Goal: Information Seeking & Learning: Find specific page/section

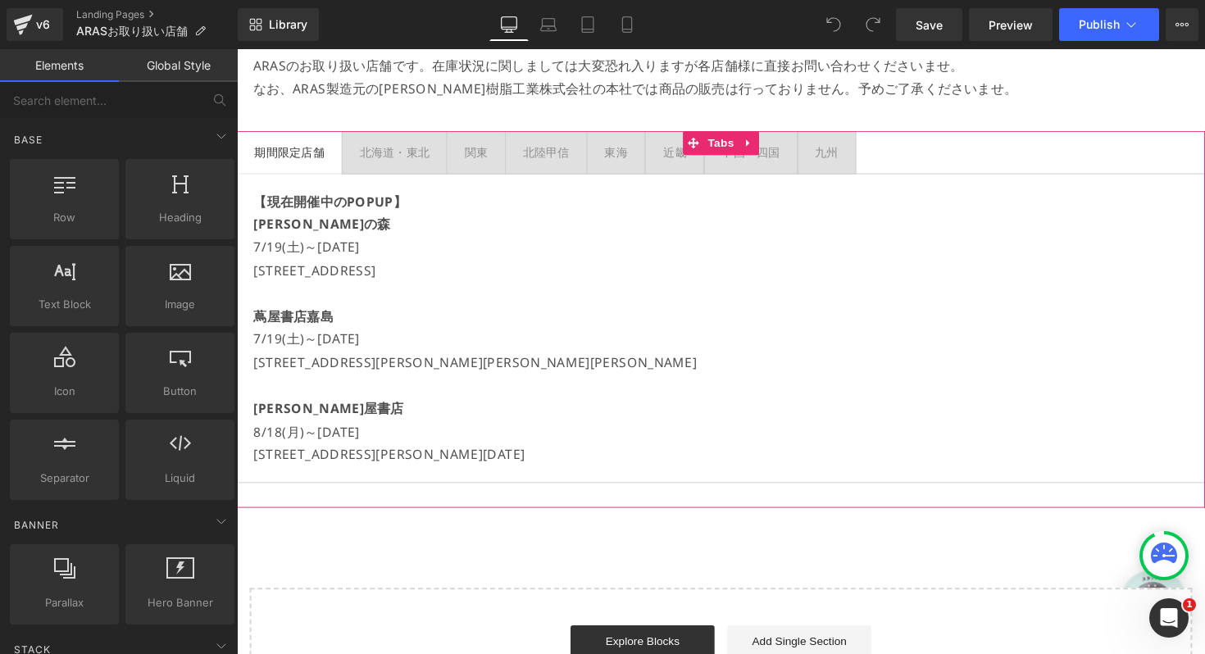
scroll to position [170, 0]
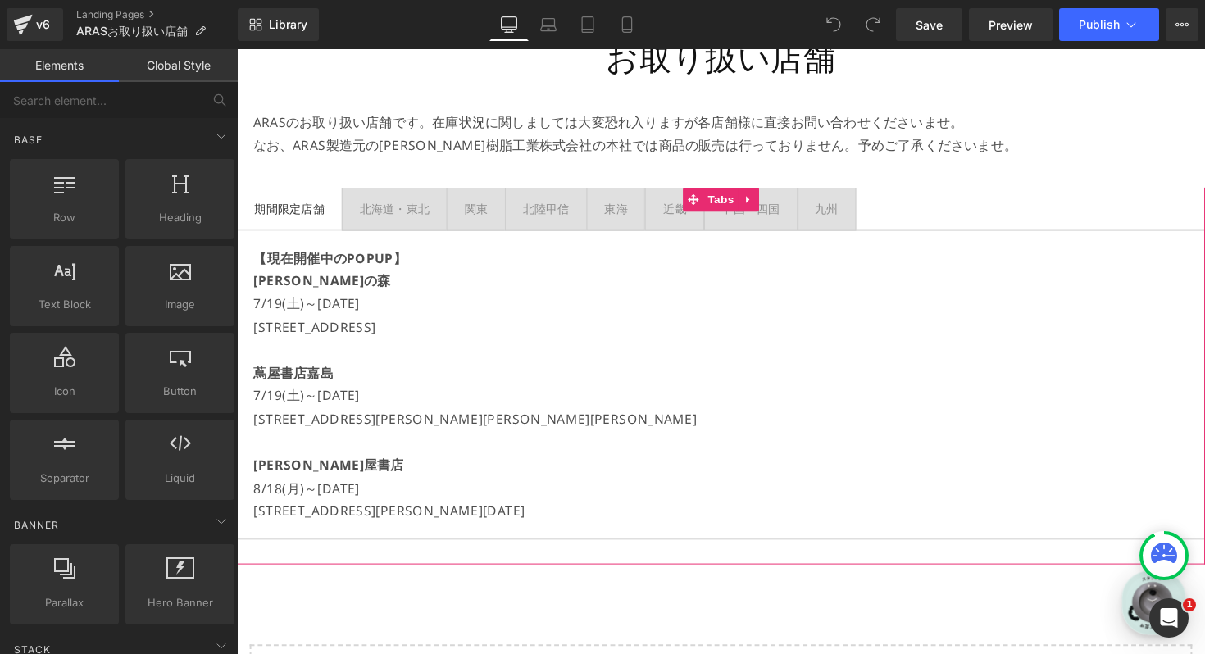
click at [520, 425] on p "[STREET_ADDRESS][PERSON_NAME][PERSON_NAME][PERSON_NAME]" at bounding box center [732, 428] width 957 height 24
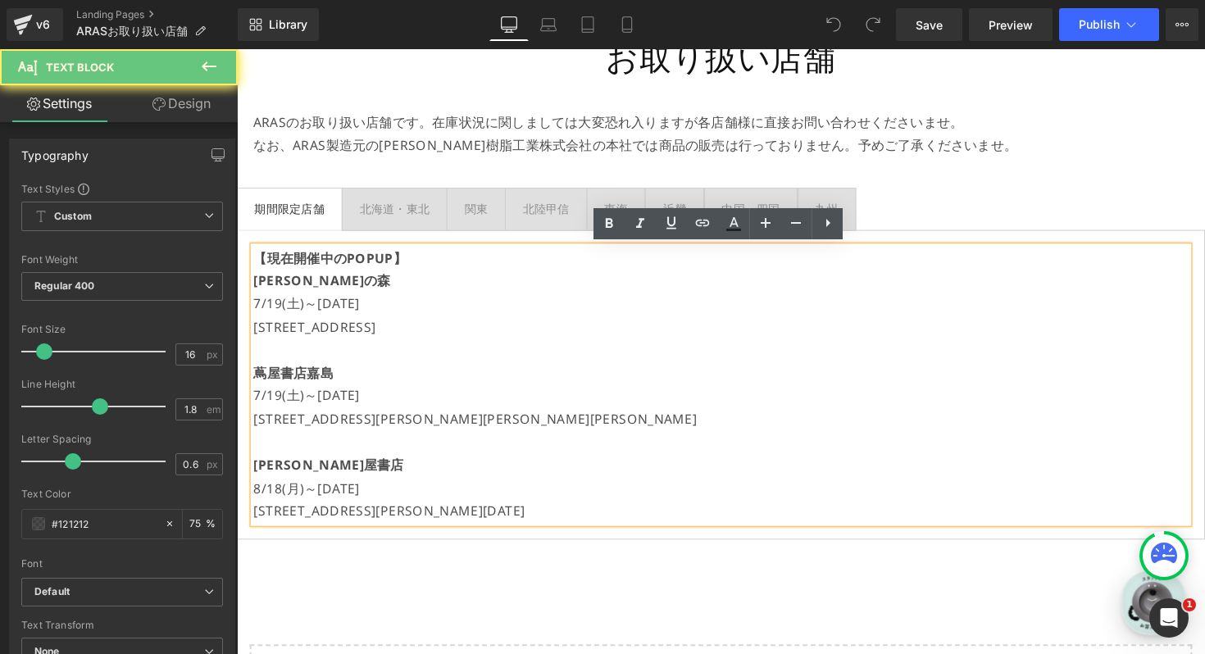
click at [598, 517] on p "[STREET_ADDRESS][PERSON_NAME][DATE]" at bounding box center [732, 523] width 957 height 24
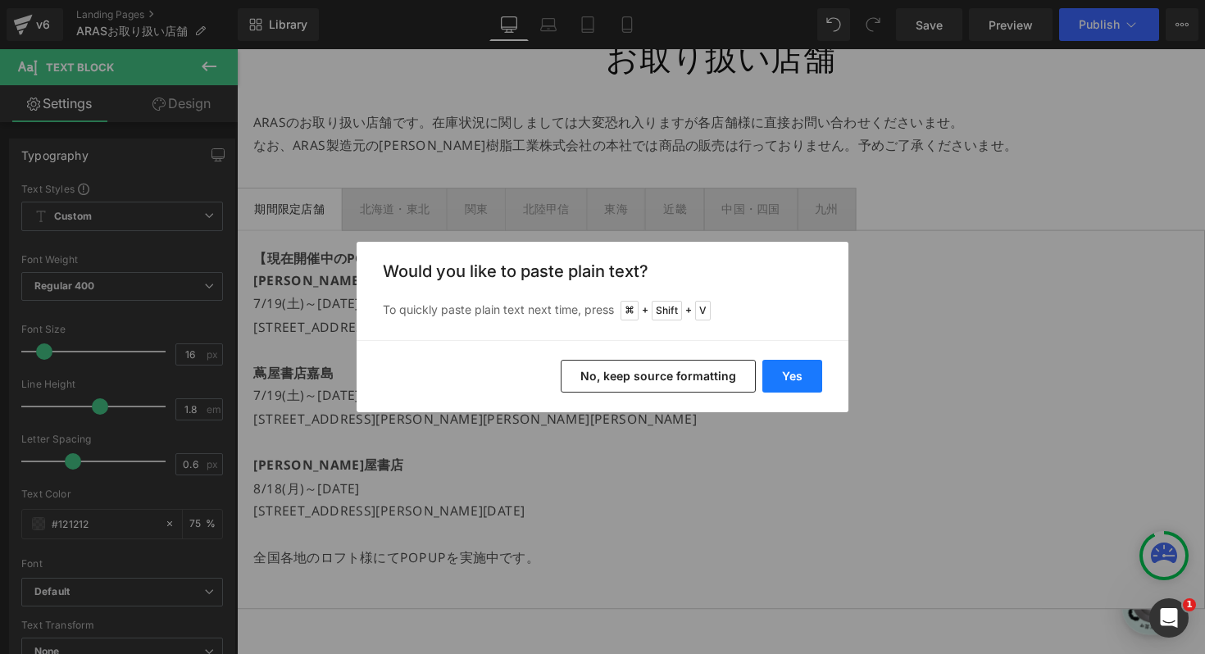
click at [813, 367] on button "Yes" at bounding box center [792, 376] width 60 height 33
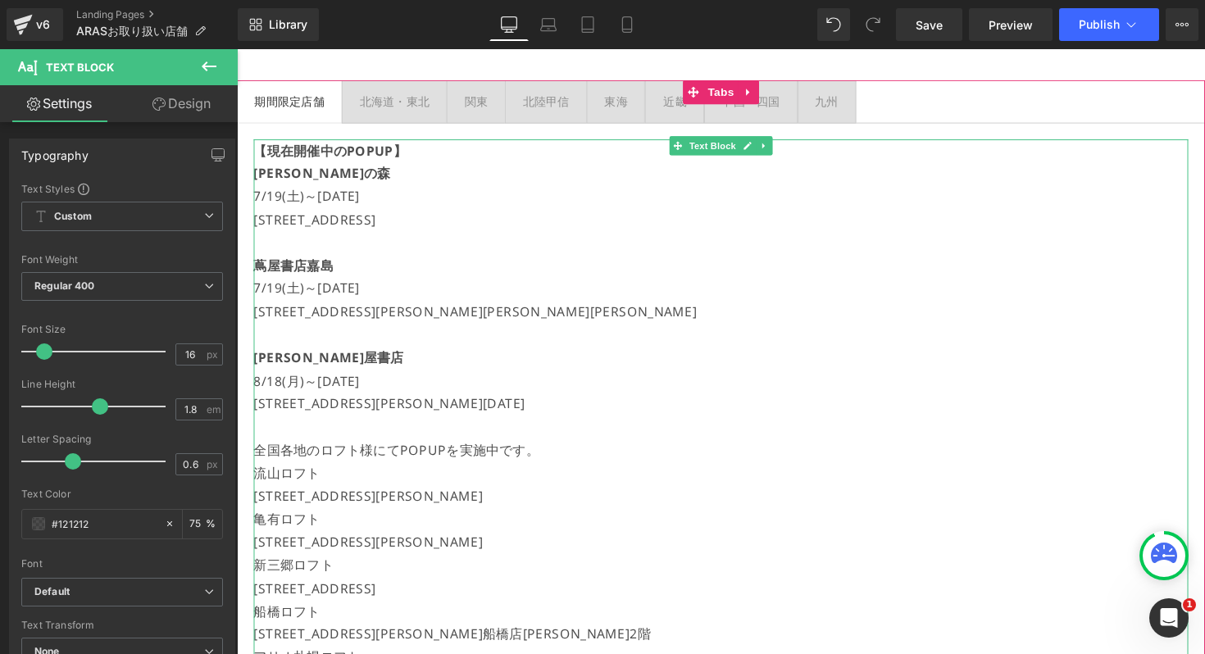
scroll to position [282, 0]
click at [566, 461] on p "全国各地のロフト様にてPOPUPを実施中です。" at bounding box center [732, 459] width 957 height 24
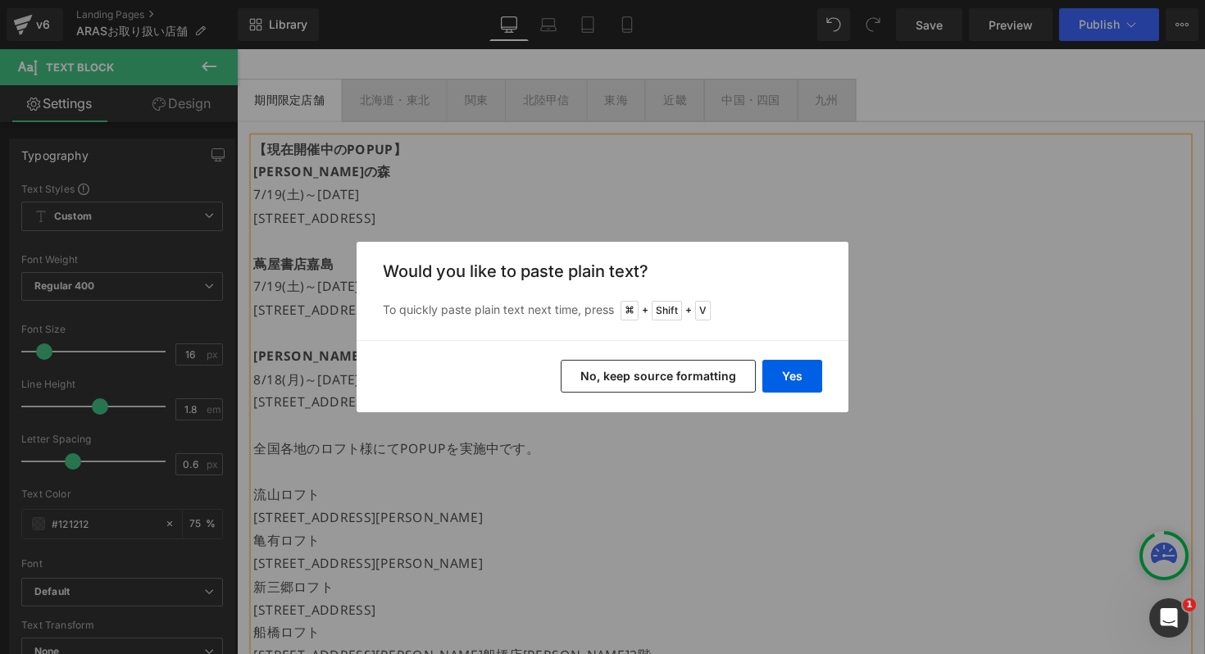
click at [674, 361] on button "No, keep source formatting" at bounding box center [658, 376] width 195 height 33
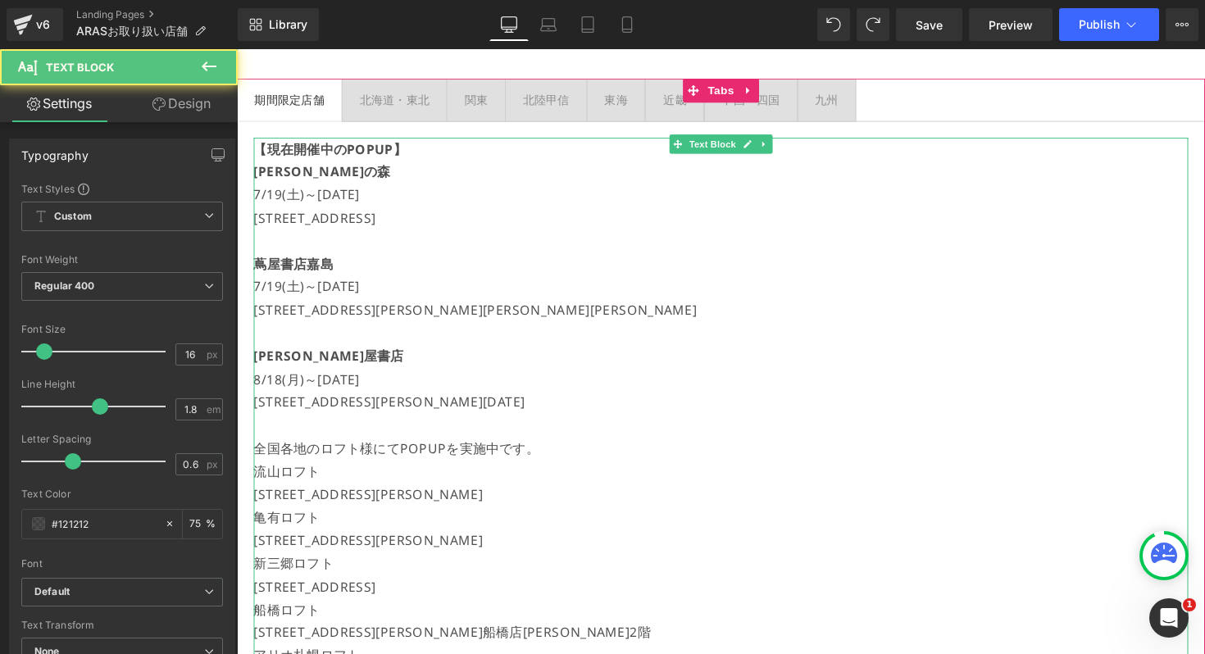
click at [552, 464] on p "全国各地のロフト様にてPOPUPを実施中です。" at bounding box center [732, 459] width 957 height 24
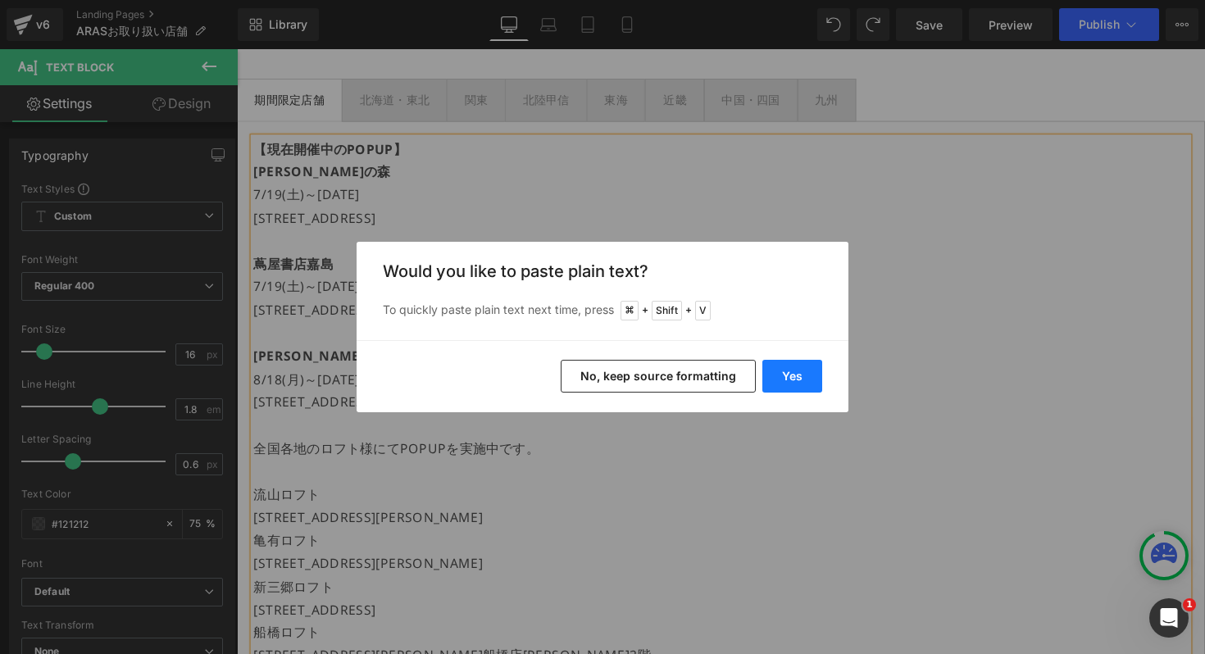
click at [800, 361] on button "Yes" at bounding box center [792, 376] width 60 height 33
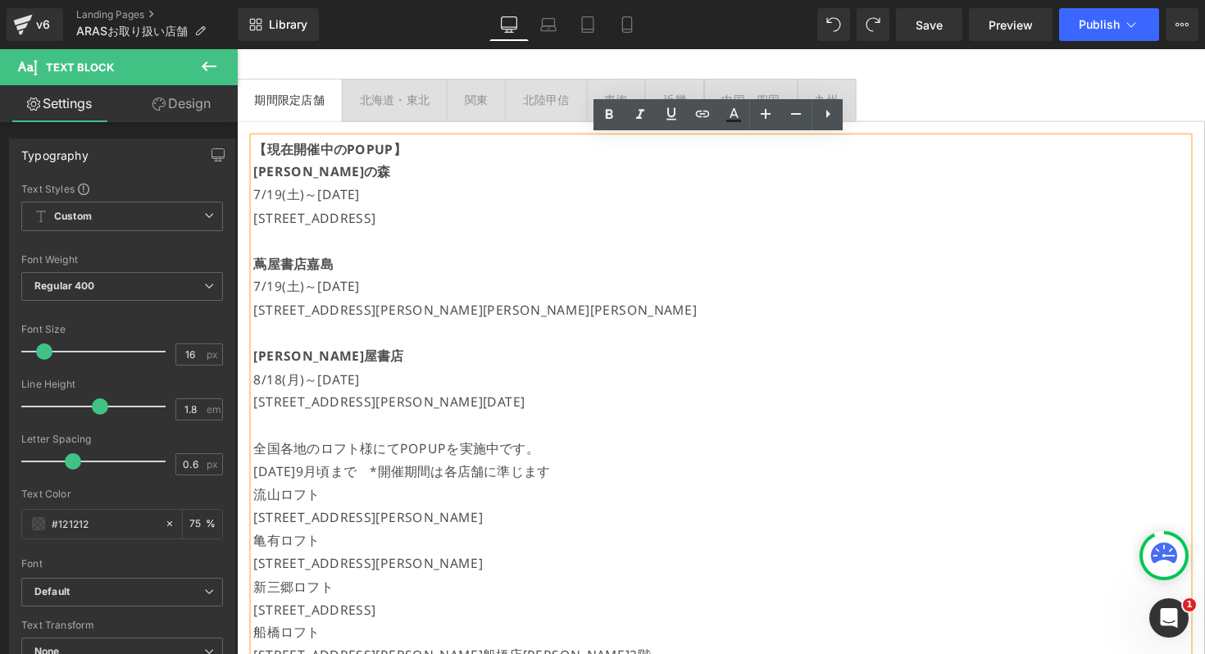
click at [255, 481] on p "[DATE]9月頃まで　*開催期間は各店舗に準じます" at bounding box center [732, 482] width 957 height 24
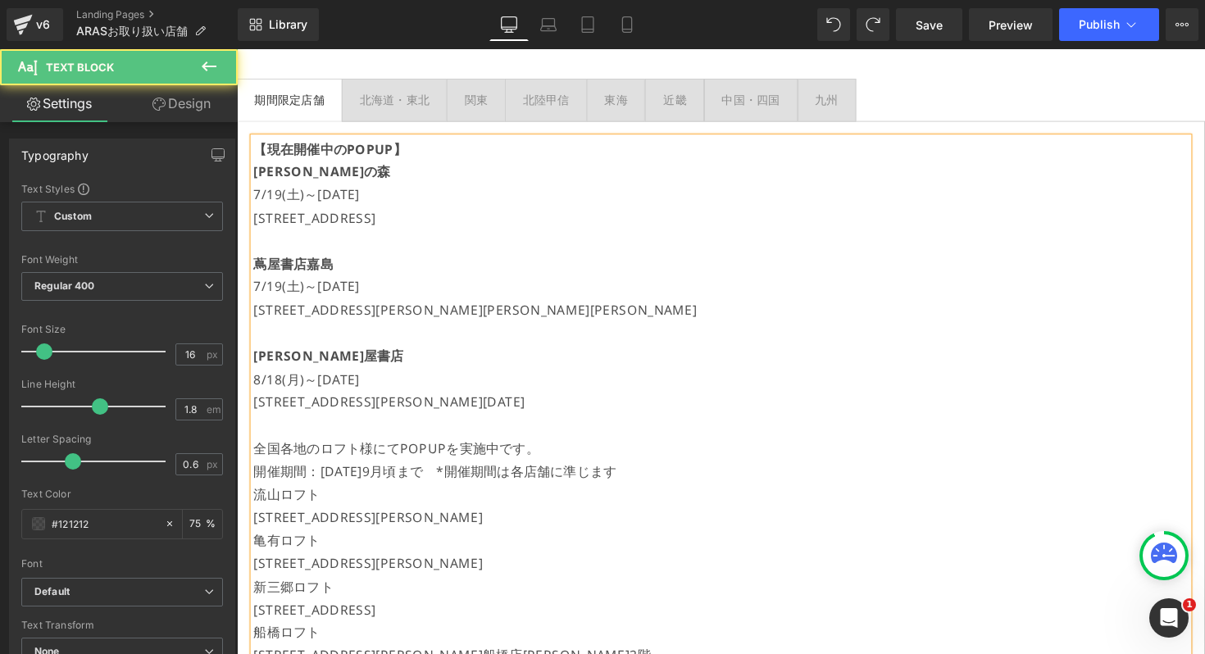
click at [428, 477] on p "開催期間：[DATE]9月頃まで　*開催期間は各店舗に準じます" at bounding box center [732, 482] width 957 height 24
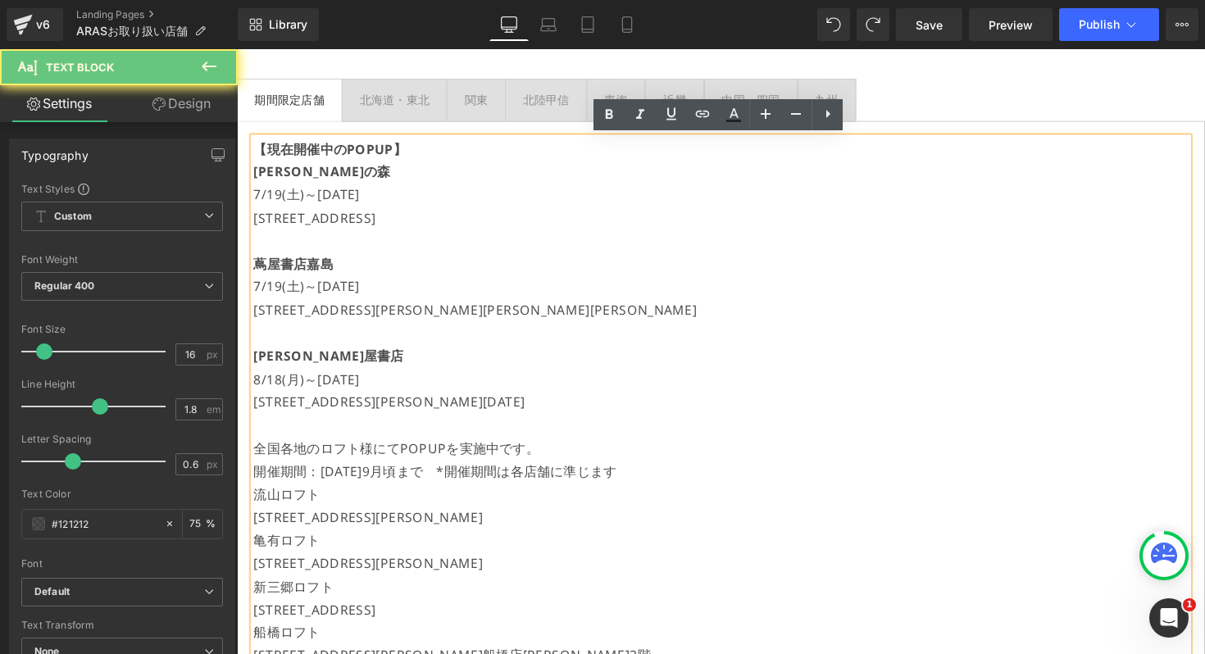
click at [436, 477] on p "開催期間：[DATE]9月頃まで　*開催期間は各店舗に準じます" at bounding box center [732, 482] width 957 height 24
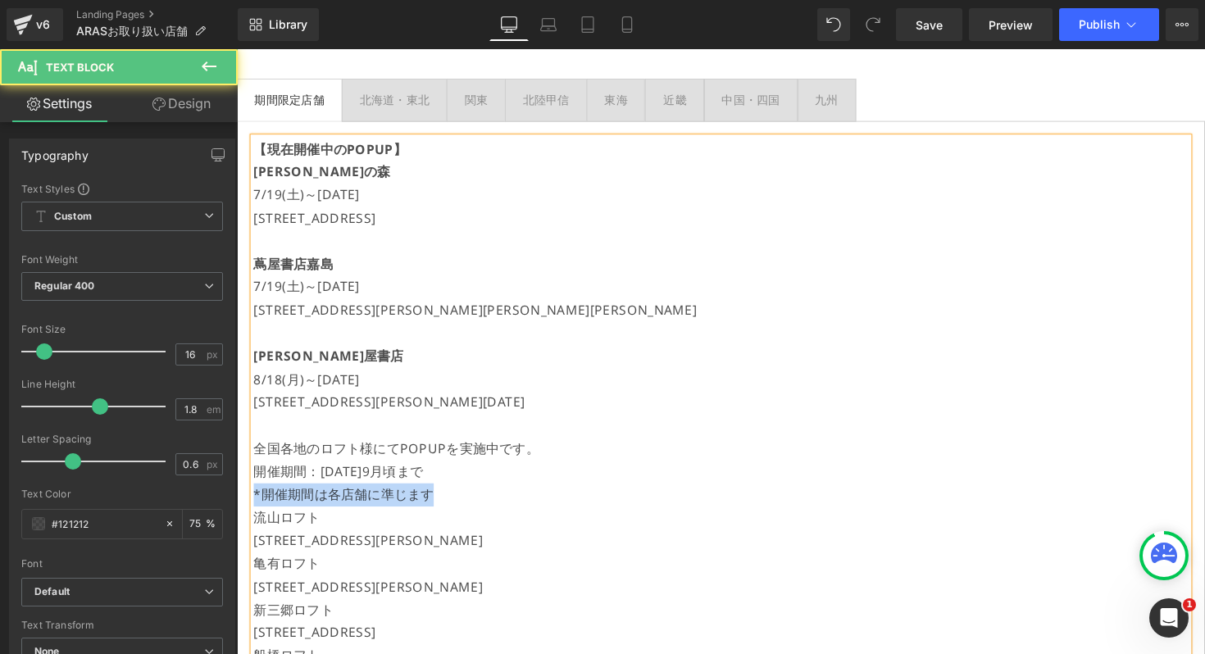
drag, startPoint x: 442, startPoint y: 508, endPoint x: 177, endPoint y: 510, distance: 264.7
click at [237, 387] on html "コンテンツに進む 税込5,000円以上送料無料・5営業日以内発送 【秋まつり】＜全商品10%OFF＞特別クーポン：「ARAS0415」[DATE]まで！ 商品…" at bounding box center [733, 77] width 992 height 620
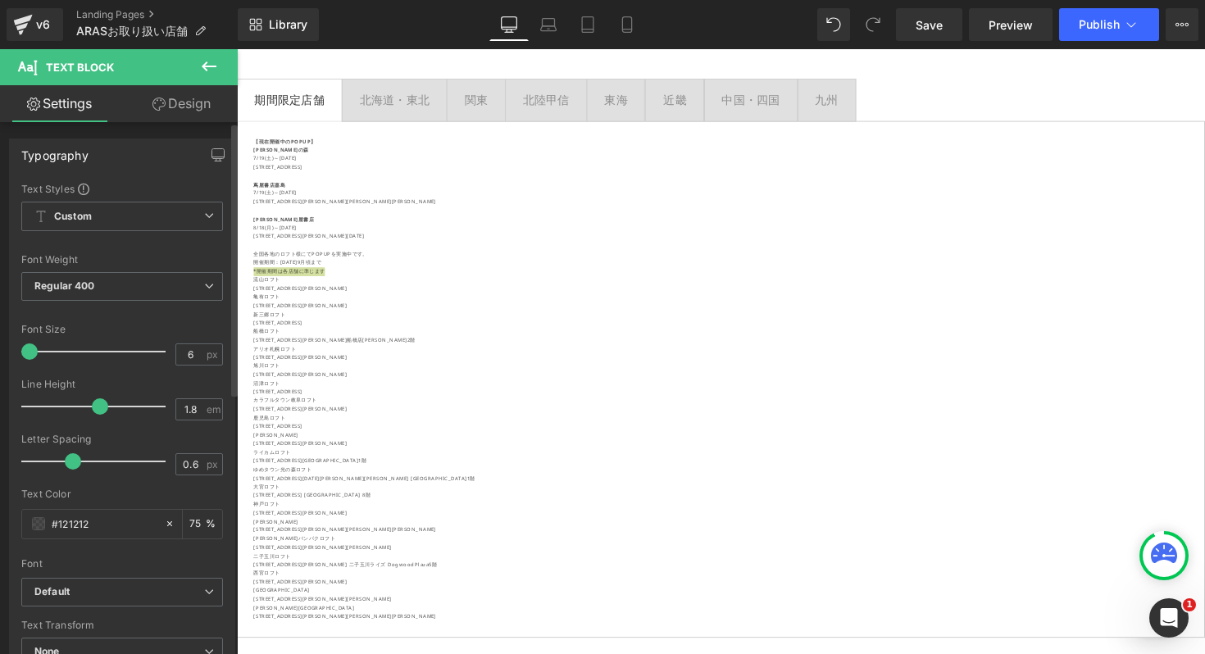
drag, startPoint x: 43, startPoint y: 356, endPoint x: 28, endPoint y: 356, distance: 14.8
click at [28, 356] on span at bounding box center [29, 351] width 16 height 16
type input "16"
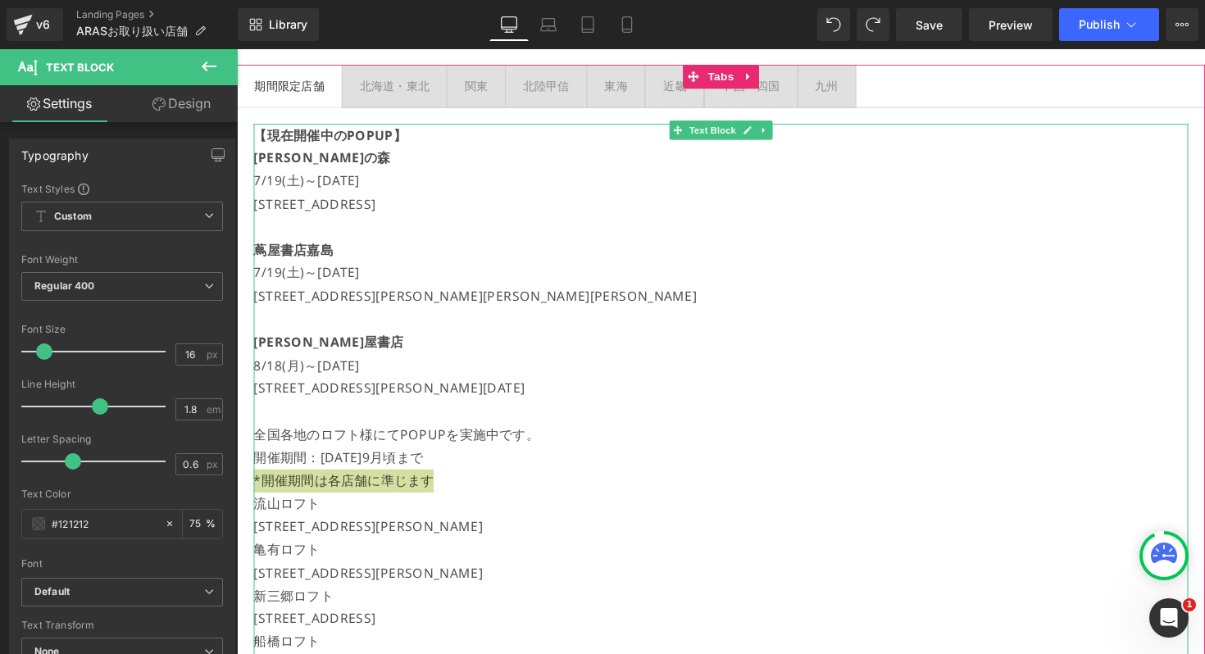
scroll to position [310, 0]
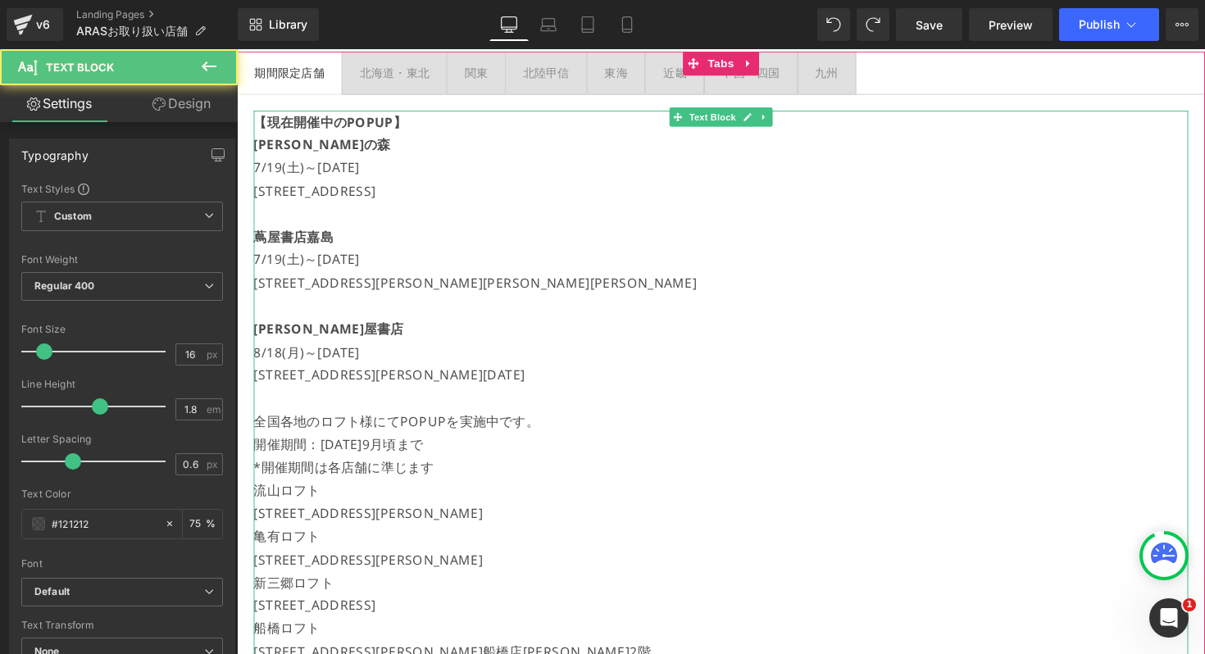
click at [414, 494] on p "流山ロフト" at bounding box center [732, 501] width 957 height 24
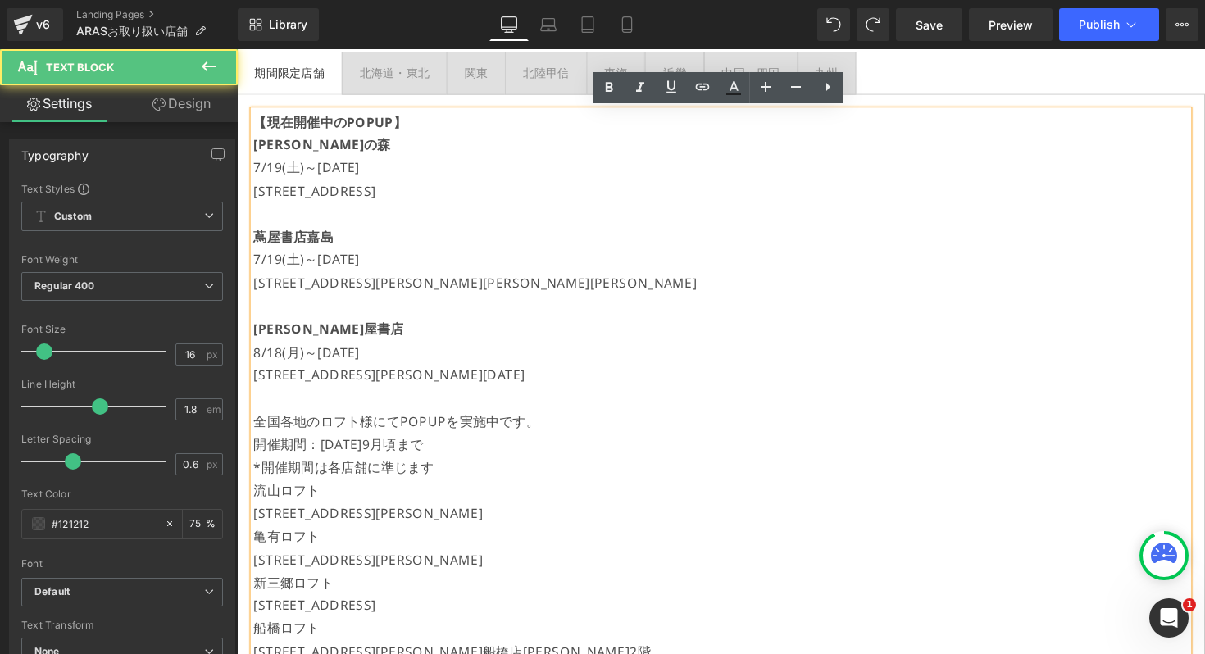
click at [414, 479] on p "*開催期間は各店舗に準じます" at bounding box center [732, 478] width 957 height 24
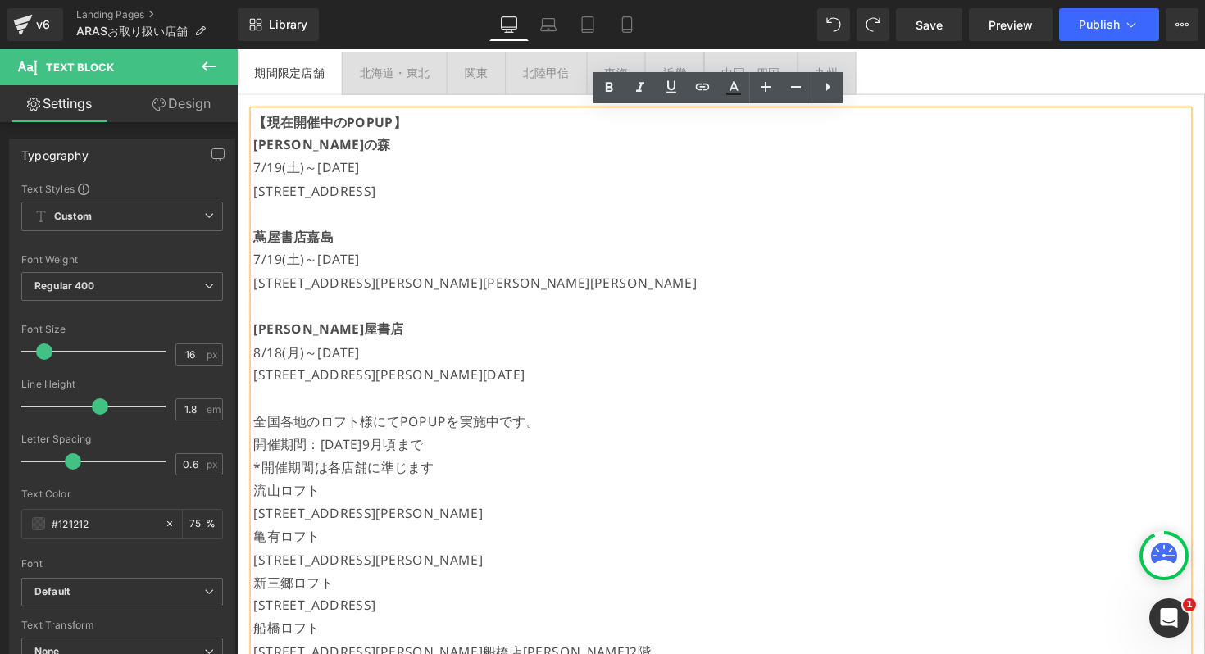
click at [287, 498] on p "流山ロフト" at bounding box center [732, 501] width 957 height 24
click at [254, 505] on p "流山ロフト" at bounding box center [732, 501] width 957 height 24
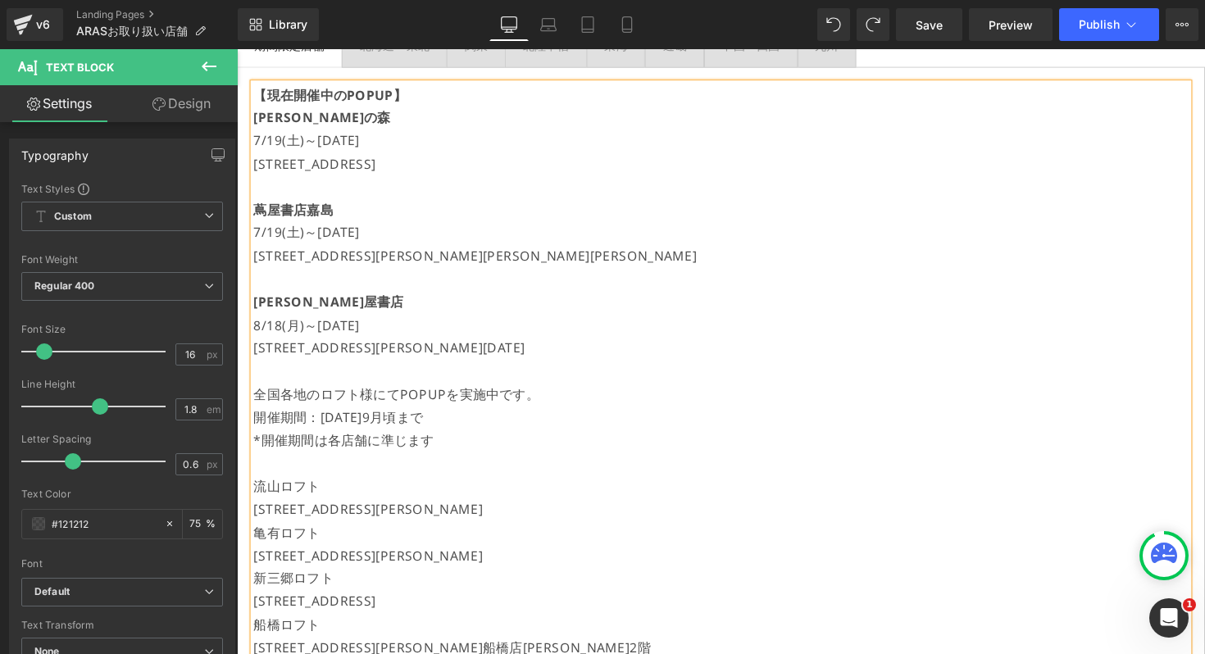
scroll to position [340, 0]
click at [279, 400] on p "全国各地のロフト様にてPOPUPを実施中です。" at bounding box center [732, 401] width 957 height 24
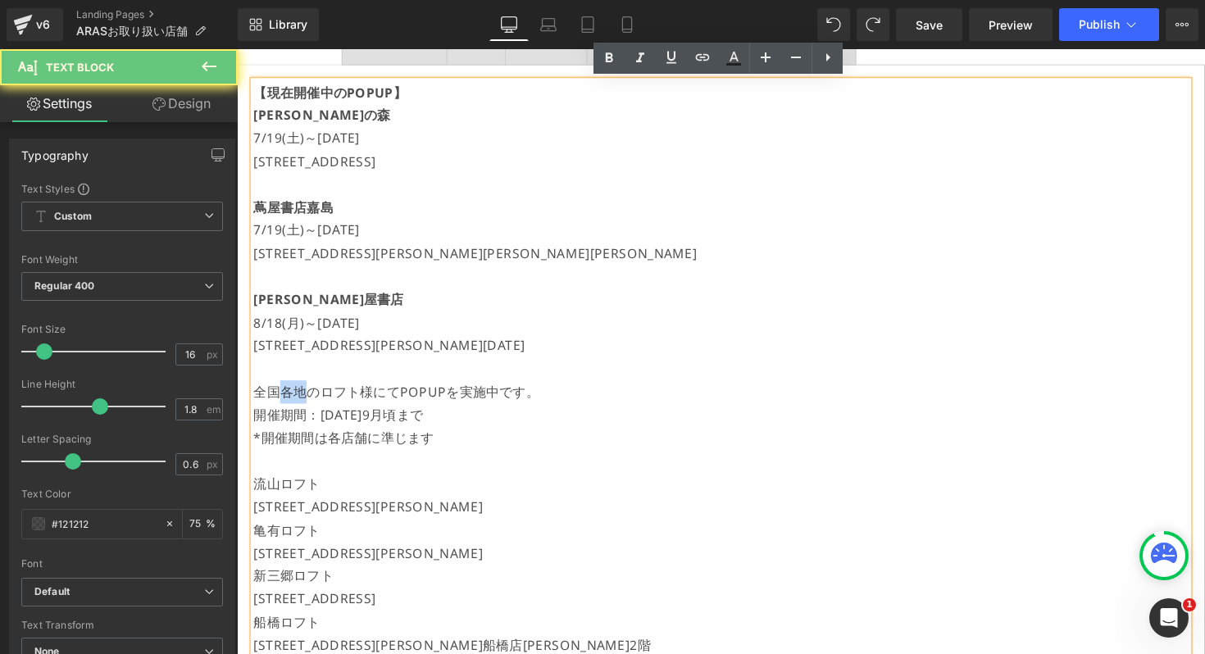
click at [279, 400] on p "全国各地のロフト様にてPOPUPを実施中です。" at bounding box center [732, 401] width 957 height 24
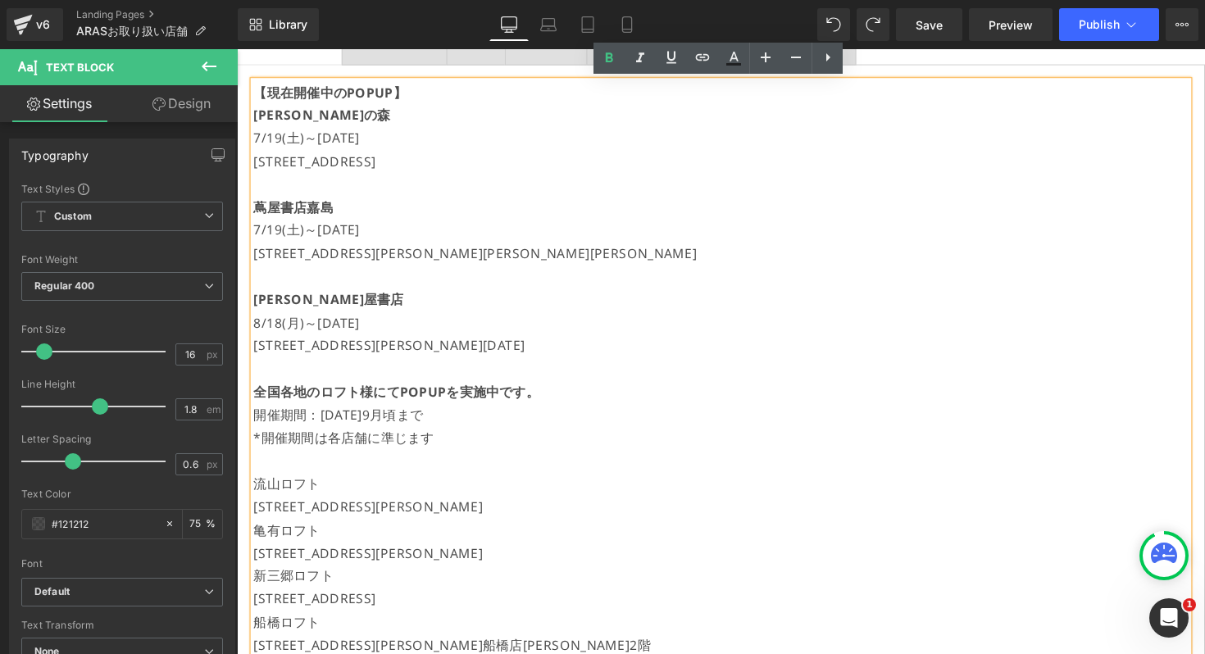
click at [321, 409] on p "全国各地のロフト様にてPOPUPを実施中です。" at bounding box center [732, 401] width 957 height 24
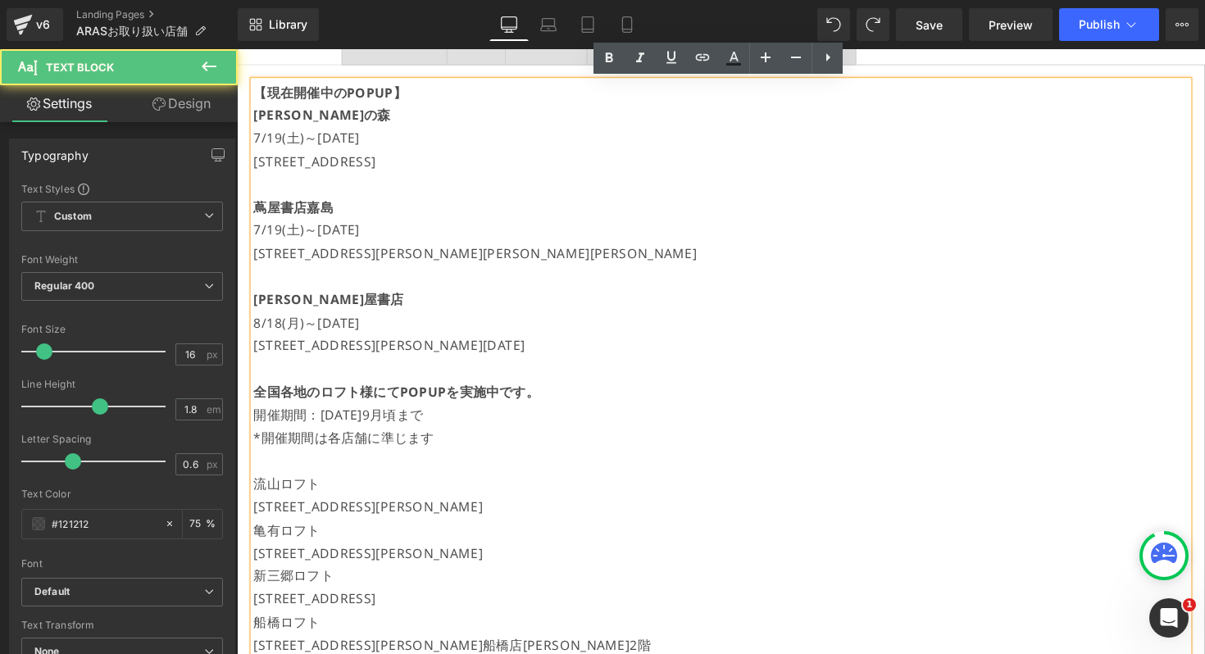
click at [256, 398] on strong "全国各地のロフト様にてPOPUPを実施中です。" at bounding box center [400, 400] width 293 height 18
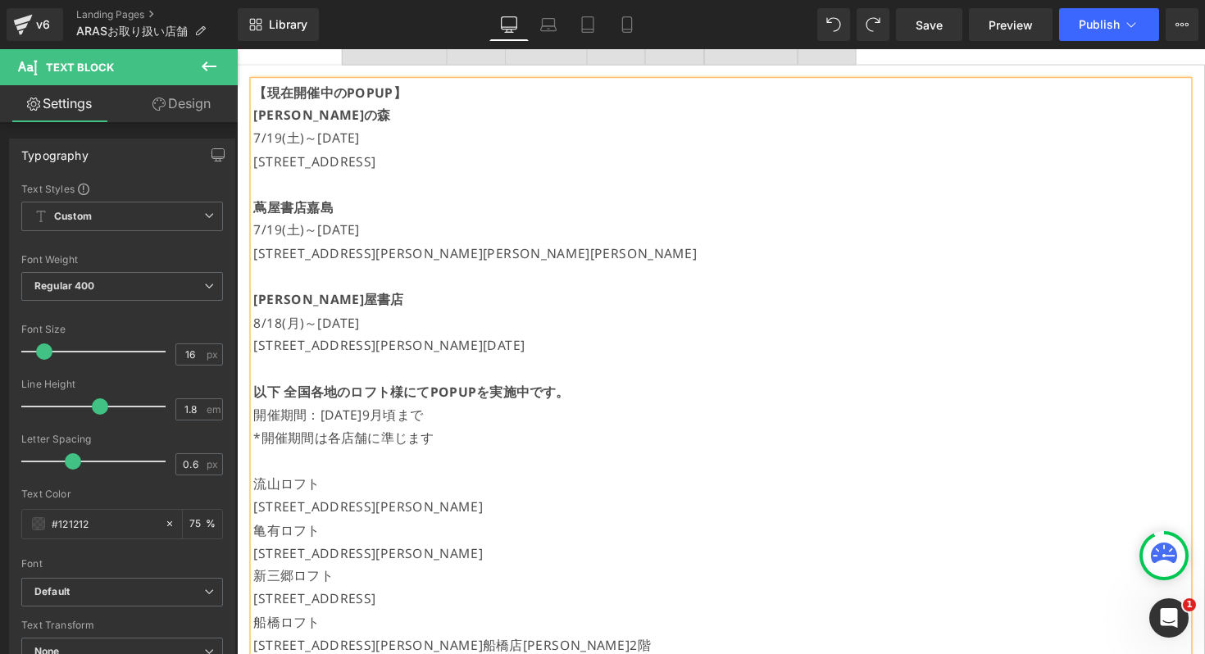
click at [593, 398] on p "以下 全国各地のロフト様にてPOPUPを実施中です。" at bounding box center [732, 401] width 957 height 24
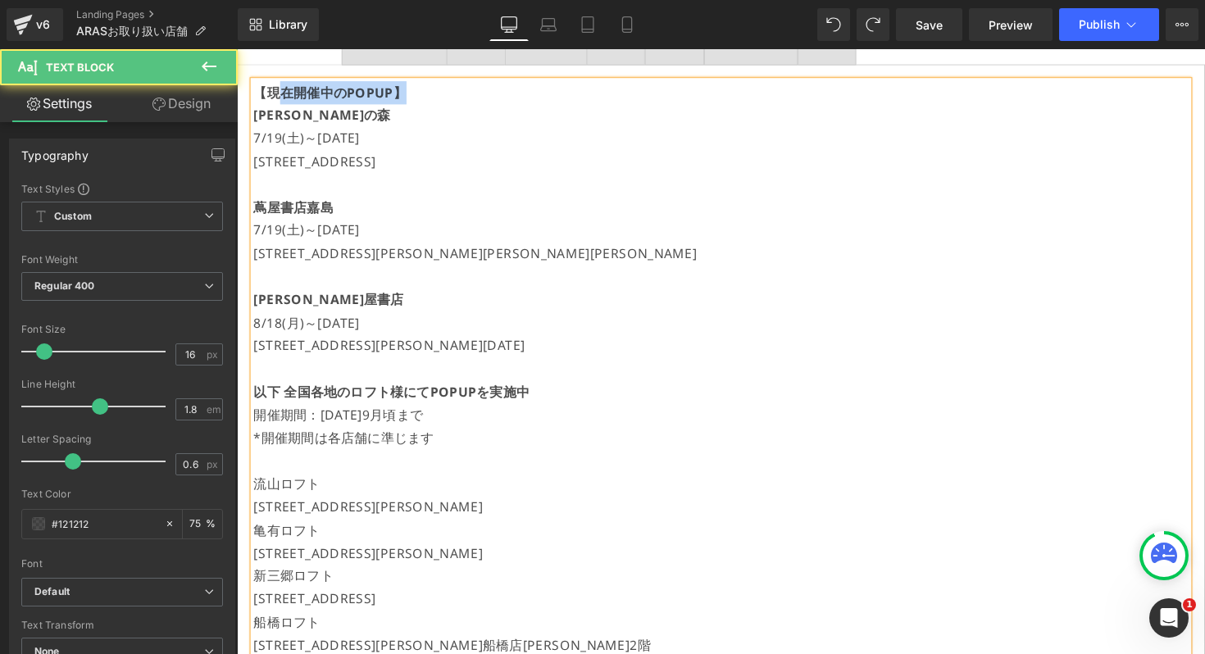
drag, startPoint x: 408, startPoint y: 90, endPoint x: 279, endPoint y: 85, distance: 129.6
click at [279, 86] on p "【現在開催中のPOPUP】" at bounding box center [732, 94] width 957 height 24
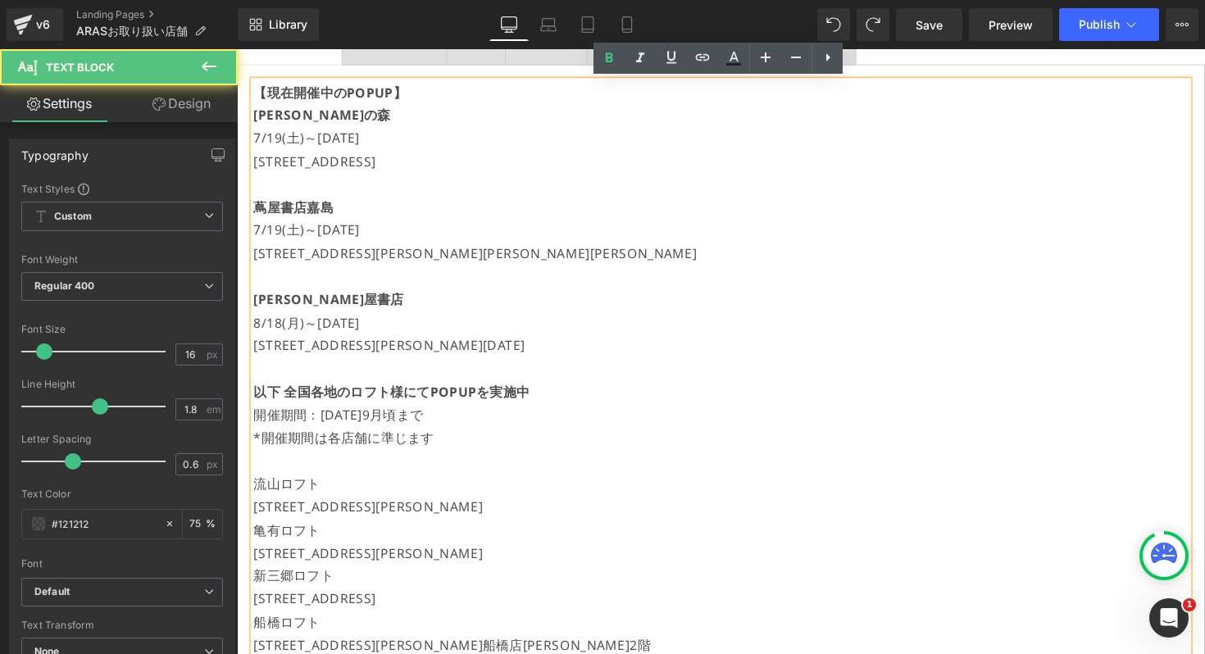
click at [260, 85] on strong "【現在開催中のPOPUP】" at bounding box center [332, 93] width 157 height 18
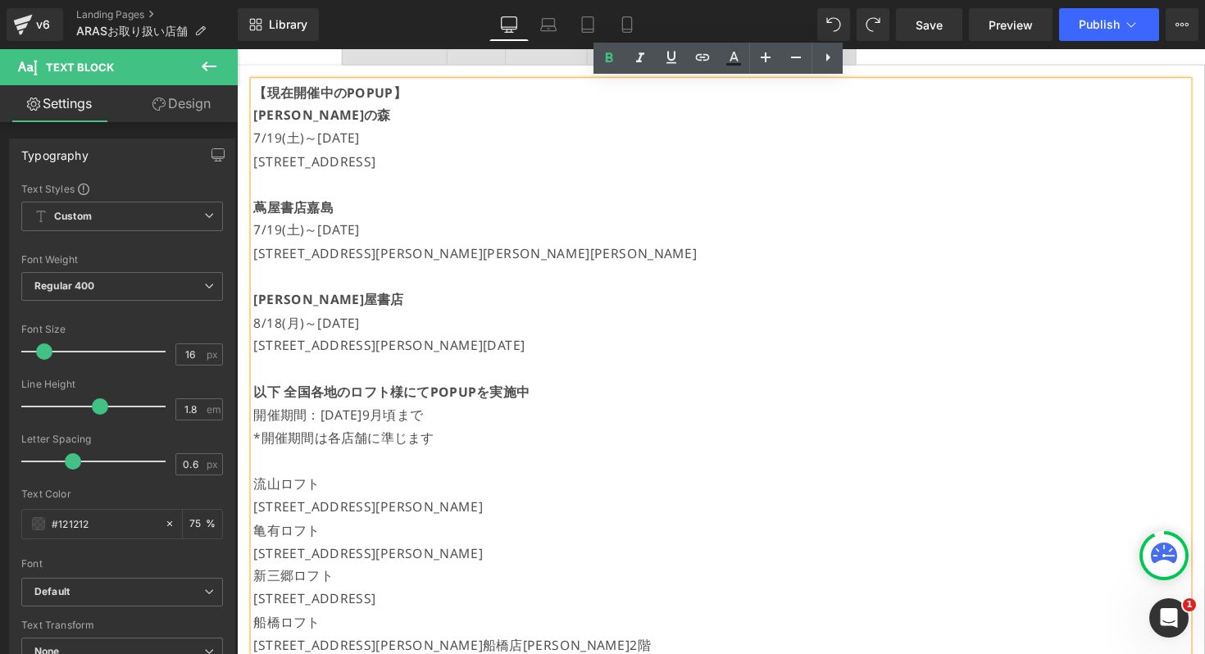
click at [260, 85] on strong "【現在開催中のPOPUP】" at bounding box center [332, 93] width 157 height 18
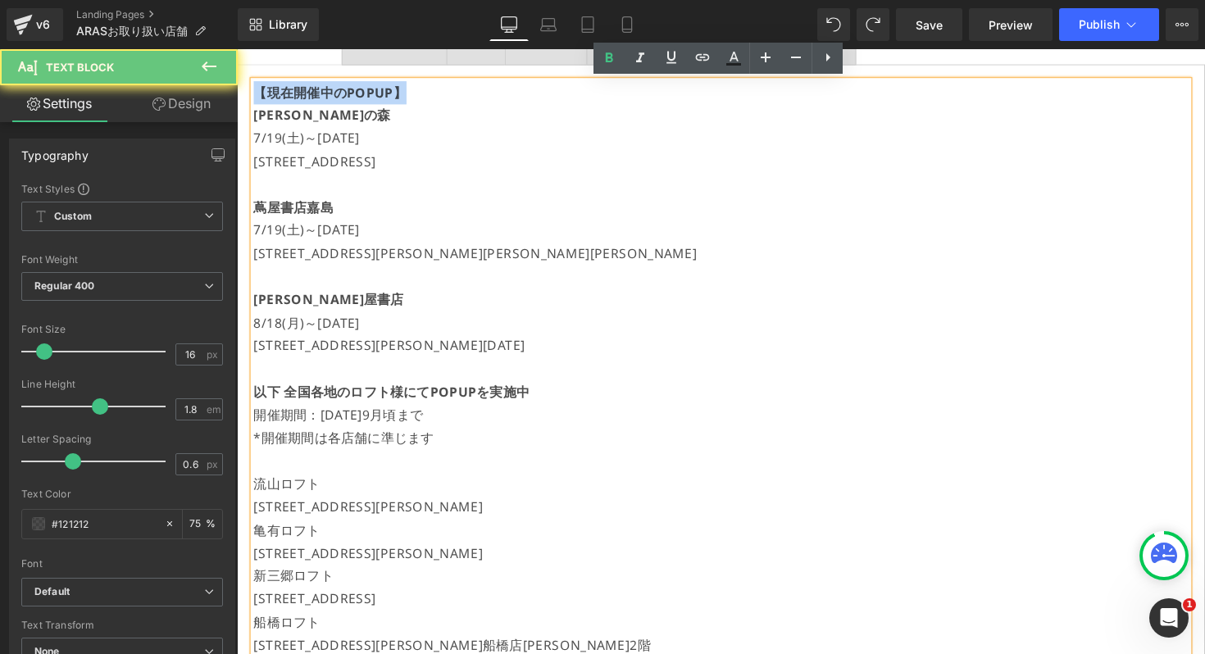
click at [260, 86] on strong "【現在開催中のPOPUP】" at bounding box center [332, 93] width 157 height 18
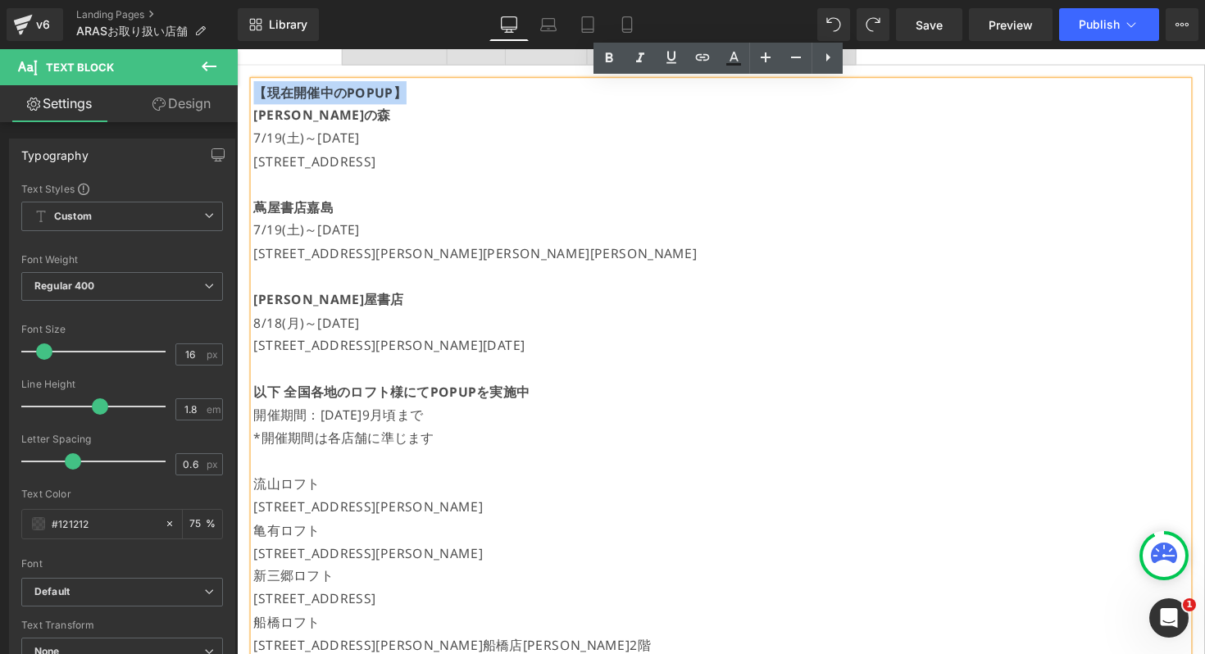
copy div "【現在開催中のPOPUP】"
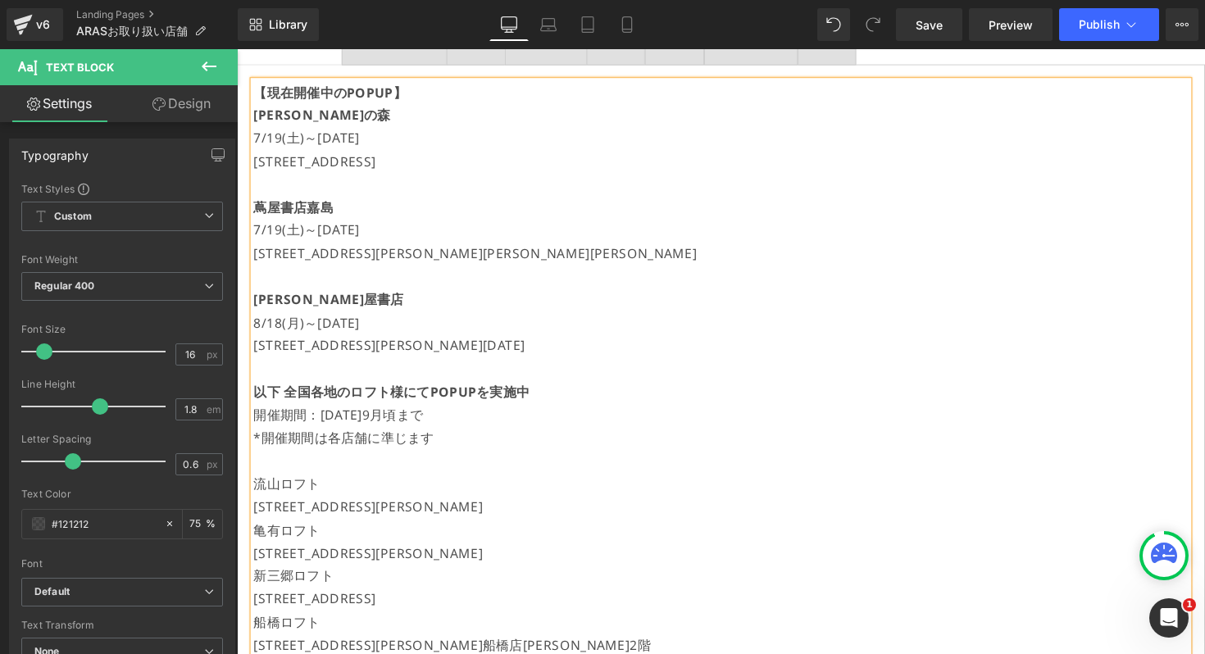
click at [261, 397] on strong "以下 全国各地のロフト様にてPOPUPを実施中" at bounding box center [395, 400] width 283 height 18
drag, startPoint x: 568, startPoint y: 407, endPoint x: 317, endPoint y: 407, distance: 250.8
click at [317, 407] on p "【】以下 全国各地のロフト様にてPOPUPを実施中" at bounding box center [732, 401] width 957 height 24
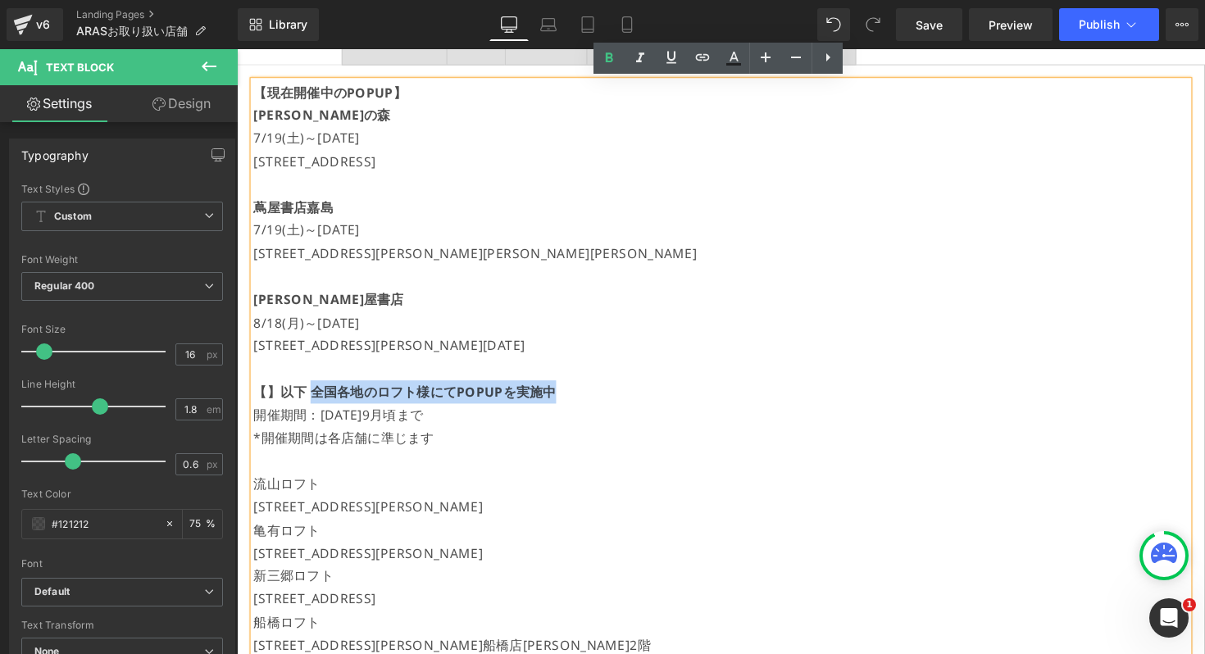
copy strong "全国各地のロフト様にてPOPUPを実施中"
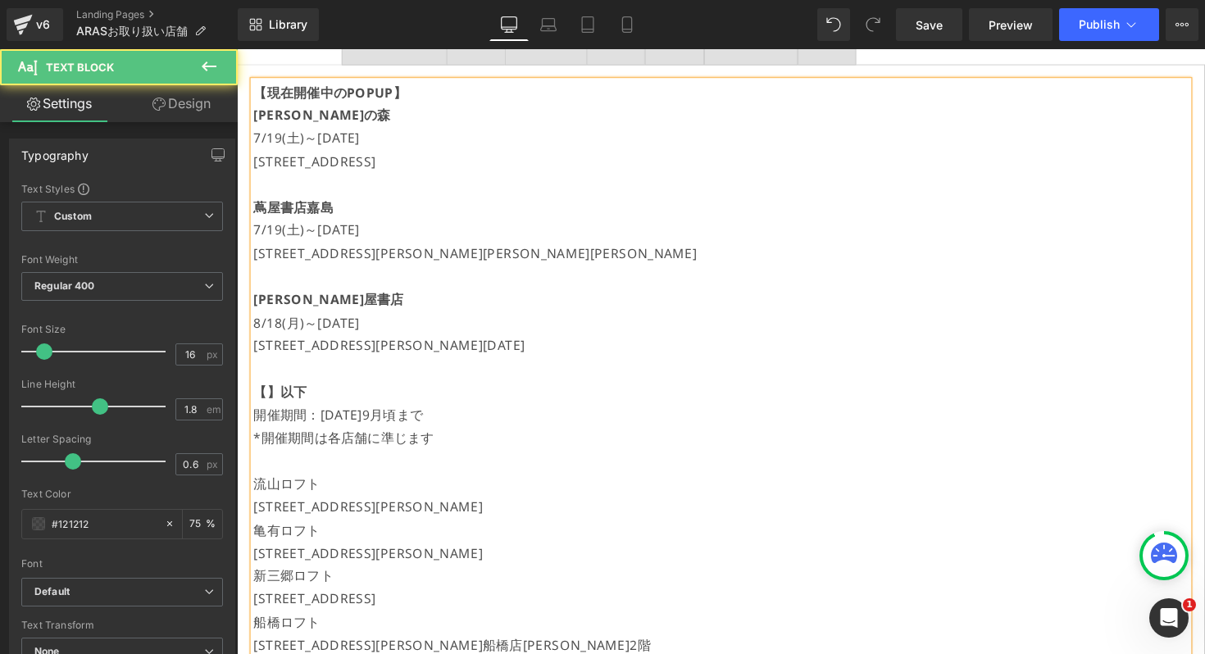
click at [270, 402] on strong "【】以下" at bounding box center [281, 400] width 54 height 18
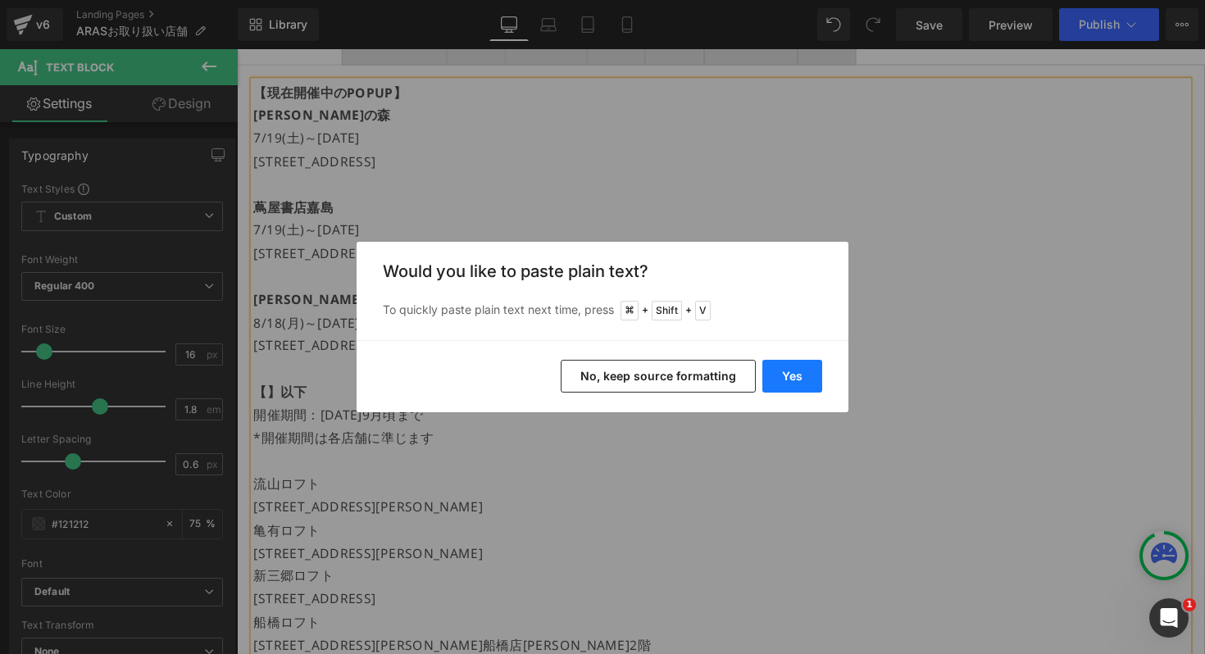
click at [787, 379] on button "Yes" at bounding box center [792, 376] width 60 height 33
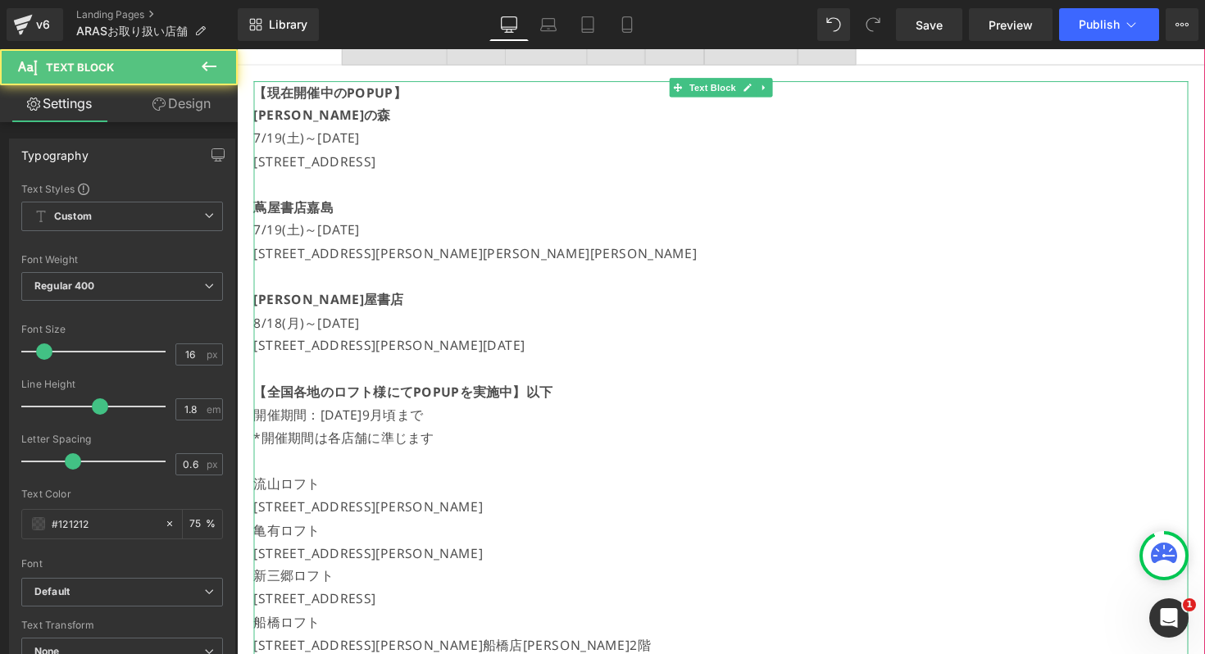
drag, startPoint x: 573, startPoint y: 402, endPoint x: 527, endPoint y: 402, distance: 45.9
click at [527, 402] on p "【全国各地のロフト様にてPOPUPを実施中】以下" at bounding box center [732, 401] width 957 height 24
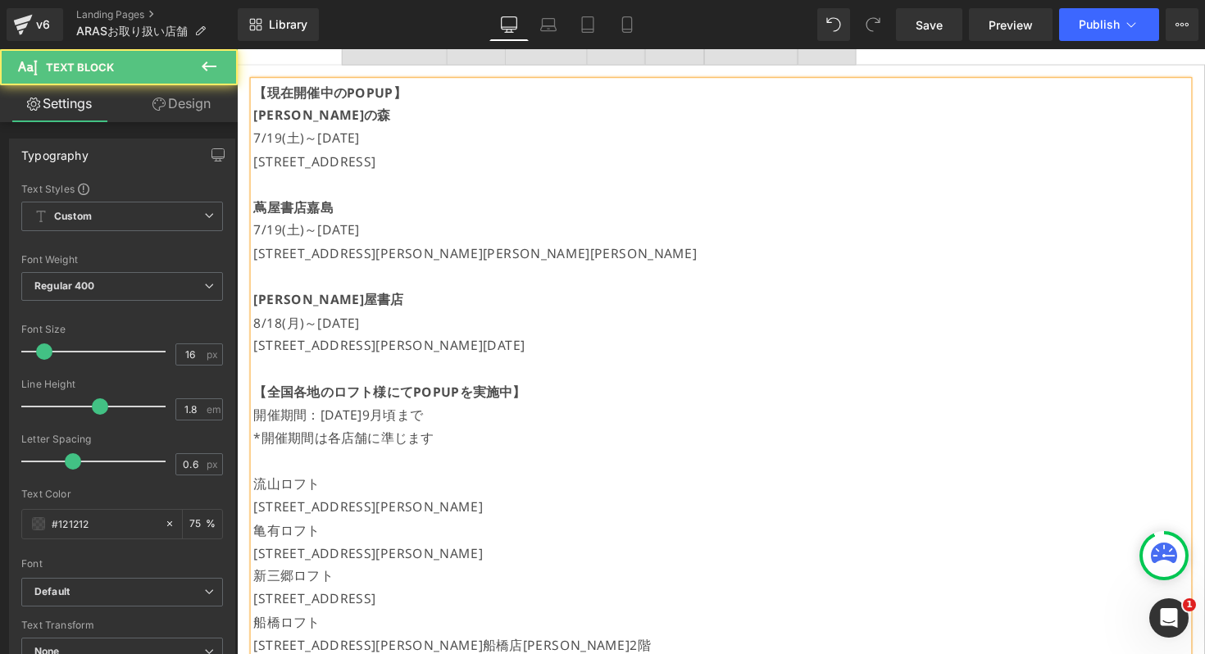
click at [298, 473] on p at bounding box center [732, 471] width 957 height 24
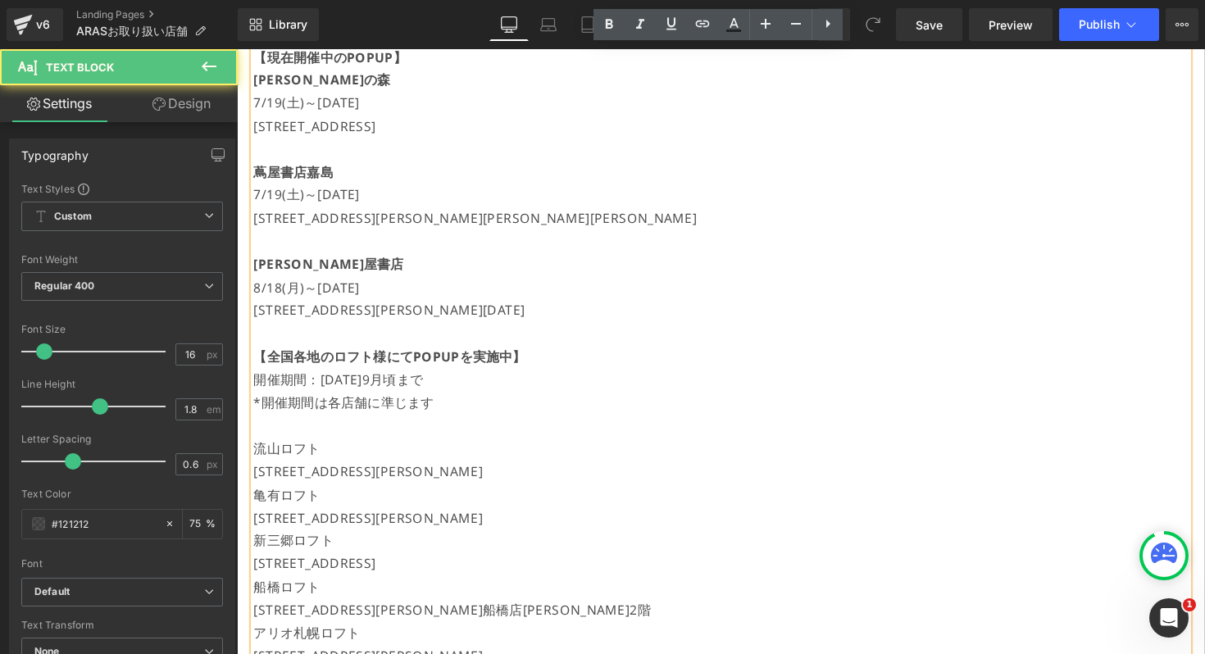
scroll to position [384, 0]
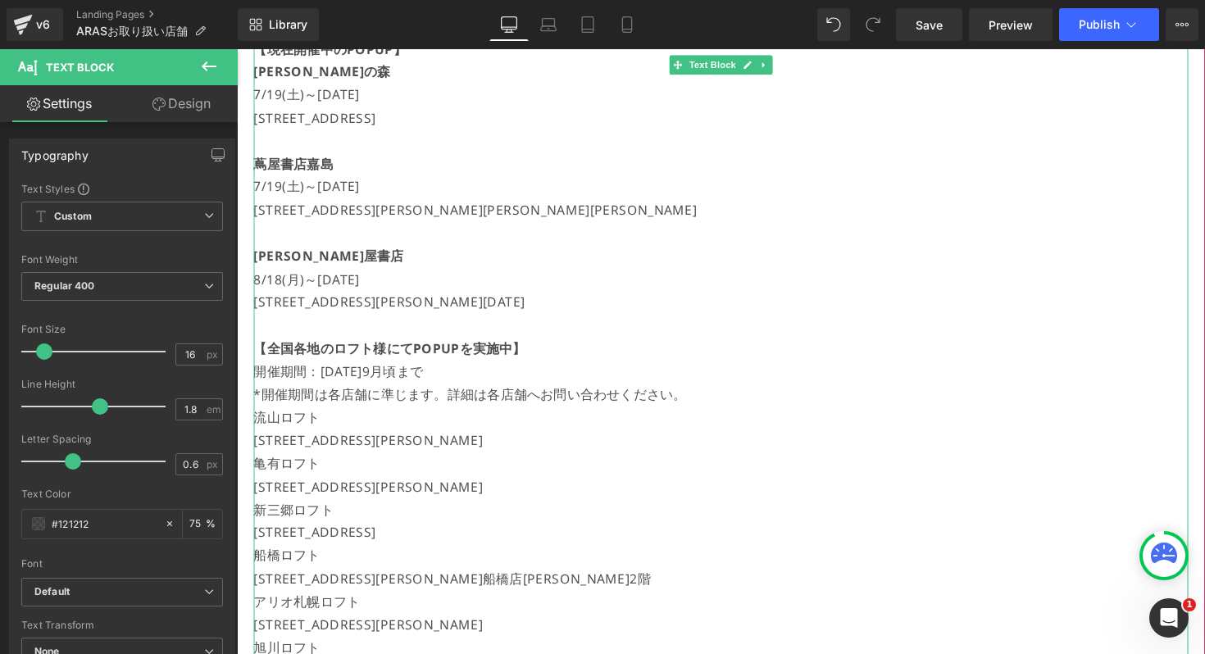
click at [302, 433] on p "流山ロフト" at bounding box center [732, 427] width 957 height 24
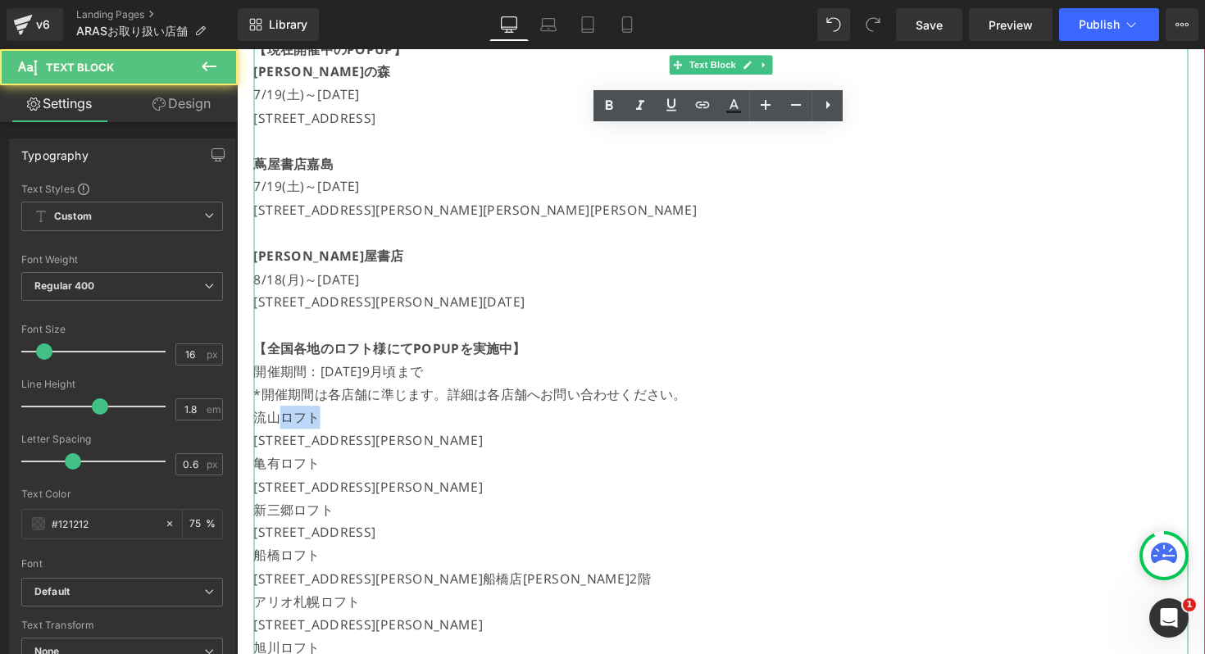
click at [302, 433] on p "流山ロフト" at bounding box center [732, 427] width 957 height 24
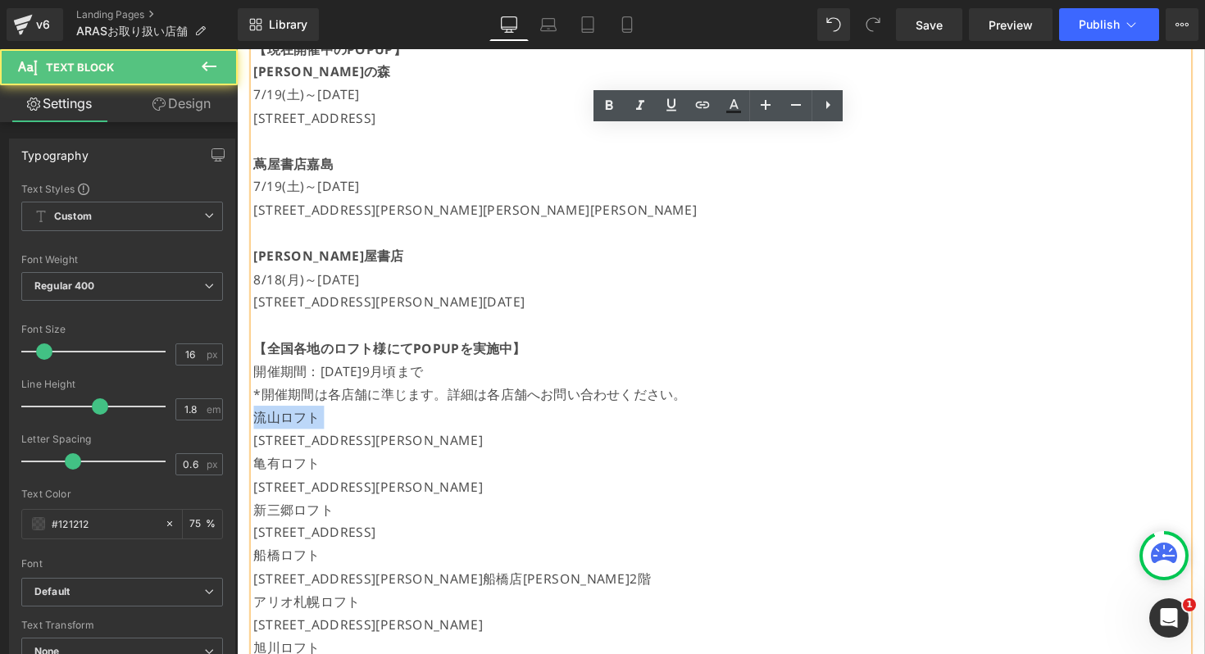
click at [302, 433] on p "流山ロフト" at bounding box center [732, 427] width 957 height 24
click at [301, 483] on p "亀有ロフト" at bounding box center [732, 474] width 957 height 24
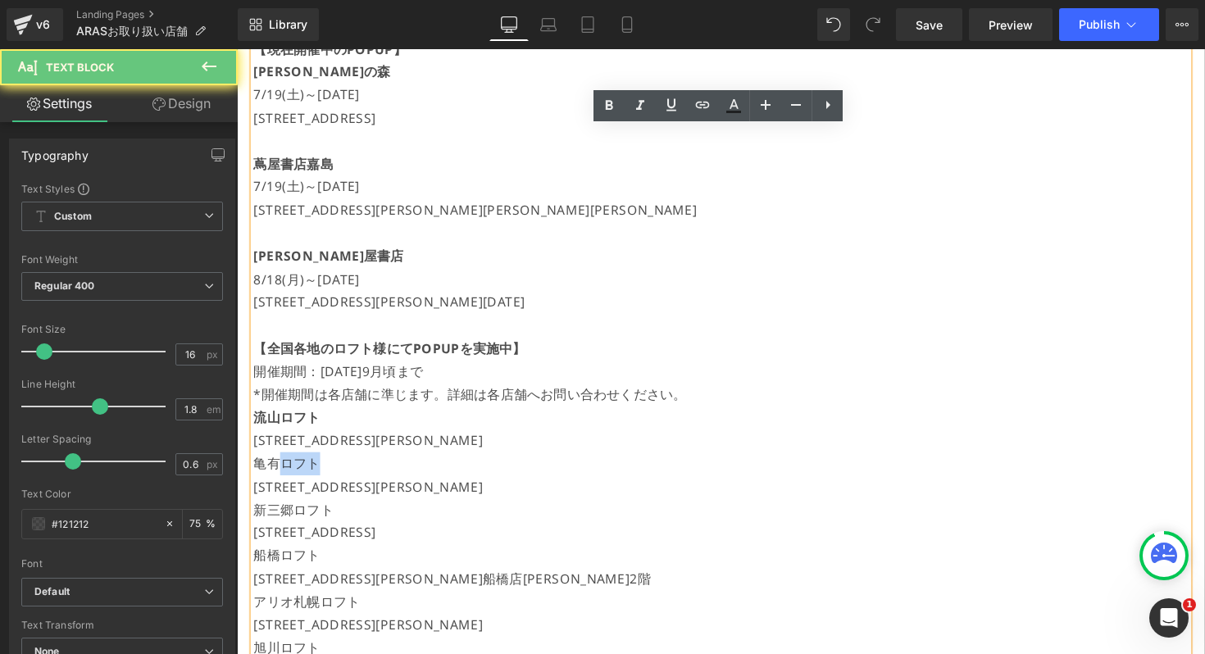
click at [301, 483] on p "亀有ロフト" at bounding box center [732, 474] width 957 height 24
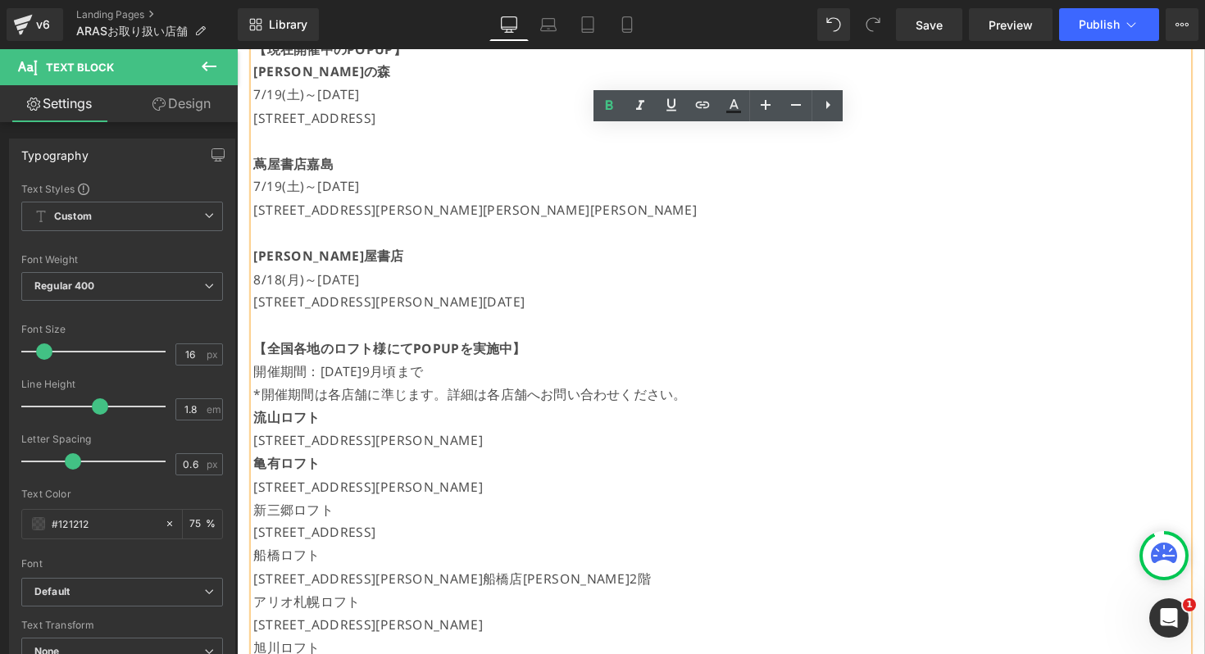
click at [334, 447] on p "[STREET_ADDRESS][PERSON_NAME]" at bounding box center [732, 450] width 957 height 24
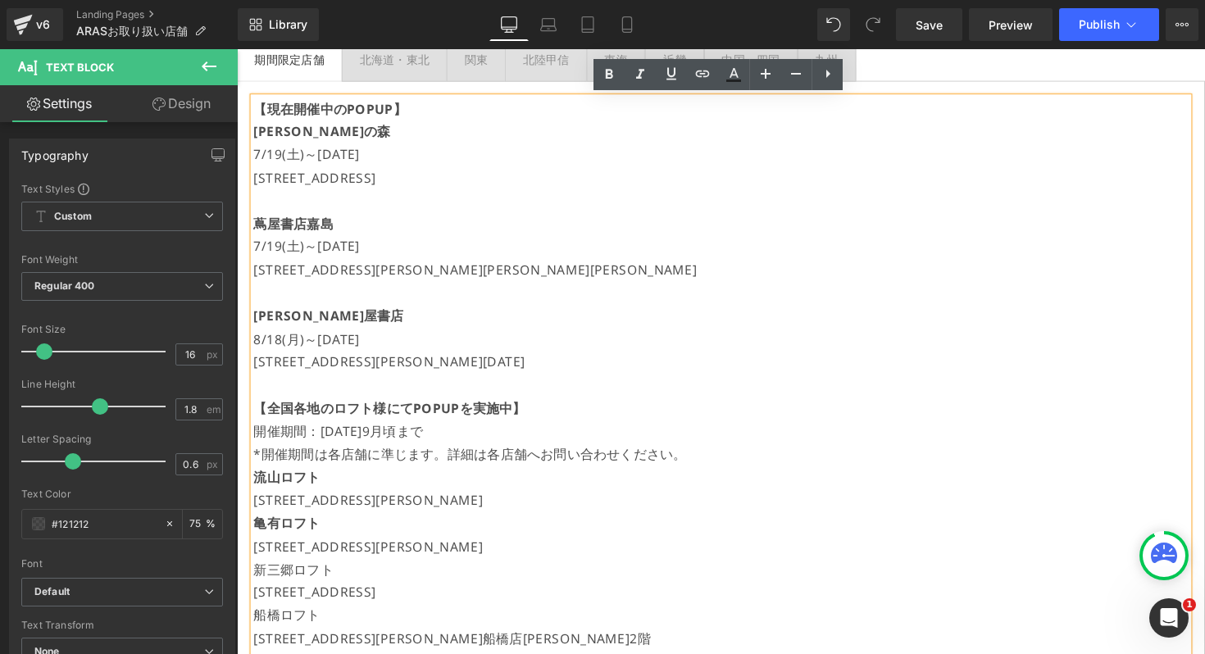
scroll to position [488, 0]
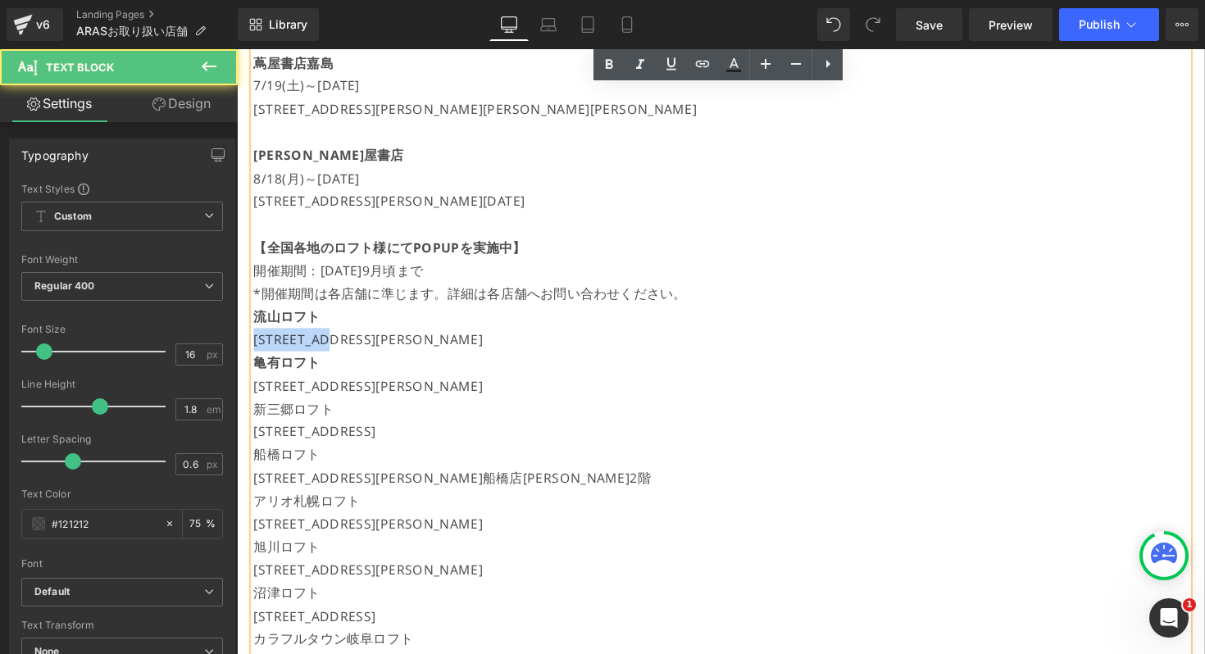
drag, startPoint x: 334, startPoint y: 348, endPoint x: 217, endPoint y: 345, distance: 116.4
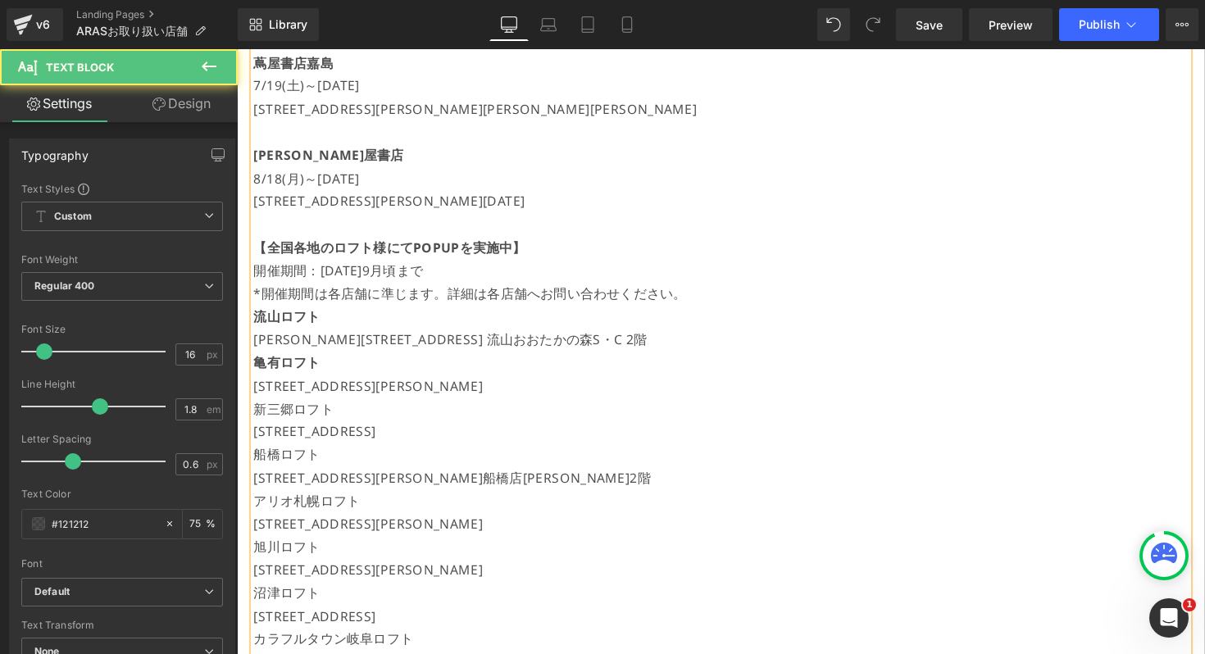
click at [723, 340] on p "[PERSON_NAME][STREET_ADDRESS] 流山おおたかの森S・C 2階" at bounding box center [732, 347] width 957 height 24
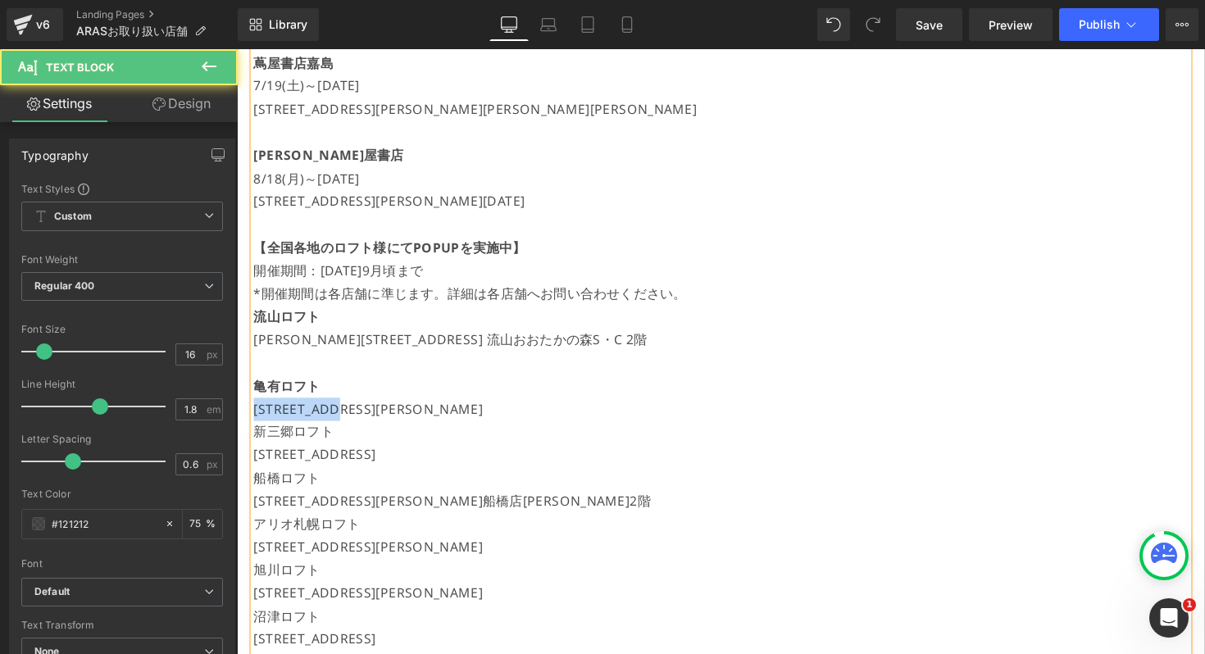
drag, startPoint x: 340, startPoint y: 420, endPoint x: 261, endPoint y: 416, distance: 78.8
click at [260, 416] on p "[STREET_ADDRESS][PERSON_NAME]" at bounding box center [732, 419] width 957 height 24
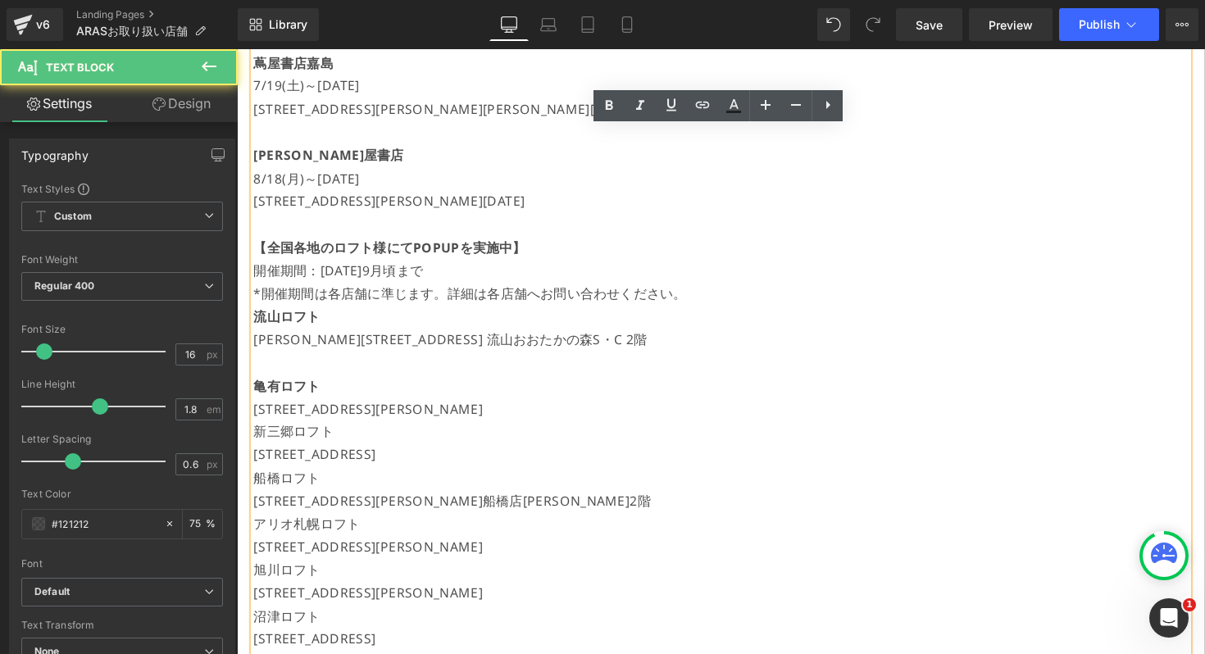
click at [285, 420] on p "[STREET_ADDRESS][PERSON_NAME]" at bounding box center [732, 419] width 957 height 24
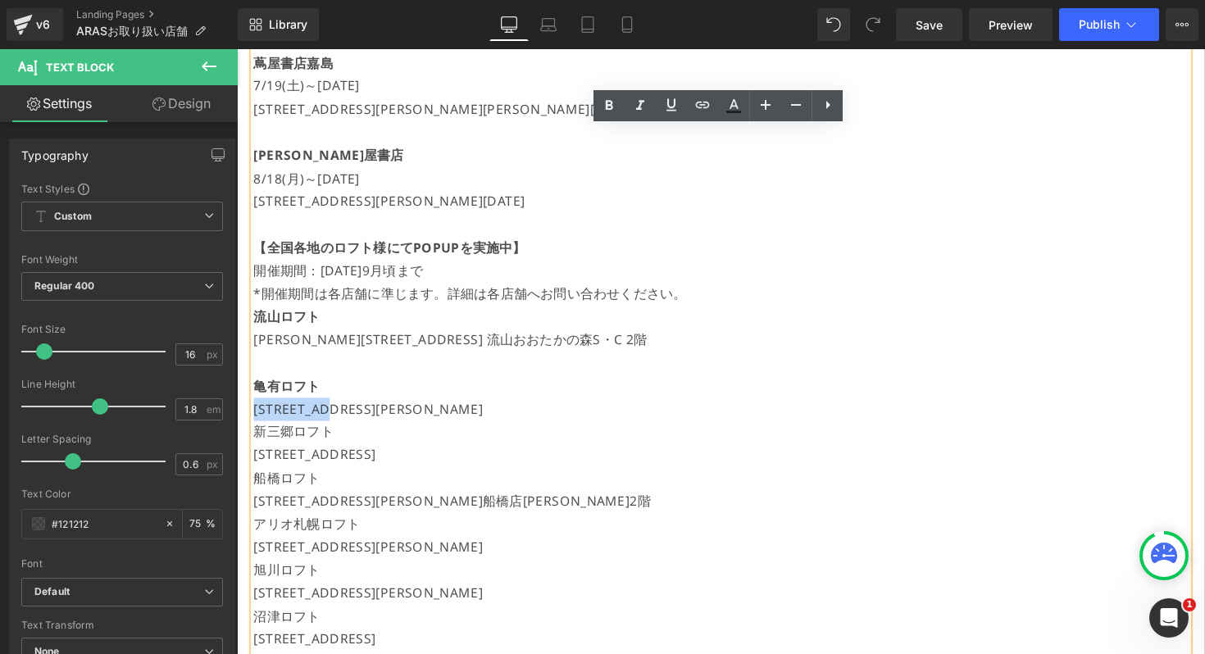
drag, startPoint x: 336, startPoint y: 416, endPoint x: 170, endPoint y: 416, distance: 165.6
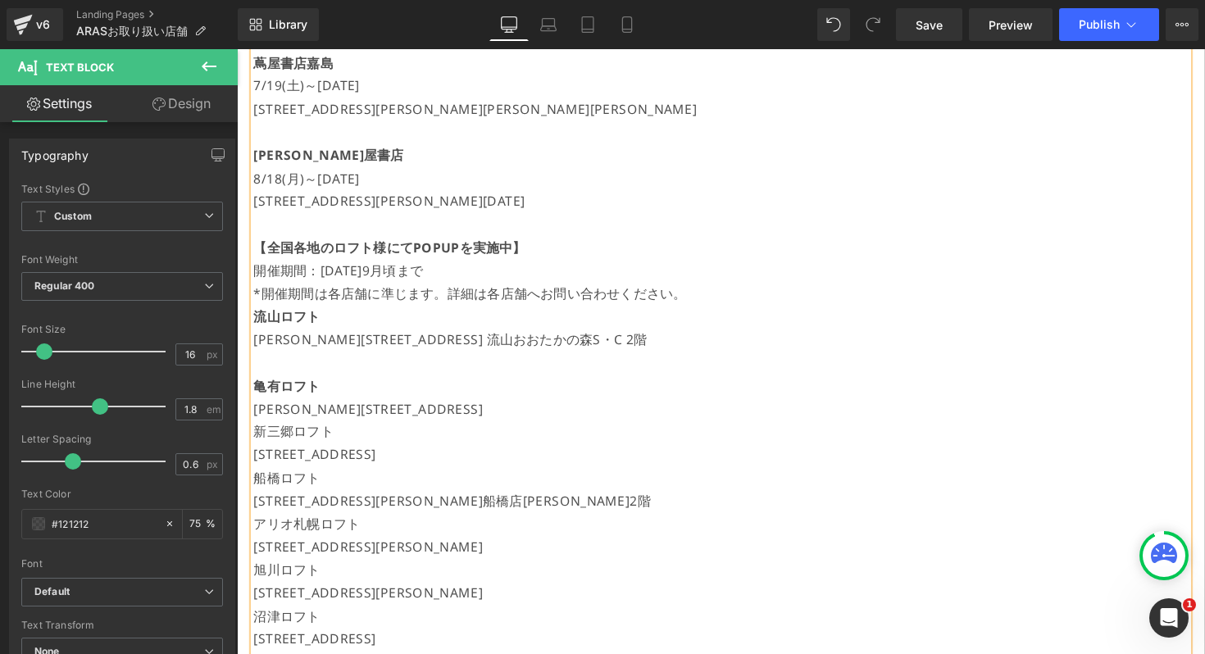
click at [570, 423] on p "[PERSON_NAME][STREET_ADDRESS]" at bounding box center [732, 419] width 957 height 24
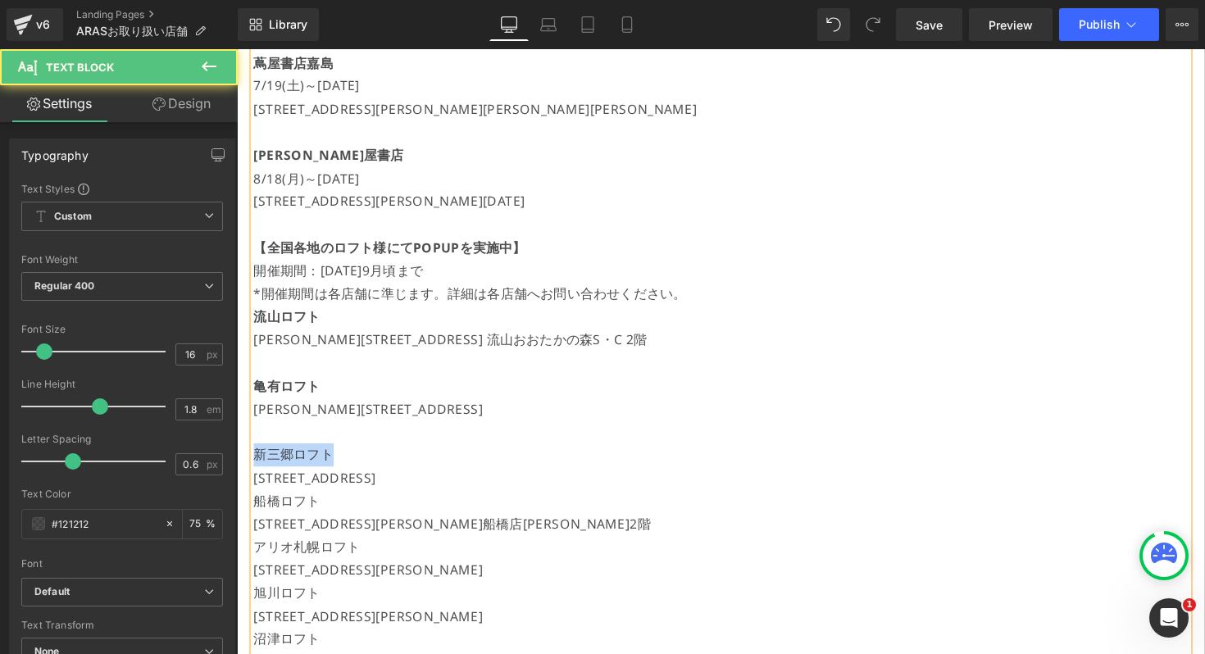
drag, startPoint x: 344, startPoint y: 457, endPoint x: 243, endPoint y: 457, distance: 101.6
click at [243, 457] on div "【現在開催中のPOPUP】 [GEOGRAPHIC_DATA] 7/19(土)～[DATE] [STREET_ADDRESS]書店嘉島 7/19(土)～[DA…" at bounding box center [733, 618] width 992 height 1403
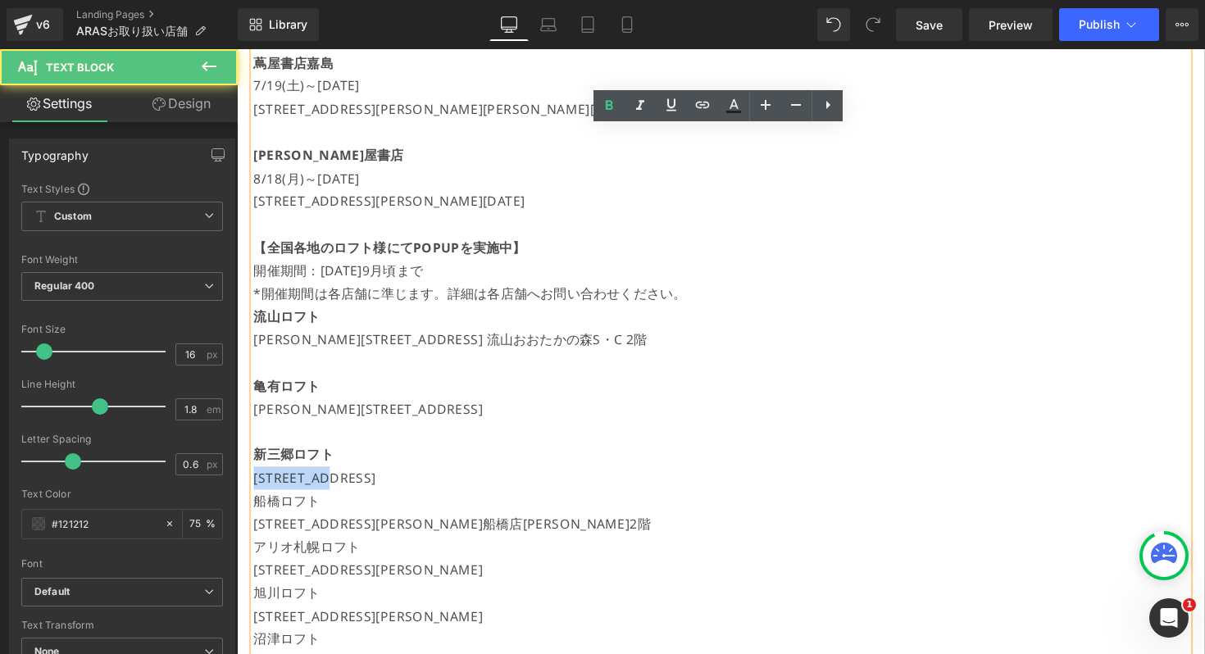
drag, startPoint x: 345, startPoint y: 493, endPoint x: 225, endPoint y: 488, distance: 120.6
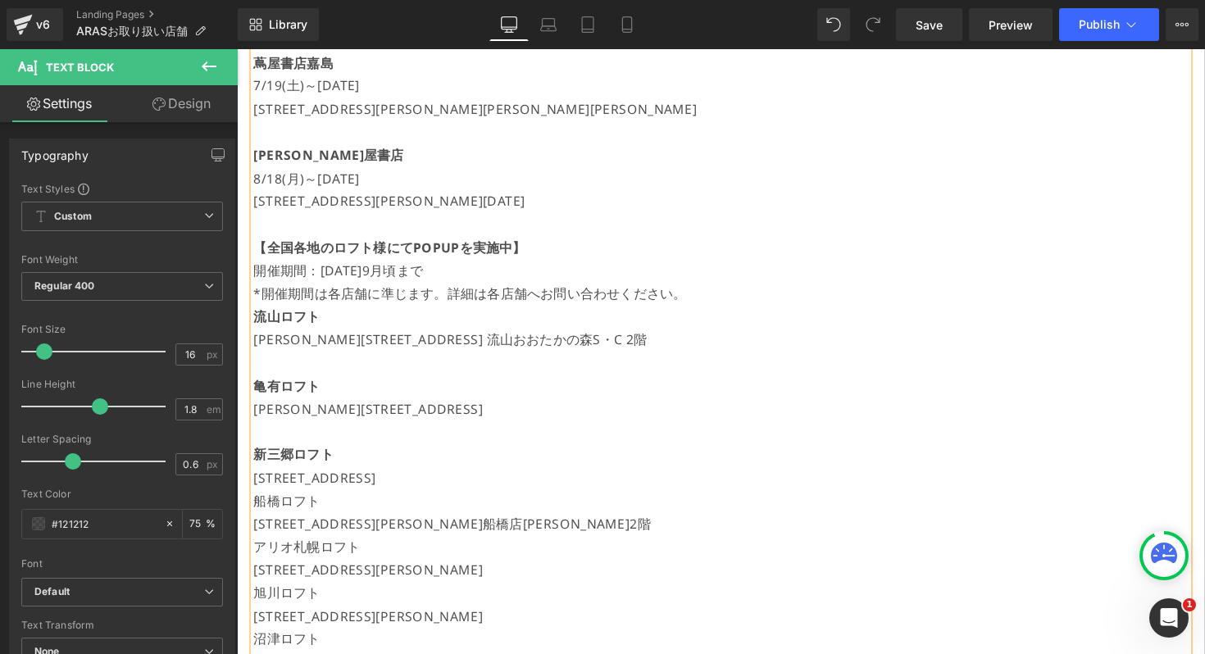
click at [679, 472] on p "新三郷ロフト" at bounding box center [732, 465] width 957 height 24
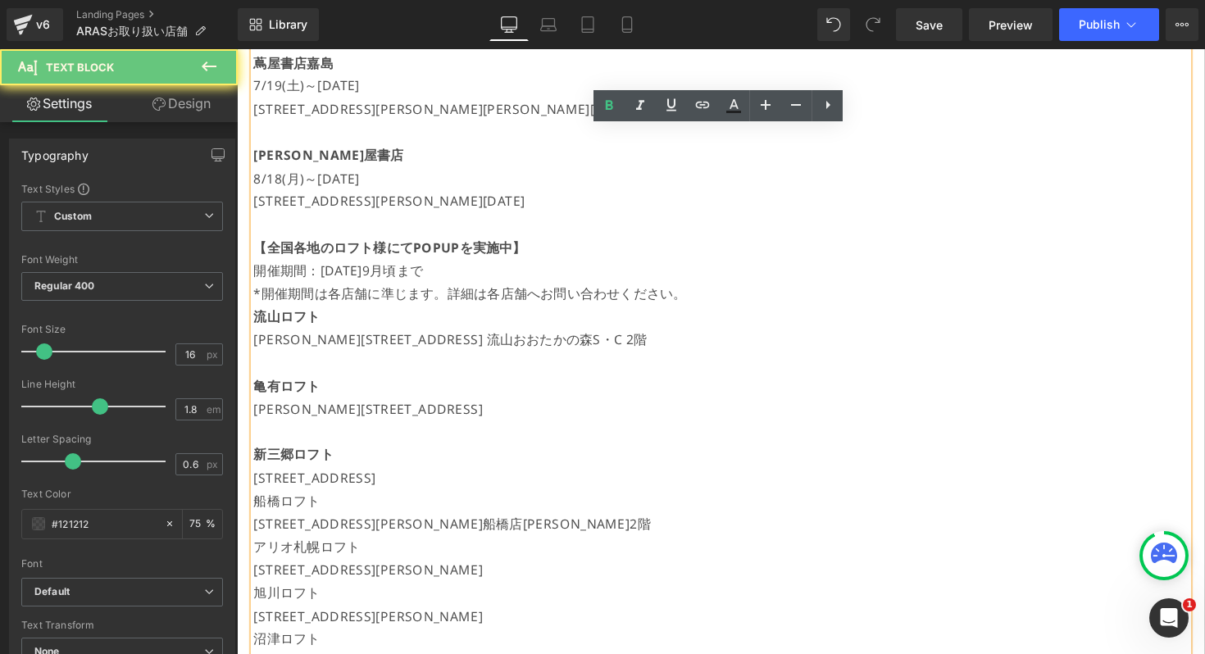
click at [659, 487] on p "[STREET_ADDRESS]" at bounding box center [732, 489] width 957 height 24
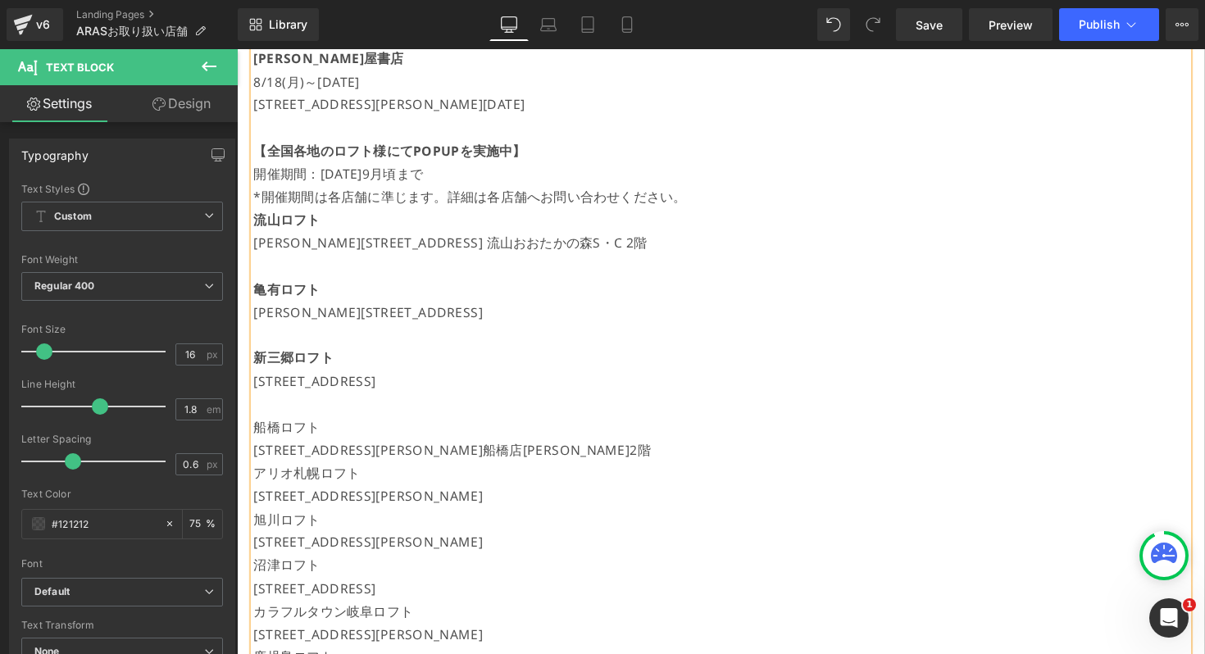
scroll to position [650, 0]
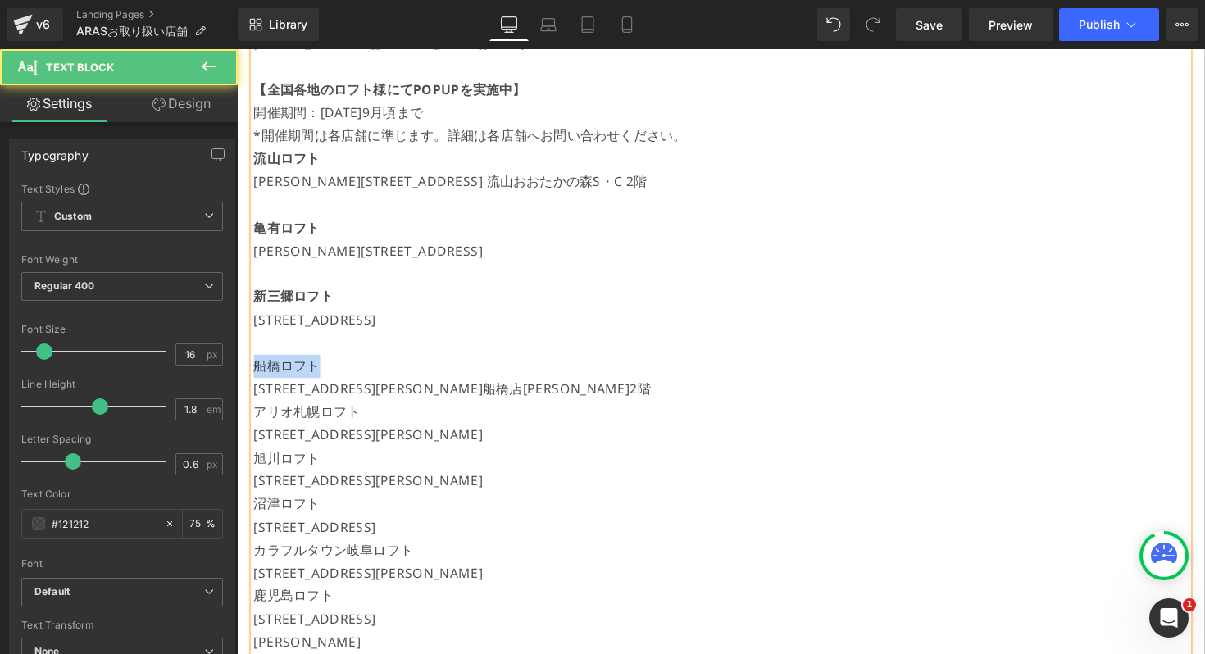
drag, startPoint x: 333, startPoint y: 368, endPoint x: 216, endPoint y: 368, distance: 117.2
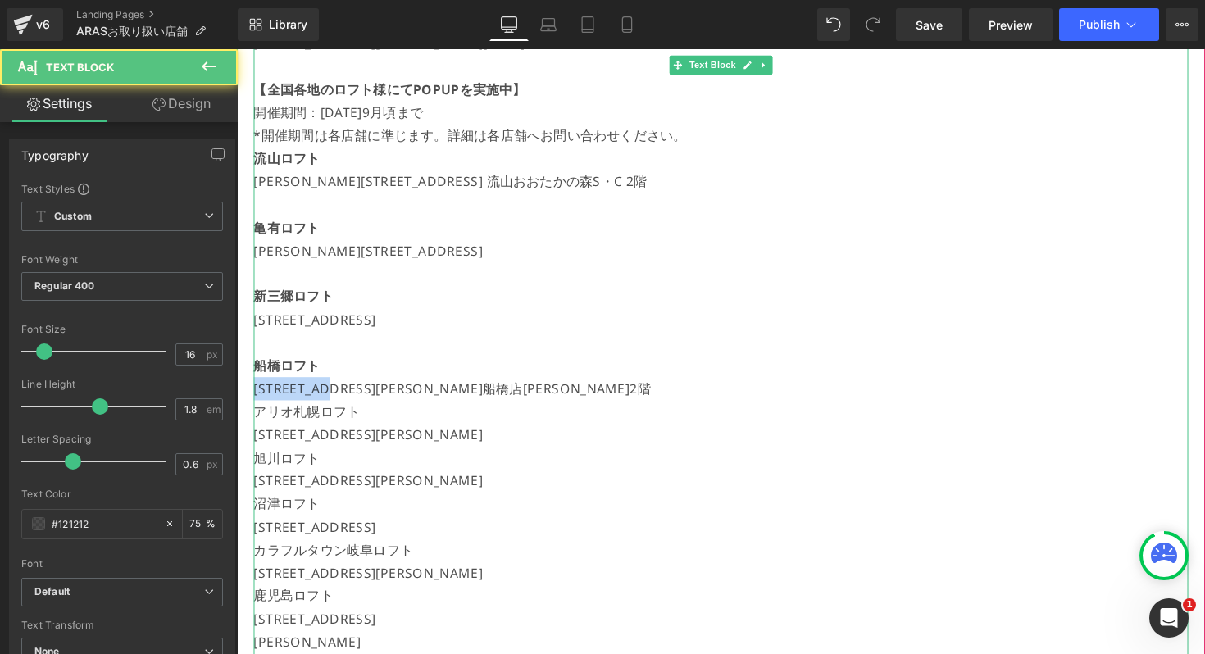
drag, startPoint x: 340, startPoint y: 400, endPoint x: 233, endPoint y: 400, distance: 107.4
click at [646, 391] on p "[PERSON_NAME][STREET_ADDRESS]船橋店[PERSON_NAME]2階" at bounding box center [732, 397] width 957 height 24
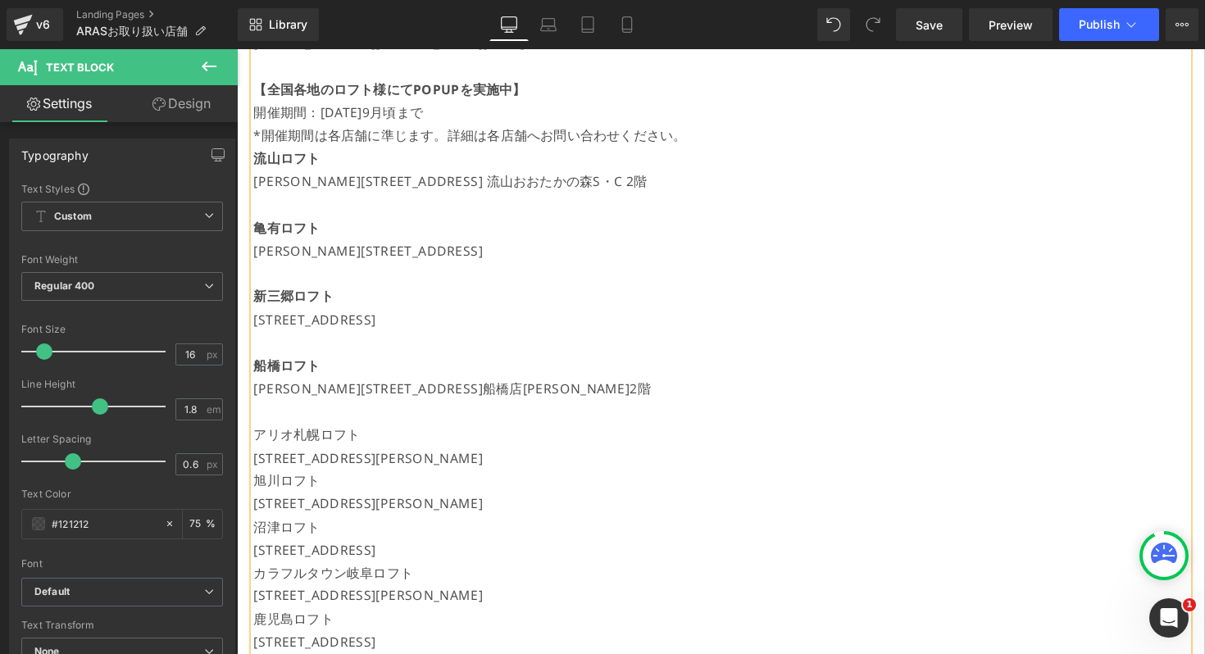
click at [348, 439] on p "アリオ札幌ロフト" at bounding box center [732, 445] width 957 height 24
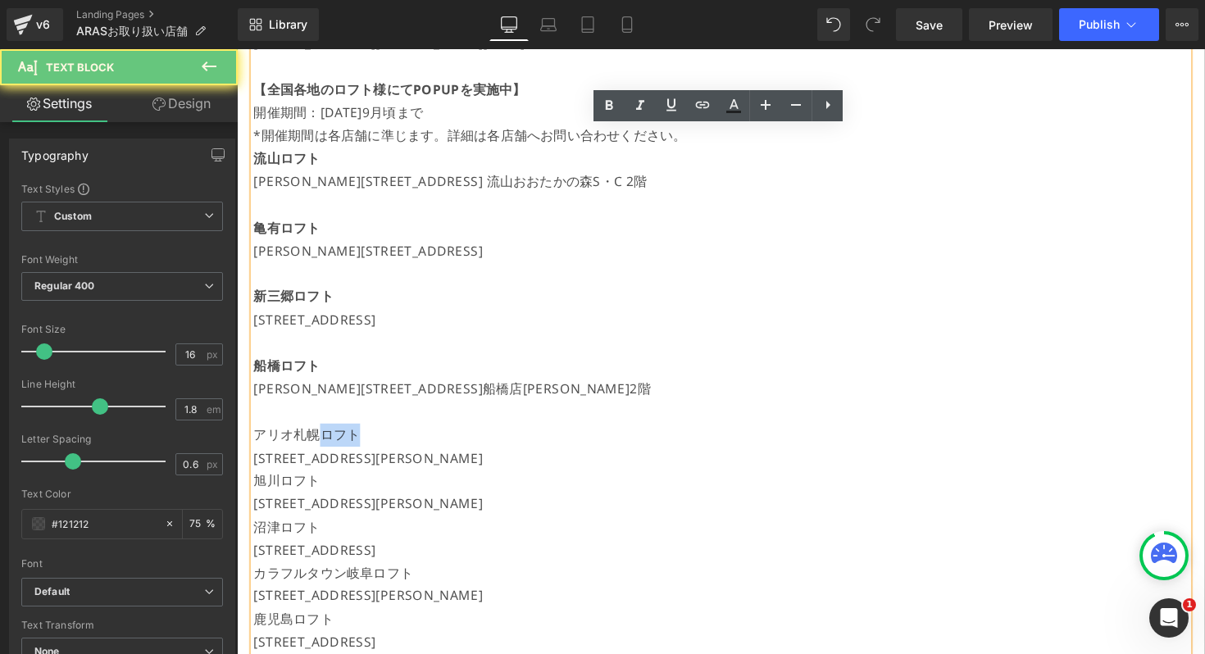
click at [348, 439] on p "アリオ札幌ロフト" at bounding box center [732, 445] width 957 height 24
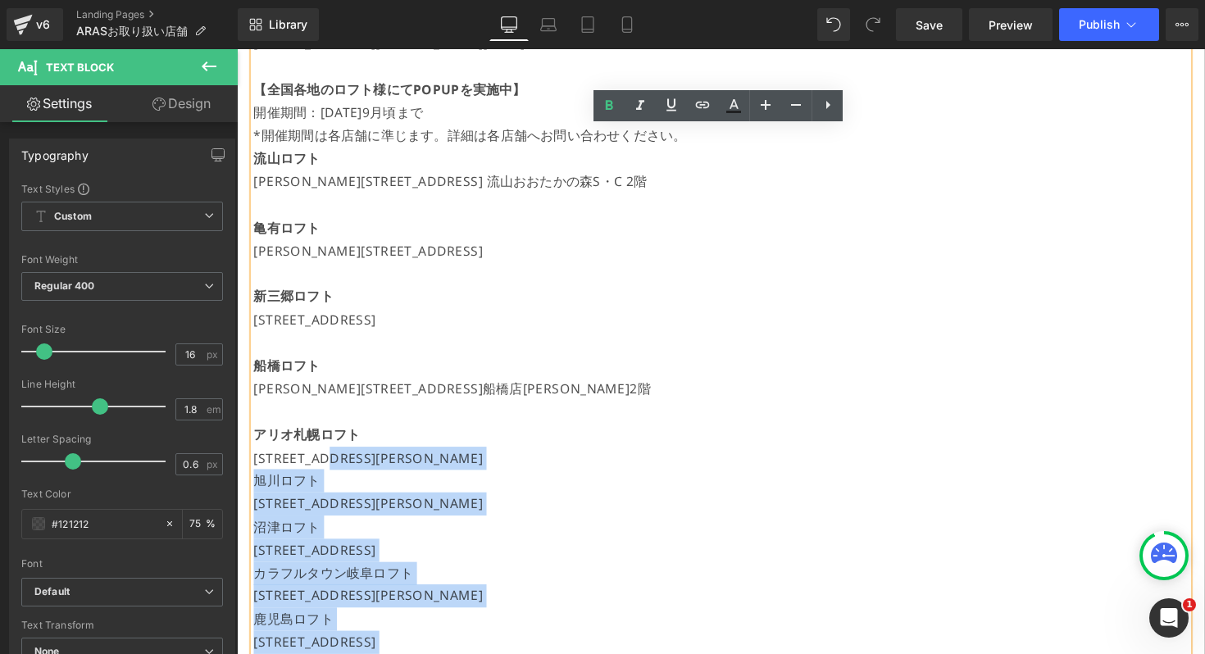
drag, startPoint x: 348, startPoint y: 473, endPoint x: 244, endPoint y: 472, distance: 103.3
click at [244, 472] on div "【現在開催中のPOPUP】 [GEOGRAPHIC_DATA] 7/19(土)～[DATE] [STREET_ADDRESS]書店嘉島 7/19(土)～[DA…" at bounding box center [733, 480] width 992 height 1451
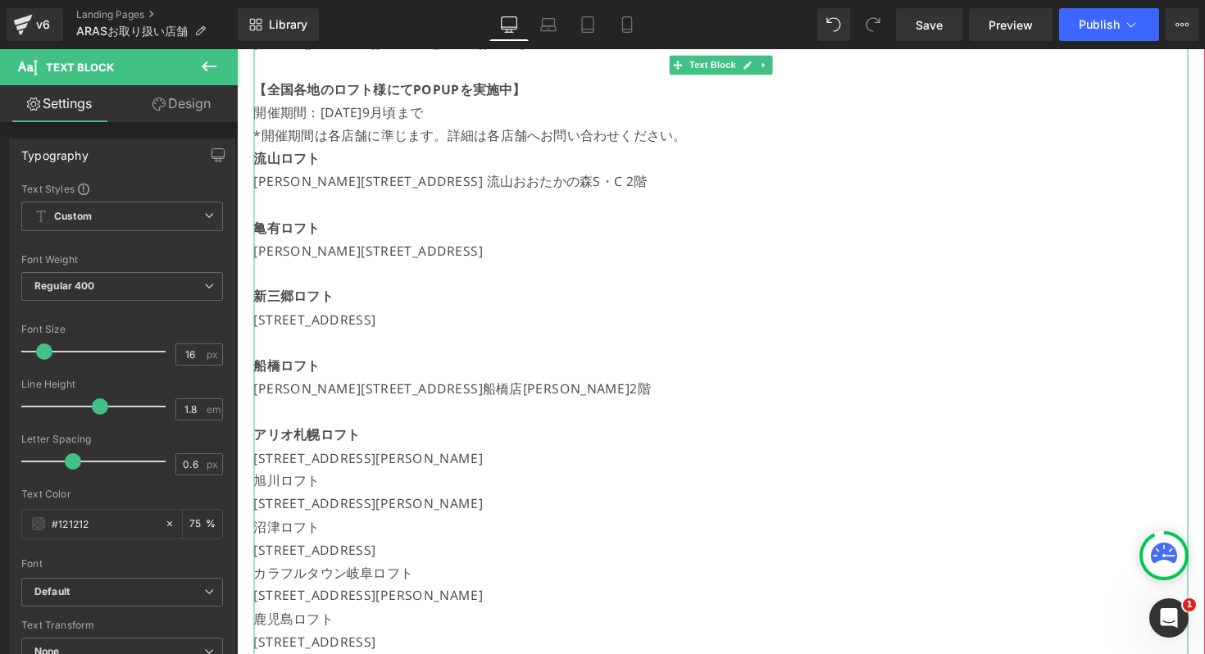
click at [669, 466] on p "[STREET_ADDRESS][PERSON_NAME]" at bounding box center [732, 469] width 957 height 24
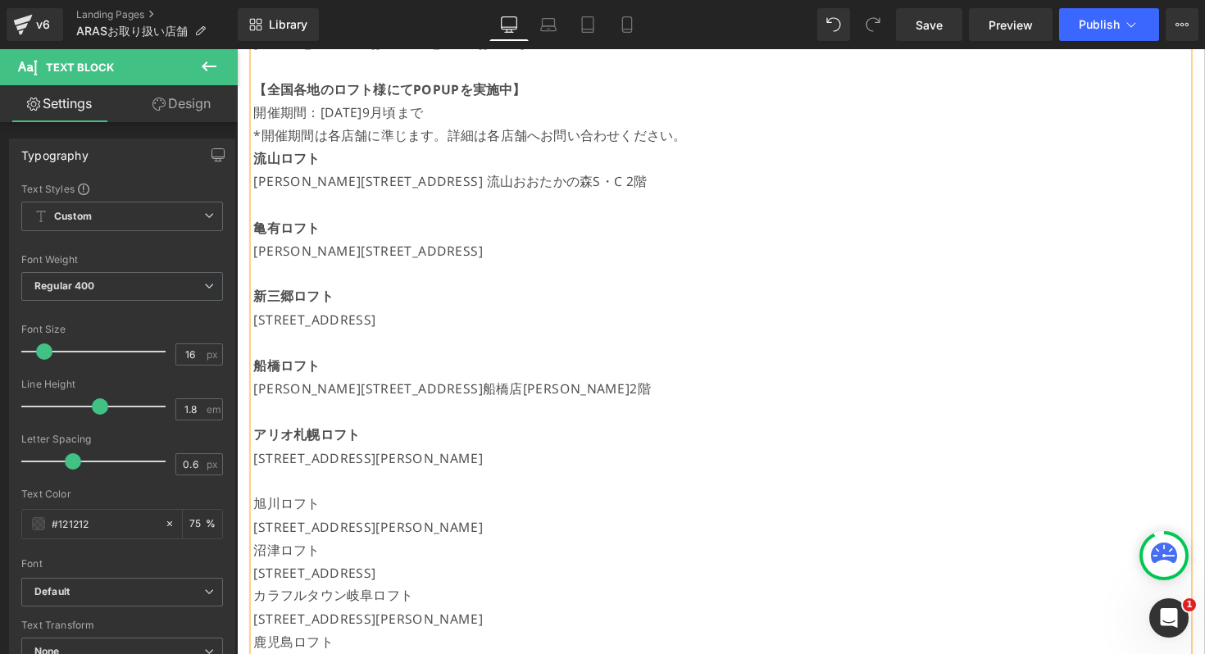
click at [306, 520] on p "旭川ロフト" at bounding box center [732, 515] width 957 height 24
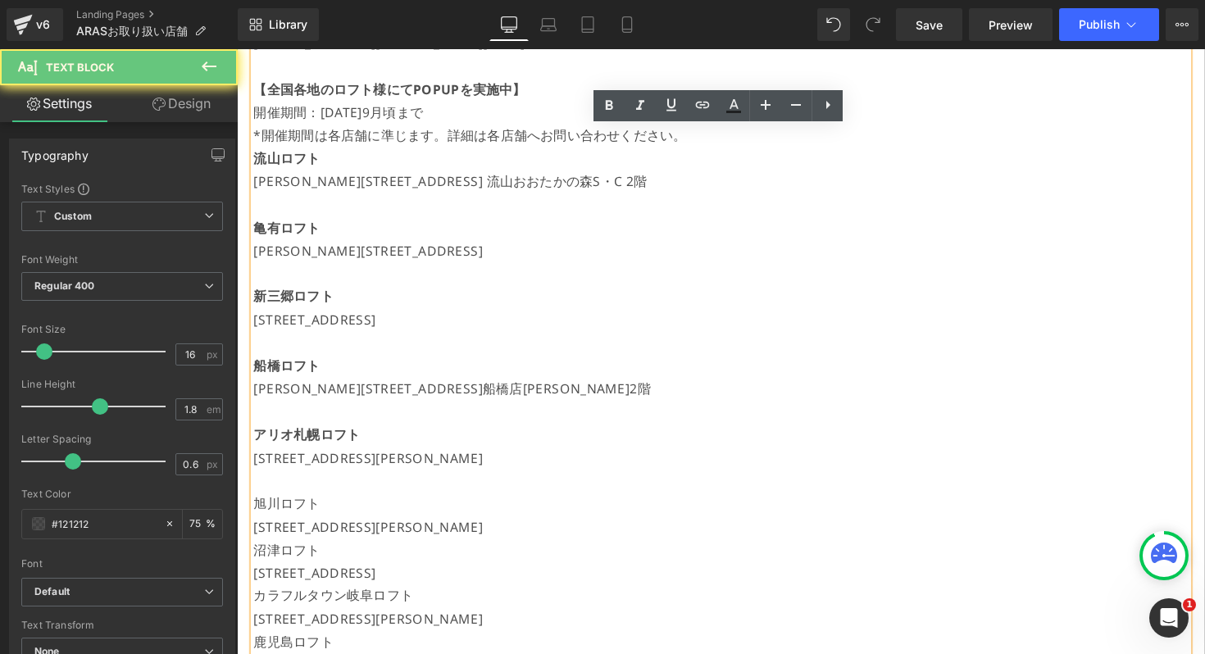
click at [306, 520] on p "旭川ロフト" at bounding box center [732, 515] width 957 height 24
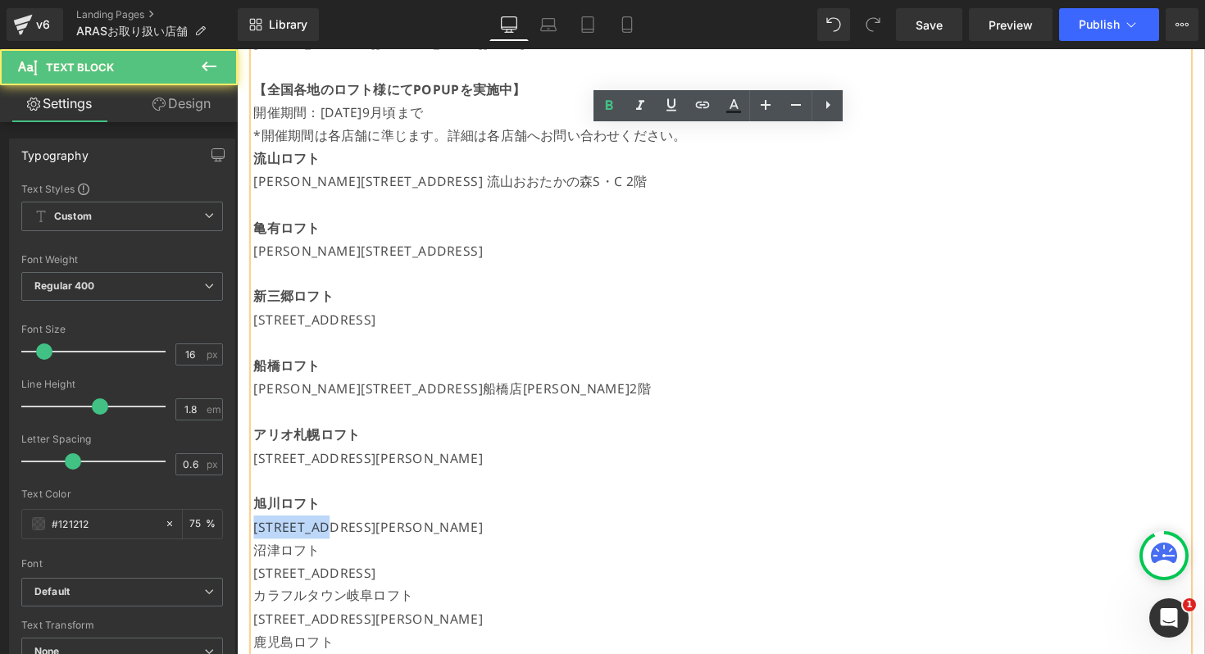
drag, startPoint x: 348, startPoint y: 536, endPoint x: 196, endPoint y: 540, distance: 151.7
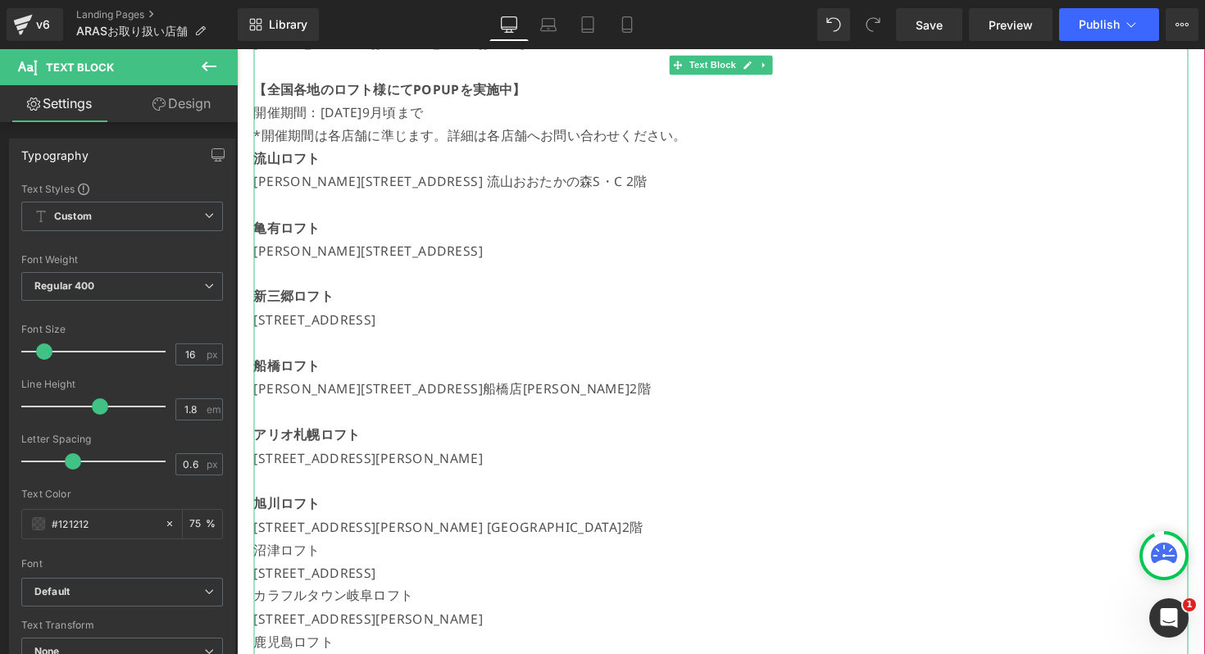
click at [634, 543] on p "[STREET_ADDRESS][PERSON_NAME] [GEOGRAPHIC_DATA]2階" at bounding box center [732, 539] width 957 height 24
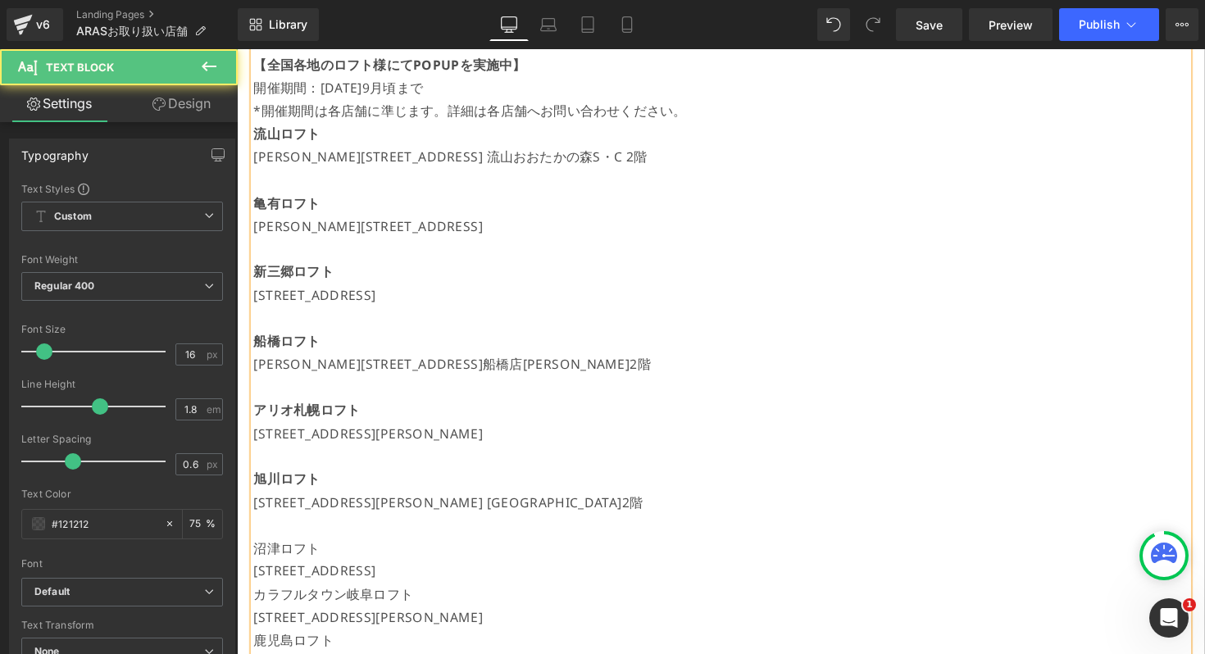
scroll to position [739, 0]
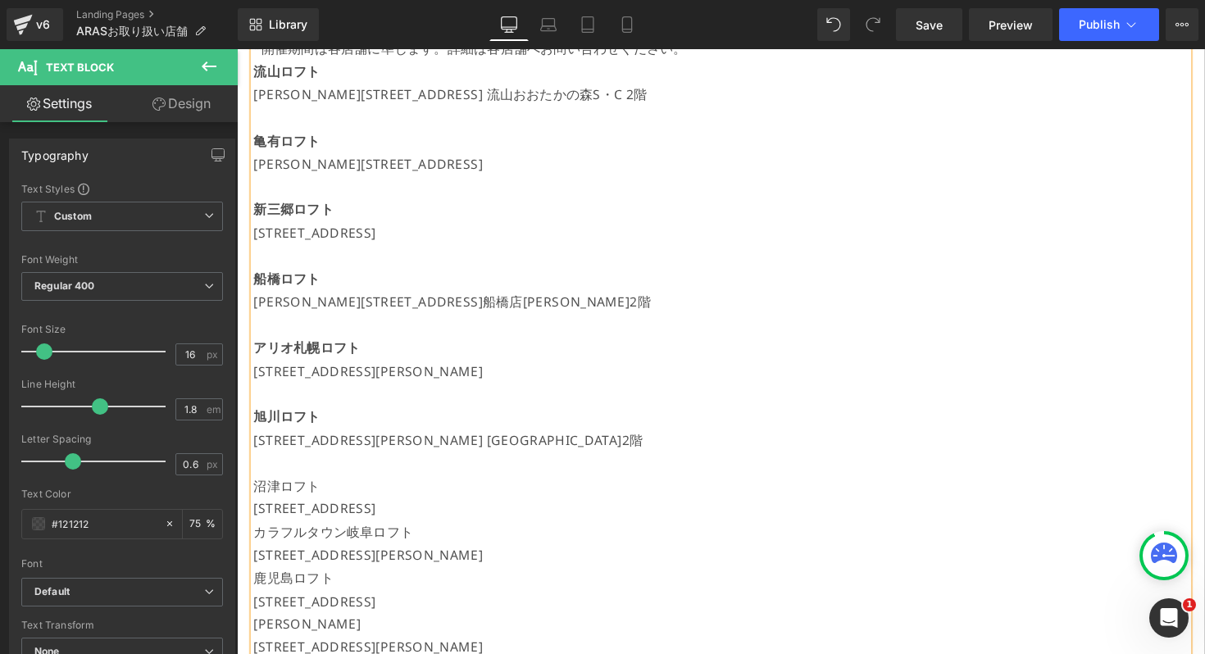
click at [309, 495] on p "沼津ロフト" at bounding box center [732, 497] width 957 height 24
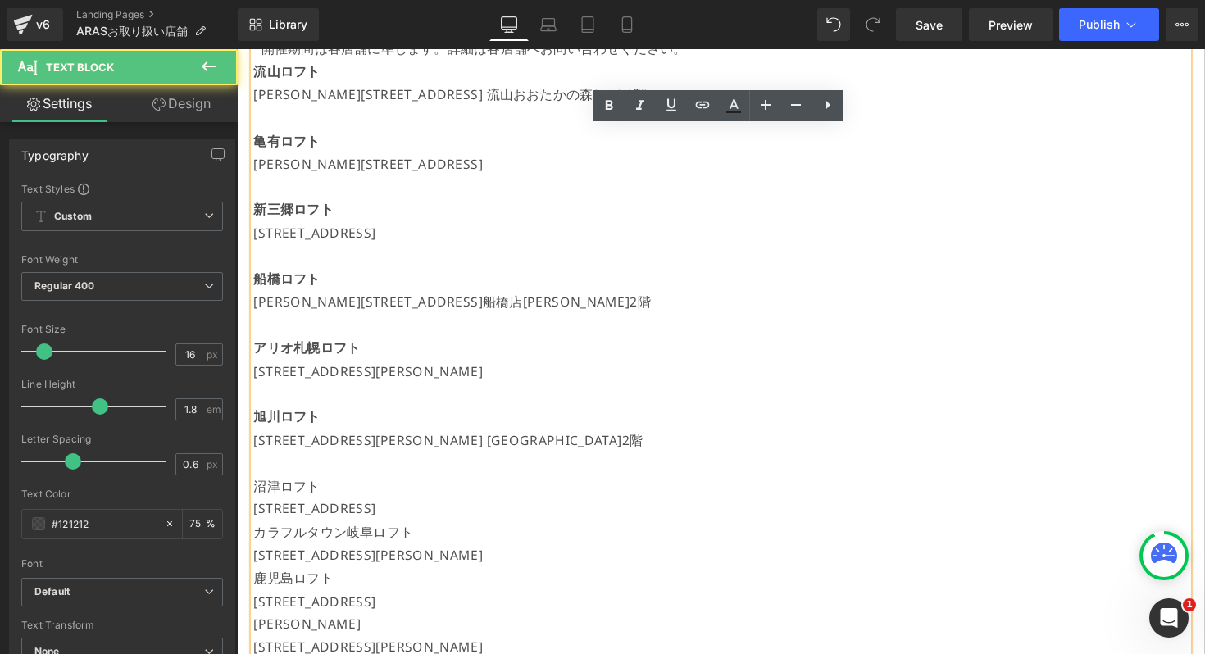
click at [309, 495] on p "沼津ロフト" at bounding box center [732, 497] width 957 height 24
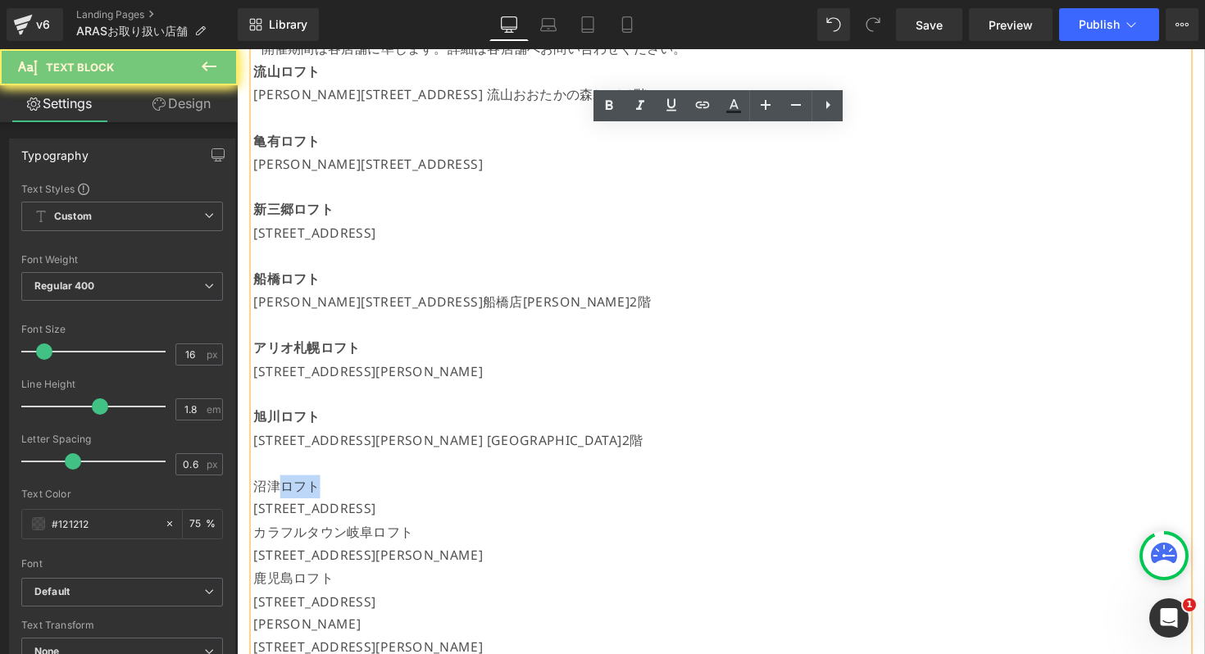
click at [309, 495] on p "沼津ロフト" at bounding box center [732, 497] width 957 height 24
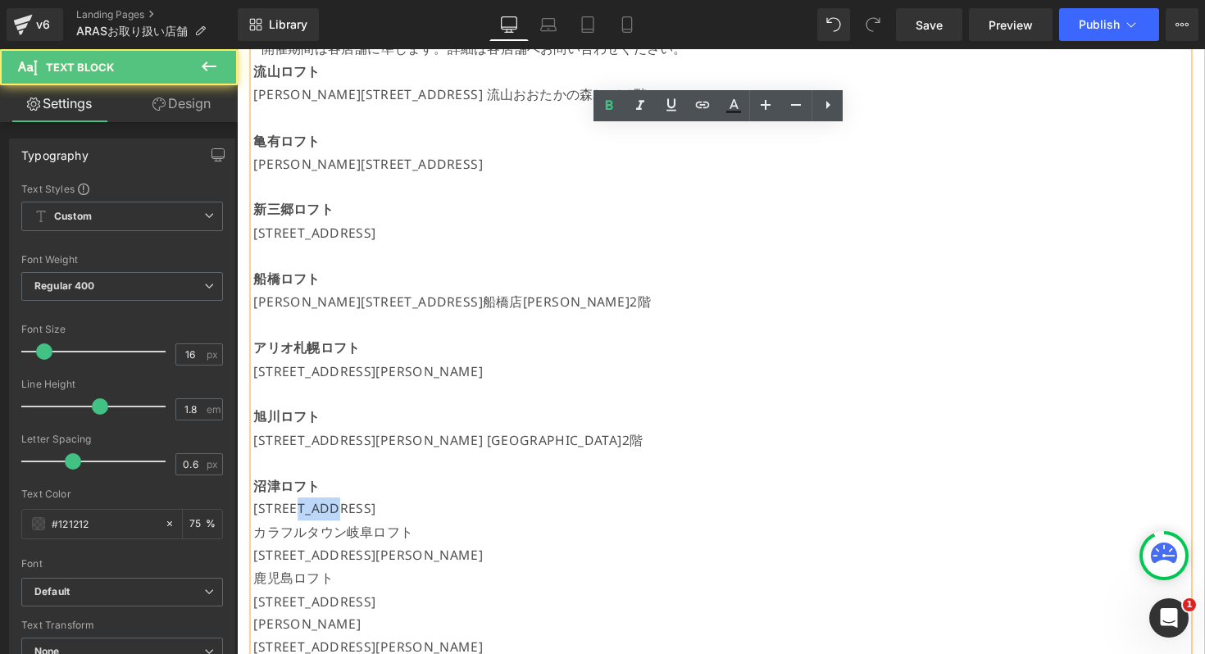
drag, startPoint x: 339, startPoint y: 516, endPoint x: 307, endPoint y: 516, distance: 32.0
click at [307, 516] on p "[STREET_ADDRESS]" at bounding box center [732, 520] width 957 height 24
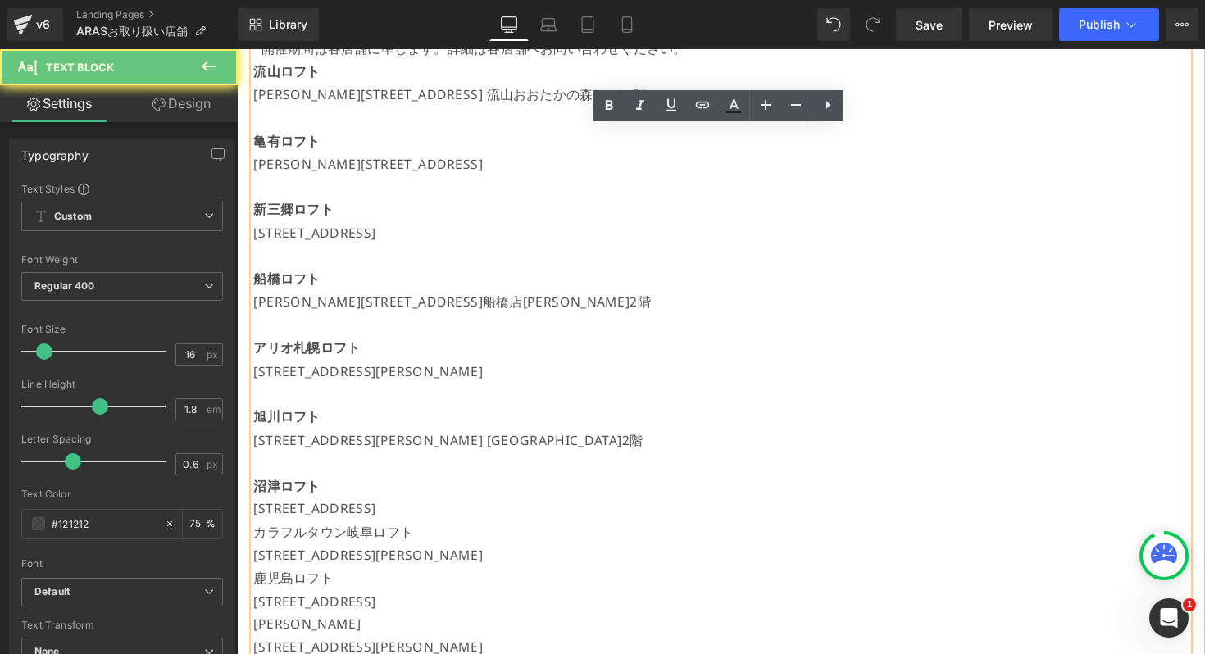
click at [337, 519] on p "[STREET_ADDRESS]" at bounding box center [732, 520] width 957 height 24
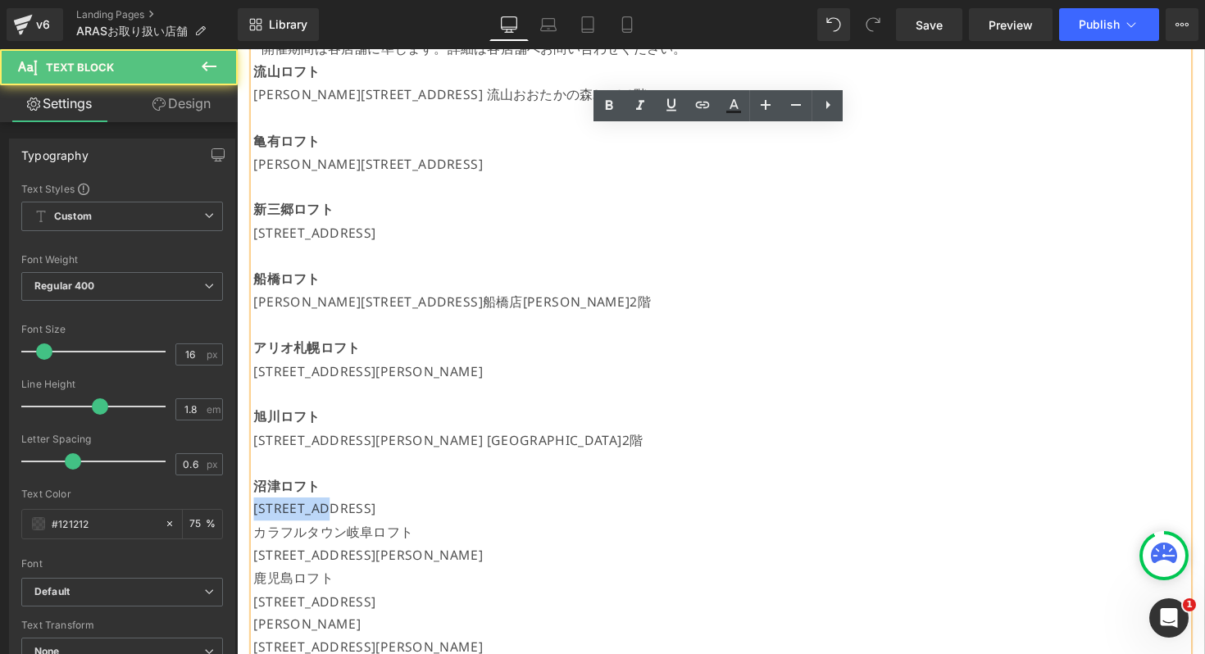
drag, startPoint x: 335, startPoint y: 519, endPoint x: 216, endPoint y: 510, distance: 119.2
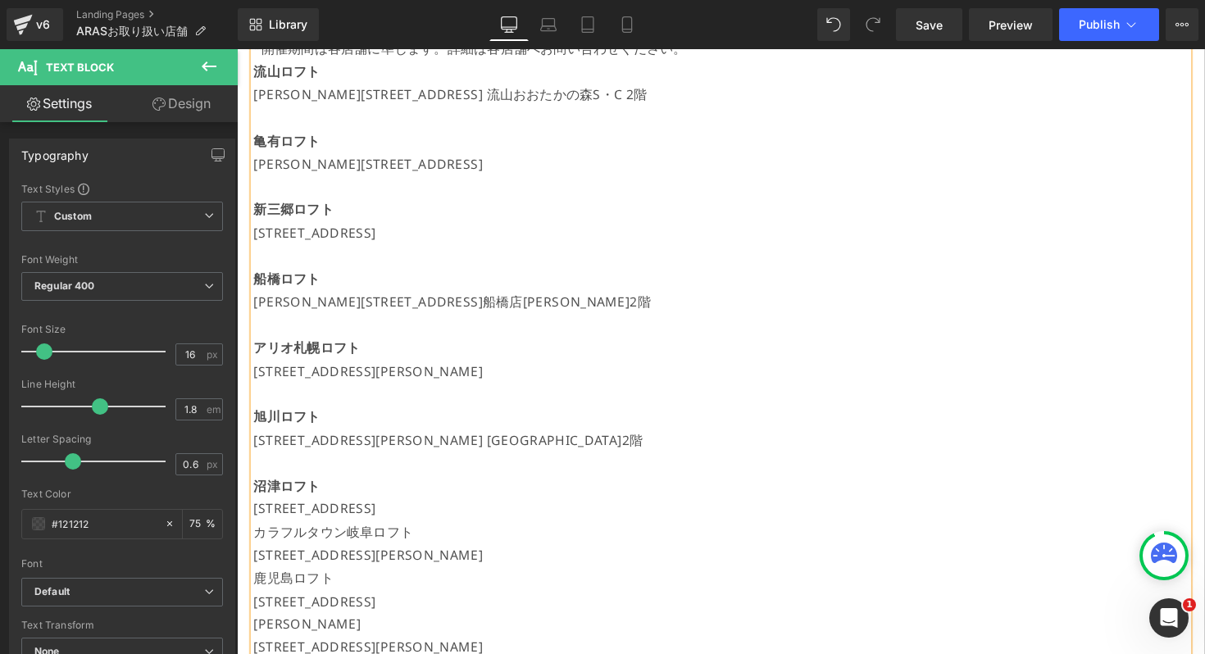
click at [670, 501] on p "沼津ロフト" at bounding box center [732, 497] width 957 height 24
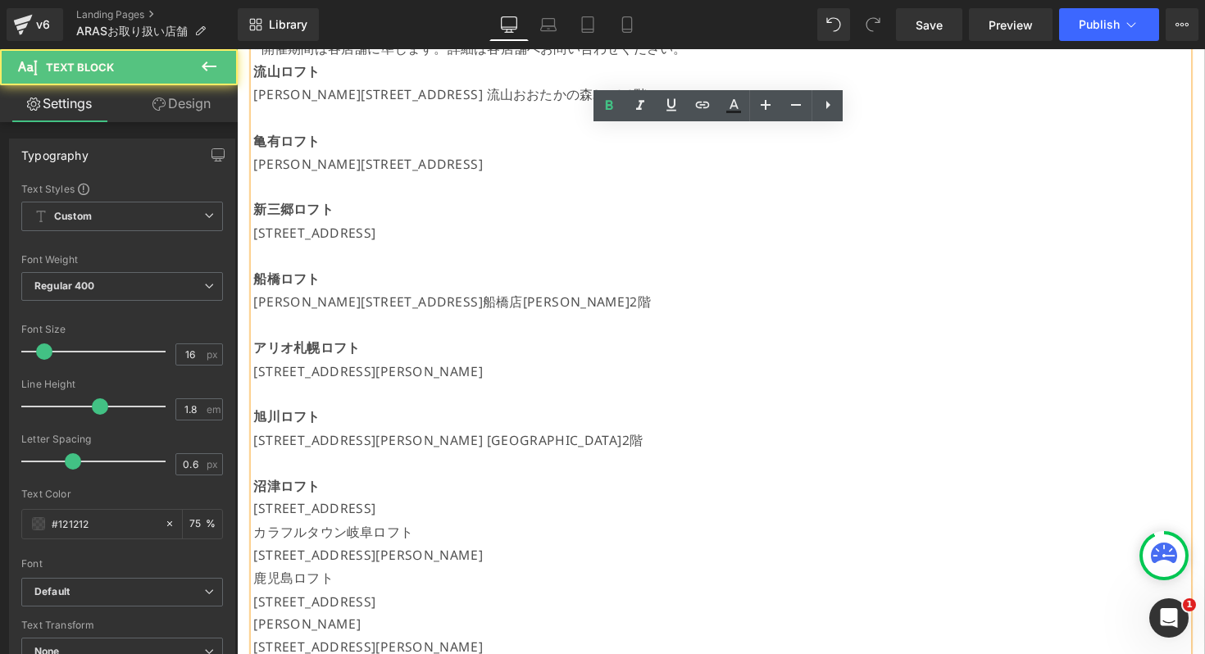
click at [629, 532] on p "カラフルタウン岐阜ロフト" at bounding box center [732, 544] width 957 height 24
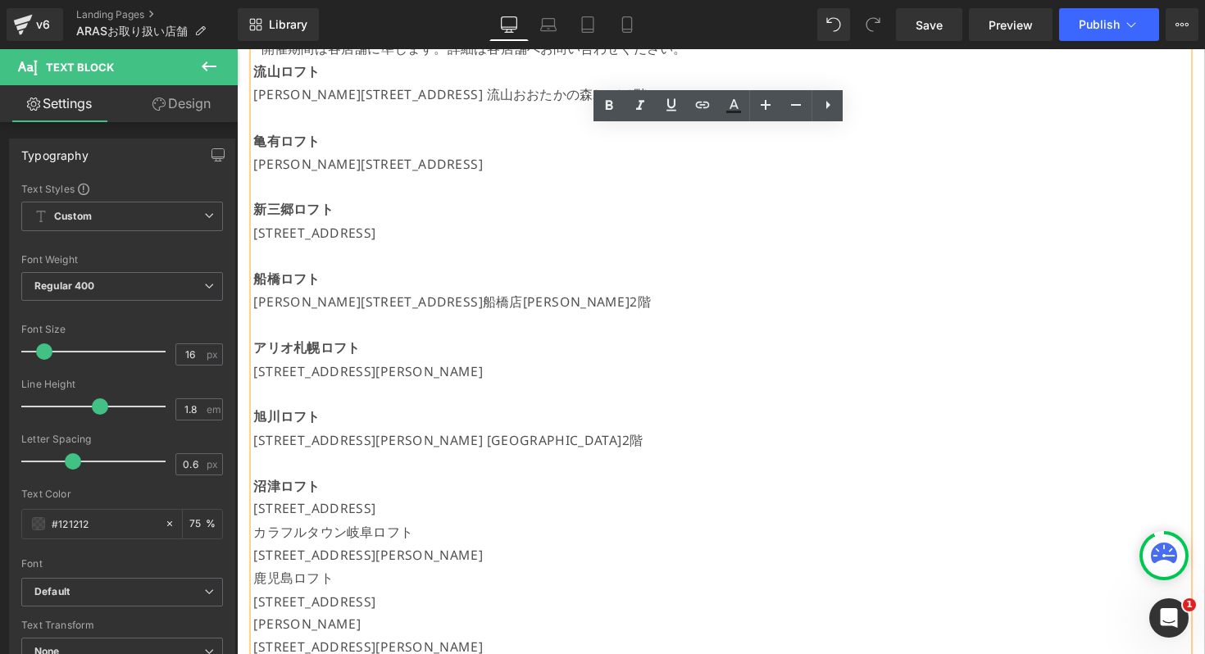
click at [629, 520] on p "[STREET_ADDRESS]" at bounding box center [732, 520] width 957 height 24
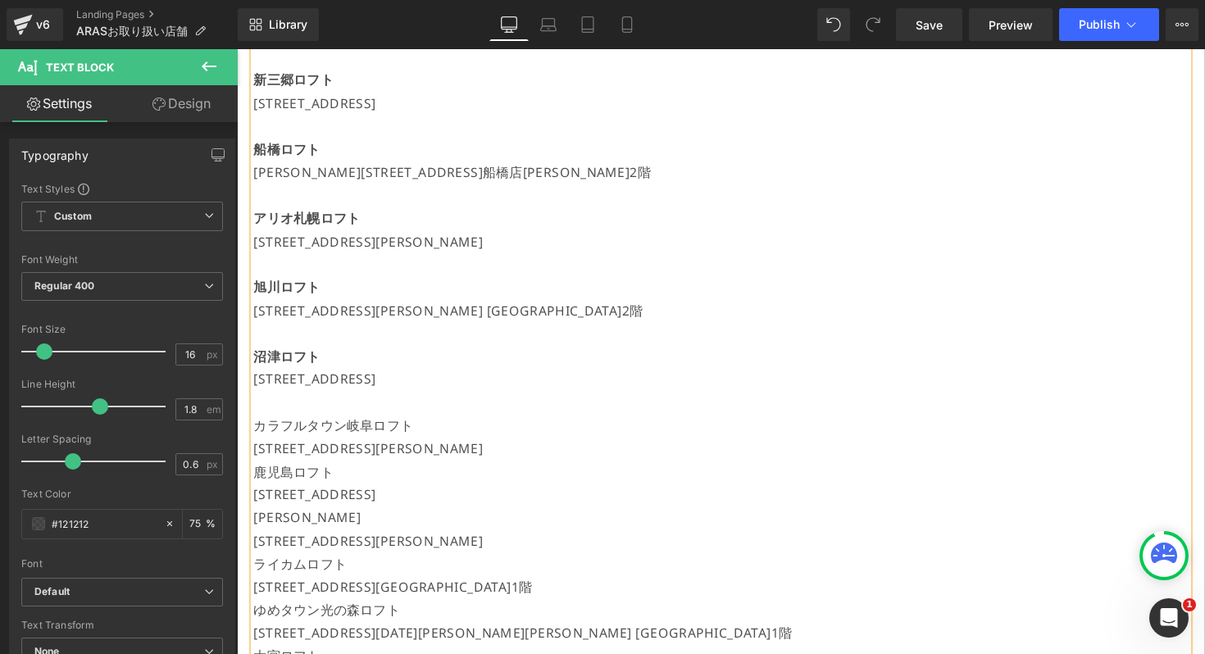
scroll to position [888, 0]
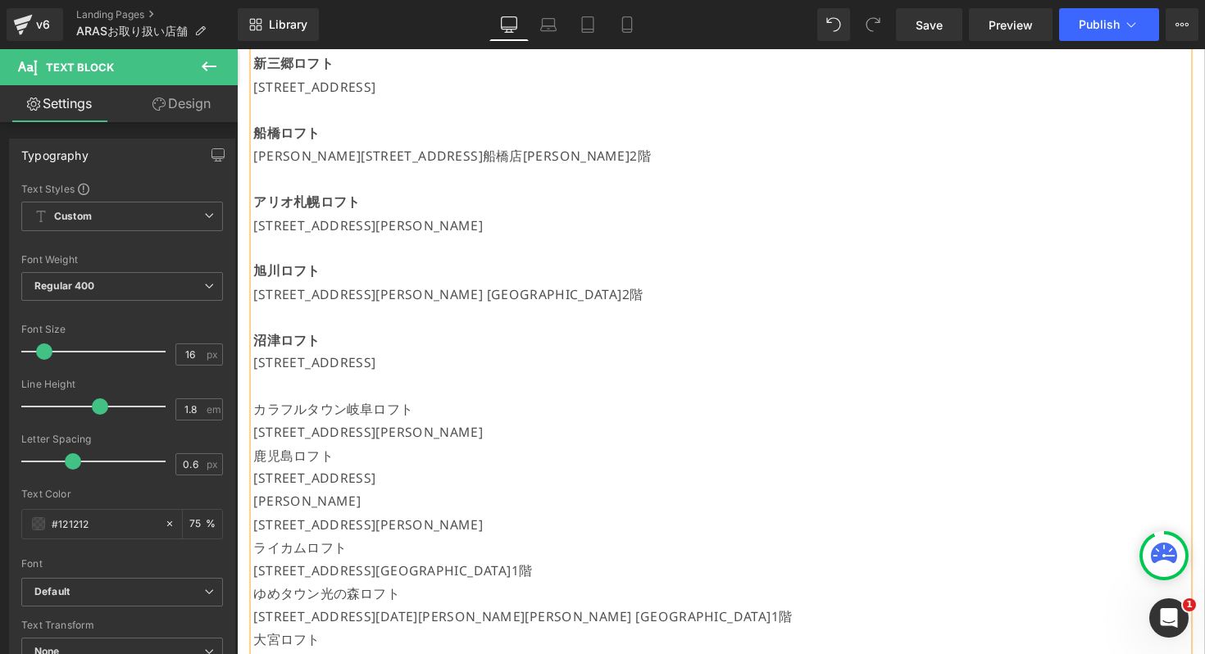
click at [334, 424] on p "カラフルタウン岐阜ロフト" at bounding box center [732, 419] width 957 height 24
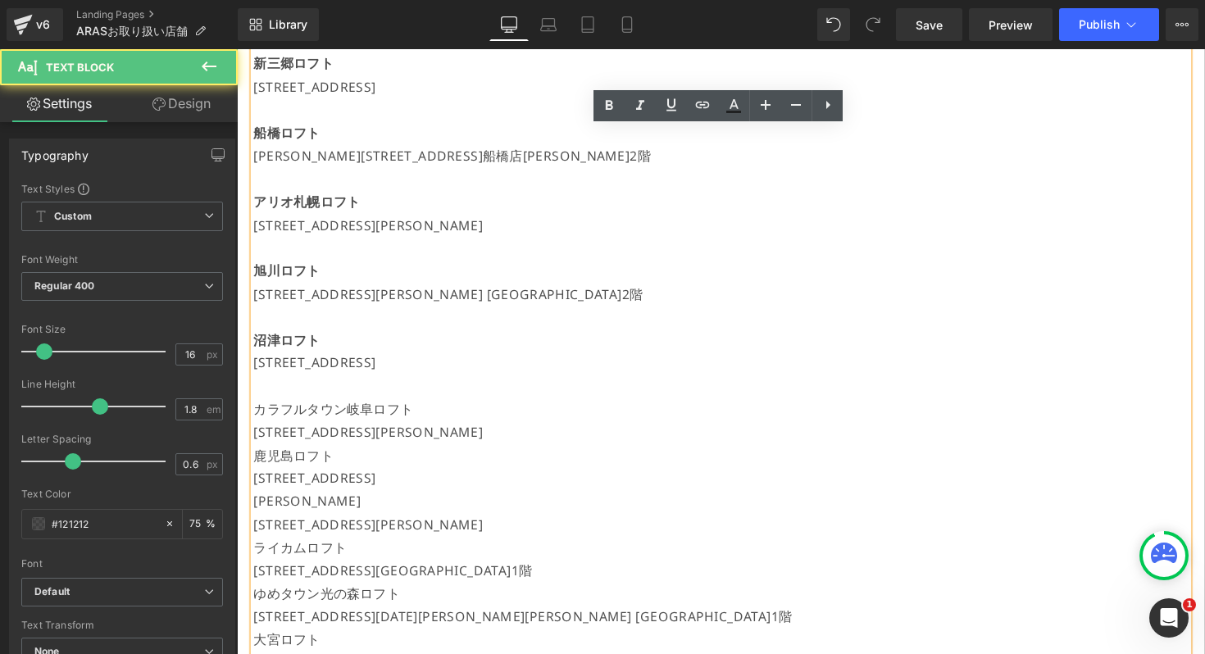
click at [334, 424] on p "カラフルタウン岐阜ロフト" at bounding box center [732, 419] width 957 height 24
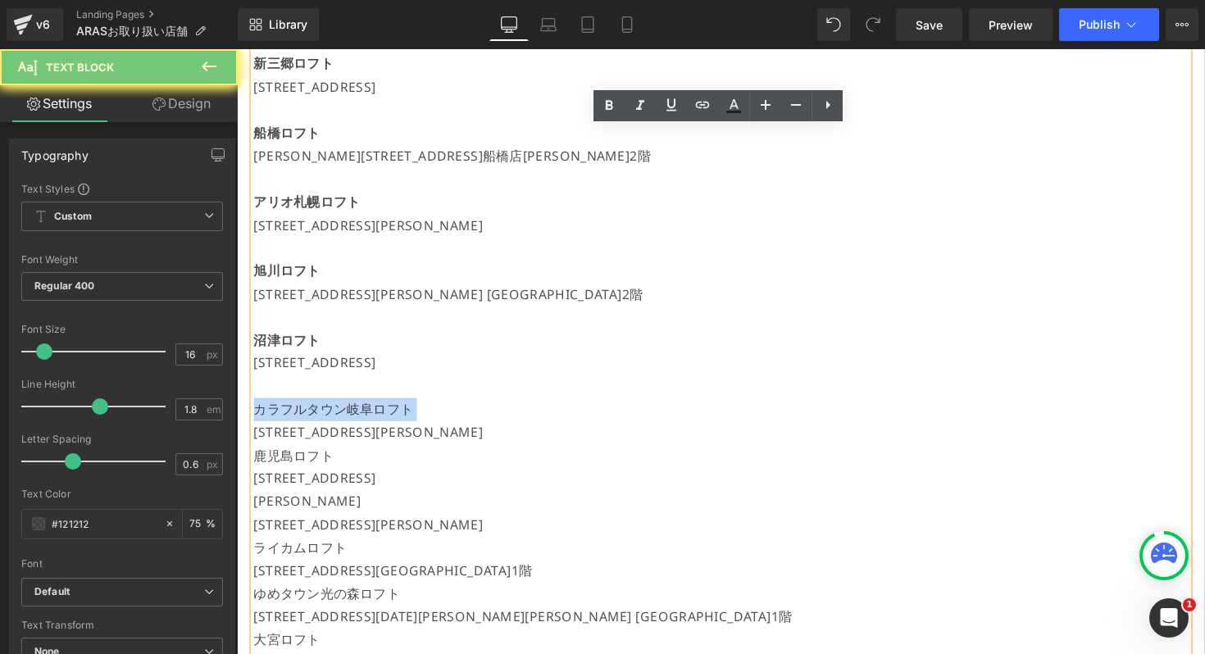
click at [334, 424] on p "カラフルタウン岐阜ロフト" at bounding box center [732, 419] width 957 height 24
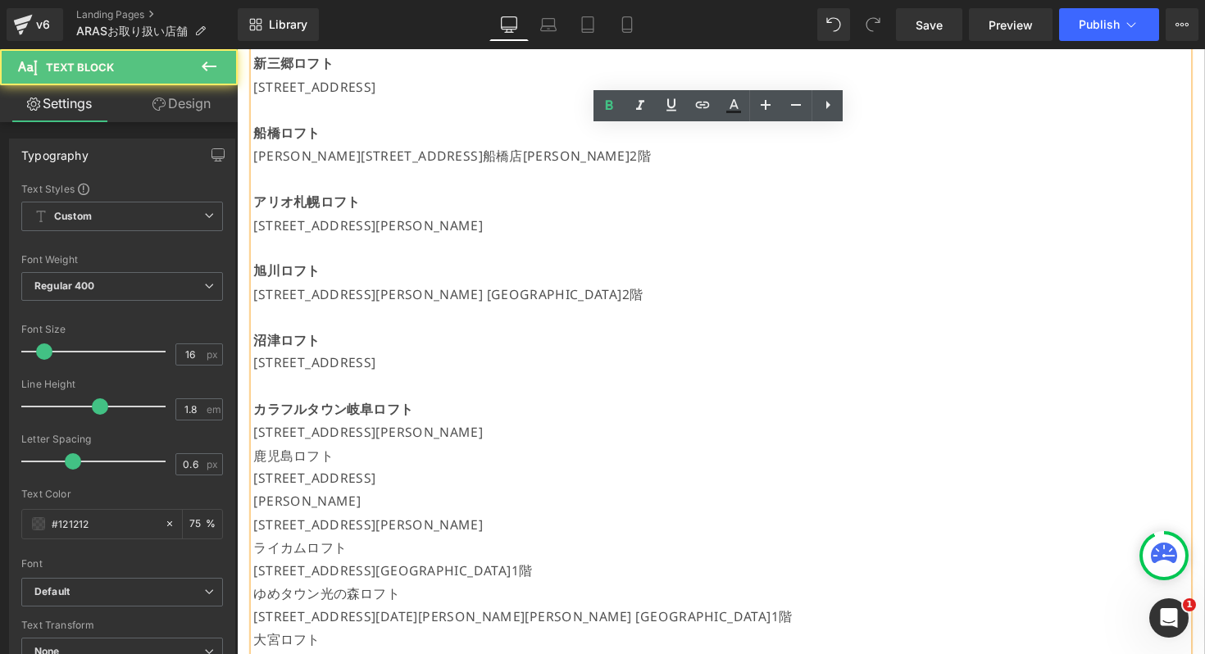
click at [727, 442] on p "[STREET_ADDRESS][PERSON_NAME]" at bounding box center [732, 442] width 957 height 24
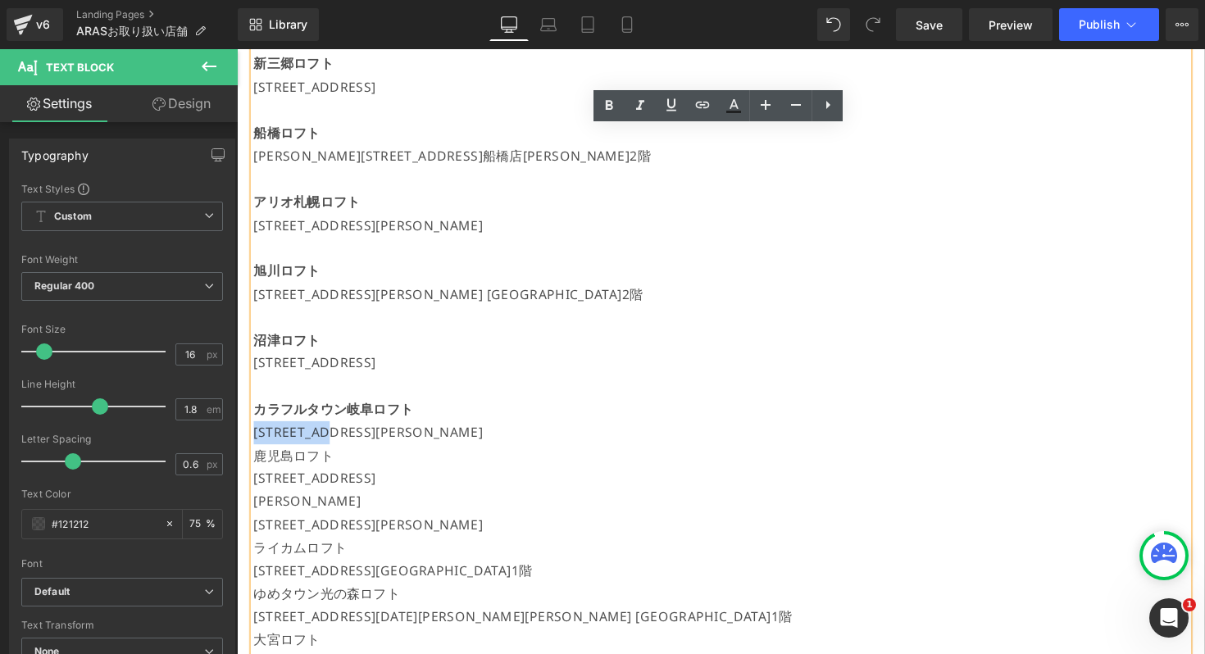
drag, startPoint x: 334, startPoint y: 444, endPoint x: 219, endPoint y: 444, distance: 115.6
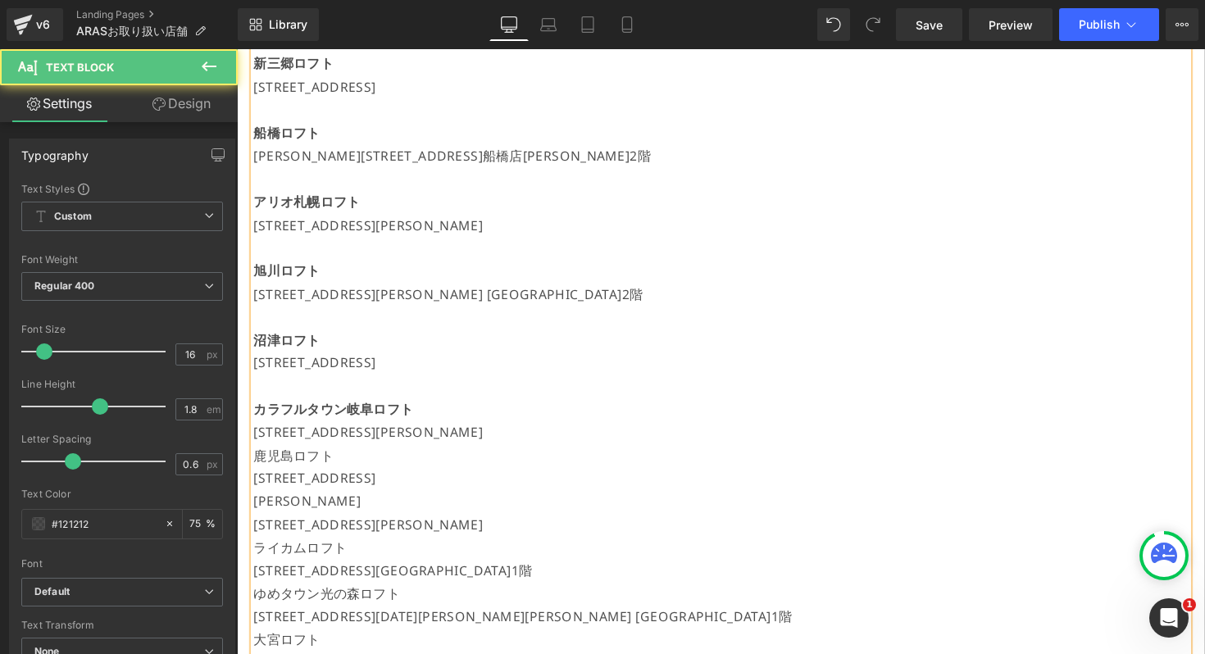
click at [684, 446] on p "[STREET_ADDRESS][PERSON_NAME]" at bounding box center [732, 442] width 957 height 24
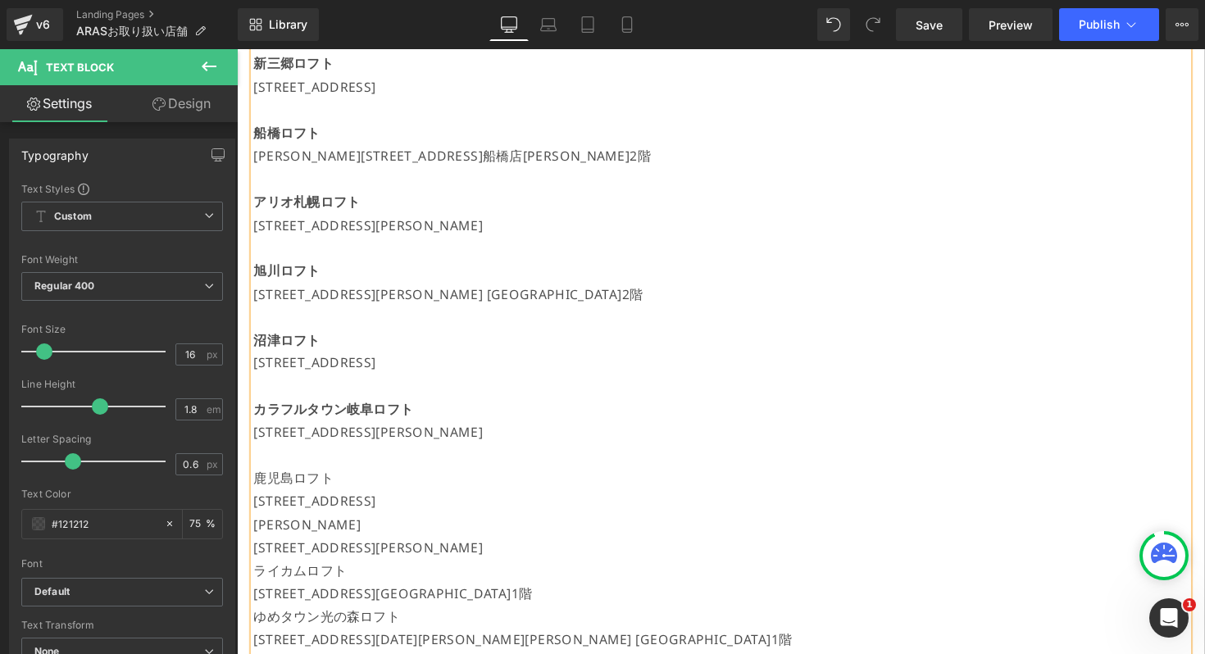
click at [342, 495] on p "鹿児島ロフト" at bounding box center [732, 489] width 957 height 24
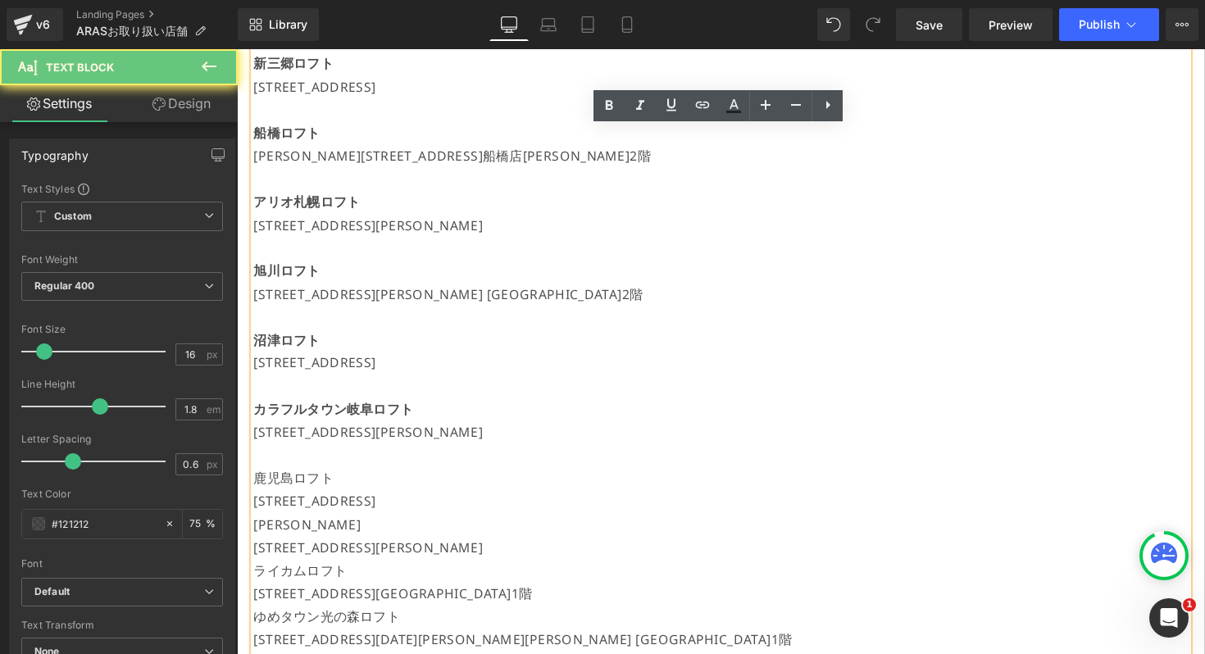
click at [342, 495] on p "鹿児島ロフト" at bounding box center [732, 489] width 957 height 24
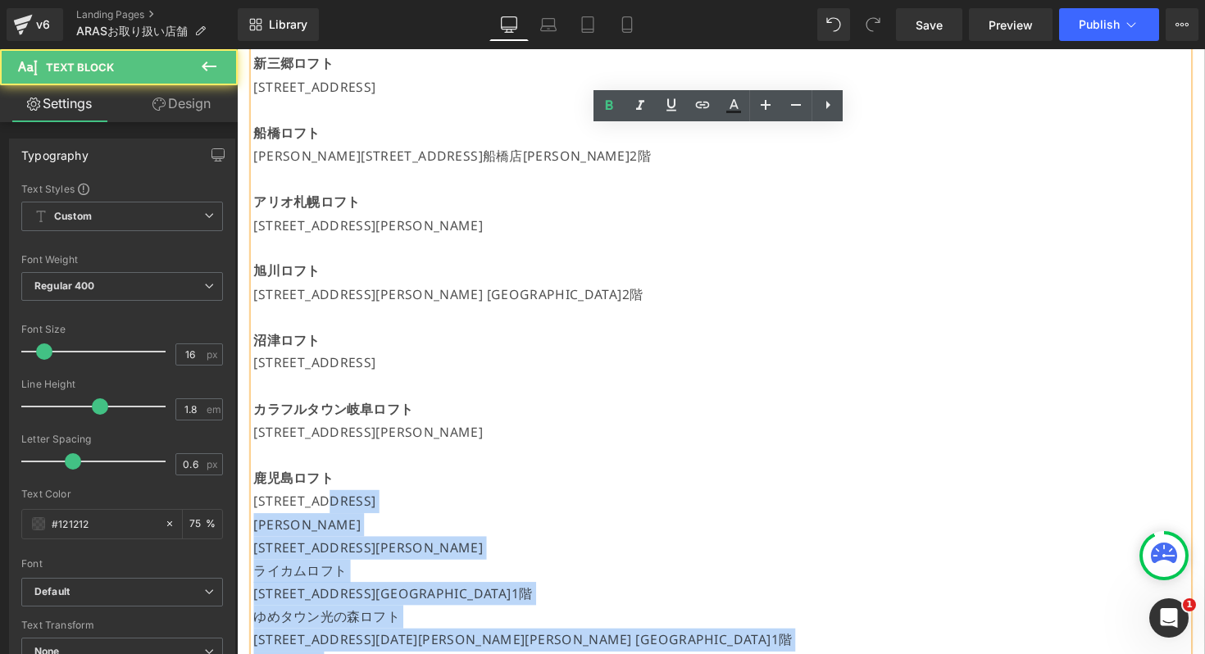
drag, startPoint x: 333, startPoint y: 514, endPoint x: 239, endPoint y: 510, distance: 94.3
click at [239, 511] on div "【現在開催中のPOPUP】 [GEOGRAPHIC_DATA] 7/19(土)～[DATE] [STREET_ADDRESS]書店嘉島 7/19(土)～[DA…" at bounding box center [733, 288] width 992 height 1545
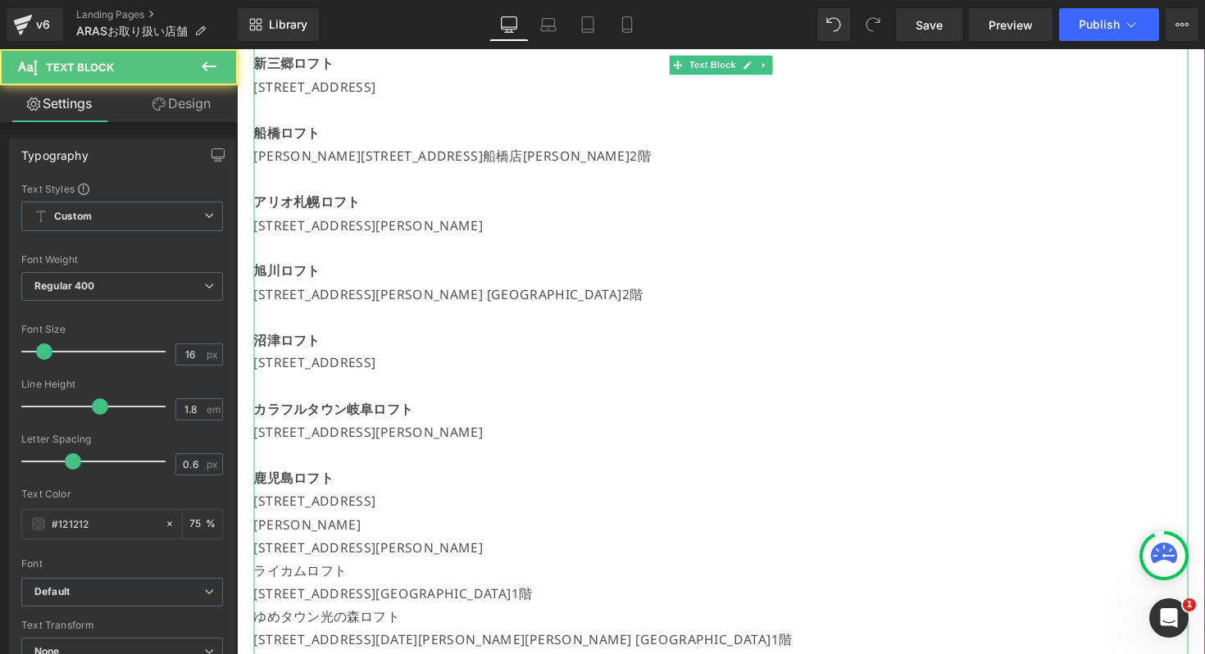
click at [611, 511] on p "[STREET_ADDRESS]" at bounding box center [732, 513] width 957 height 24
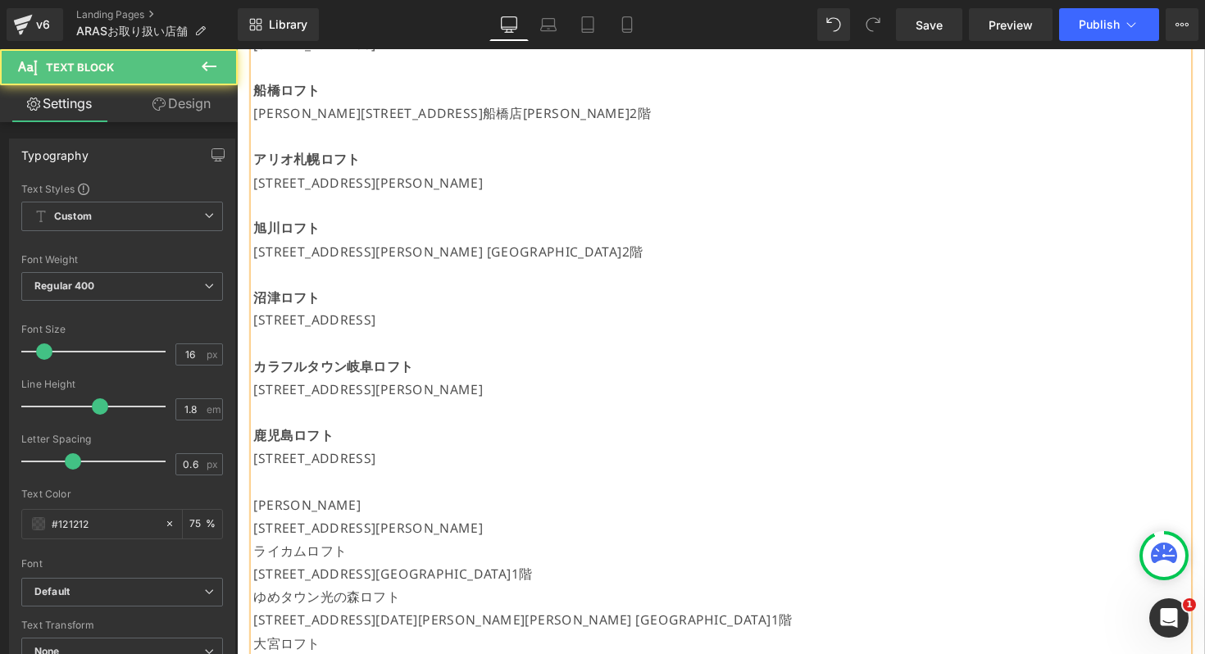
scroll to position [965, 0]
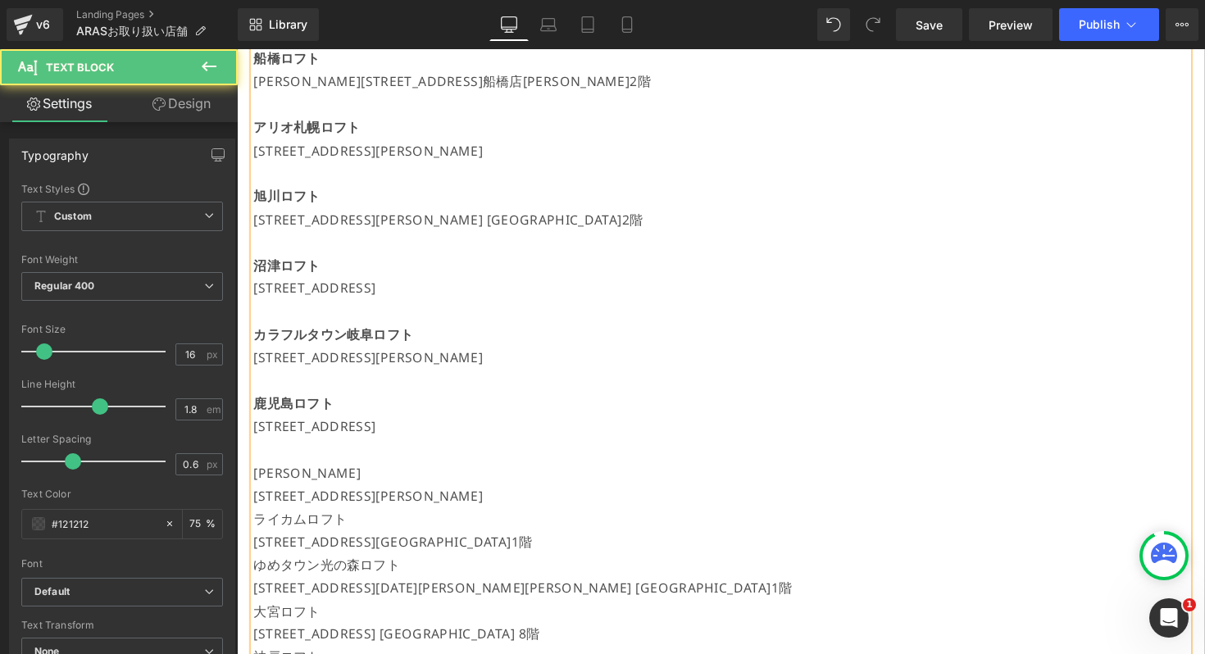
click at [292, 479] on p "[PERSON_NAME]" at bounding box center [732, 484] width 957 height 24
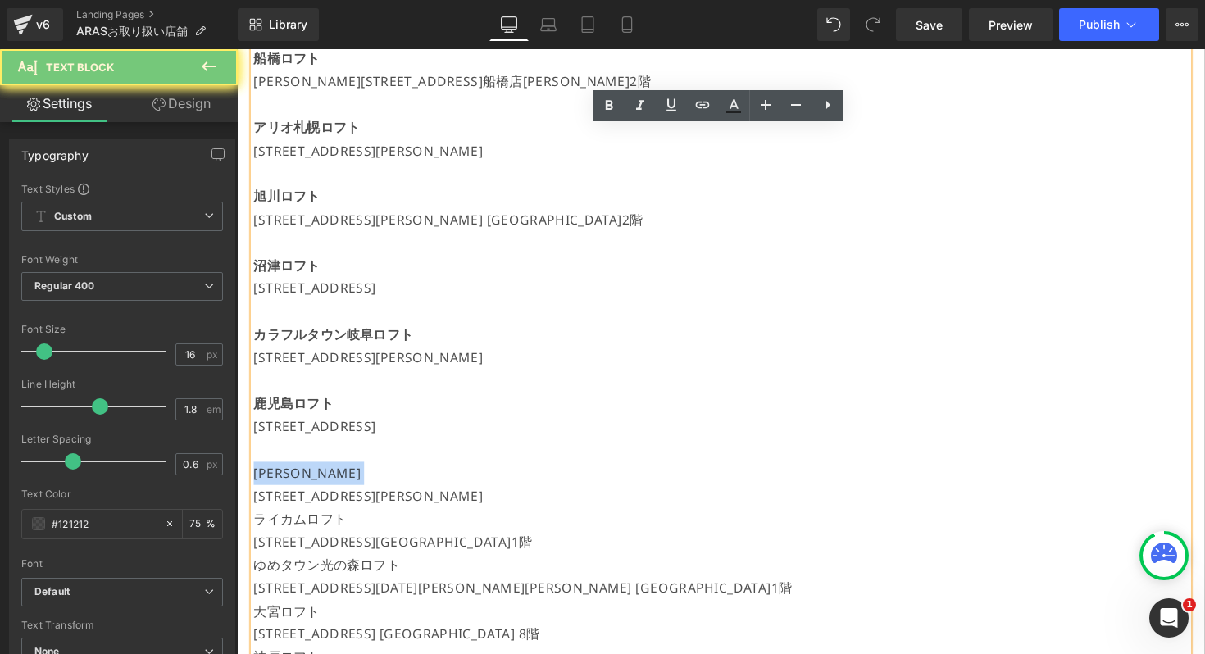
click at [292, 479] on p "[PERSON_NAME]" at bounding box center [732, 484] width 957 height 24
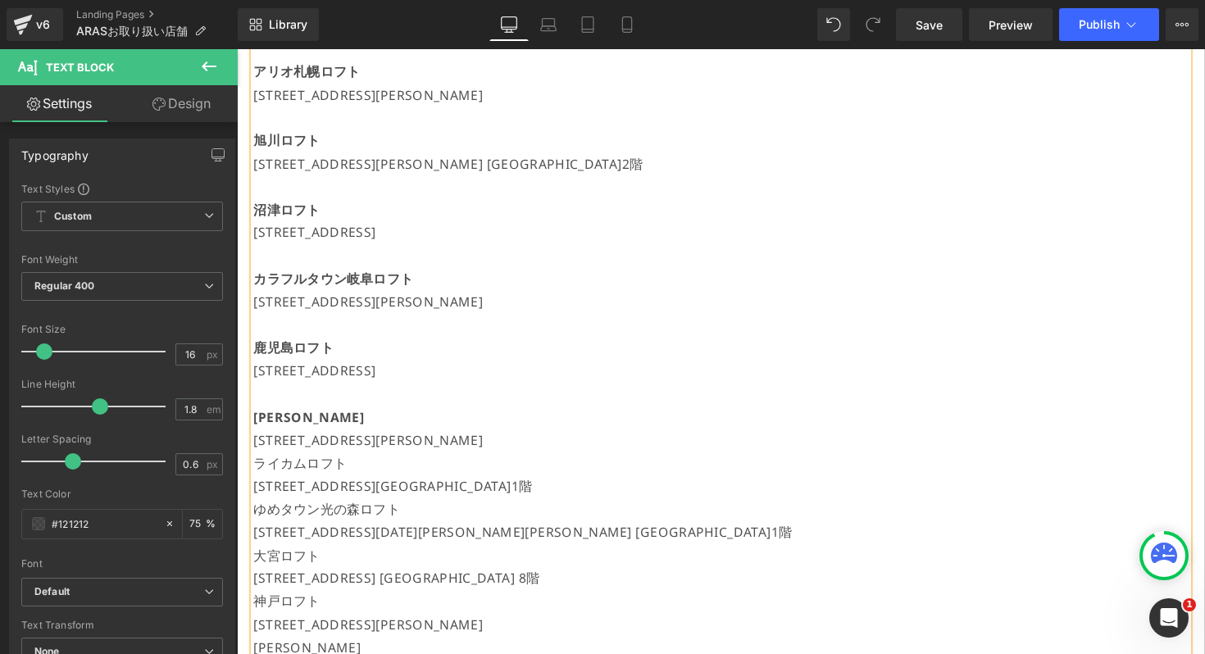
scroll to position [1038, 0]
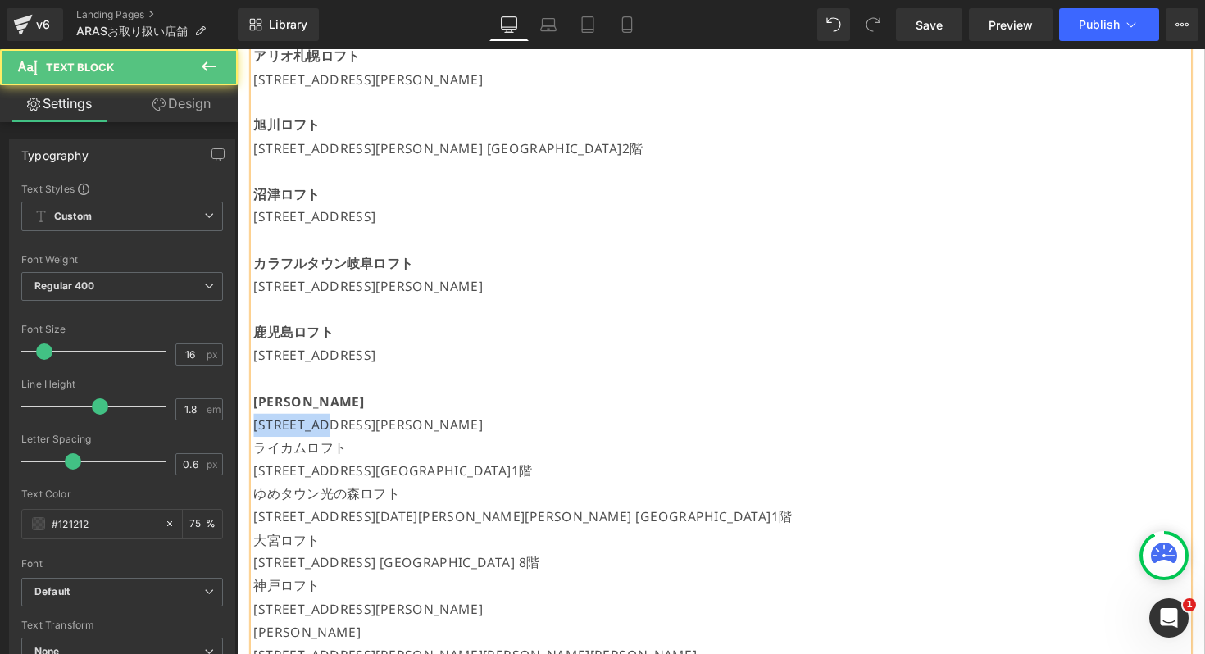
drag, startPoint x: 334, startPoint y: 435, endPoint x: 257, endPoint y: 434, distance: 77.9
click at [257, 434] on p "[STREET_ADDRESS][PERSON_NAME]" at bounding box center [732, 435] width 957 height 24
click at [594, 432] on p "[STREET_ADDRESS][PERSON_NAME]" at bounding box center [732, 435] width 957 height 24
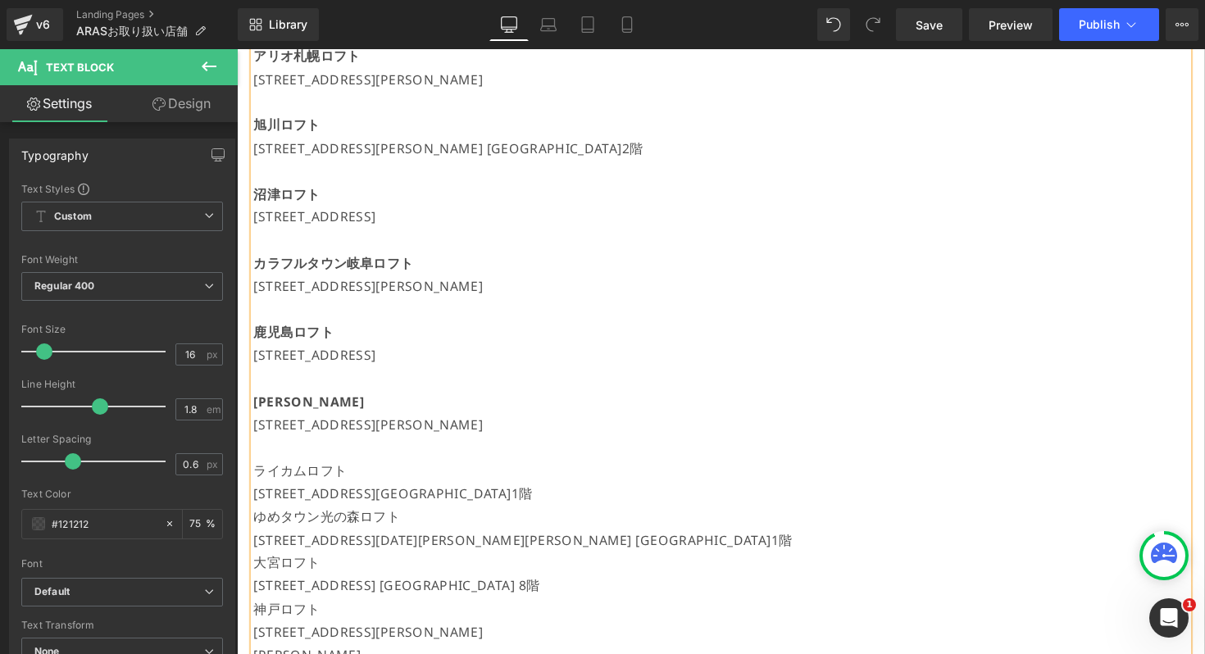
click at [330, 479] on p "ライカムロフト" at bounding box center [732, 482] width 957 height 24
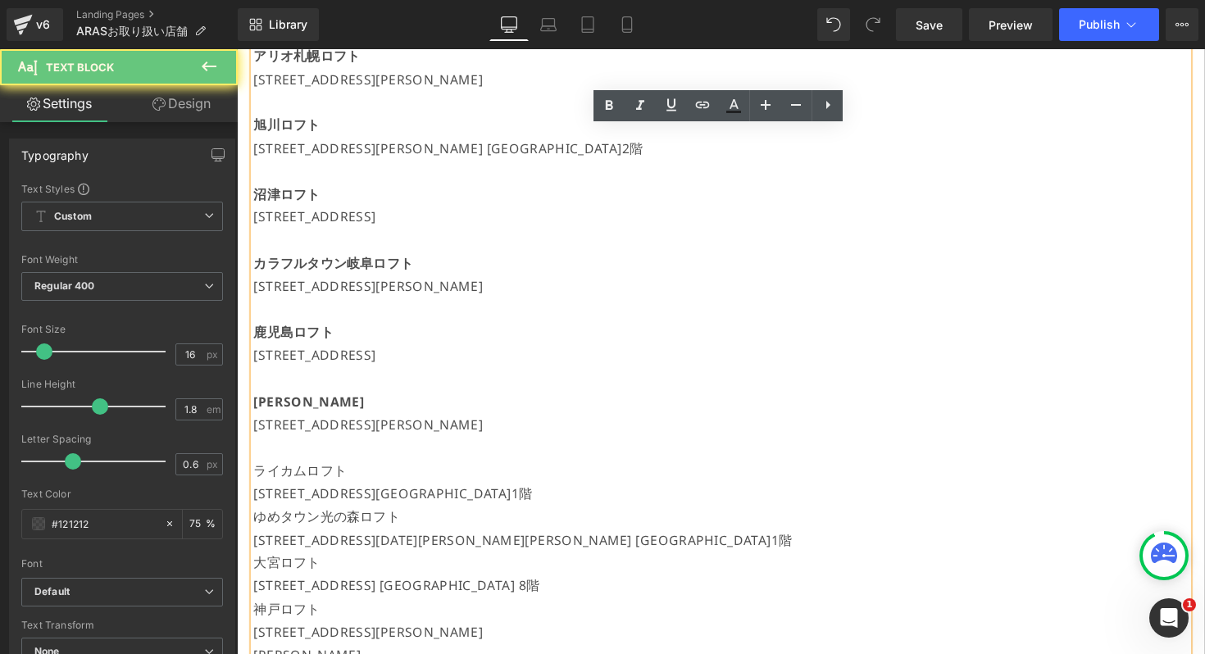
click at [330, 479] on p "ライカムロフト" at bounding box center [732, 482] width 957 height 24
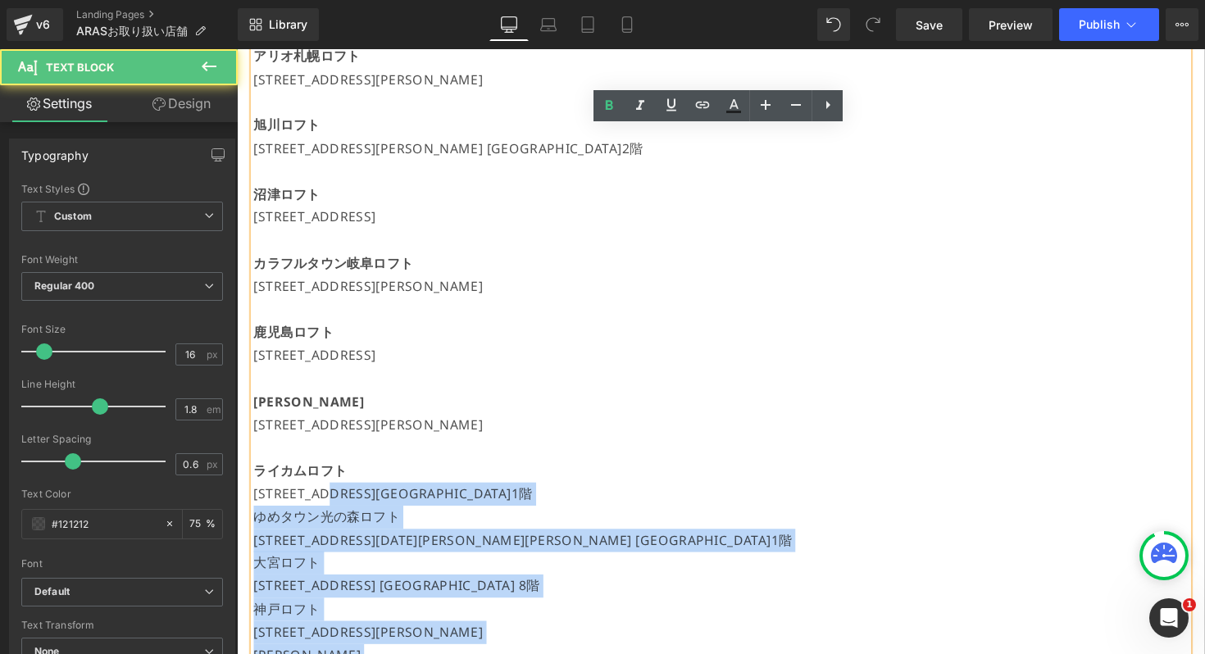
drag, startPoint x: 334, startPoint y: 505, endPoint x: 242, endPoint y: 504, distance: 92.6
click at [242, 504] on div "【現在開催中のPOPUP】 [GEOGRAPHIC_DATA] 7/19(土)～[DATE] [STREET_ADDRESS]書店嘉島 7/19(土)～[DA…" at bounding box center [733, 163] width 992 height 1593
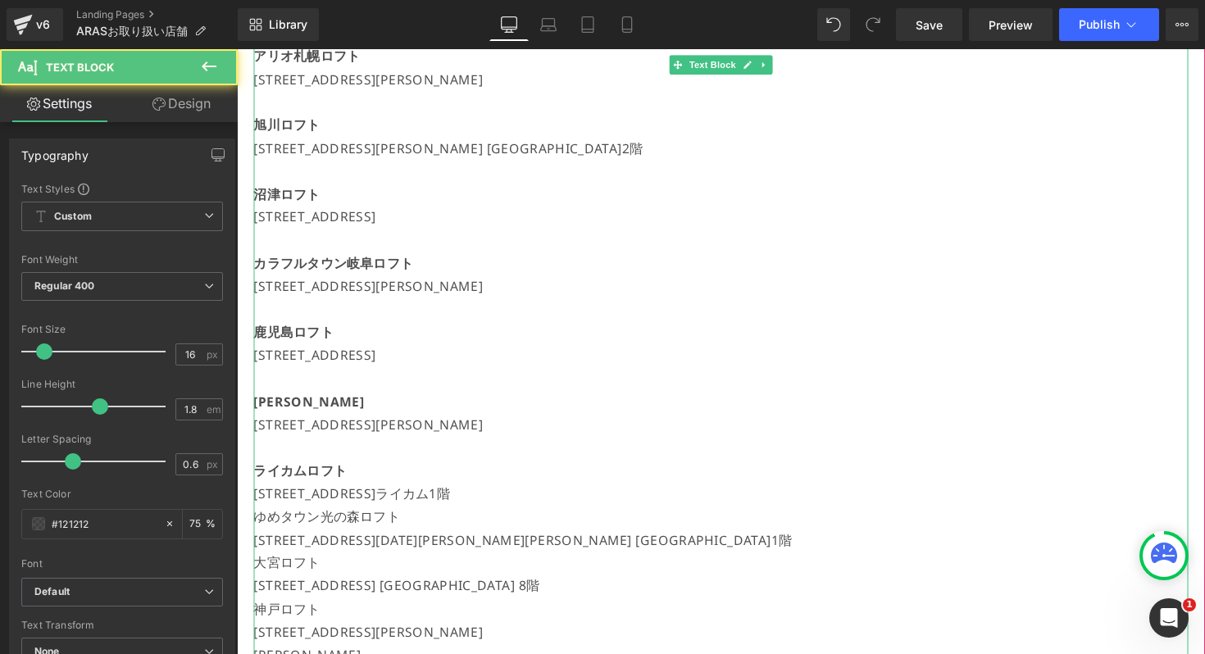
click at [749, 496] on p "[STREET_ADDRESS]ライカム1階" at bounding box center [732, 505] width 957 height 24
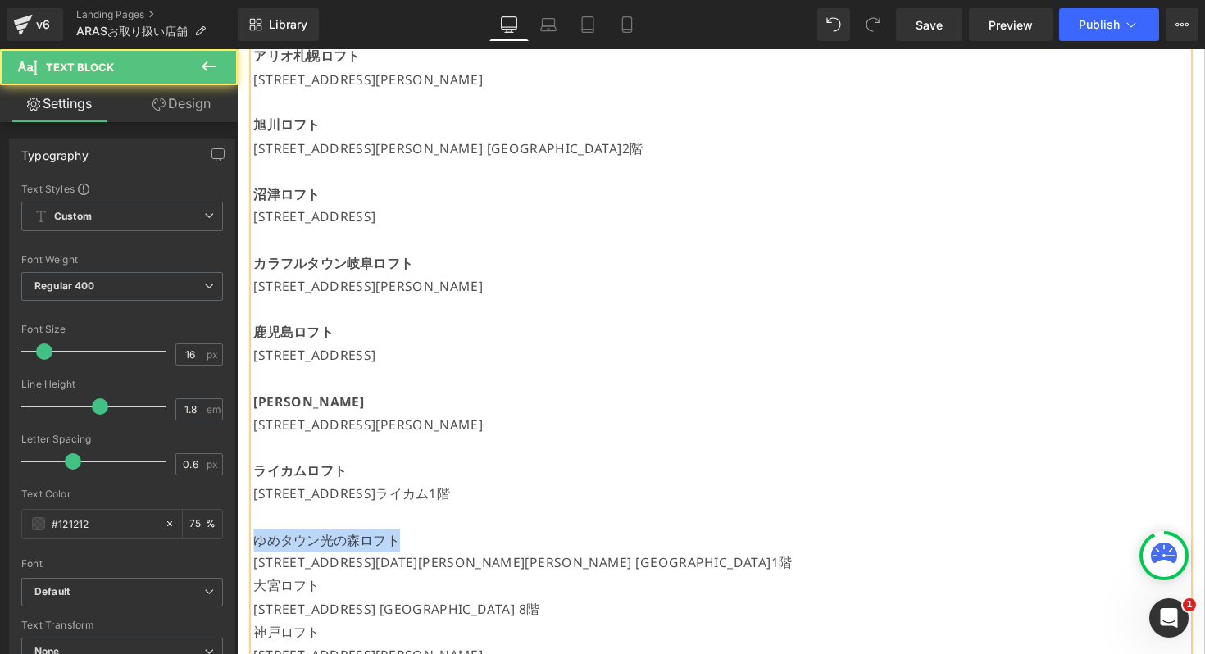
drag, startPoint x: 421, startPoint y: 551, endPoint x: 142, endPoint y: 550, distance: 279.5
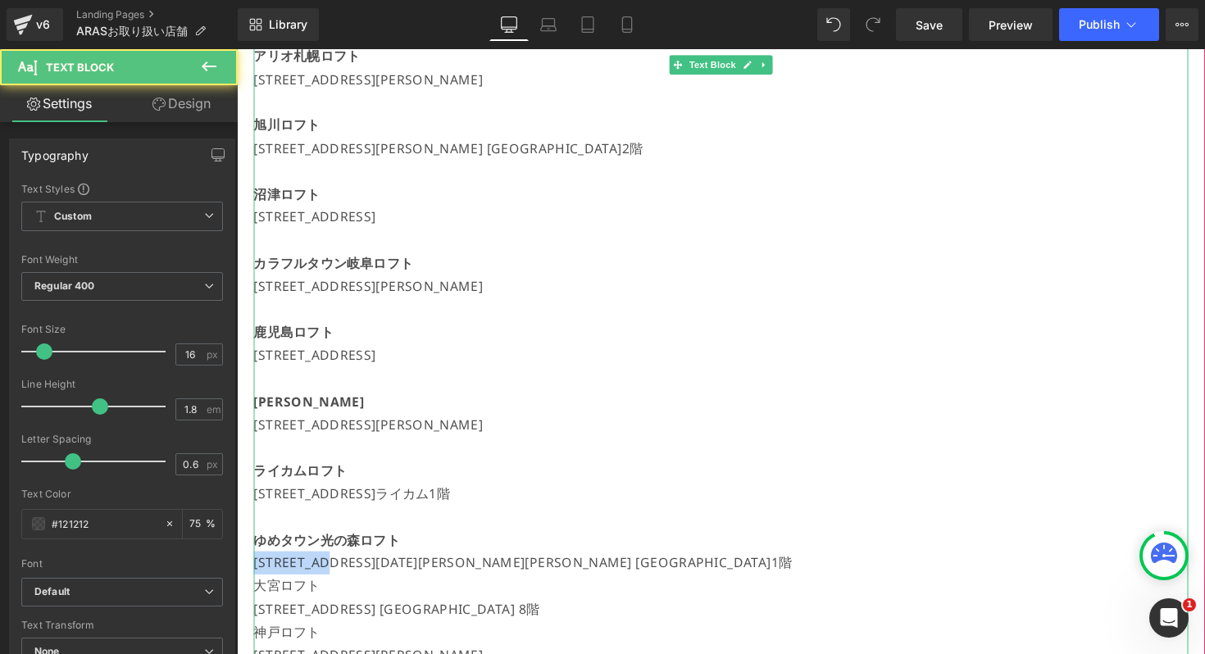
drag, startPoint x: 334, startPoint y: 568, endPoint x: 256, endPoint y: 568, distance: 78.7
click at [256, 568] on div "【現在開催中のPOPUP】 [GEOGRAPHIC_DATA] 7/19(土)～[DATE] [STREET_ADDRESS]書店嘉島 7/19(土)～[DA…" at bounding box center [732, 174] width 957 height 1581
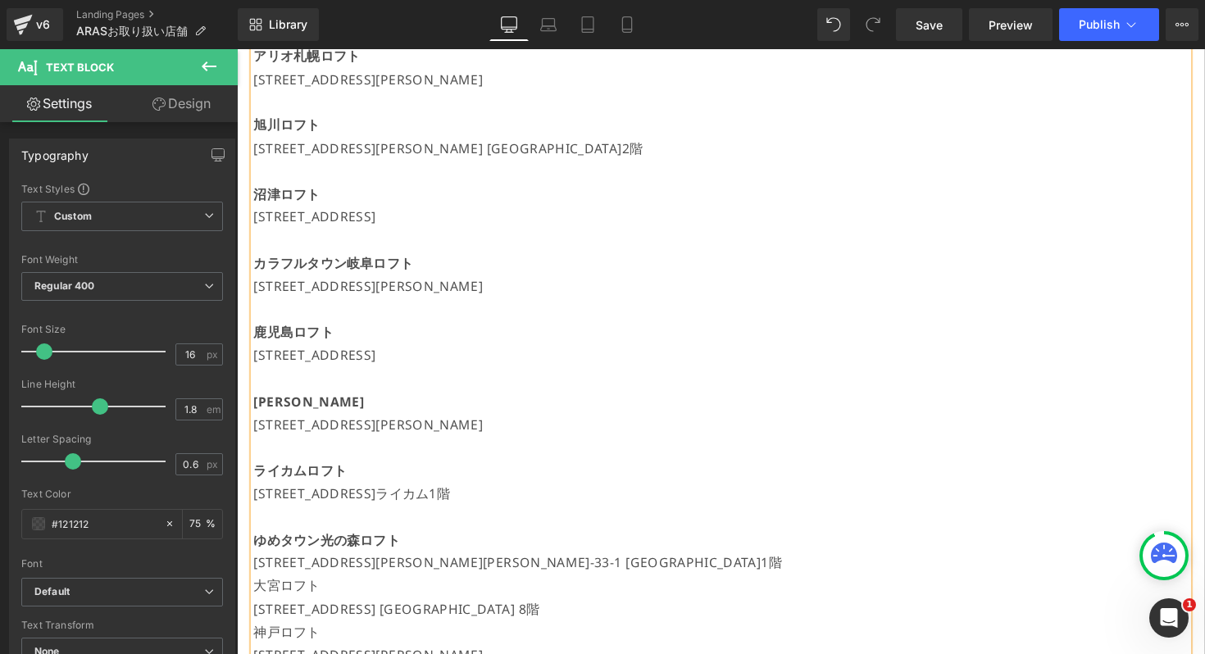
click at [638, 591] on p "大宮ロフト" at bounding box center [732, 600] width 957 height 24
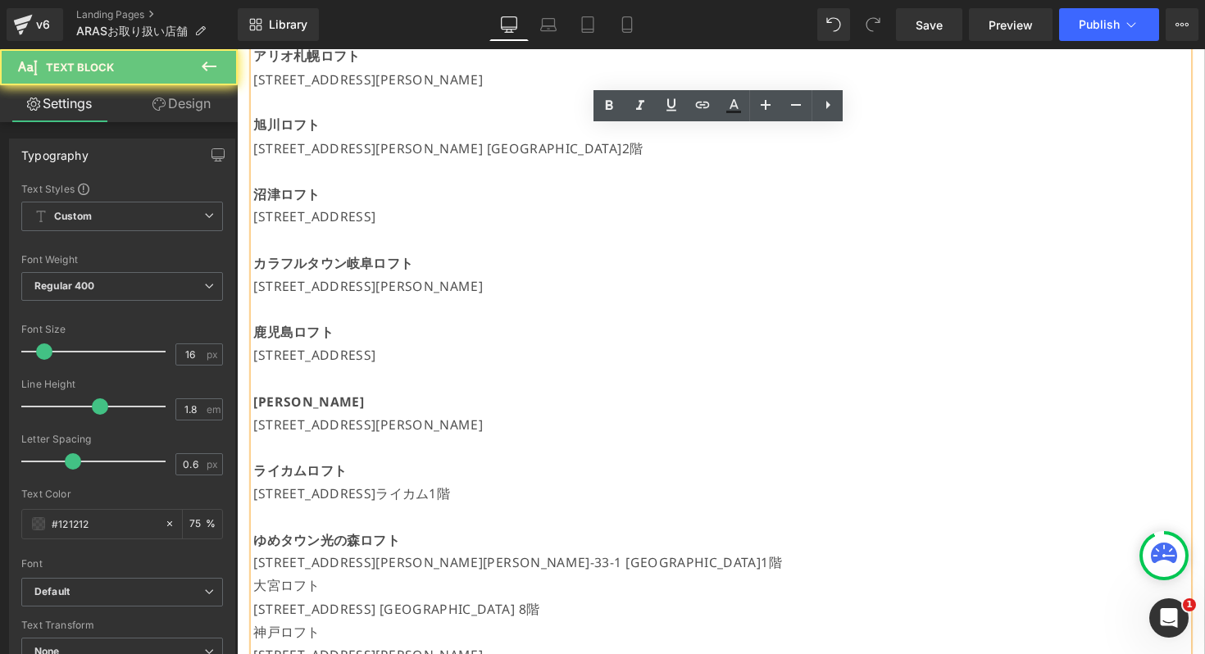
click at [636, 586] on p "[STREET_ADDRESS][PERSON_NAME][PERSON_NAME]‑33‑1 [GEOGRAPHIC_DATA]1階" at bounding box center [732, 576] width 957 height 24
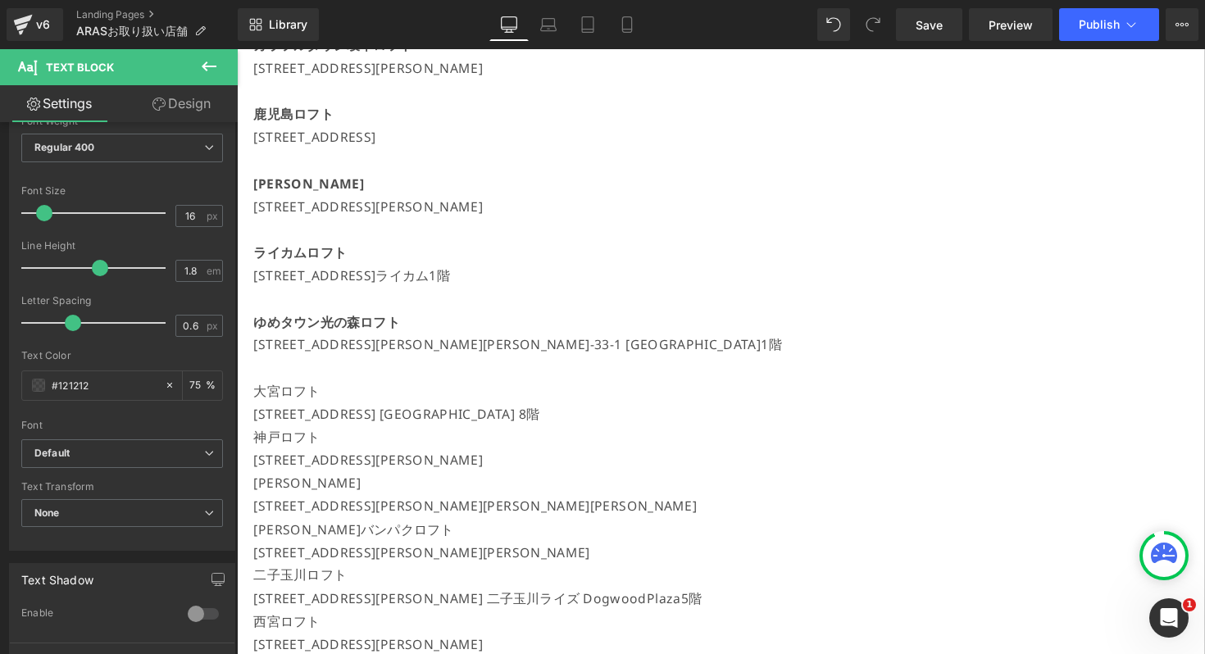
scroll to position [1322, 0]
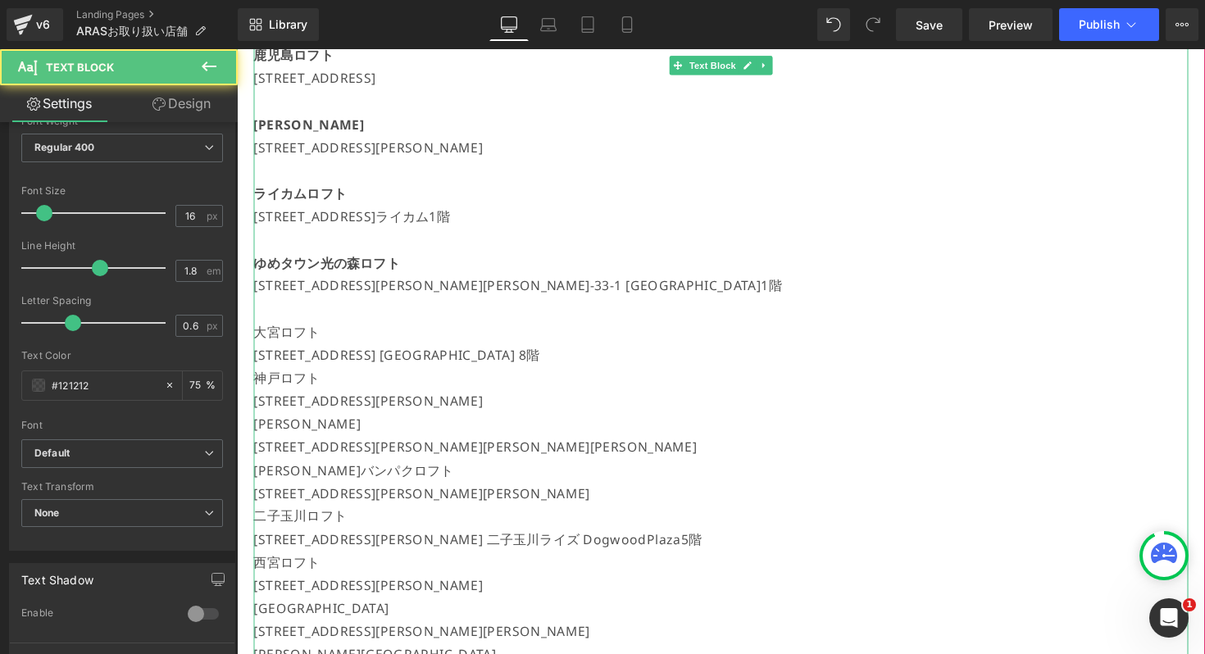
click at [293, 339] on p "大宮ロフト" at bounding box center [732, 339] width 957 height 24
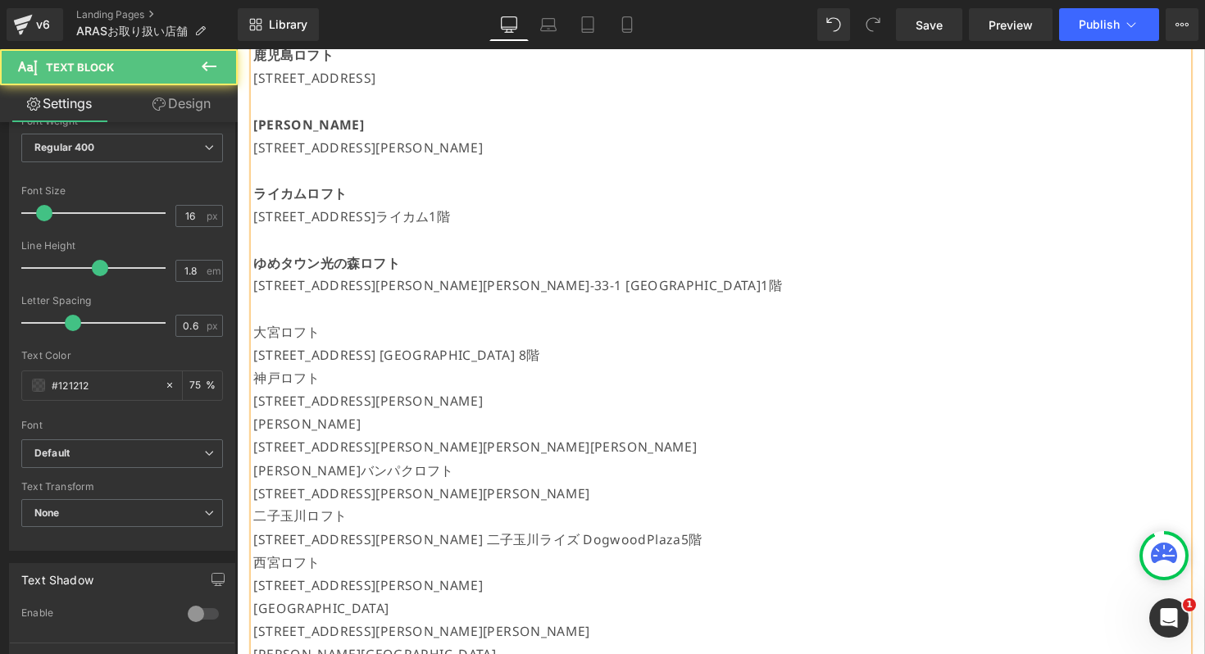
click at [293, 339] on p "大宮ロフト" at bounding box center [732, 339] width 957 height 24
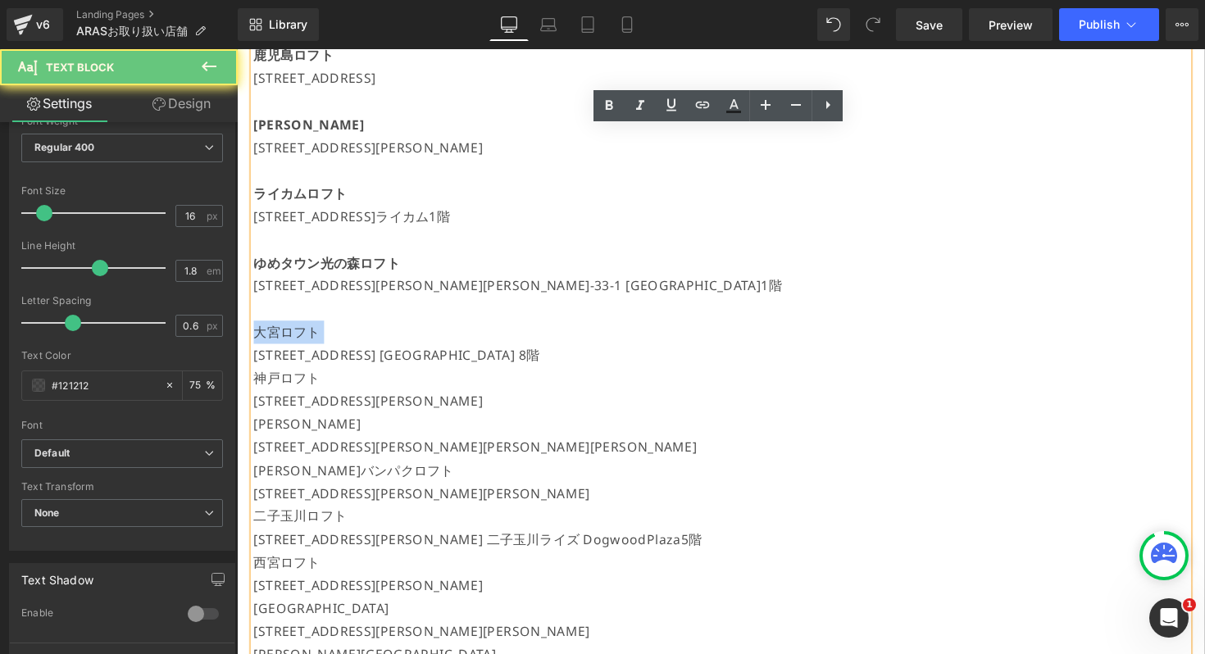
click at [293, 339] on p "大宮ロフト" at bounding box center [732, 339] width 957 height 24
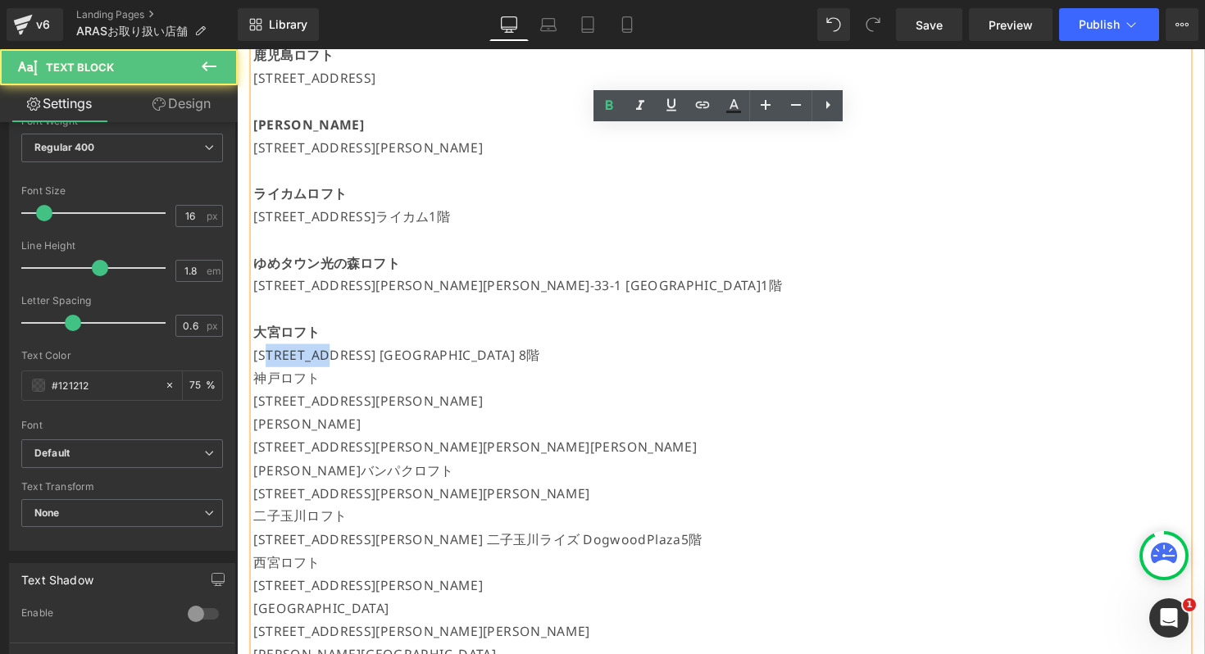
drag, startPoint x: 346, startPoint y: 365, endPoint x: 248, endPoint y: 349, distance: 99.6
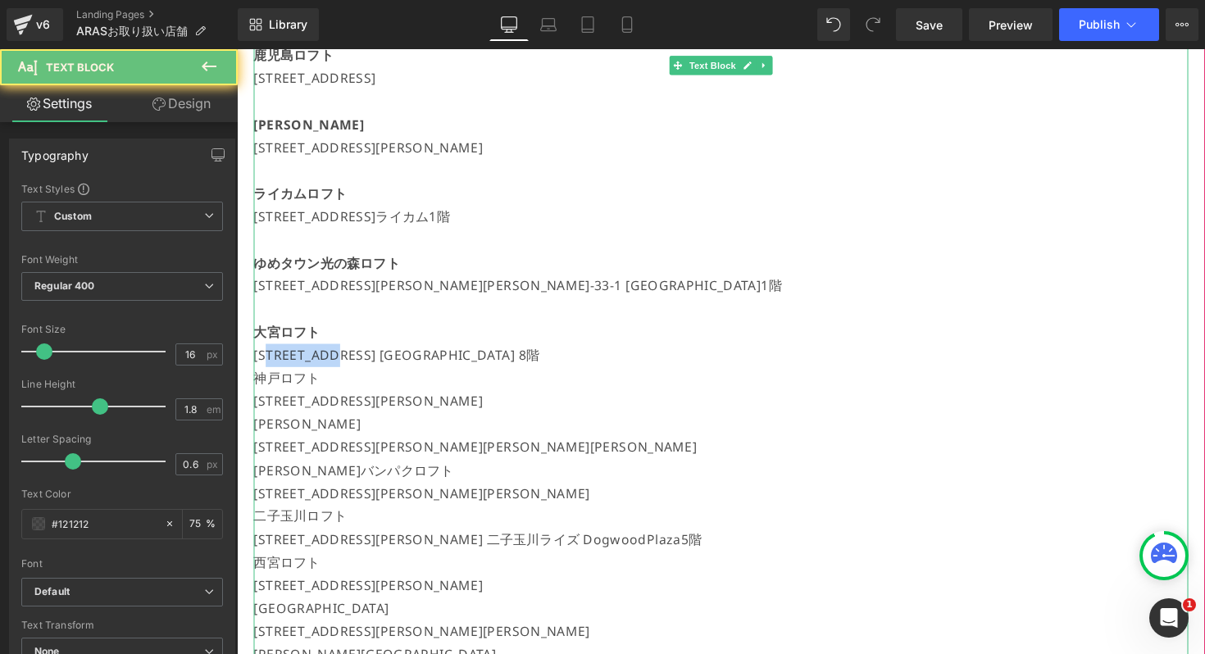
drag, startPoint x: 348, startPoint y: 357, endPoint x: 252, endPoint y: 356, distance: 95.1
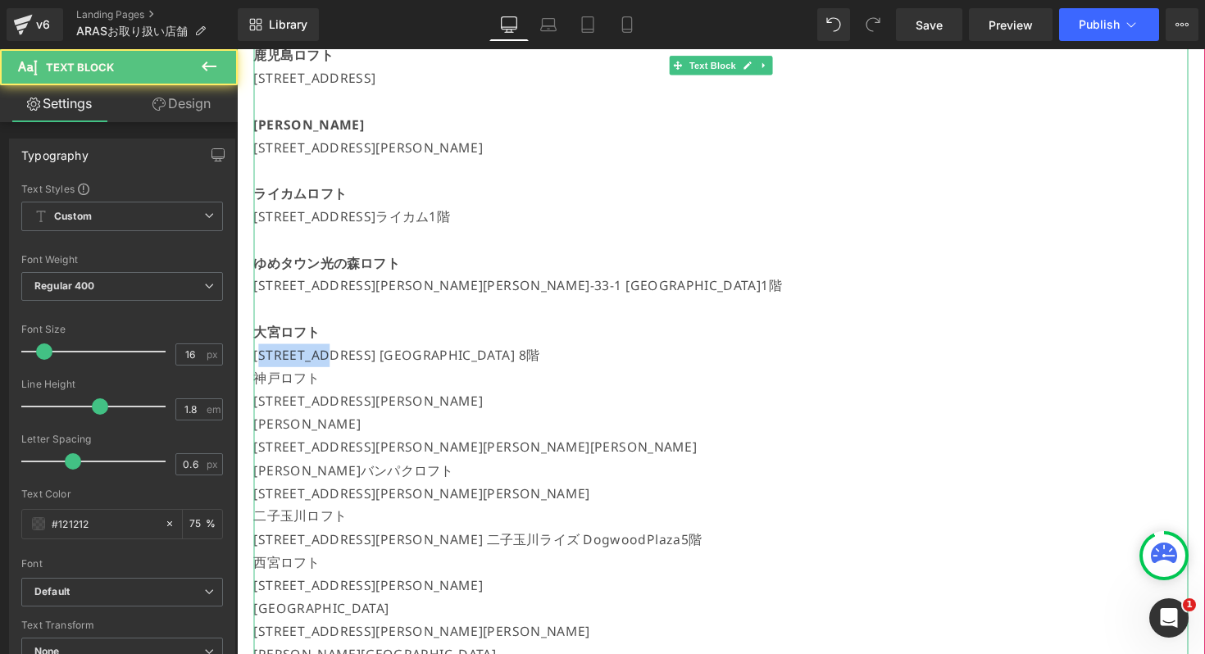
drag, startPoint x: 345, startPoint y: 358, endPoint x: 249, endPoint y: 357, distance: 95.9
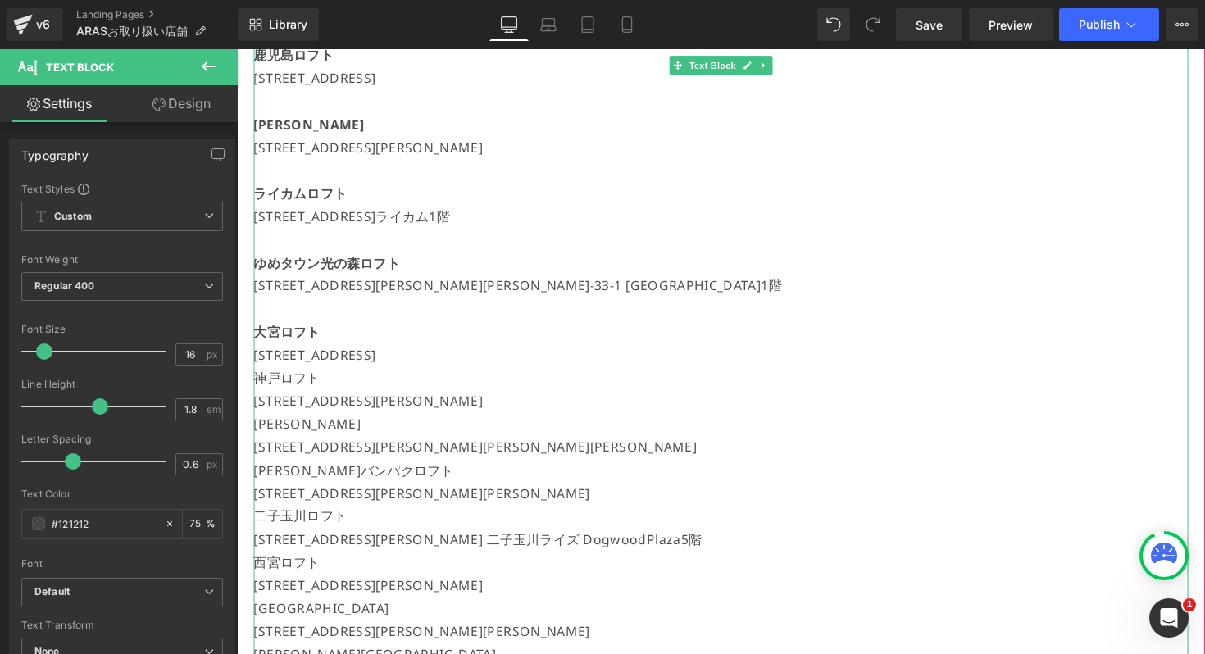
click at [612, 361] on p "[STREET_ADDRESS]" at bounding box center [732, 363] width 957 height 24
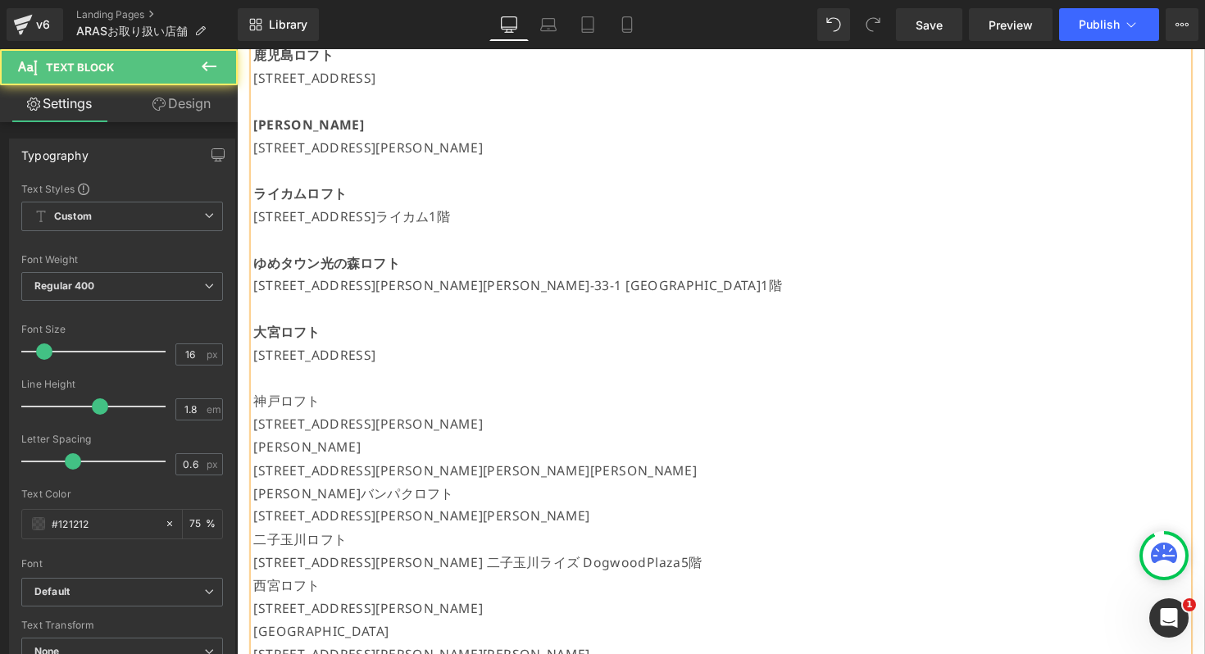
click at [290, 415] on p "神戸ロフト" at bounding box center [732, 410] width 957 height 24
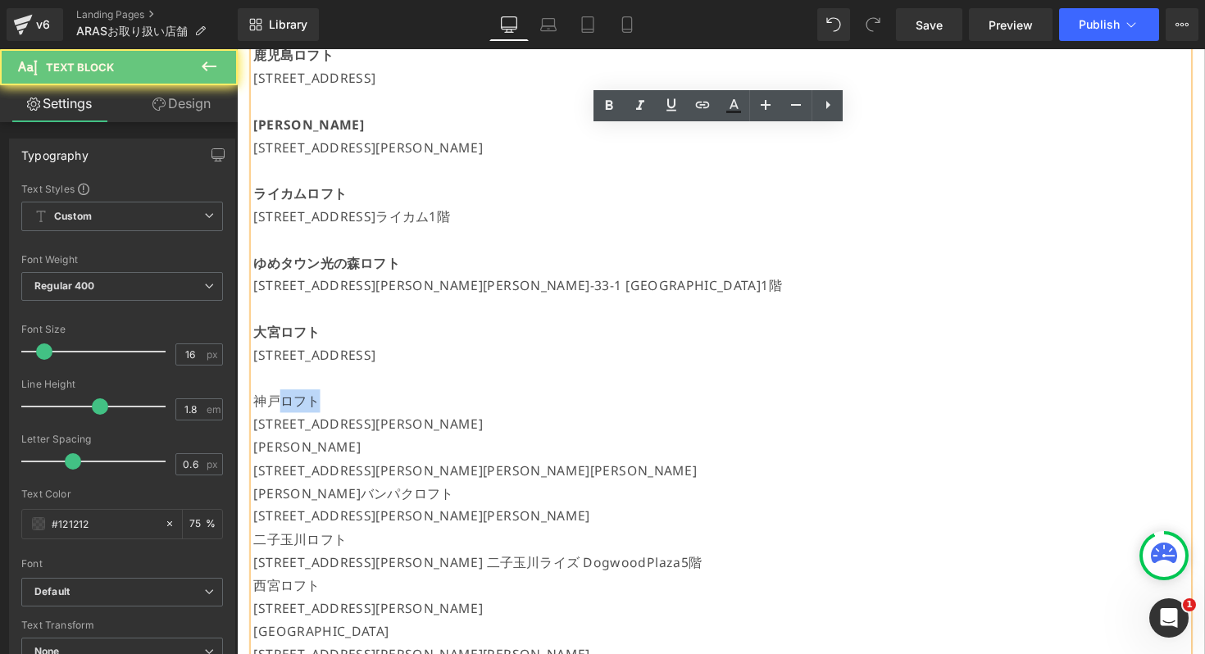
click at [290, 415] on p "神戸ロフト" at bounding box center [732, 410] width 957 height 24
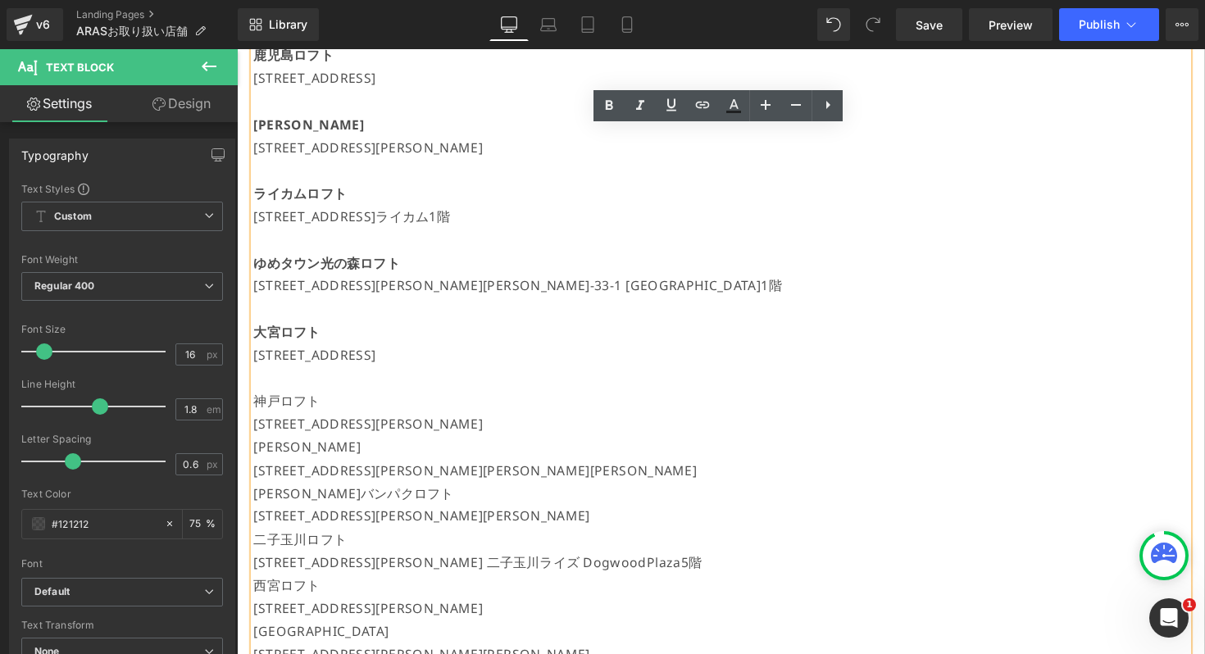
click at [290, 415] on p "神戸ロフト" at bounding box center [732, 410] width 957 height 24
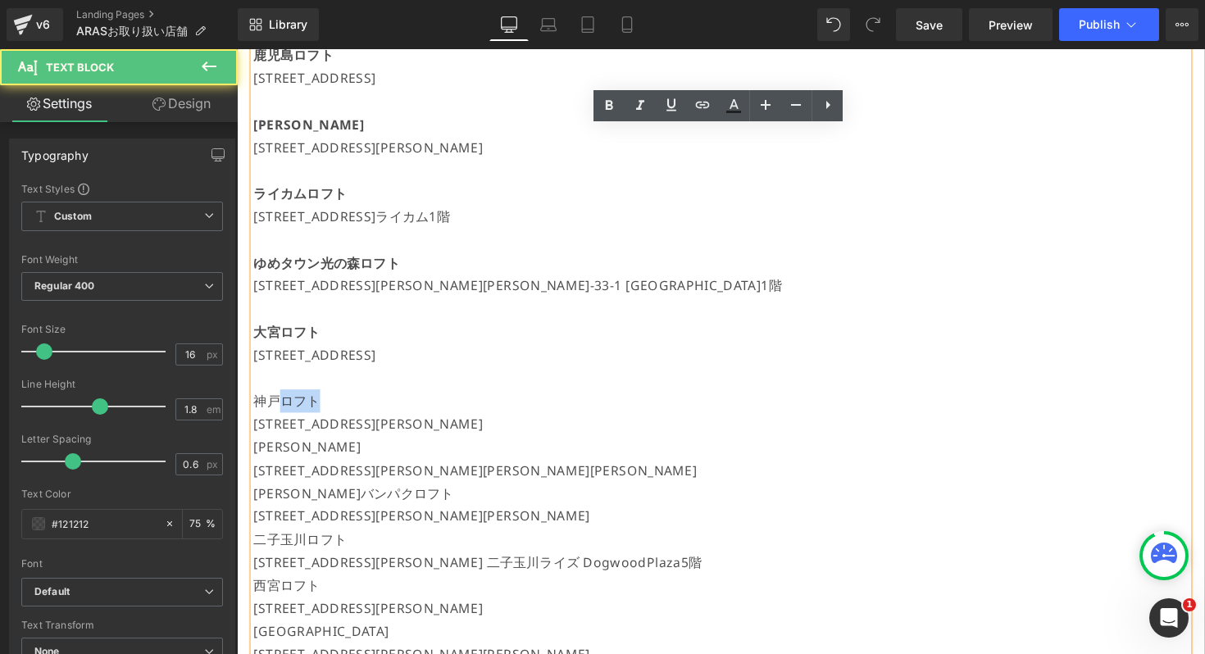
click at [290, 415] on p "神戸ロフト" at bounding box center [732, 410] width 957 height 24
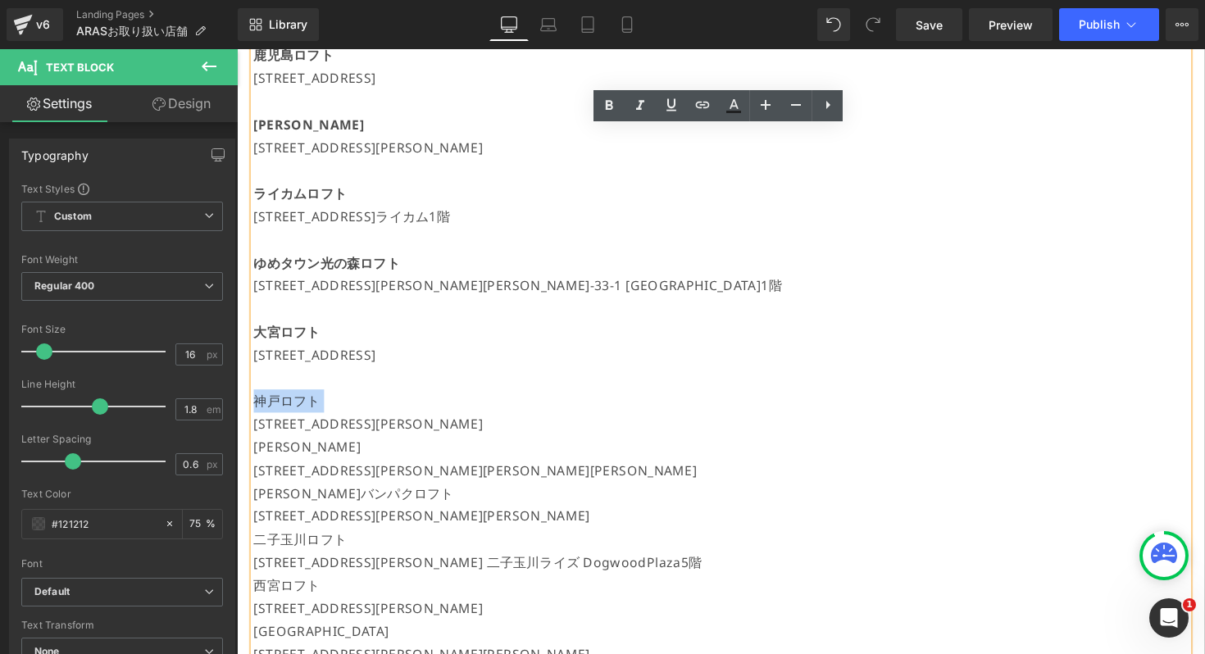
click at [290, 415] on p "神戸ロフト" at bounding box center [732, 410] width 957 height 24
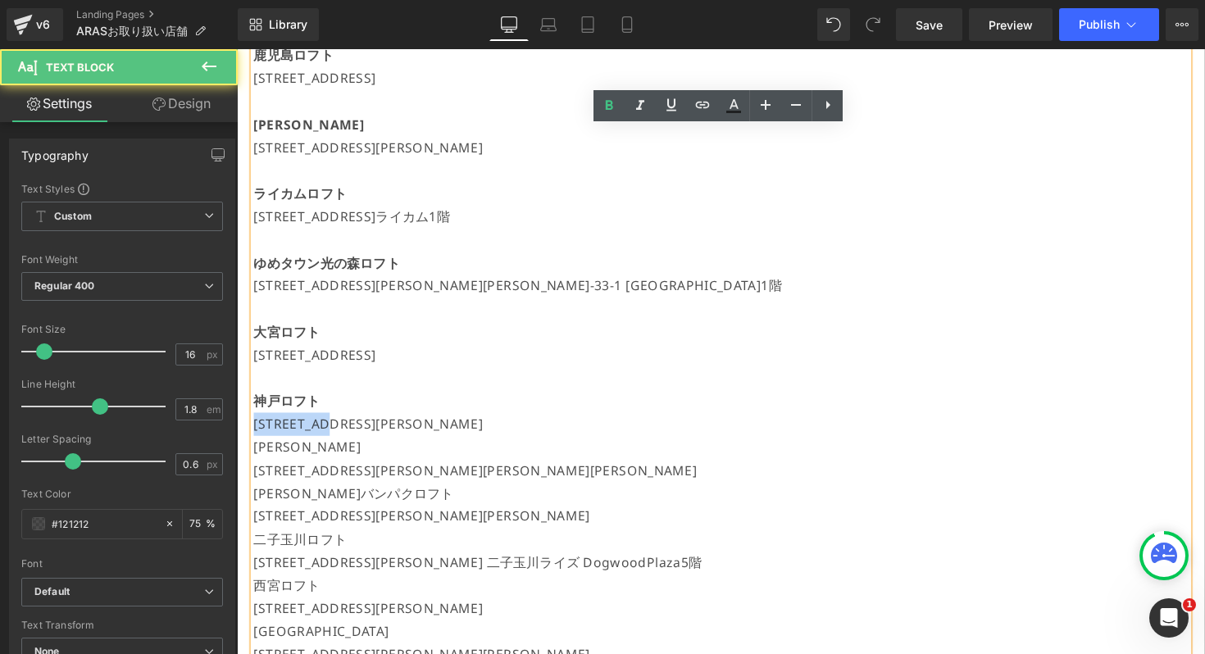
drag, startPoint x: 336, startPoint y: 438, endPoint x: 212, endPoint y: 430, distance: 124.0
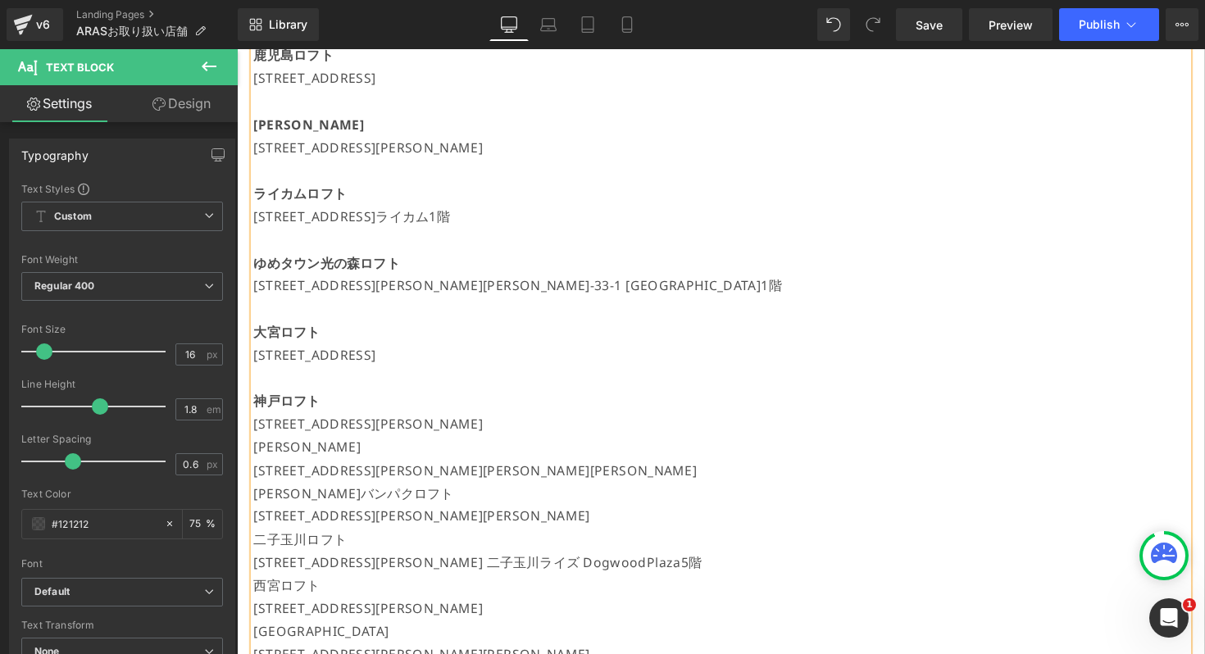
click at [579, 425] on p "[STREET_ADDRESS][PERSON_NAME]" at bounding box center [732, 433] width 957 height 24
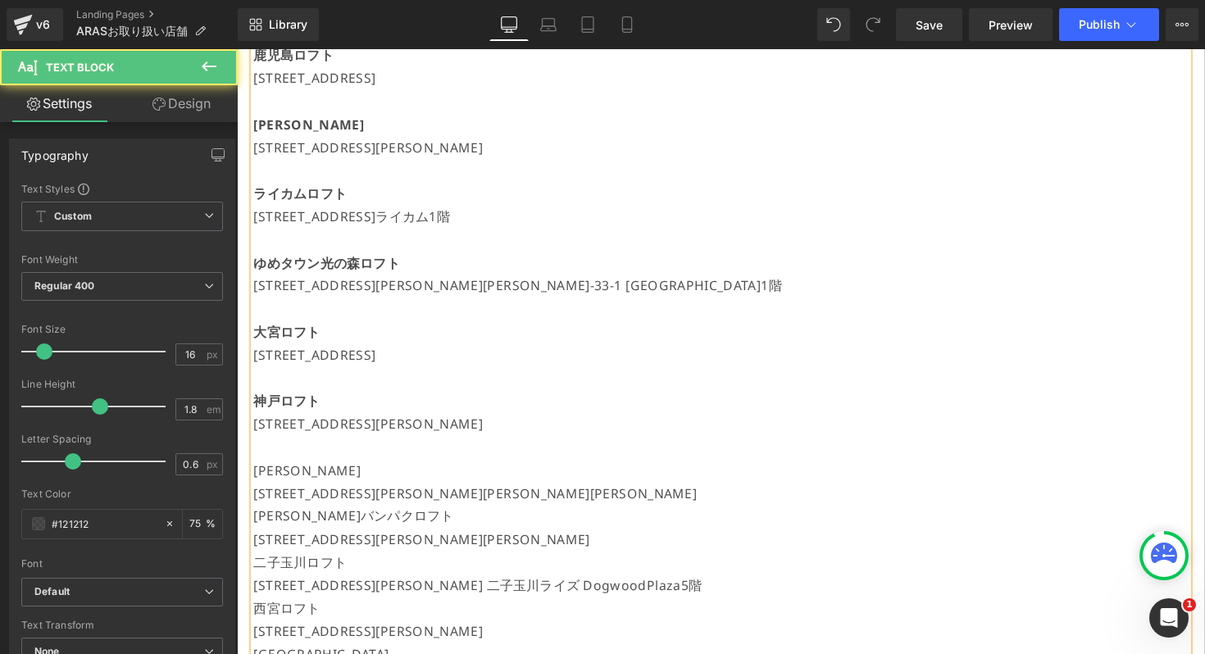
click at [295, 479] on p "[PERSON_NAME]" at bounding box center [732, 481] width 957 height 24
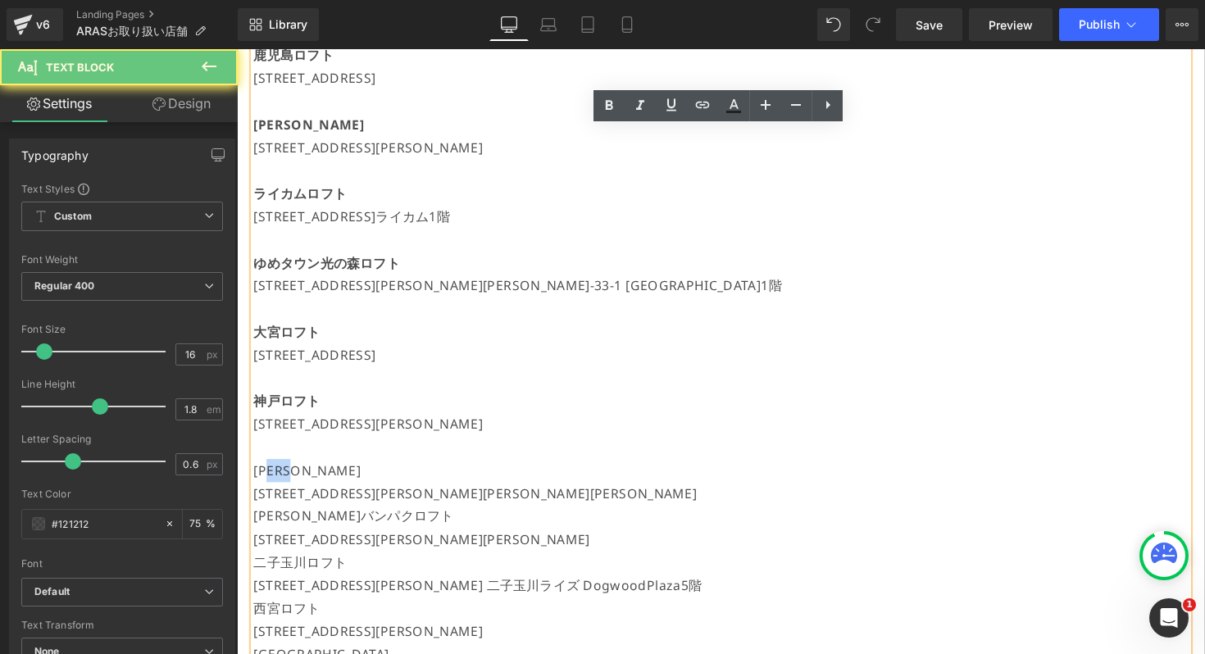
click at [295, 479] on p "[PERSON_NAME]" at bounding box center [732, 481] width 957 height 24
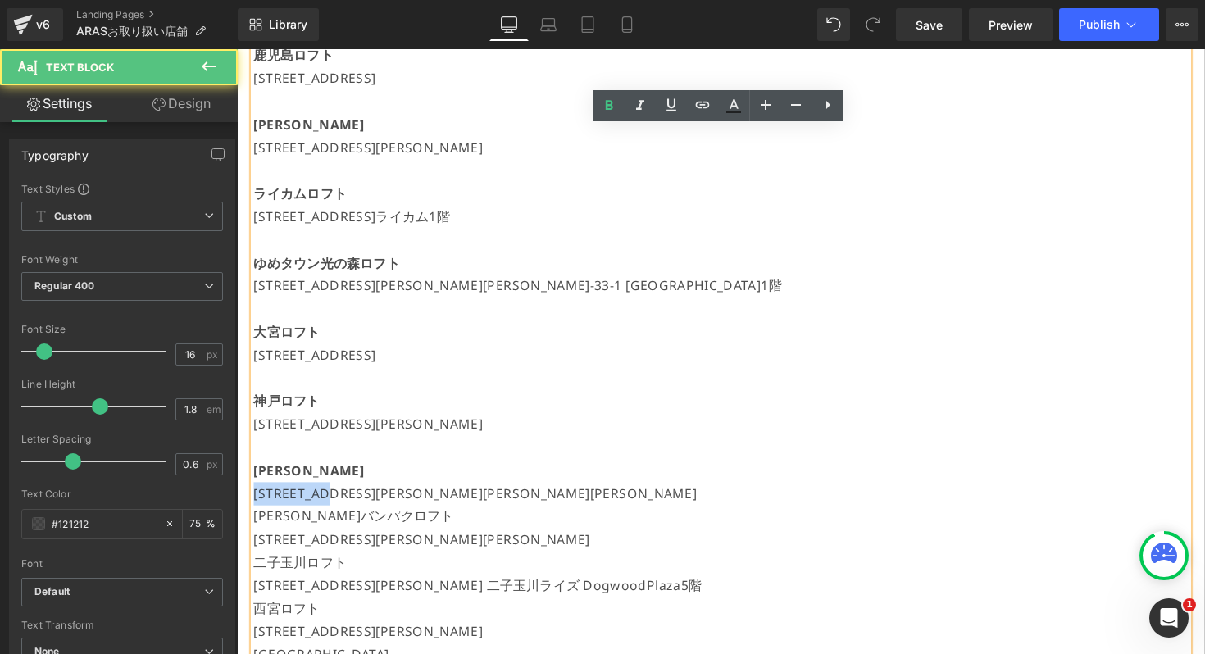
drag, startPoint x: 335, startPoint y: 506, endPoint x: 232, endPoint y: 503, distance: 103.3
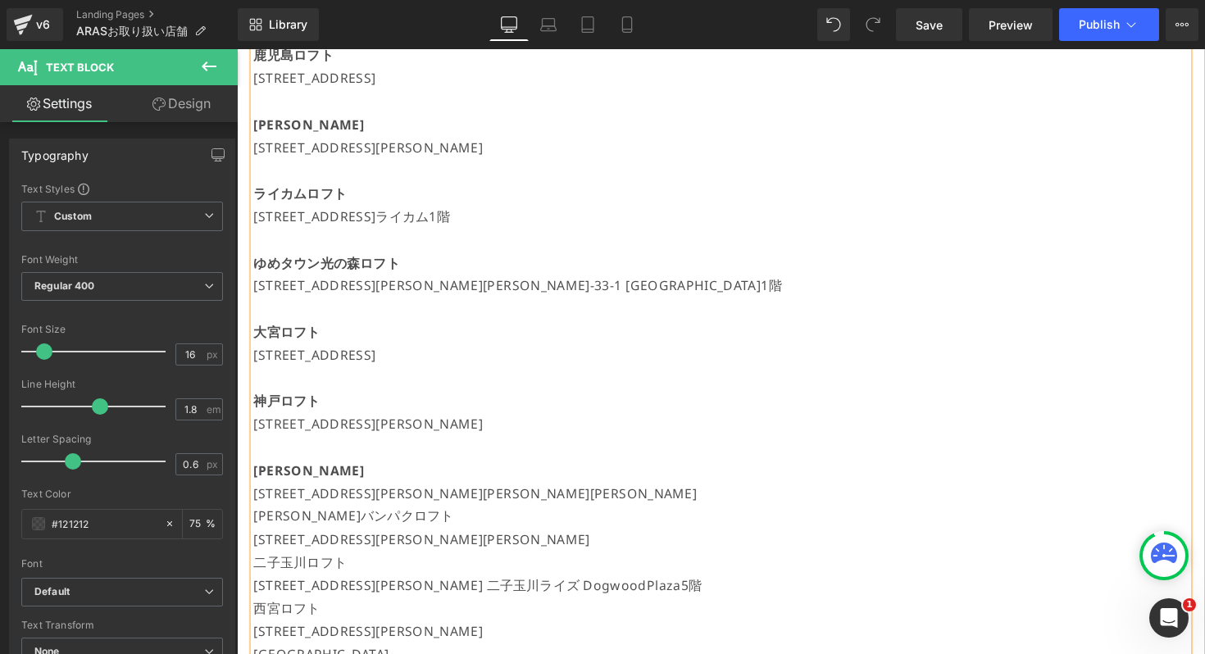
click at [659, 498] on p "[STREET_ADDRESS][PERSON_NAME][PERSON_NAME][PERSON_NAME]" at bounding box center [732, 505] width 957 height 24
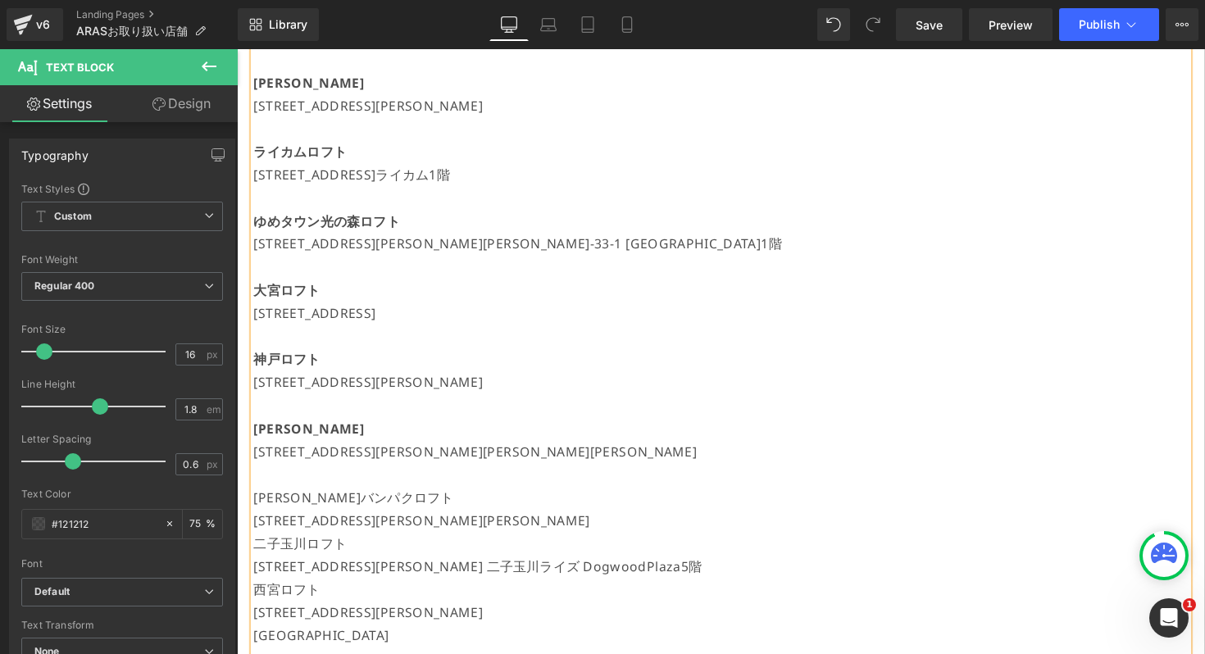
scroll to position [1417, 0]
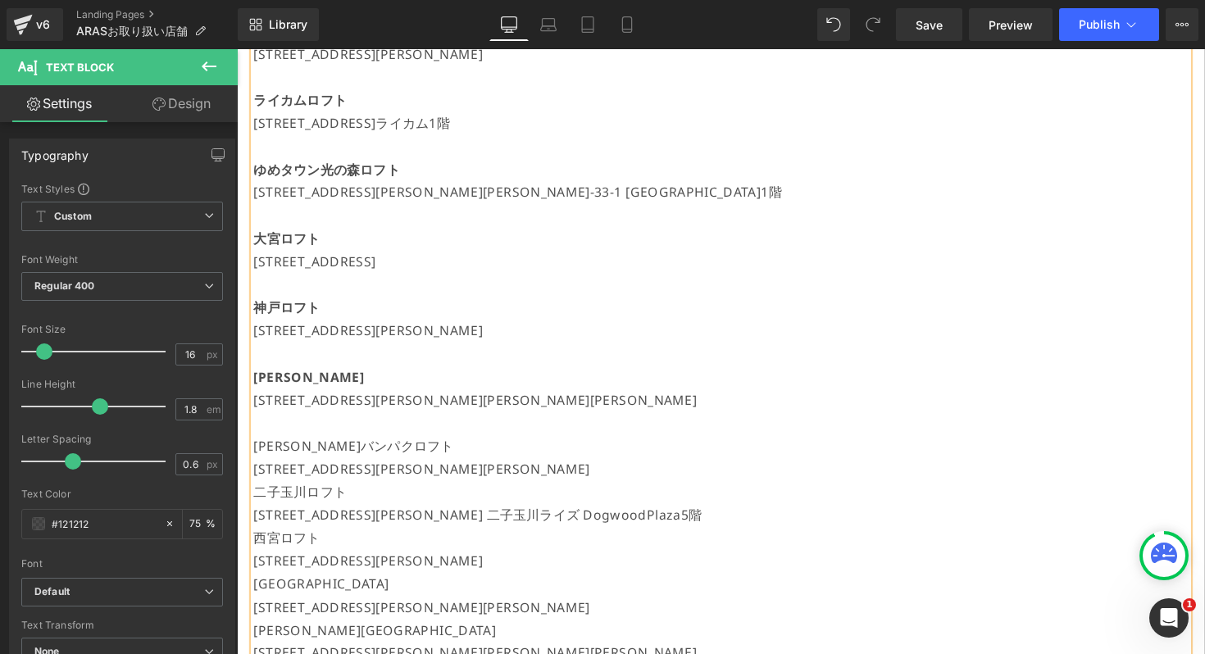
click at [301, 444] on p "[PERSON_NAME]バンパクロフト" at bounding box center [732, 456] width 957 height 24
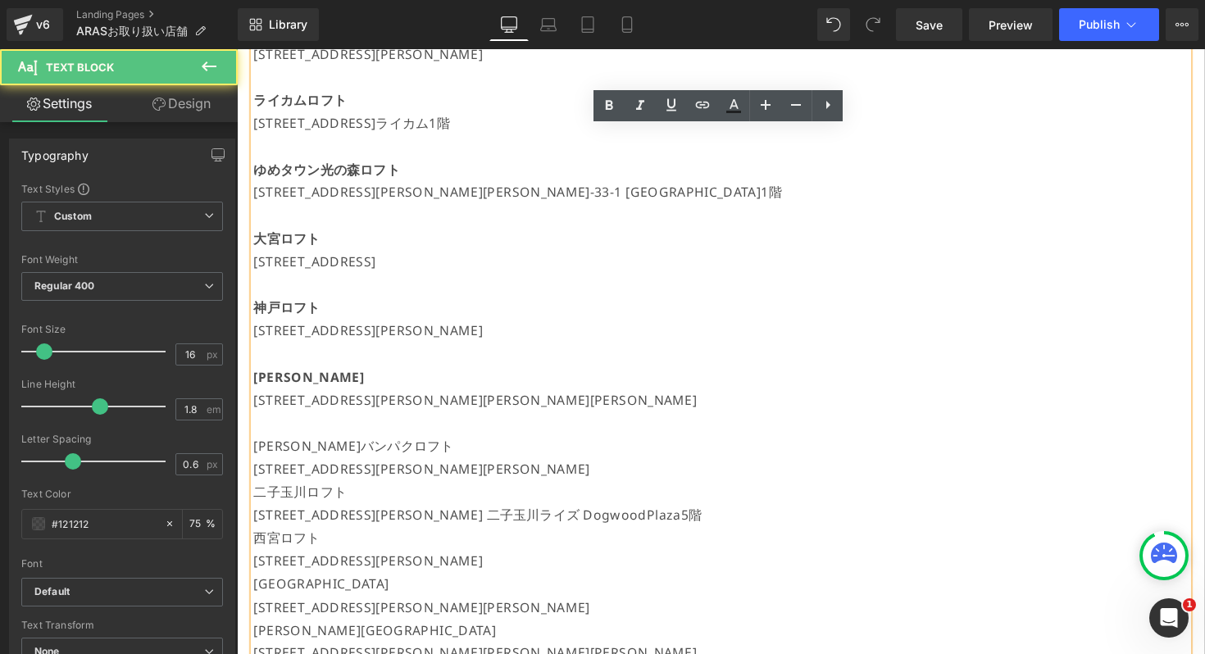
click at [301, 444] on p "[PERSON_NAME]バンパクロフト" at bounding box center [732, 456] width 957 height 24
drag, startPoint x: 334, startPoint y: 483, endPoint x: 229, endPoint y: 483, distance: 104.9
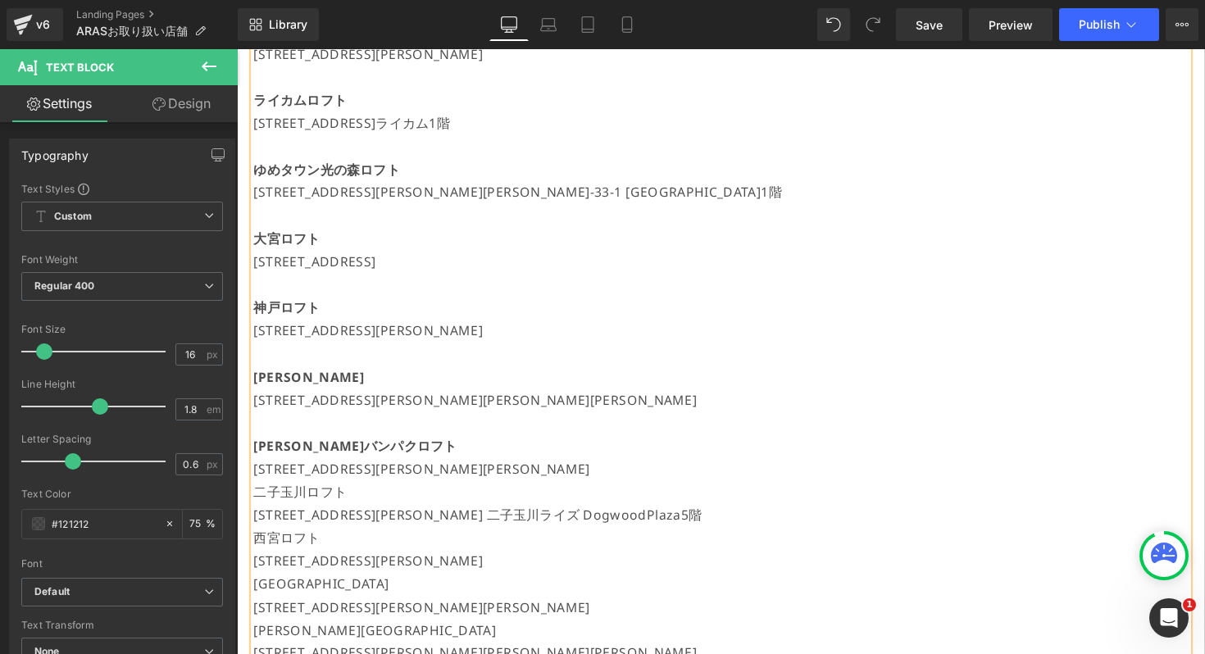
click at [682, 468] on p "[STREET_ADDRESS][PERSON_NAME][PERSON_NAME]" at bounding box center [732, 480] width 957 height 24
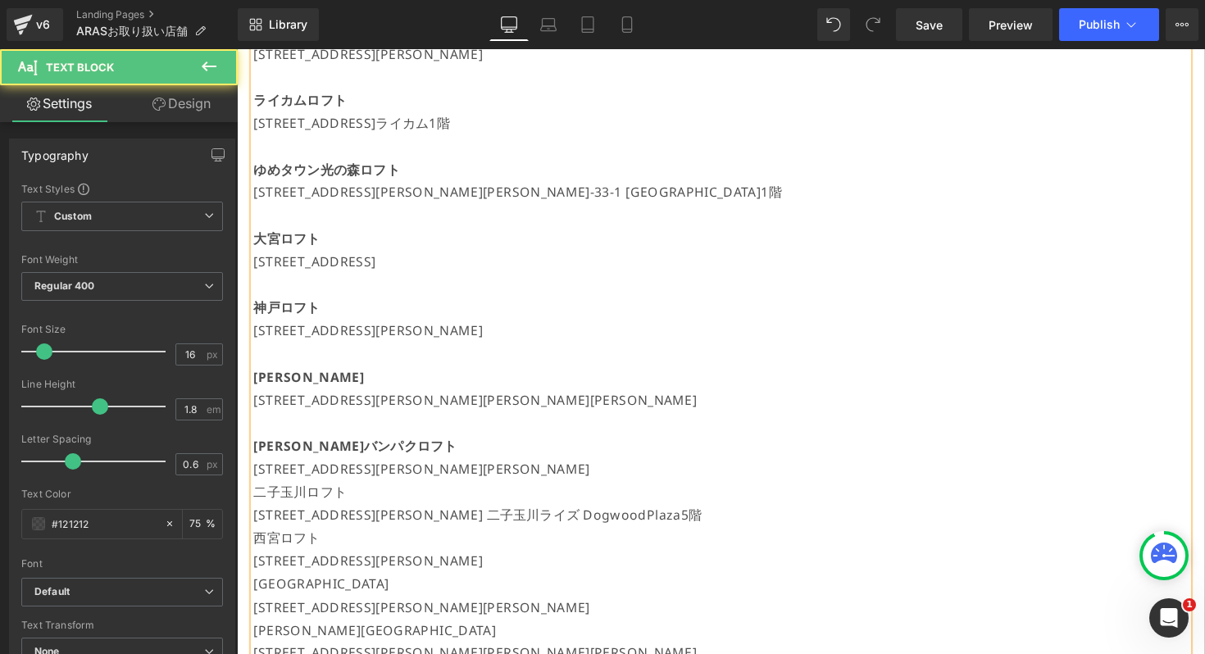
click at [687, 484] on p "[STREET_ADDRESS][PERSON_NAME][PERSON_NAME]" at bounding box center [732, 480] width 957 height 24
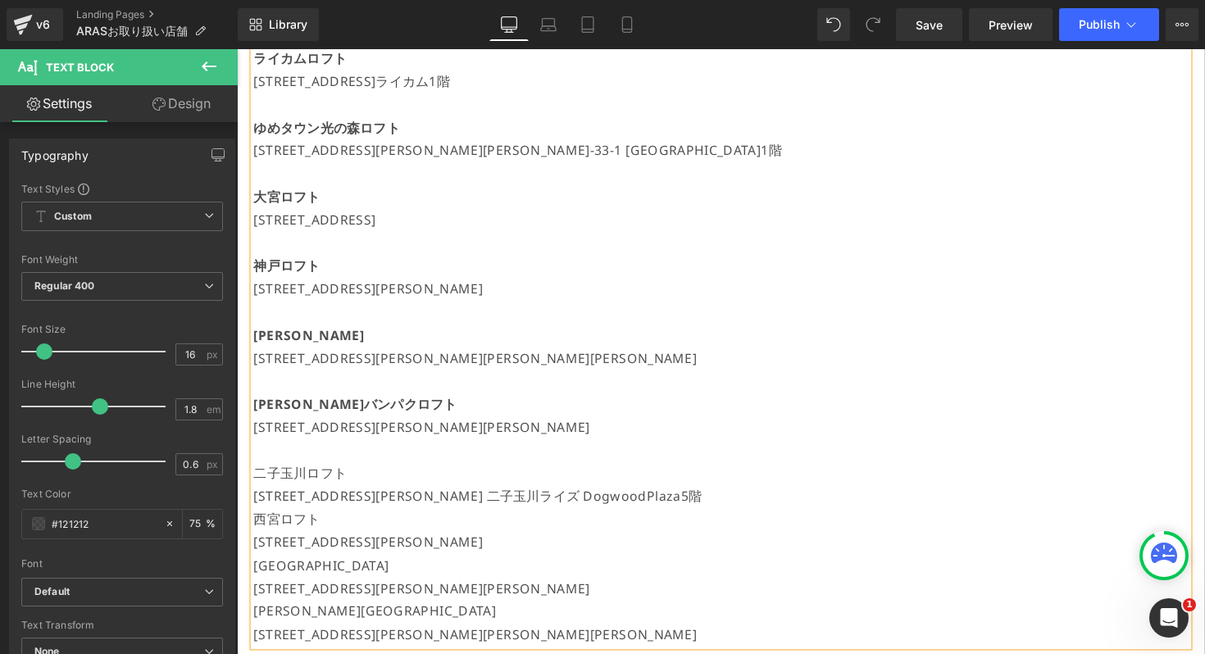
scroll to position [1480, 0]
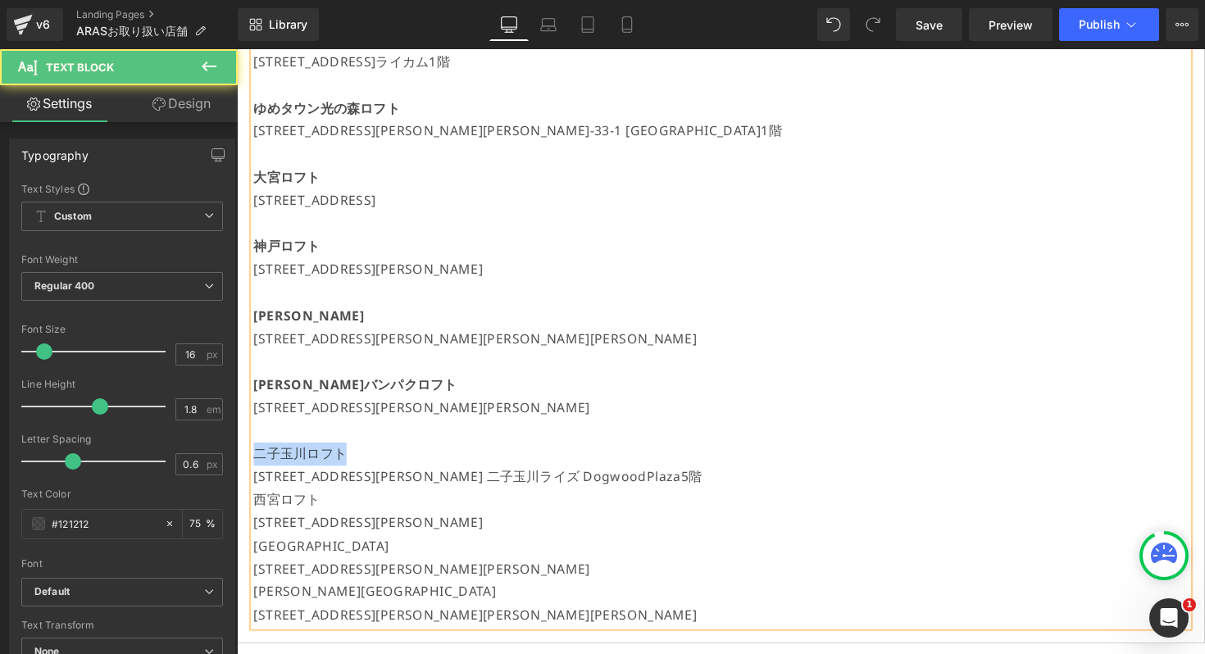
drag, startPoint x: 361, startPoint y: 465, endPoint x: 193, endPoint y: 459, distance: 168.9
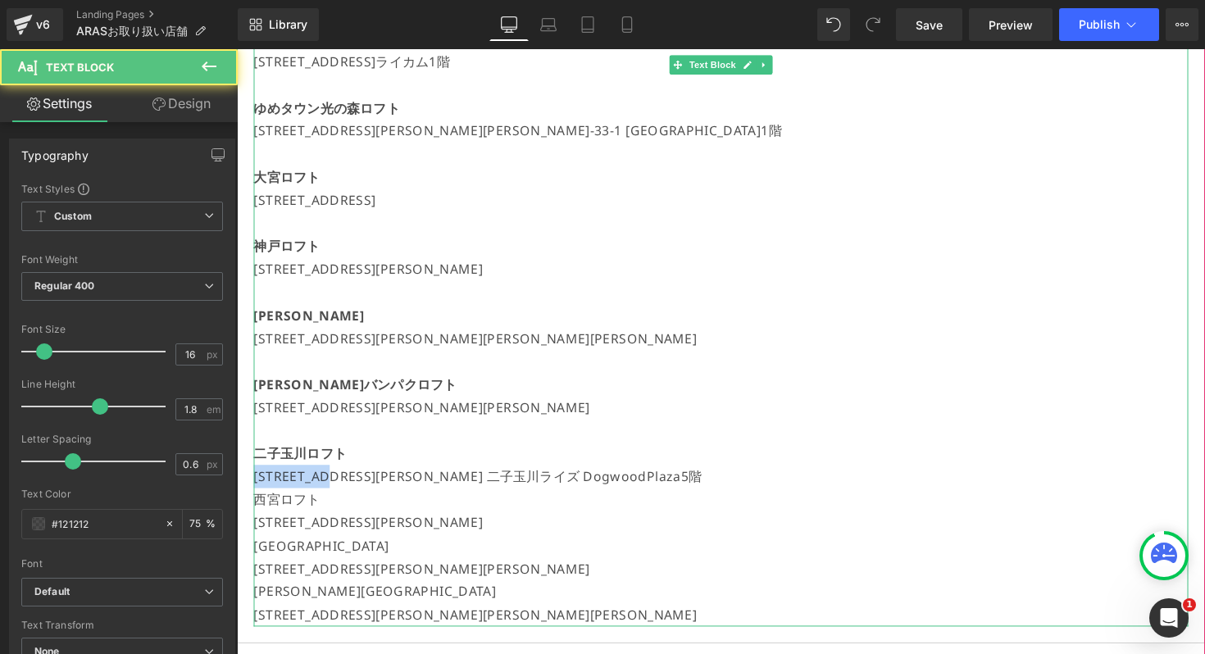
drag, startPoint x: 333, startPoint y: 484, endPoint x: 225, endPoint y: 481, distance: 107.4
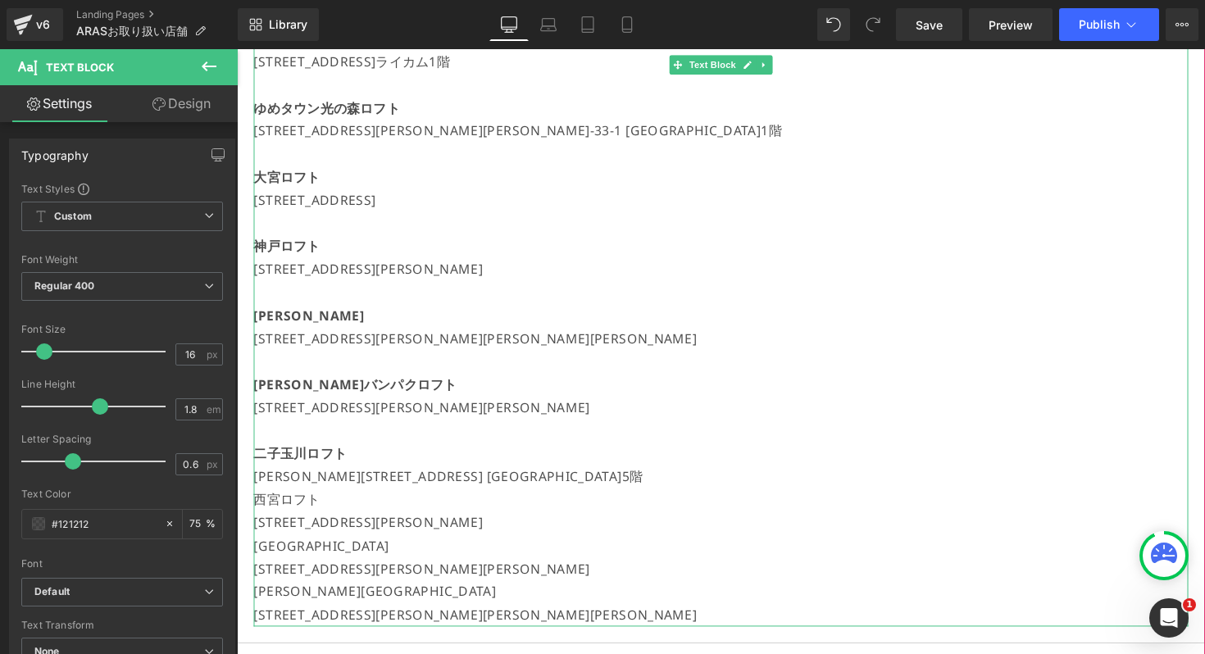
click at [691, 490] on p "[PERSON_NAME][STREET_ADDRESS] [GEOGRAPHIC_DATA]5階" at bounding box center [732, 487] width 957 height 24
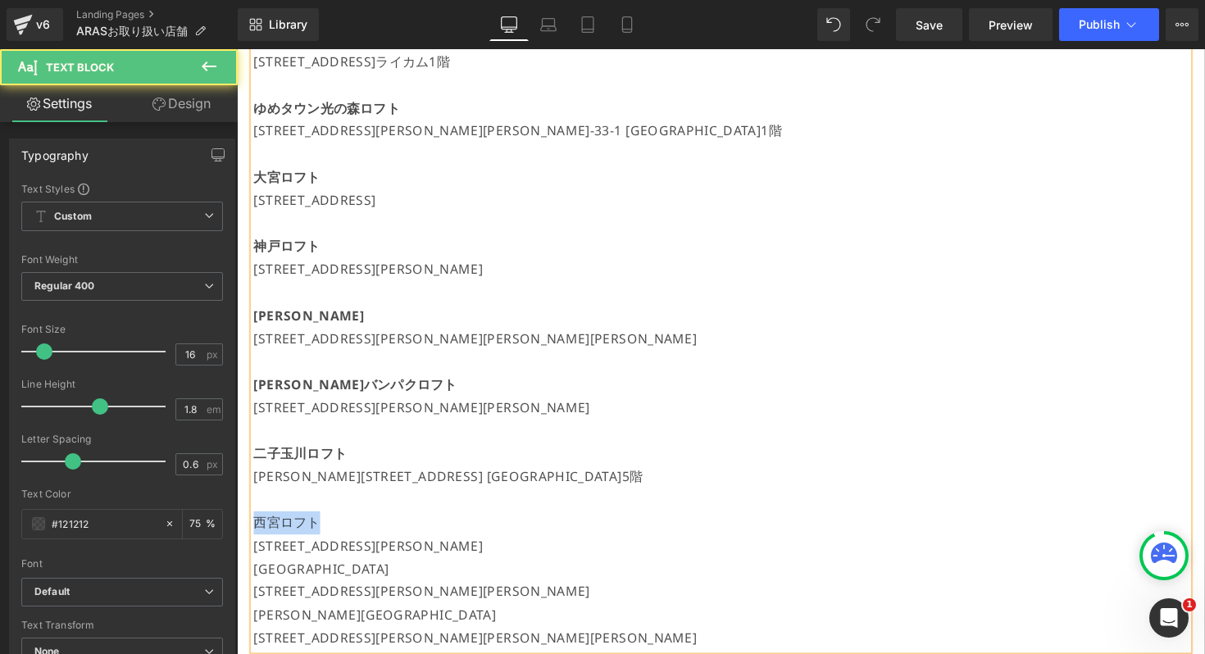
drag, startPoint x: 348, startPoint y: 533, endPoint x: 139, endPoint y: 533, distance: 209.8
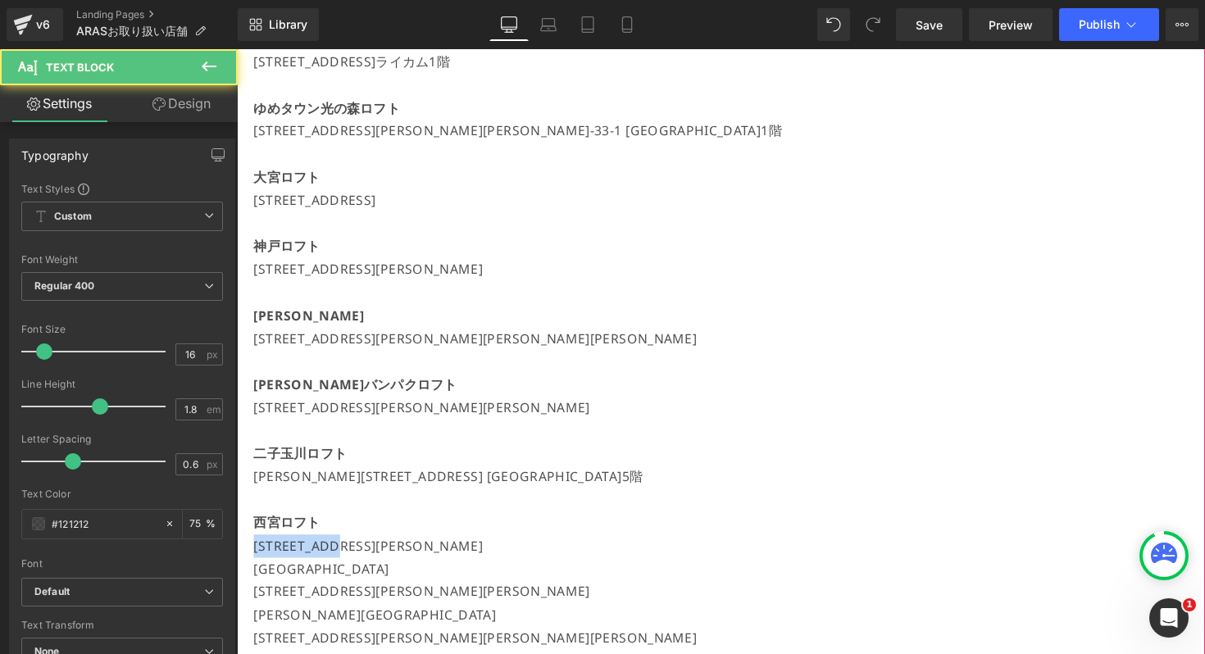
drag, startPoint x: 339, startPoint y: 553, endPoint x: 249, endPoint y: 553, distance: 90.2
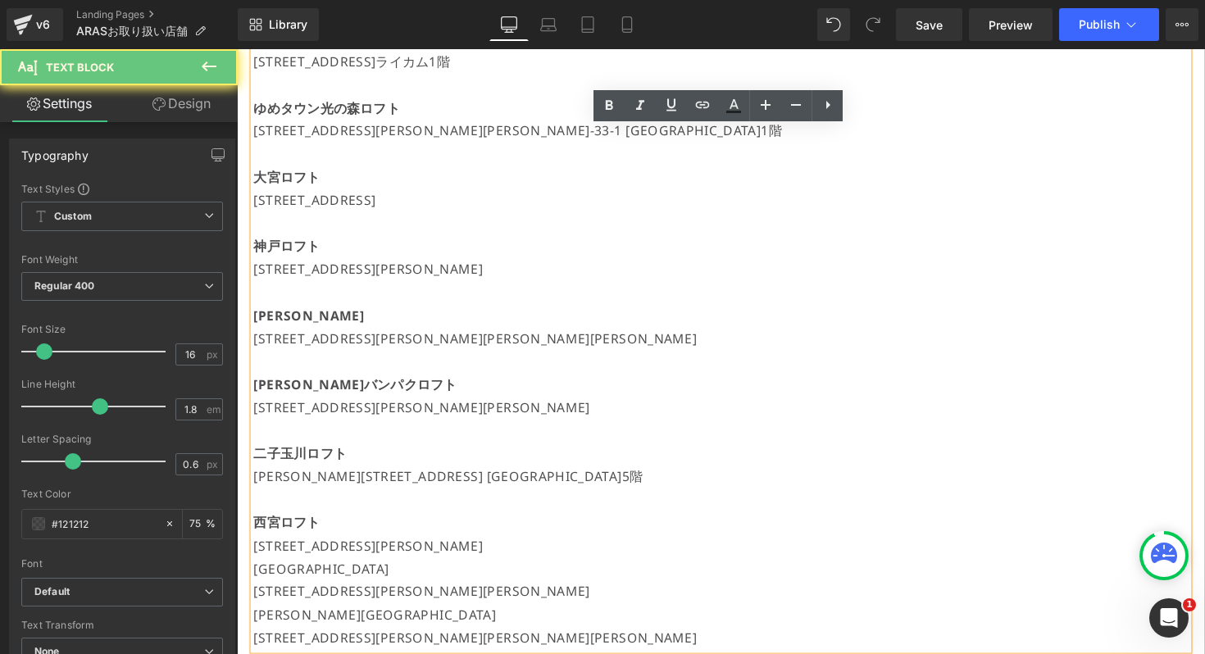
click at [340, 556] on p "[STREET_ADDRESS][PERSON_NAME]" at bounding box center [732, 559] width 957 height 24
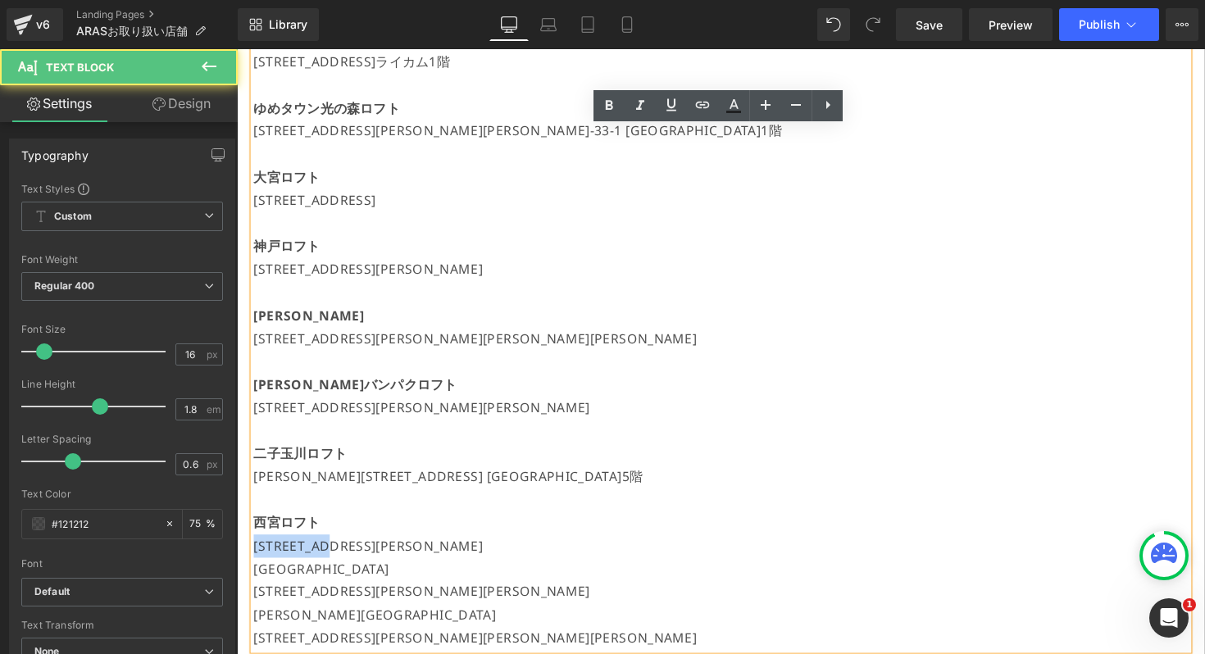
drag, startPoint x: 334, startPoint y: 556, endPoint x: 229, endPoint y: 556, distance: 105.7
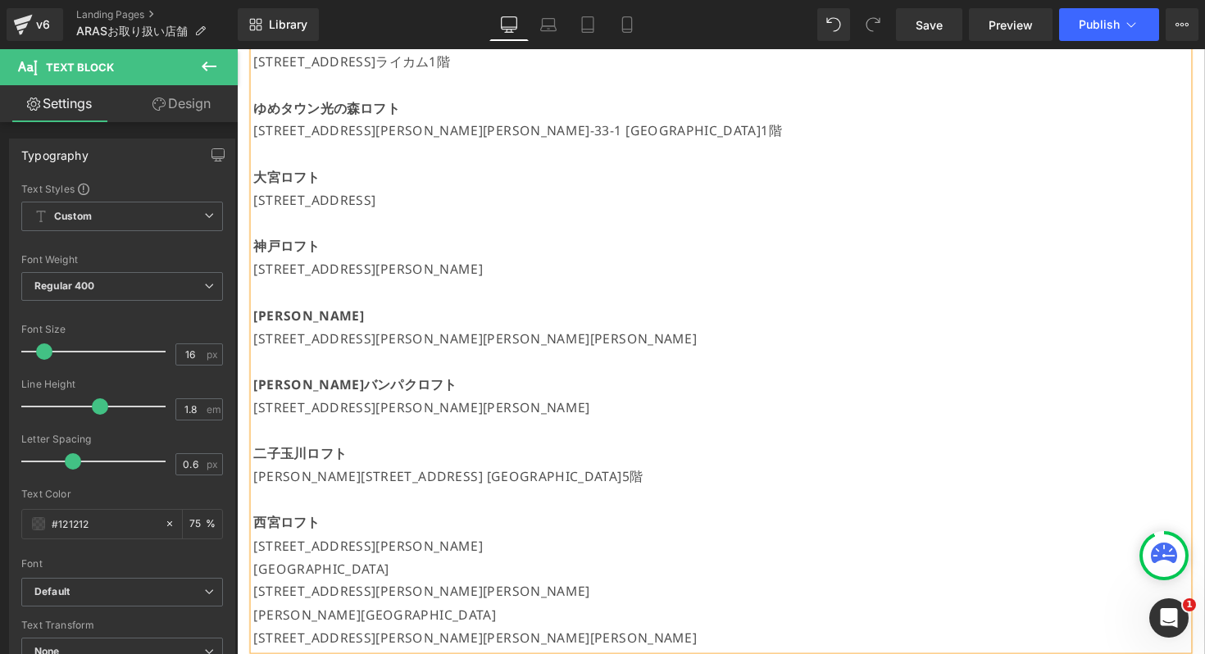
click at [684, 562] on p "[STREET_ADDRESS][PERSON_NAME]" at bounding box center [732, 559] width 957 height 24
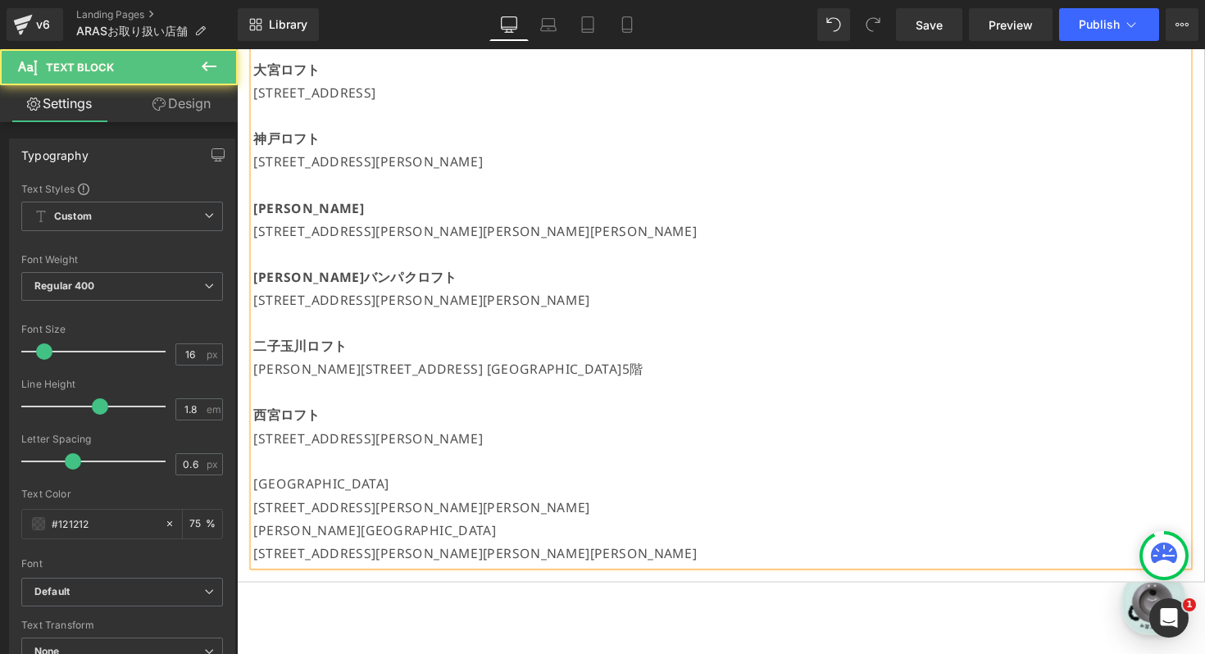
scroll to position [1679, 0]
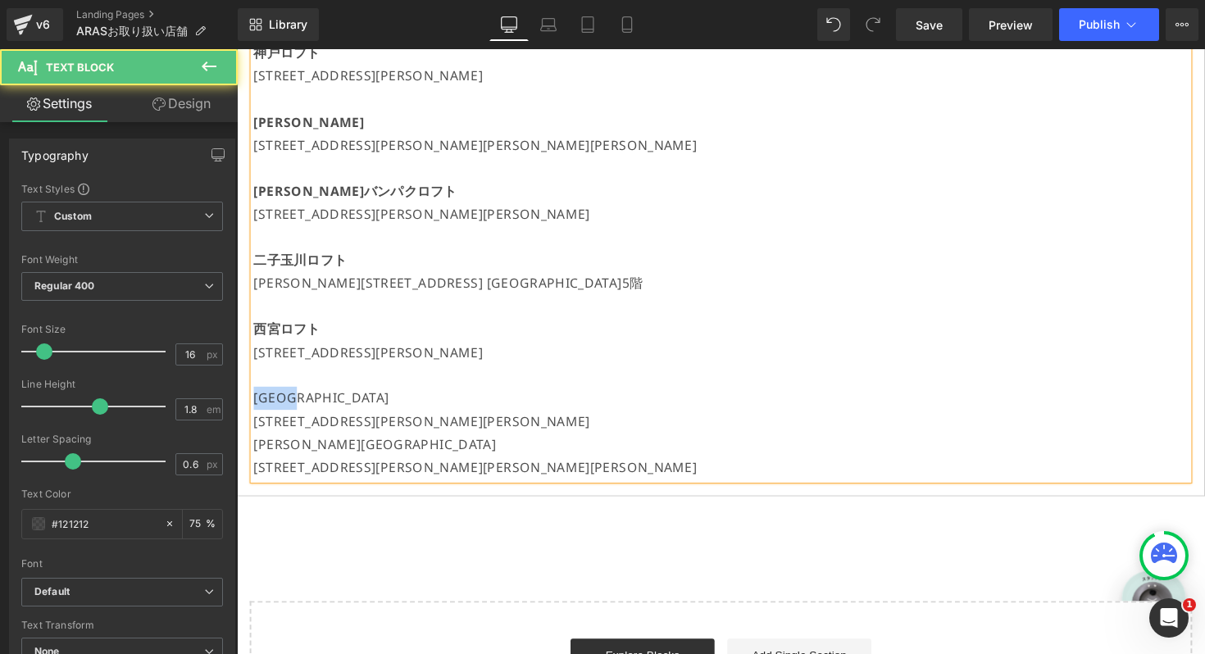
drag, startPoint x: 316, startPoint y: 400, endPoint x: 226, endPoint y: 400, distance: 89.3
drag, startPoint x: 339, startPoint y: 427, endPoint x: 247, endPoint y: 427, distance: 91.8
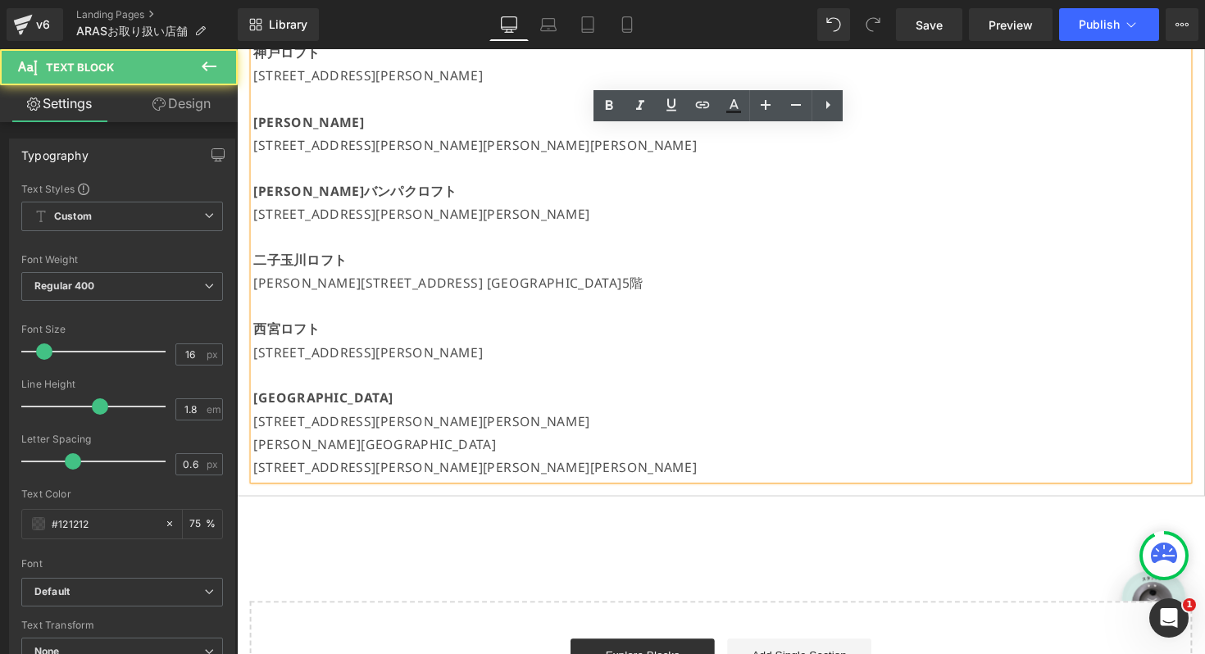
click at [328, 433] on p "[STREET_ADDRESS][PERSON_NAME][PERSON_NAME]" at bounding box center [732, 431] width 957 height 24
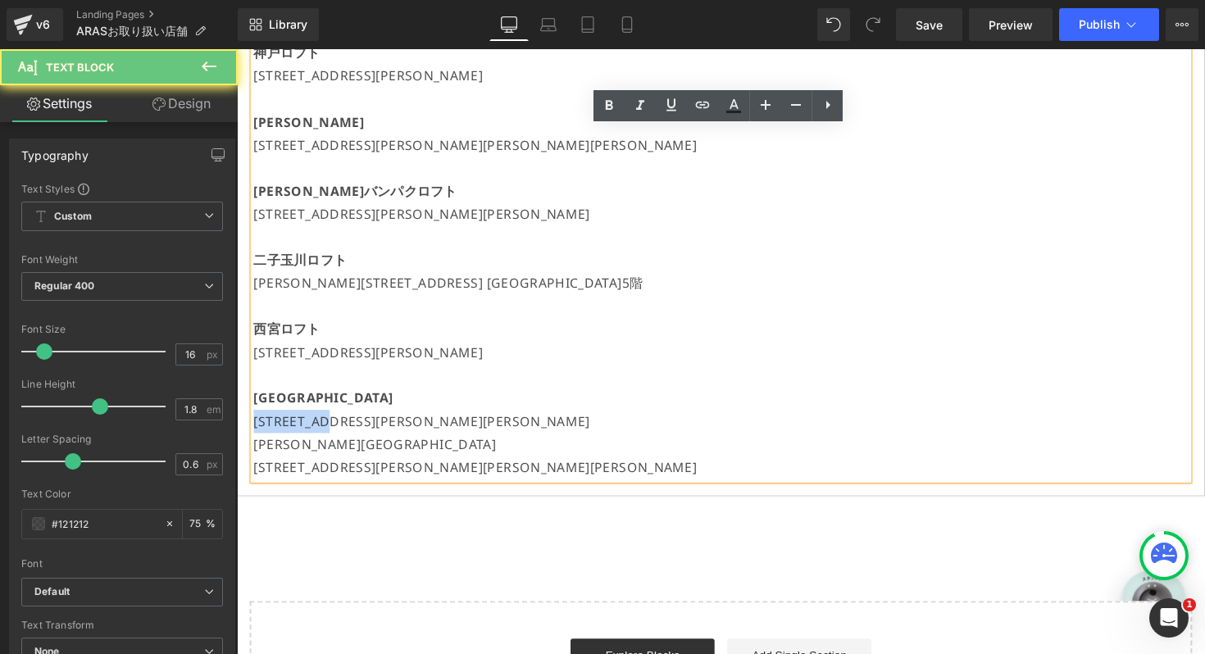
drag, startPoint x: 335, startPoint y: 432, endPoint x: 229, endPoint y: 431, distance: 105.7
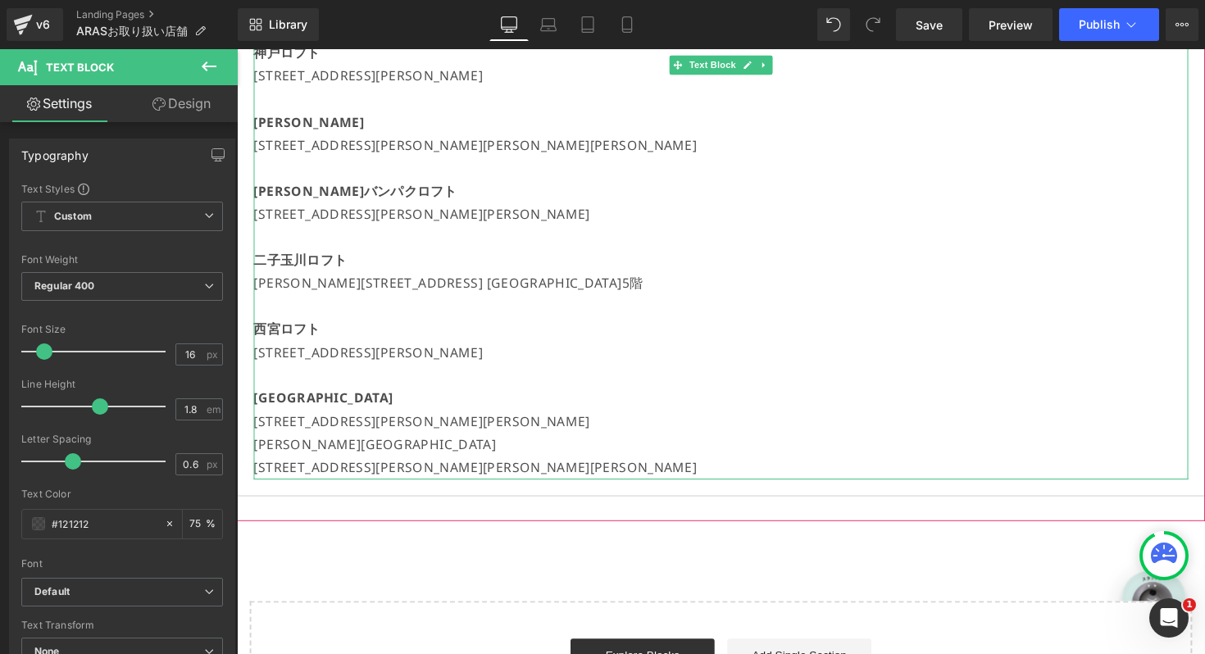
click at [611, 425] on p "[STREET_ADDRESS][PERSON_NAME][PERSON_NAME]" at bounding box center [732, 431] width 957 height 24
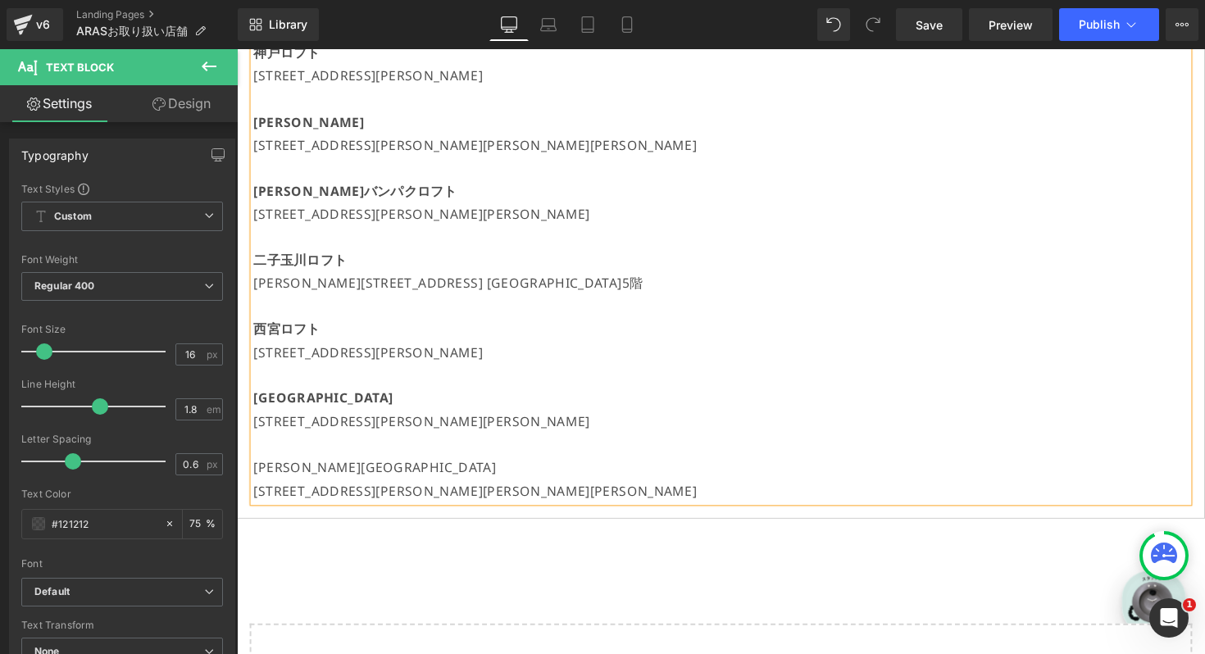
click at [312, 486] on p "[PERSON_NAME][GEOGRAPHIC_DATA]" at bounding box center [732, 478] width 957 height 24
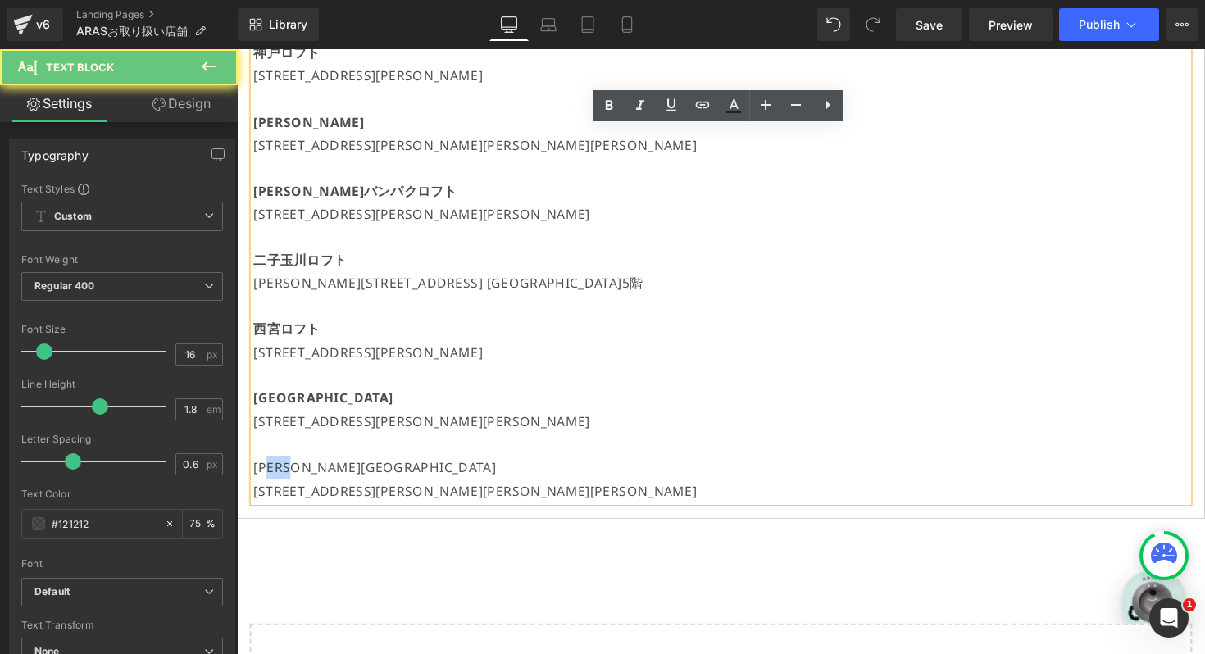
click at [312, 486] on p "[PERSON_NAME][GEOGRAPHIC_DATA]" at bounding box center [732, 478] width 957 height 24
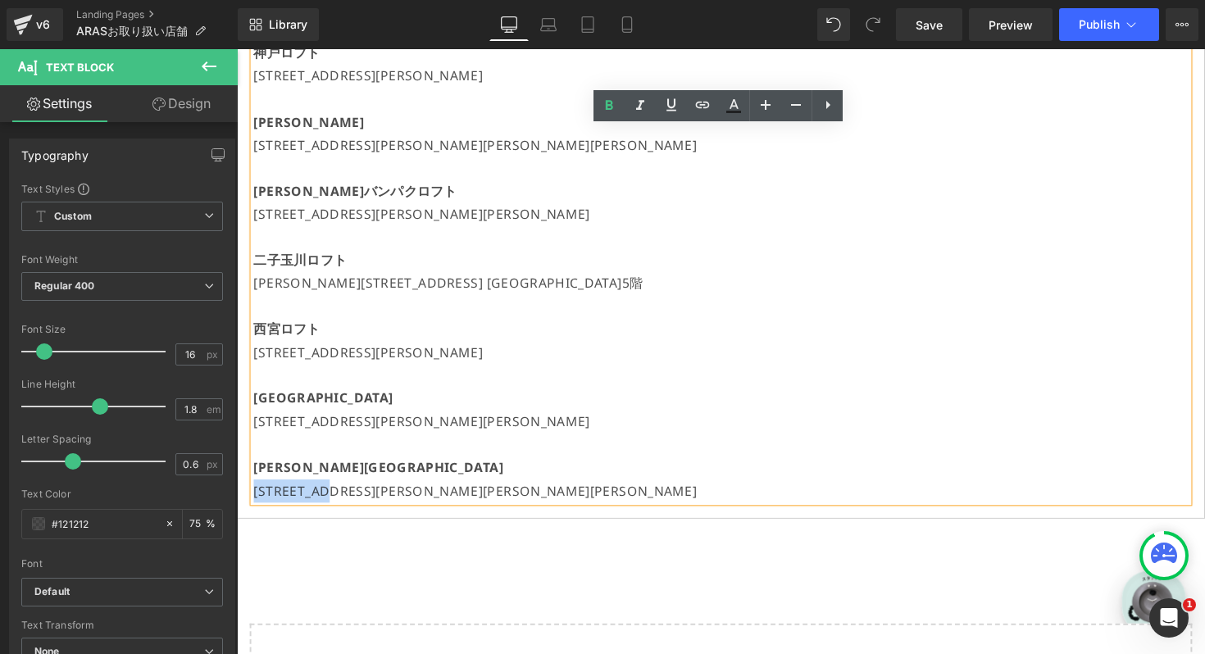
drag, startPoint x: 343, startPoint y: 505, endPoint x: 243, endPoint y: 504, distance: 100.8
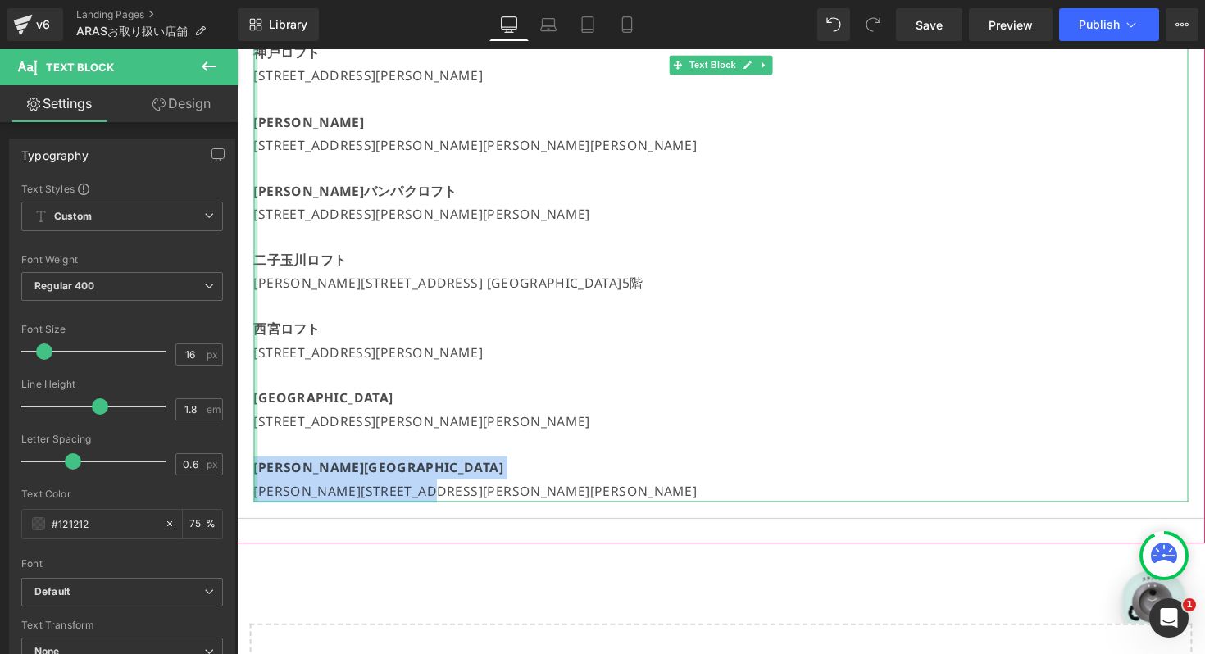
drag, startPoint x: 516, startPoint y: 496, endPoint x: 253, endPoint y: 471, distance: 263.4
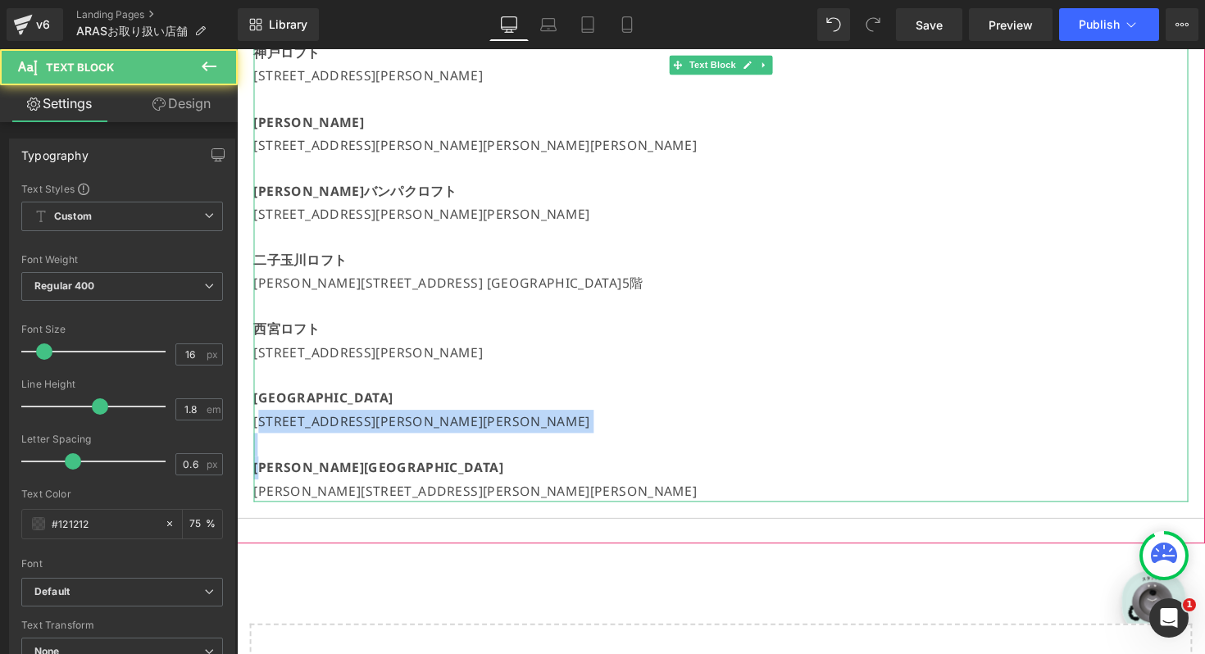
drag, startPoint x: 267, startPoint y: 471, endPoint x: 269, endPoint y: 442, distance: 29.6
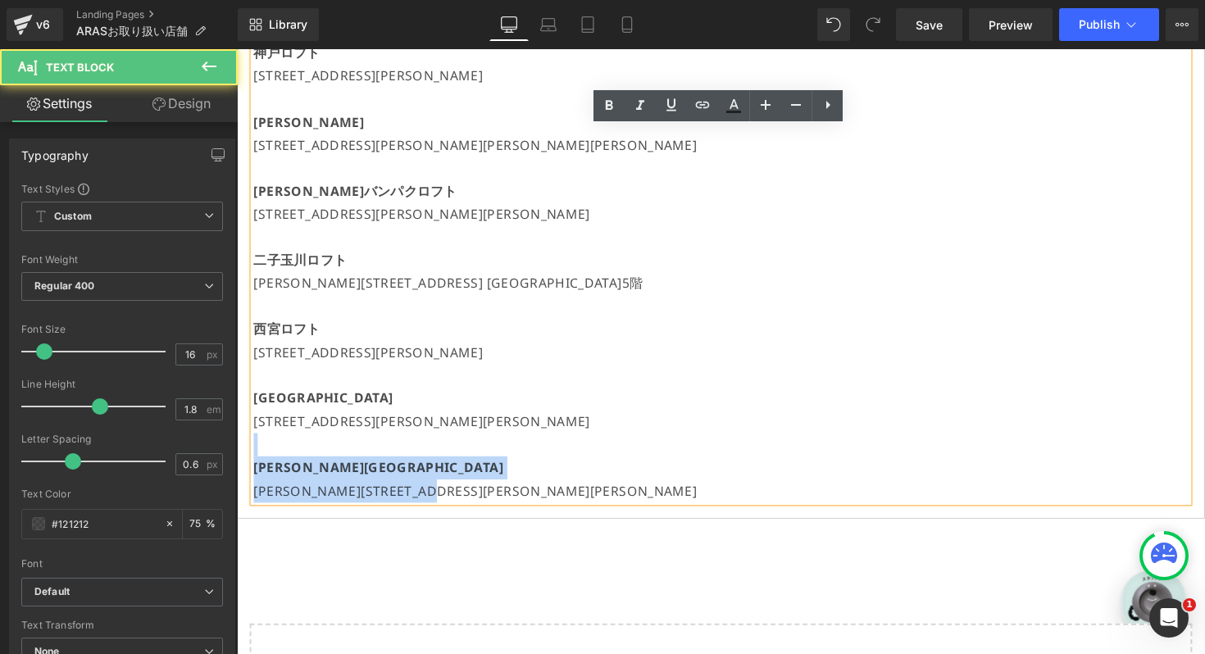
drag, startPoint x: 520, startPoint y: 495, endPoint x: 239, endPoint y: 460, distance: 282.5
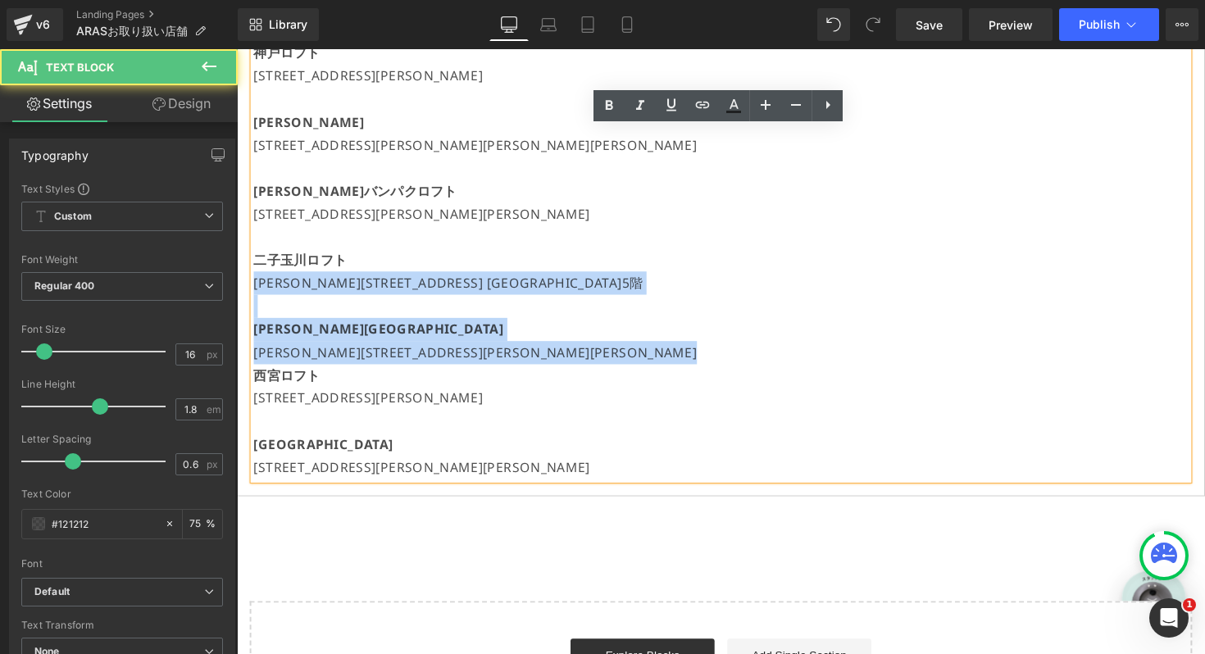
click at [278, 302] on p "[PERSON_NAME][GEOGRAPHIC_DATA]" at bounding box center [732, 325] width 957 height 48
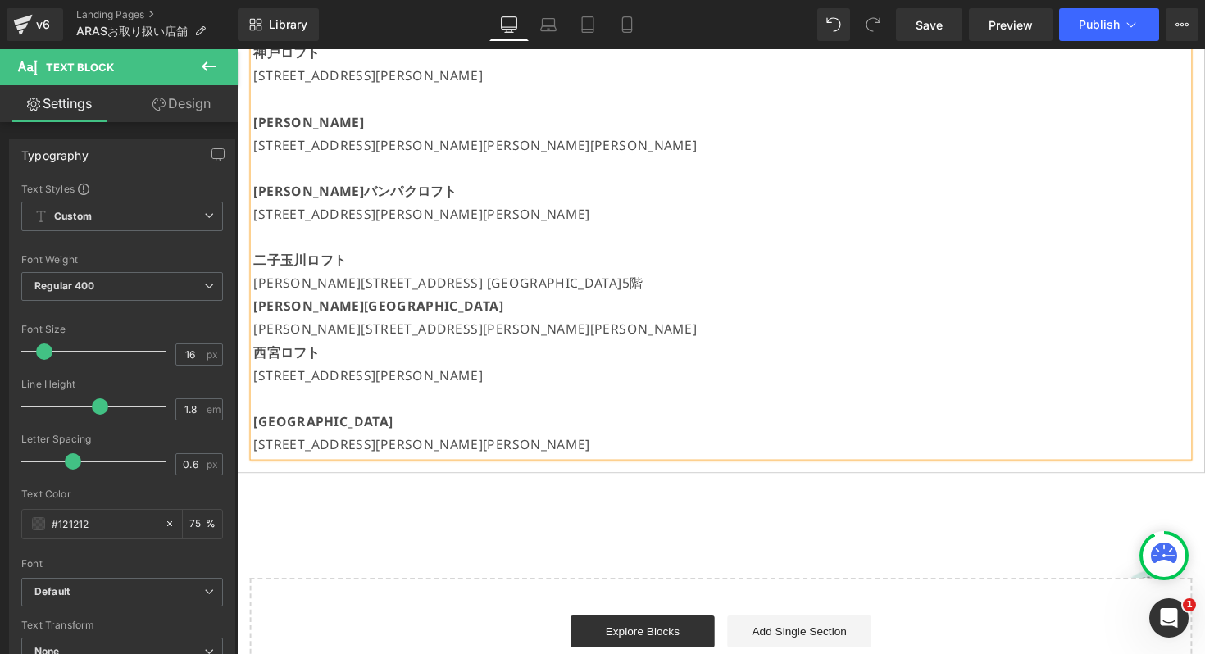
click at [541, 340] on p "[PERSON_NAME][STREET_ADDRESS][PERSON_NAME][PERSON_NAME]" at bounding box center [732, 337] width 957 height 24
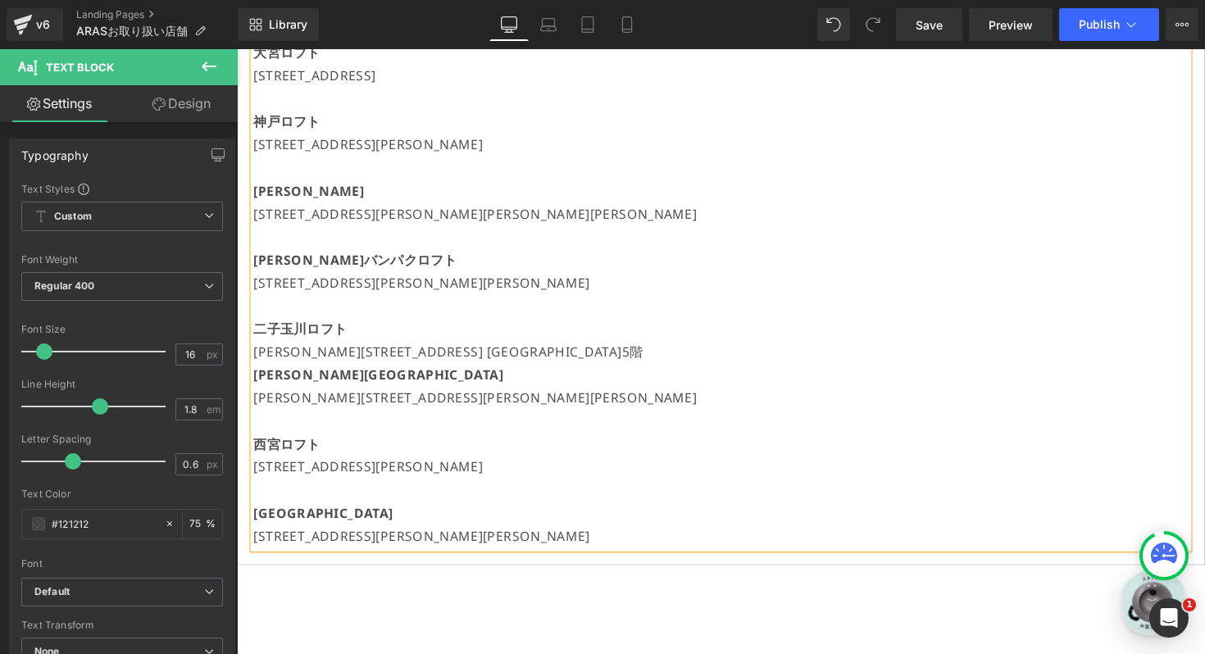
scroll to position [1584, 0]
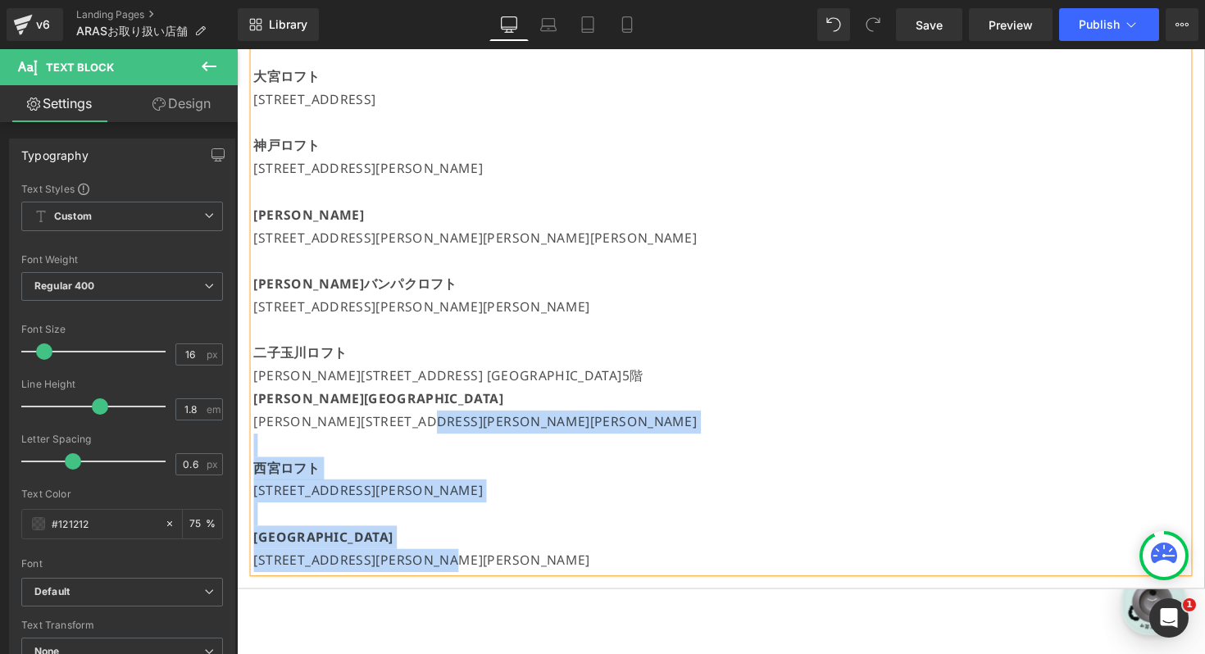
drag, startPoint x: 563, startPoint y: 437, endPoint x: 254, endPoint y: 357, distance: 319.3
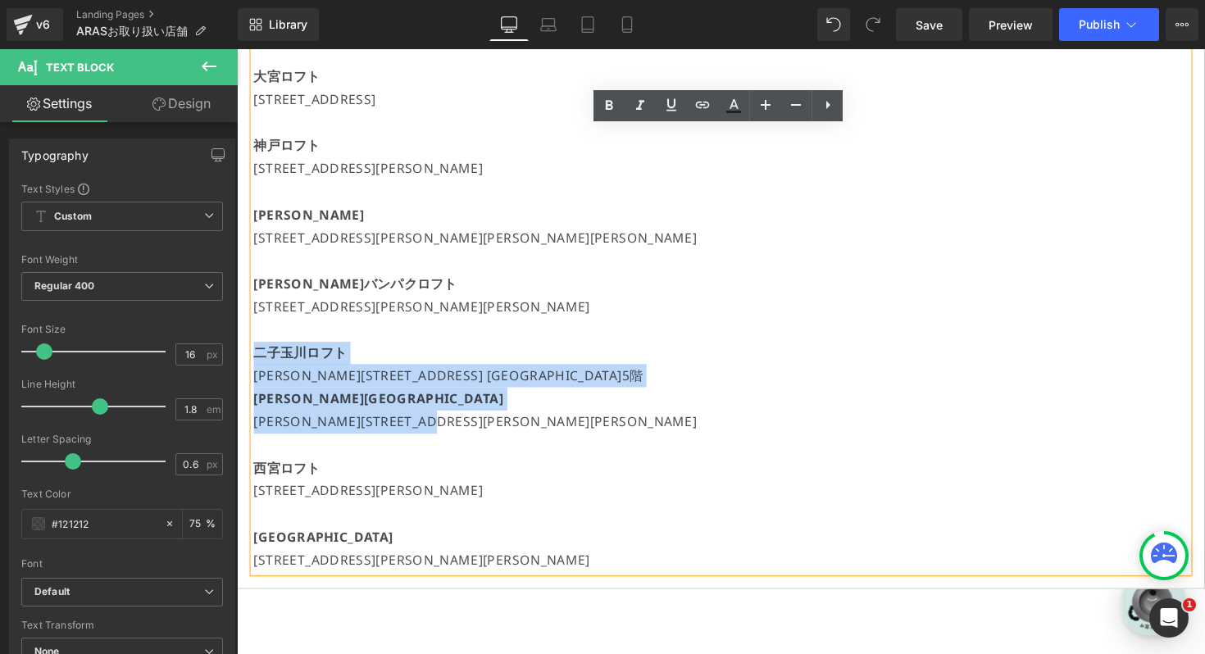
click at [254, 357] on strong "二子玉川ロフト" at bounding box center [301, 361] width 95 height 18
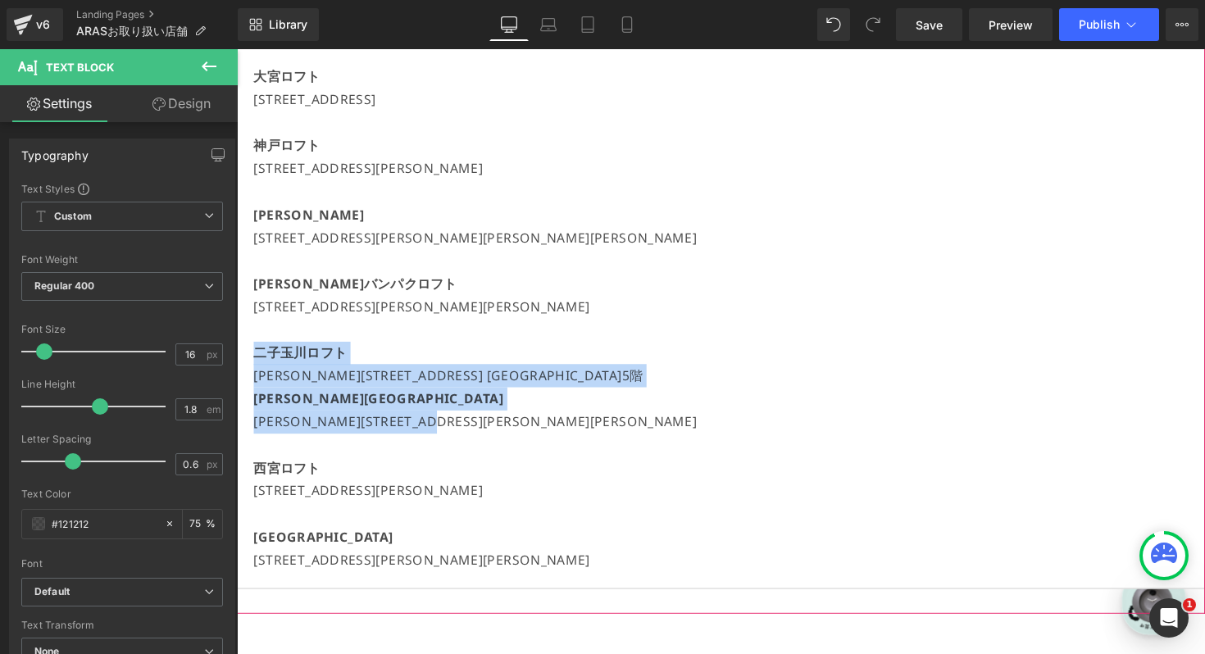
drag, startPoint x: 519, startPoint y: 433, endPoint x: 250, endPoint y: 364, distance: 277.5
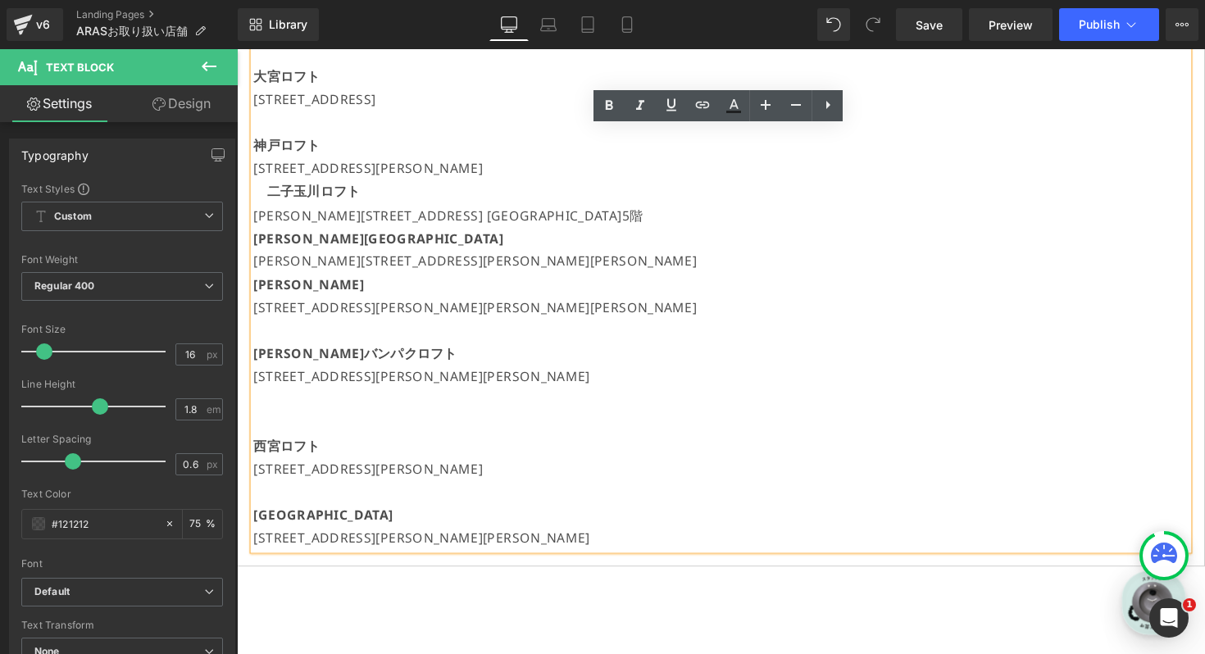
click at [266, 190] on p "二子玉川ロフト" at bounding box center [732, 196] width 957 height 25
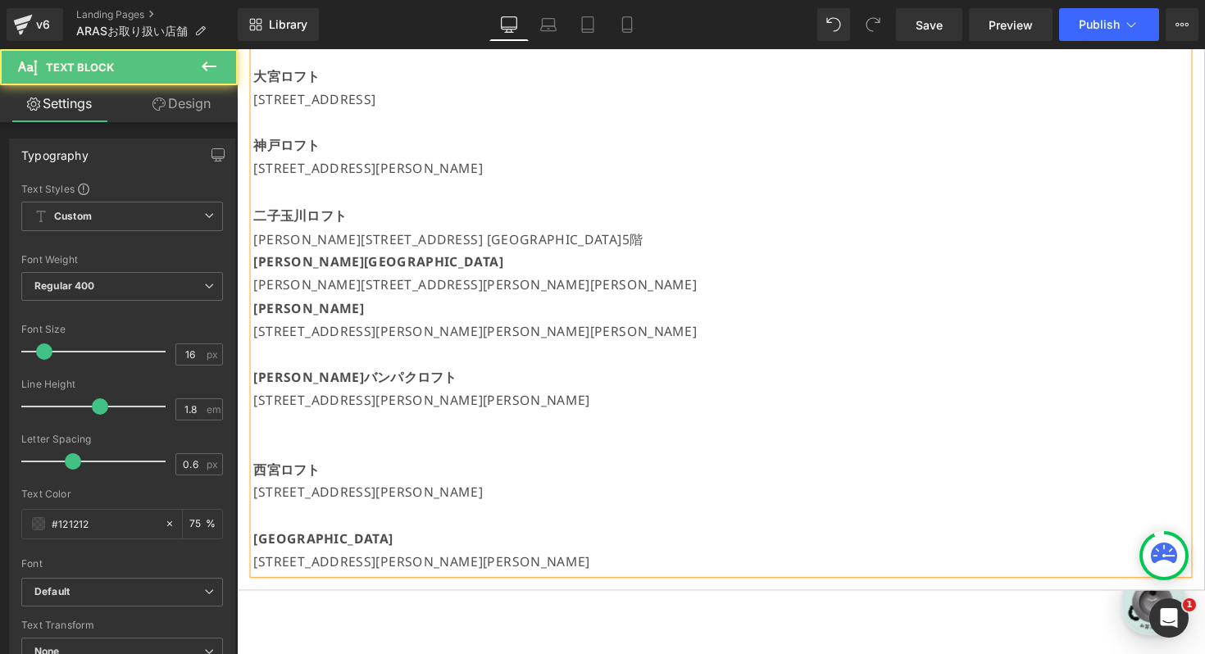
click at [323, 429] on p at bounding box center [732, 433] width 957 height 24
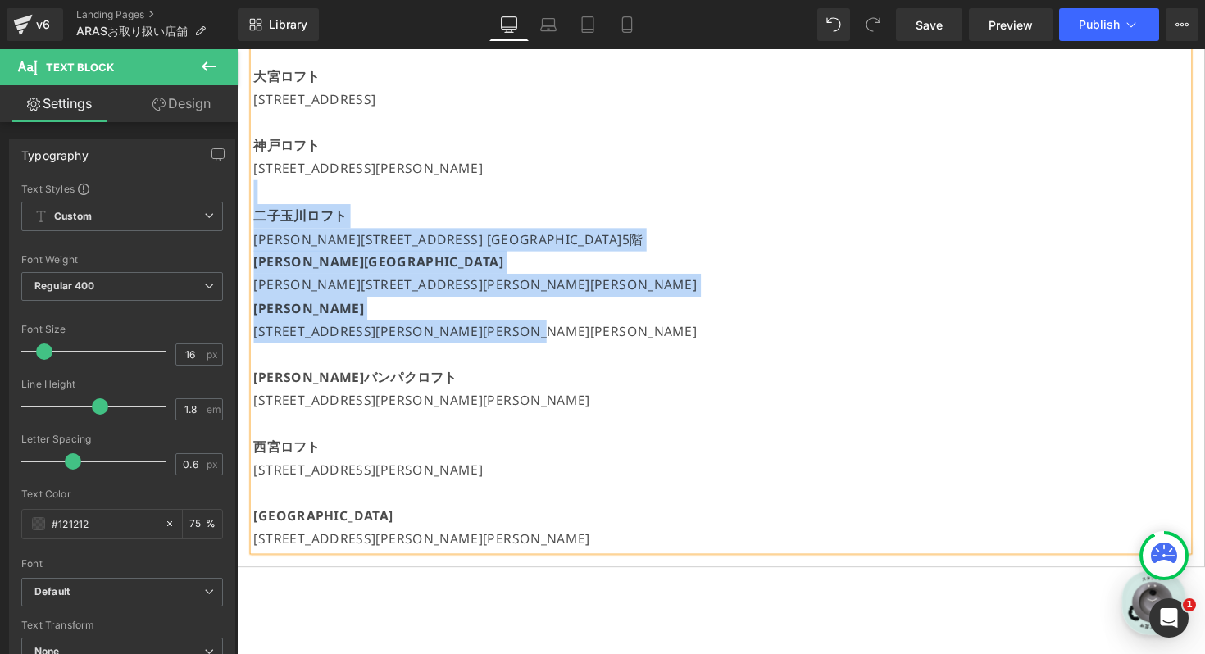
drag, startPoint x: 638, startPoint y: 337, endPoint x: 264, endPoint y: 184, distance: 404.4
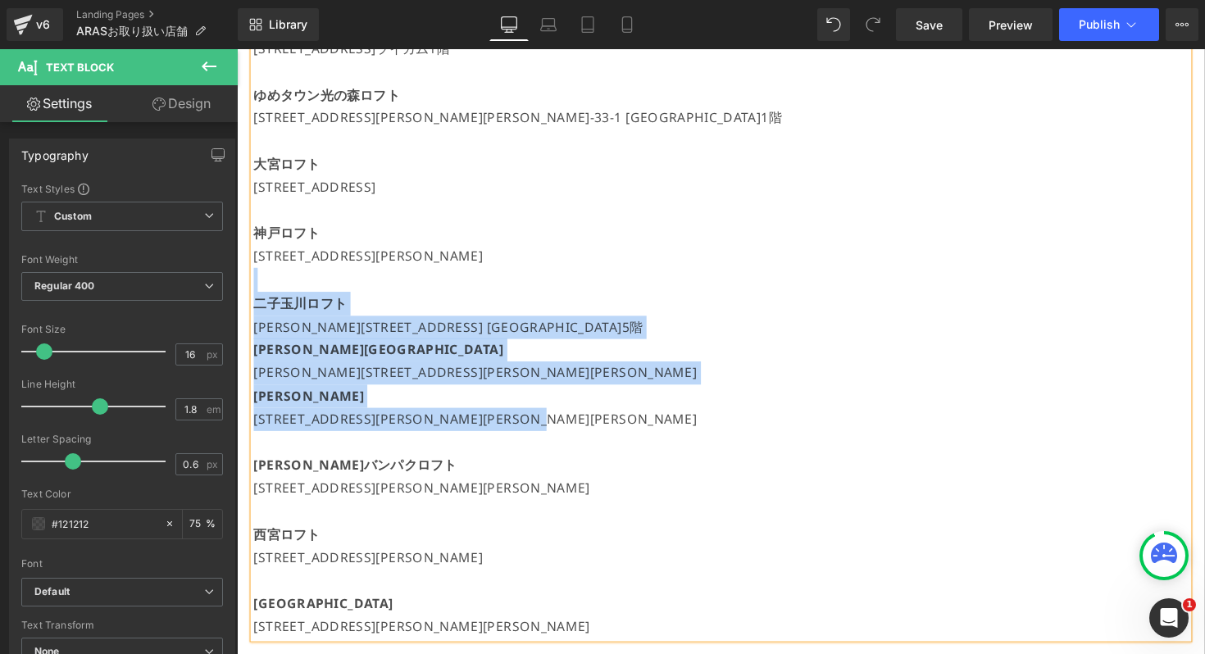
scroll to position [1460, 0]
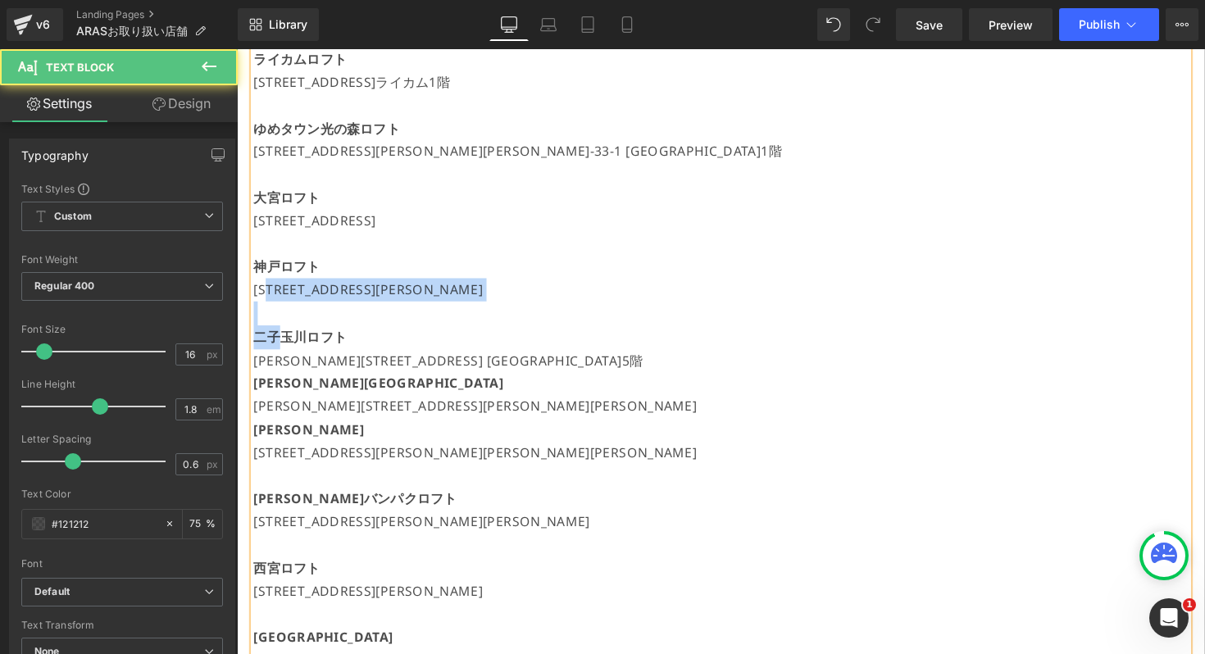
drag, startPoint x: 285, startPoint y: 353, endPoint x: 283, endPoint y: 297, distance: 56.6
click at [266, 325] on p at bounding box center [732, 319] width 957 height 25
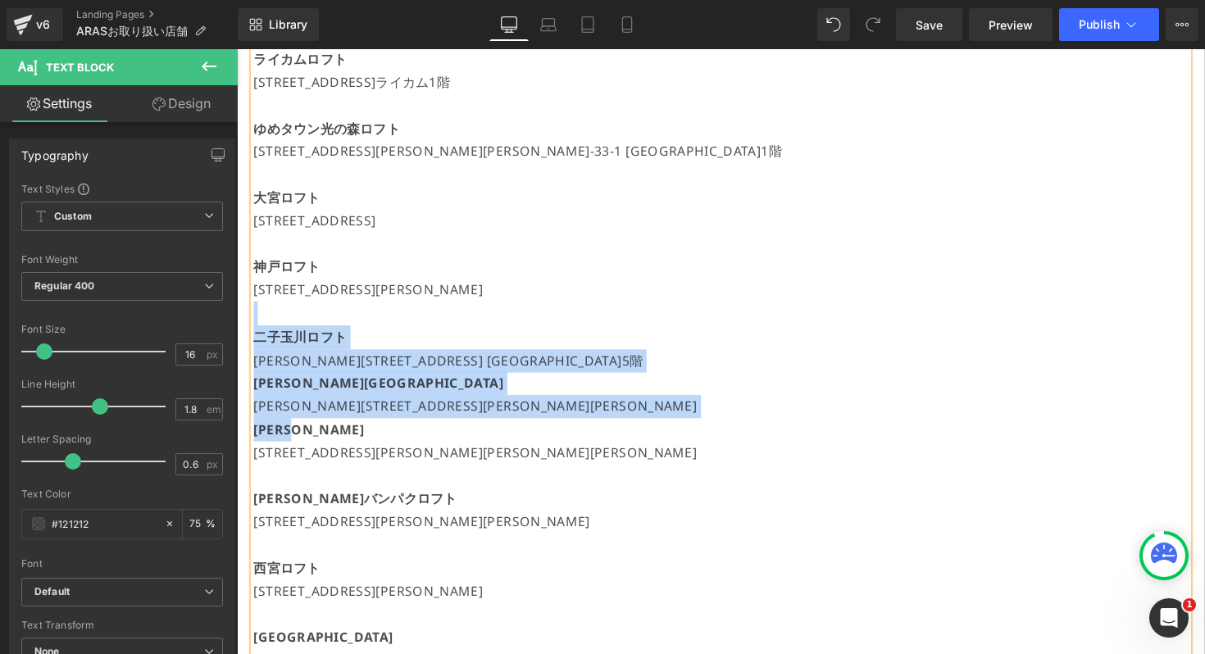
drag, startPoint x: 266, startPoint y: 316, endPoint x: 607, endPoint y: 448, distance: 365.3
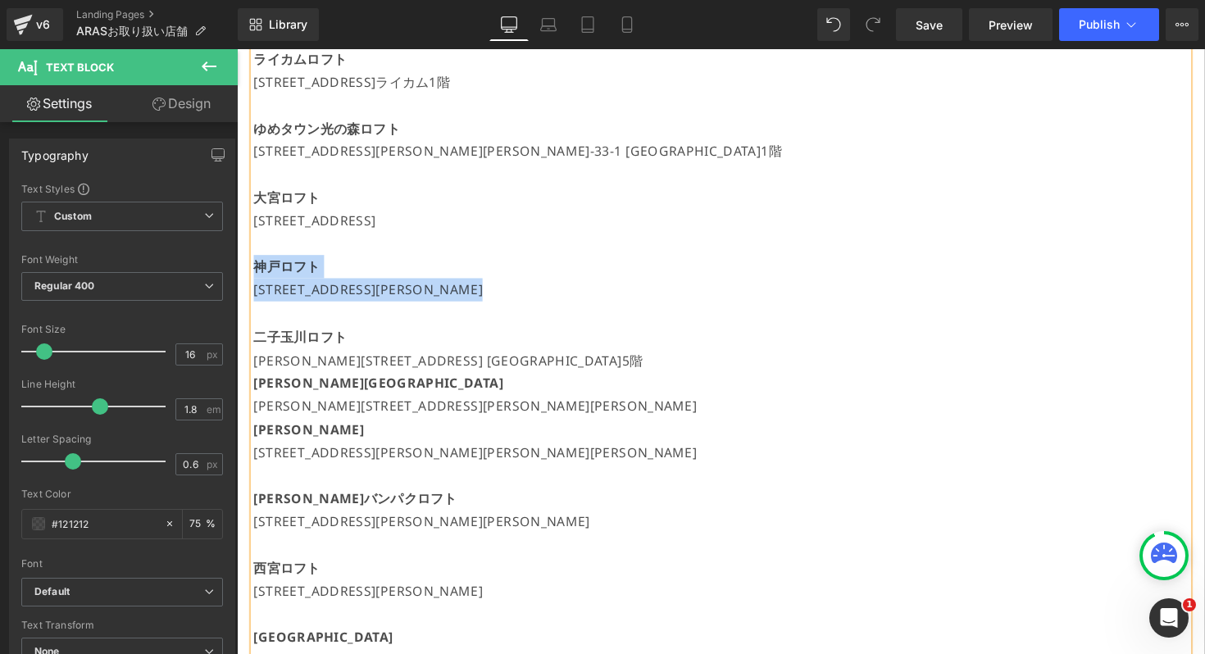
drag, startPoint x: 661, startPoint y: 299, endPoint x: 256, endPoint y: 260, distance: 406.8
copy div "神戸ロフト [STREET_ADDRESS][PERSON_NAME] [GEOGRAPHIC_DATA] 4階"
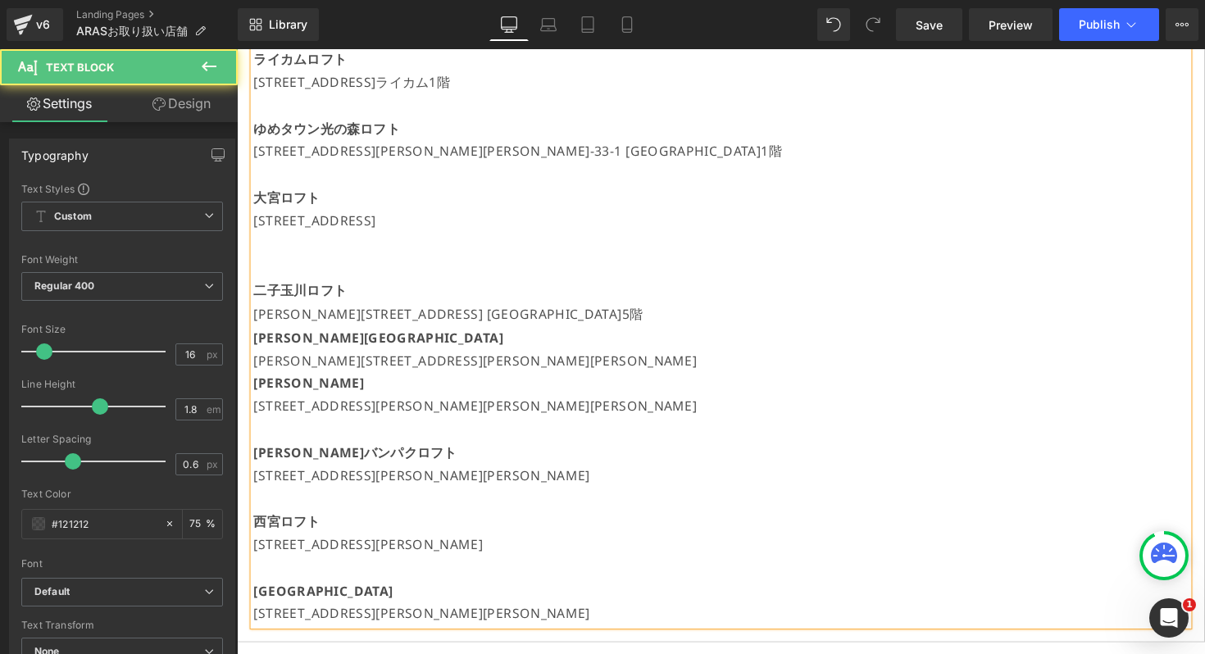
click at [559, 526] on p "西宮ロフト" at bounding box center [732, 533] width 957 height 24
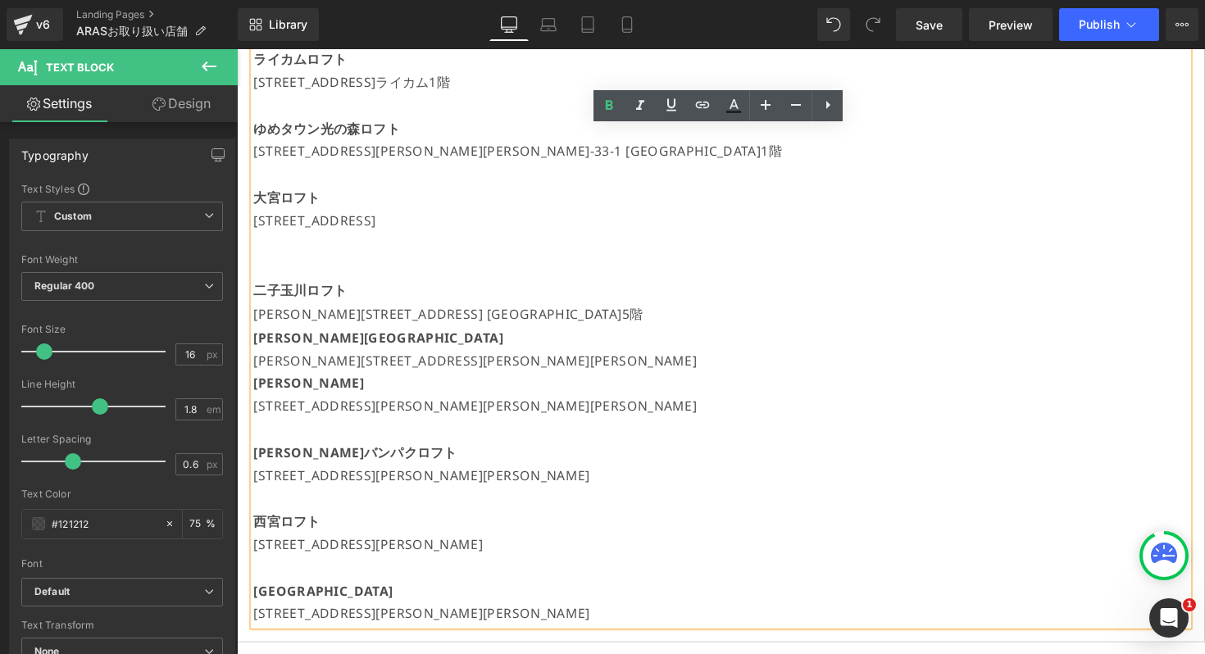
click at [483, 518] on p at bounding box center [732, 510] width 957 height 24
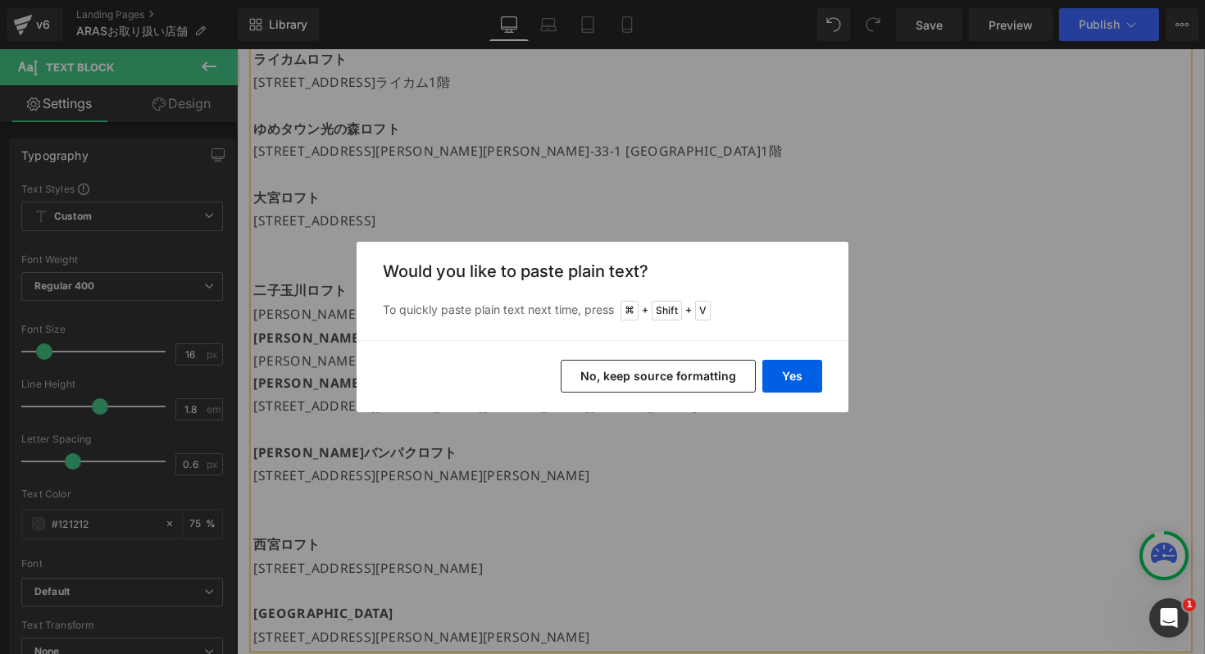
click at [599, 361] on button "No, keep source formatting" at bounding box center [658, 376] width 195 height 33
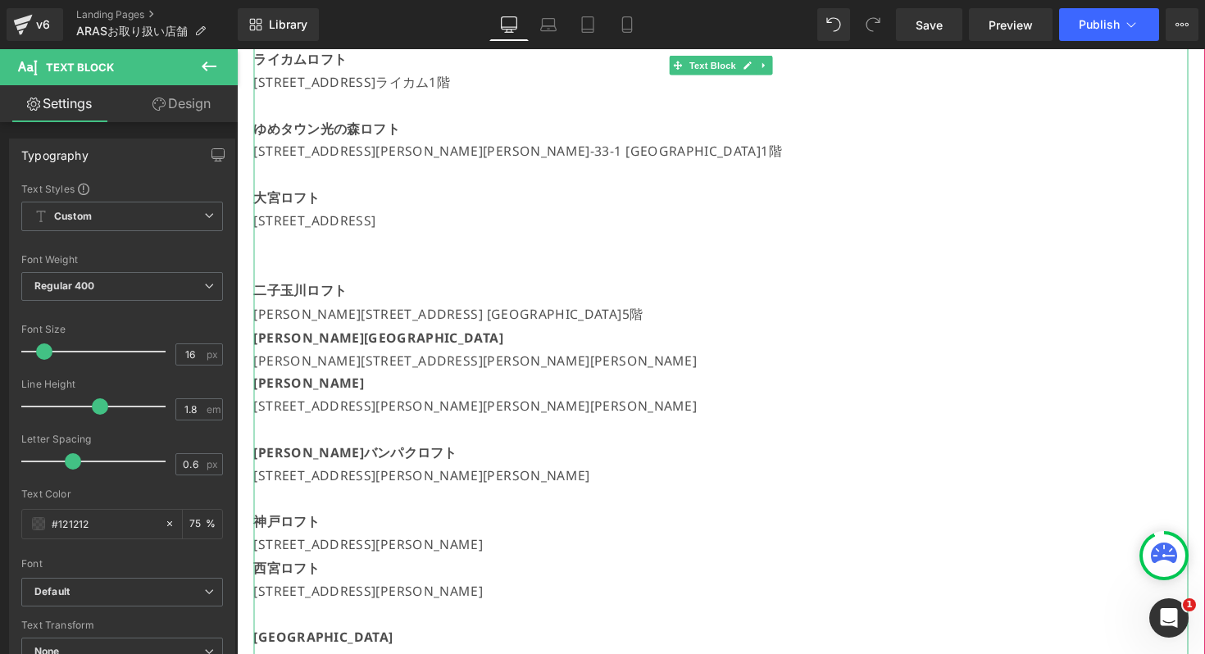
click at [612, 563] on p "[STREET_ADDRESS][PERSON_NAME]" at bounding box center [732, 557] width 957 height 24
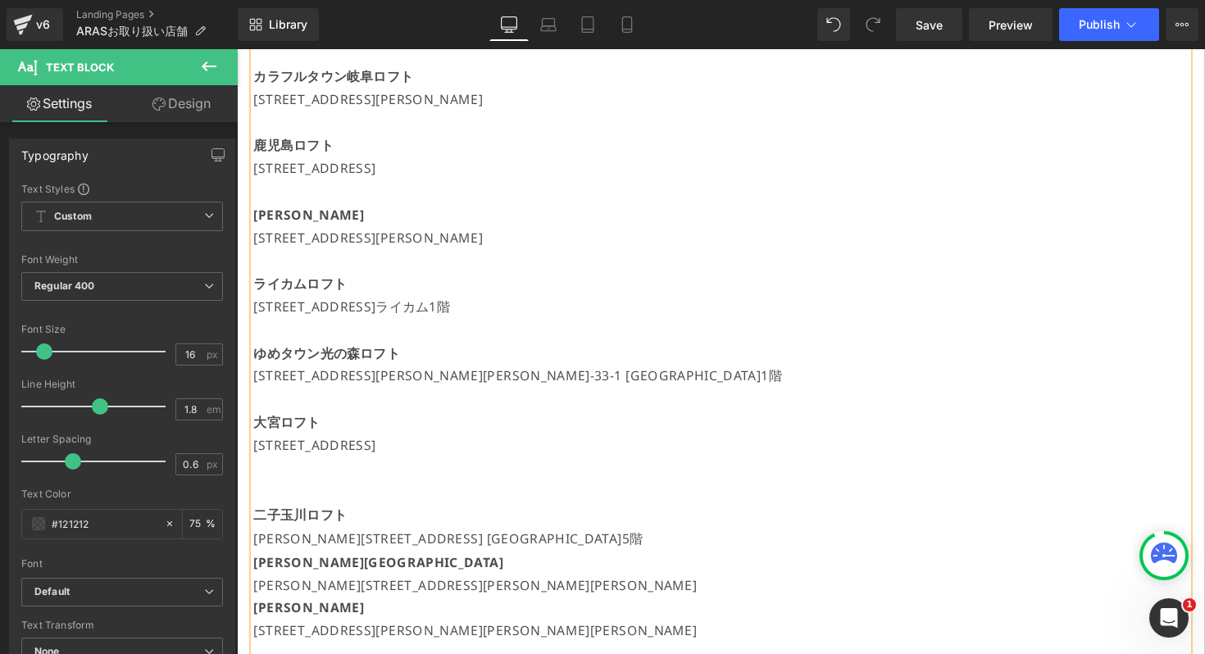
scroll to position [1224, 0]
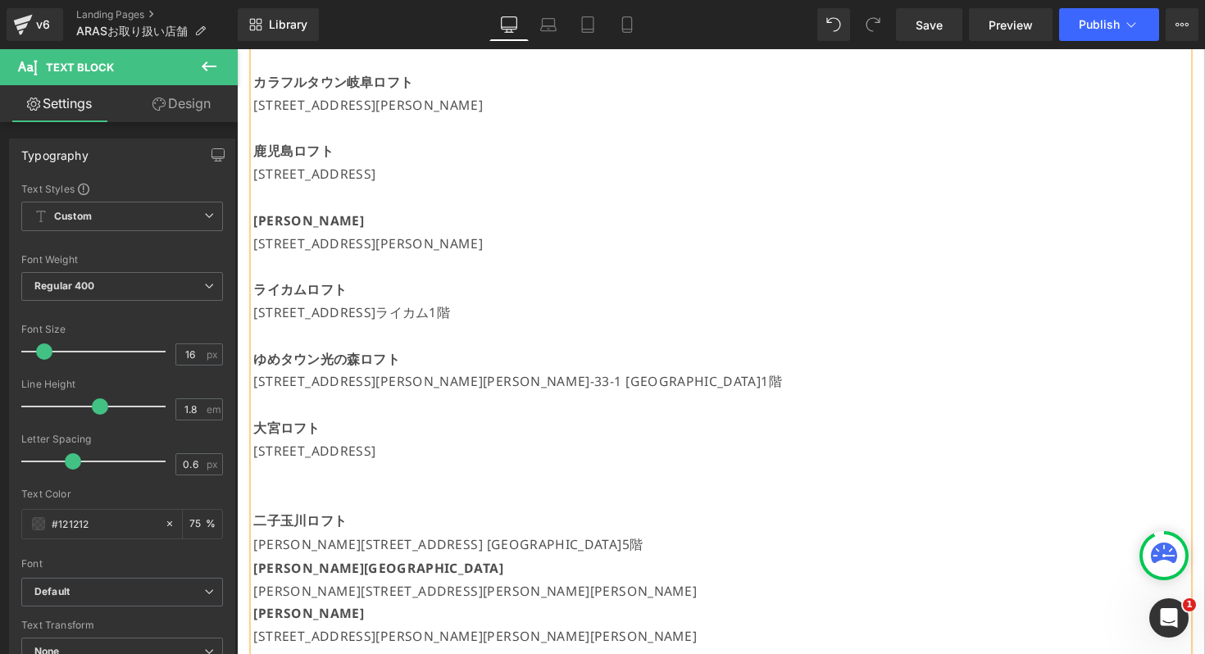
drag, startPoint x: 702, startPoint y: 229, endPoint x: 258, endPoint y: 148, distance: 451.6
click at [258, 148] on div "【現在開催中のPOPUP】 [GEOGRAPHIC_DATA] 7/19(土)～[DATE] [STREET_ADDRESS]書店嘉島 7/19(土)～[DA…" at bounding box center [732, 72] width 957 height 1748
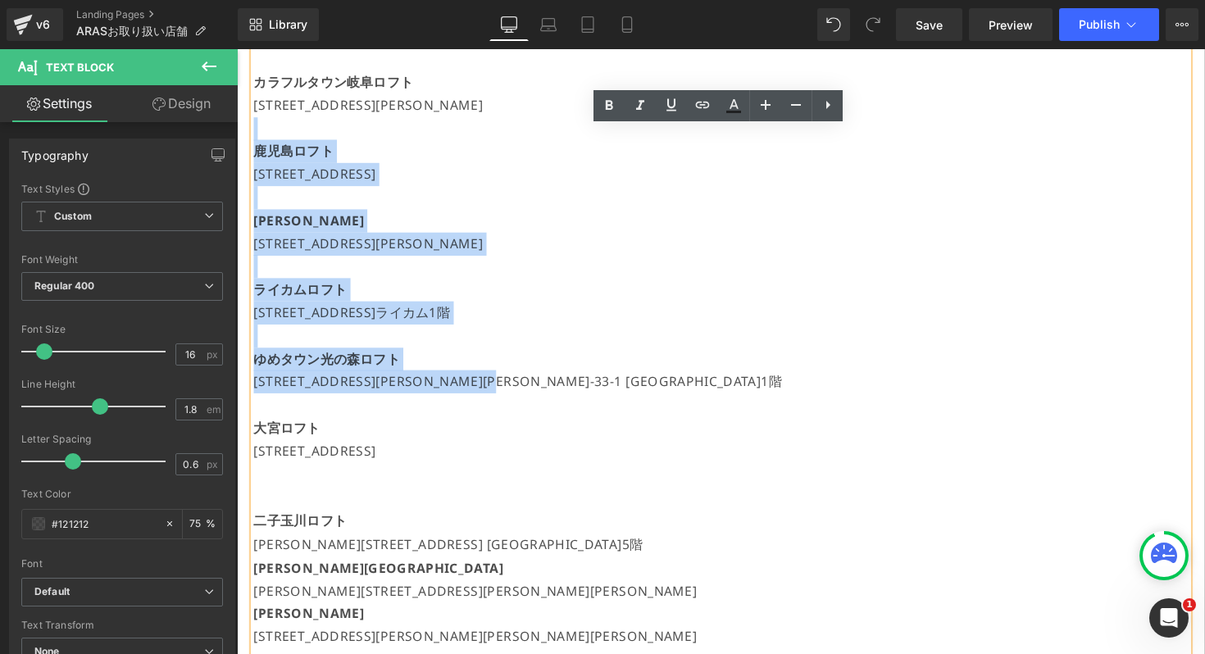
drag, startPoint x: 676, startPoint y: 382, endPoint x: 275, endPoint y: 134, distance: 471.5
click at [275, 134] on div "【現在開催中のPOPUP】 [GEOGRAPHIC_DATA] 7/19(土)～[DATE] [STREET_ADDRESS]書店嘉島 7/19(土)～[DA…" at bounding box center [732, 72] width 957 height 1748
copy div "[GEOGRAPHIC_DATA][GEOGRAPHIC_DATA][GEOGRAPHIC_DATA]6‑5 [GEOGRAPHIC_DATA]3階 [PER…"
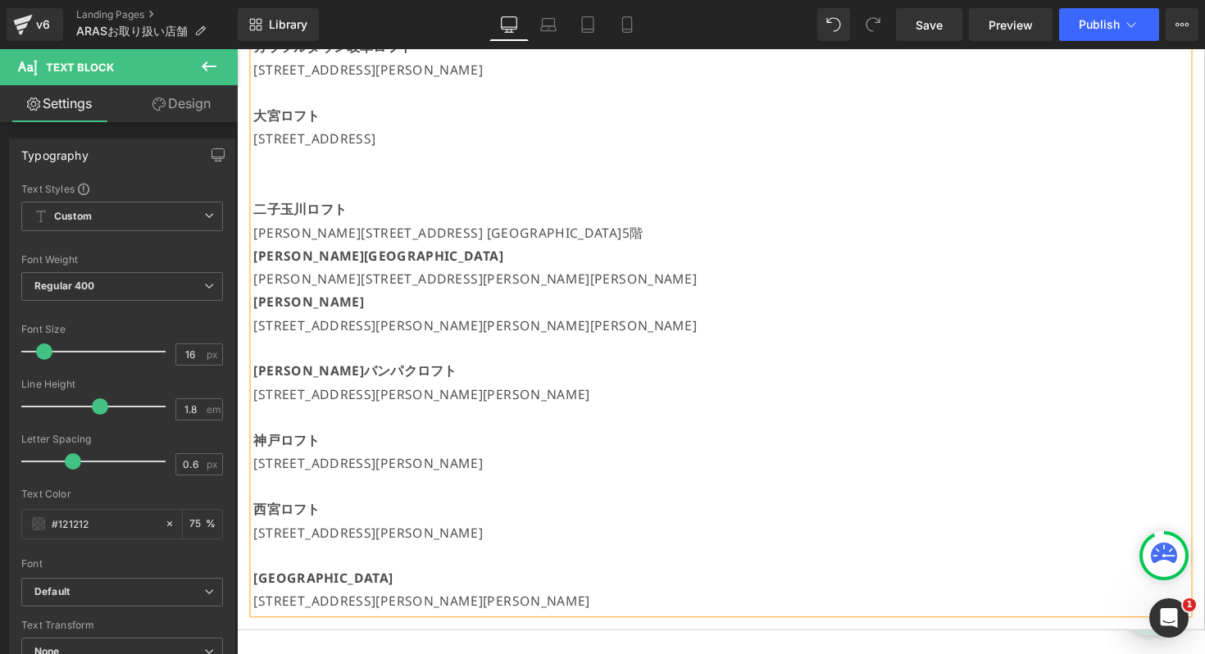
scroll to position [1576, 0]
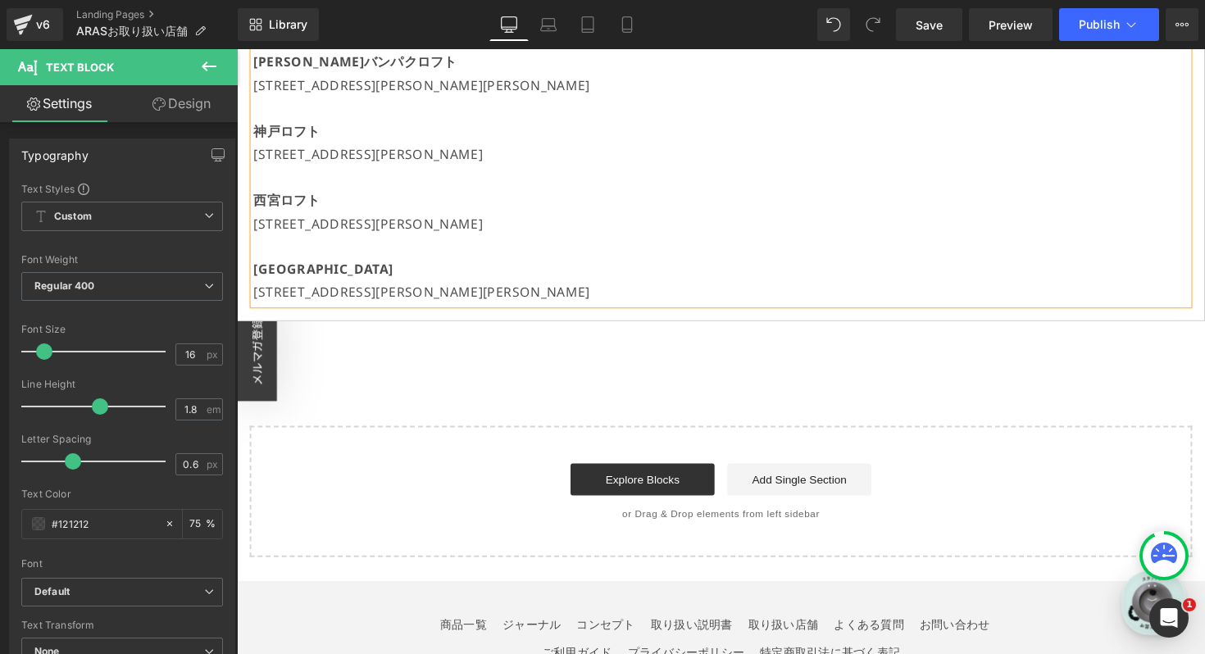
click at [620, 294] on p "[STREET_ADDRESS][PERSON_NAME][PERSON_NAME]" at bounding box center [732, 299] width 957 height 24
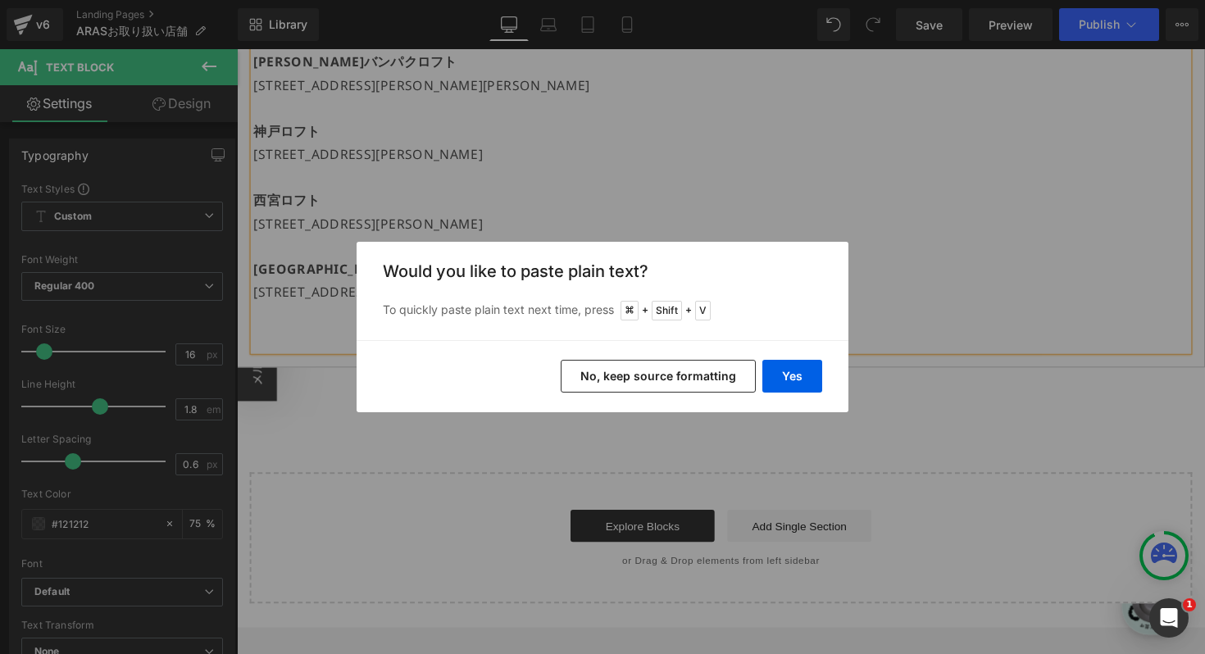
click at [615, 363] on button "No, keep source formatting" at bounding box center [658, 376] width 195 height 33
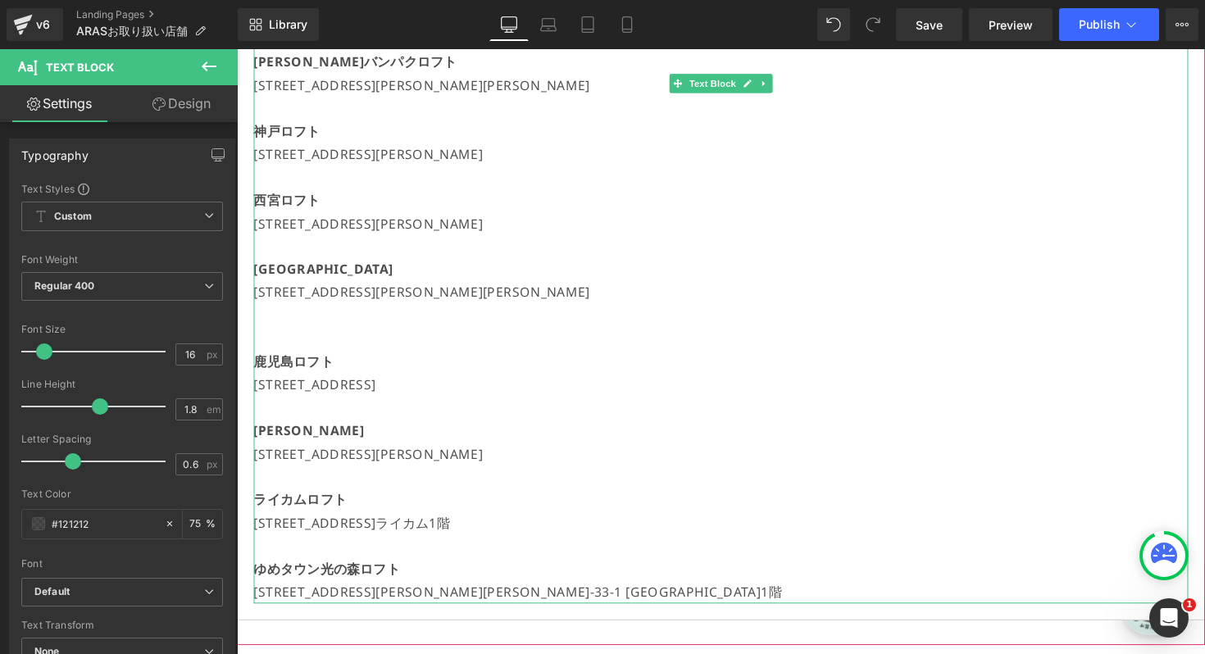
scroll to position [1615, 0]
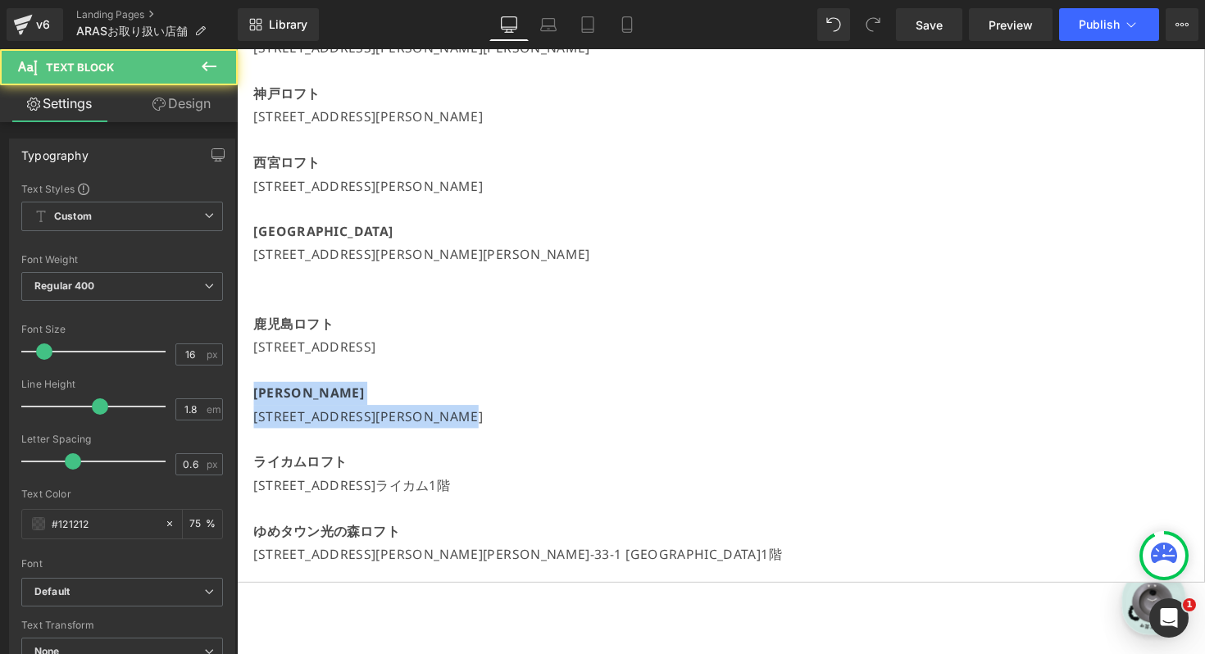
drag, startPoint x: 611, startPoint y: 420, endPoint x: 208, endPoint y: 393, distance: 404.2
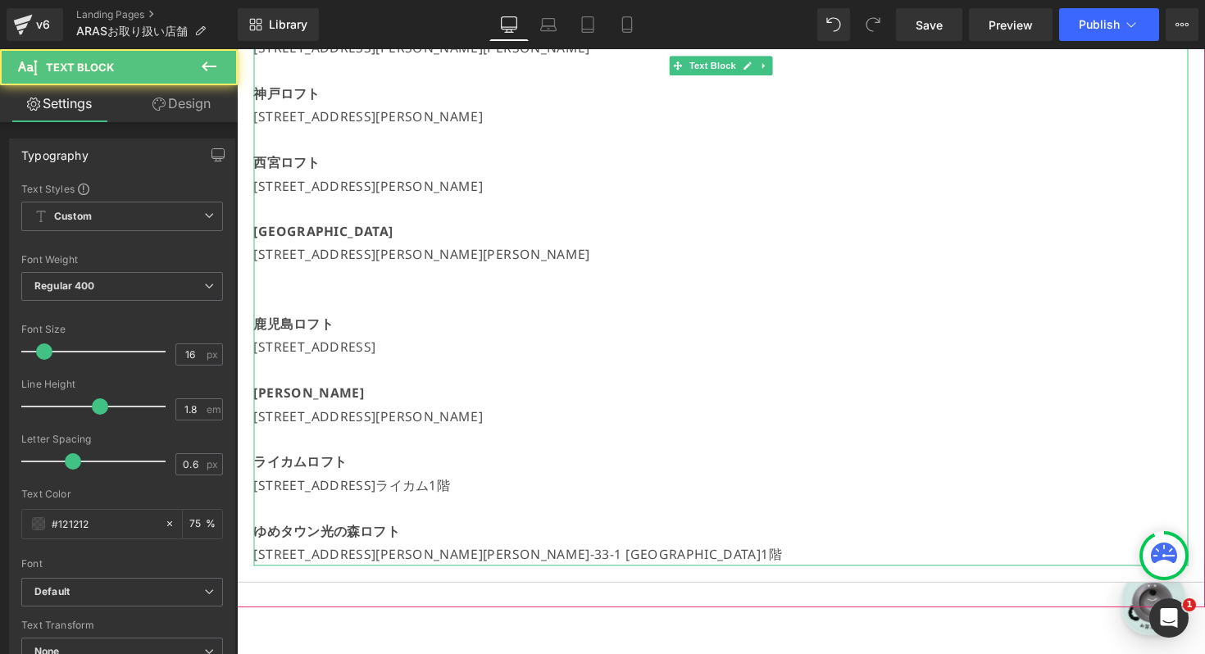
drag, startPoint x: 286, startPoint y: 407, endPoint x: 284, endPoint y: 390, distance: 16.6
click at [284, 390] on p "[PERSON_NAME]" at bounding box center [732, 402] width 957 height 24
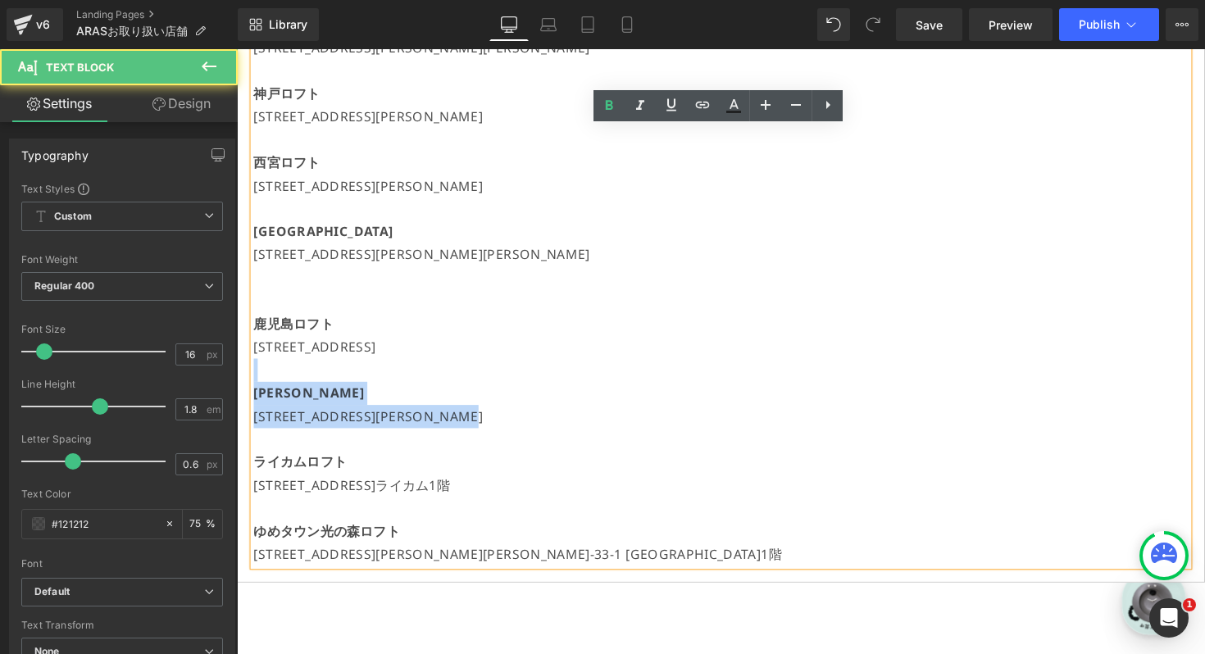
drag, startPoint x: 596, startPoint y: 418, endPoint x: 264, endPoint y: 384, distance: 333.6
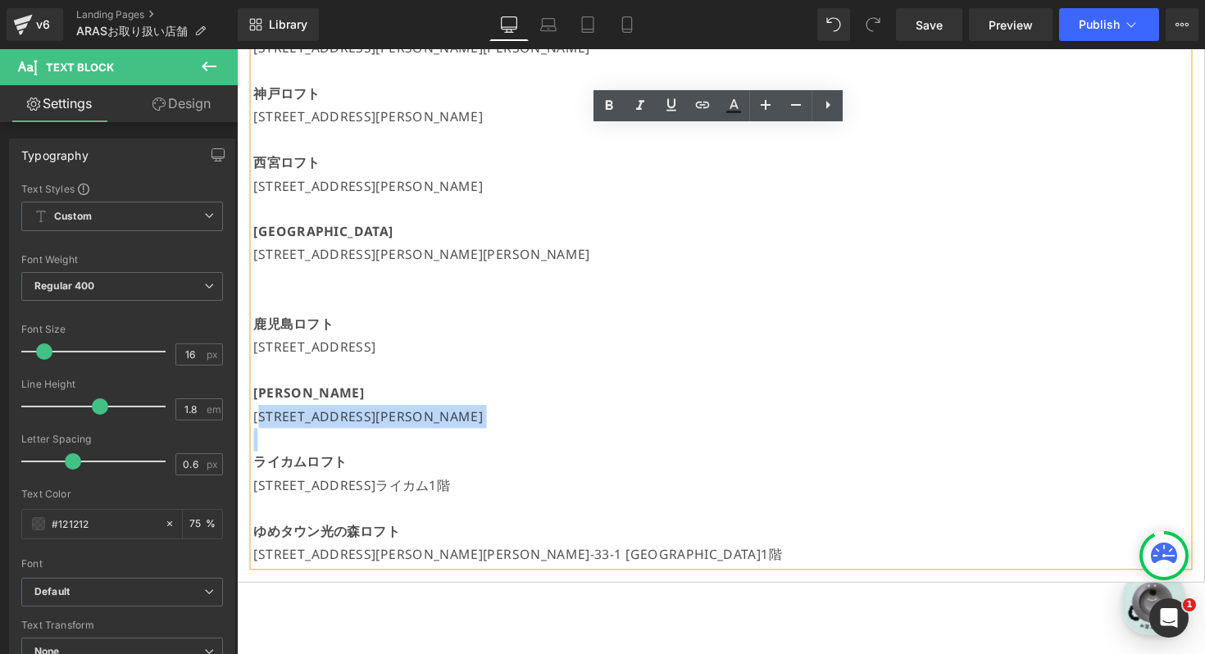
drag, startPoint x: 262, startPoint y: 413, endPoint x: 512, endPoint y: 437, distance: 251.1
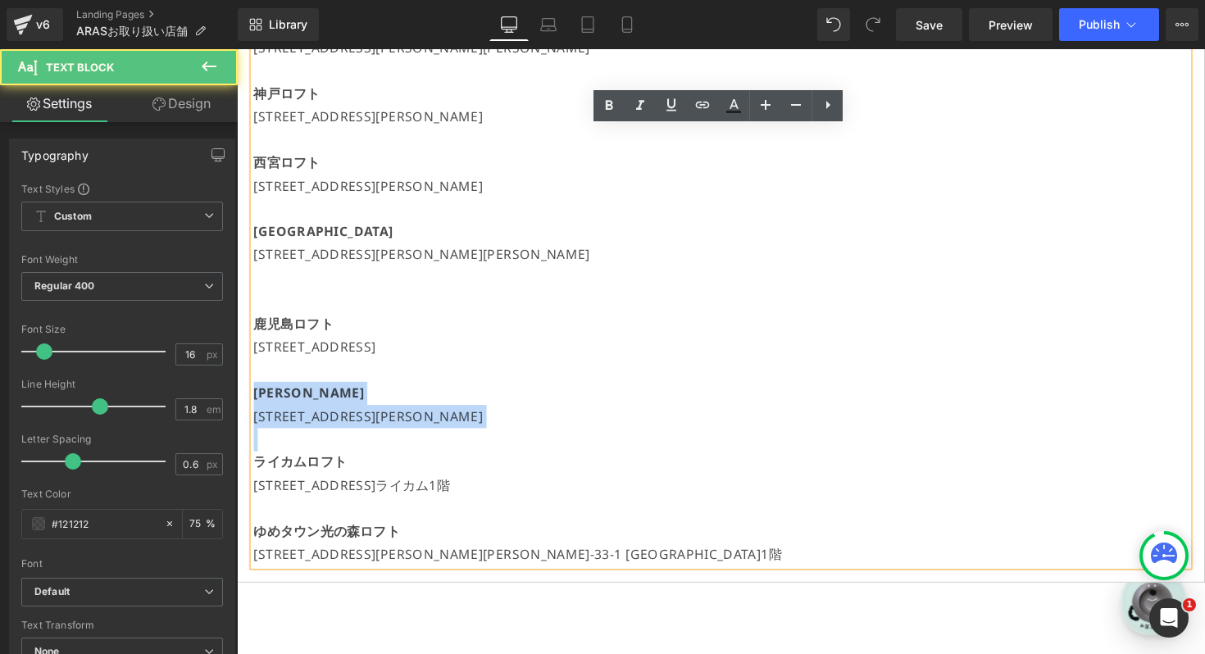
drag, startPoint x: 605, startPoint y: 434, endPoint x: 257, endPoint y: 398, distance: 350.3
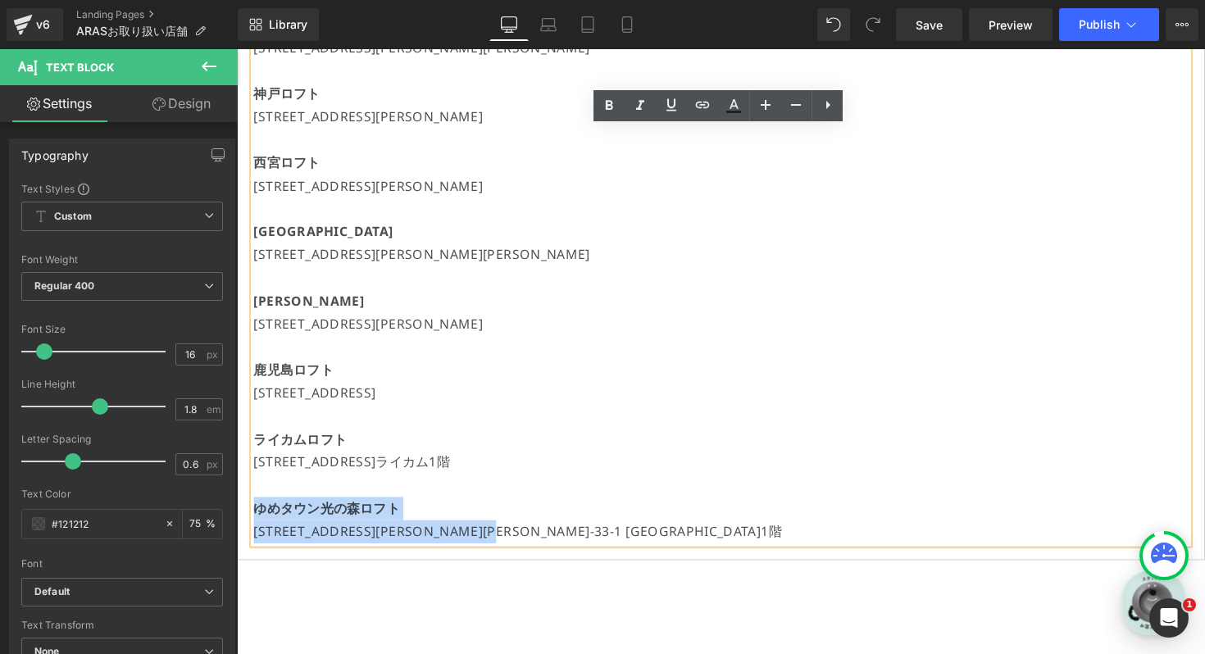
drag, startPoint x: 647, startPoint y: 552, endPoint x: 242, endPoint y: 525, distance: 405.8
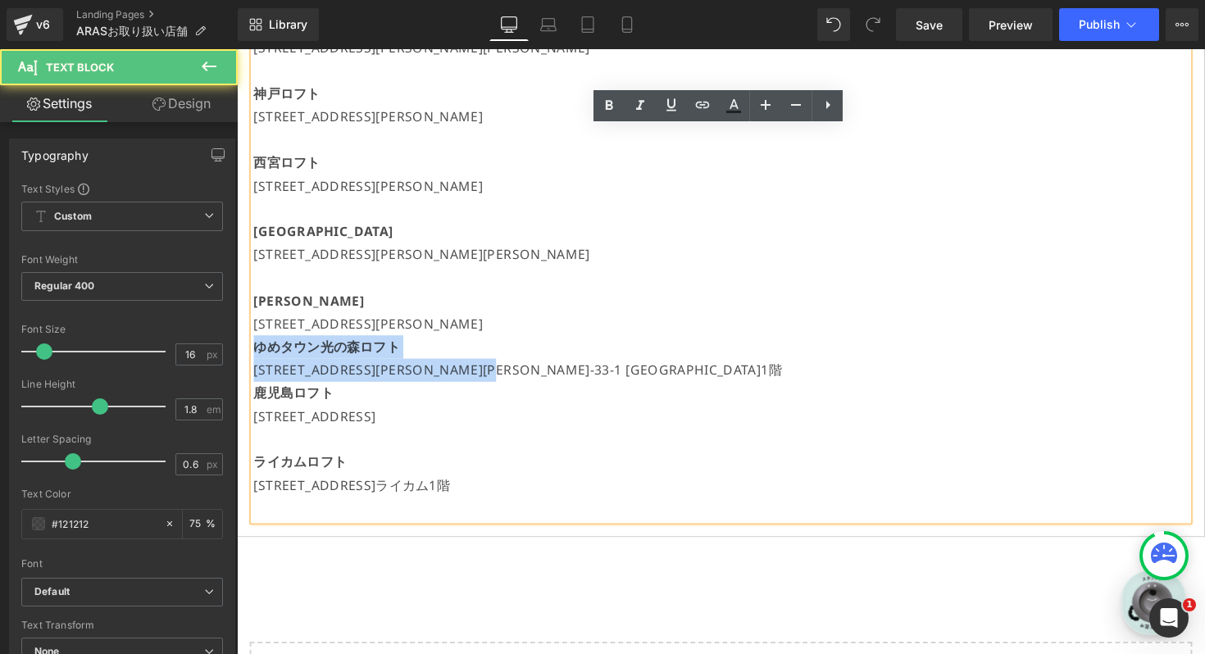
click at [622, 327] on p "[STREET_ADDRESS][PERSON_NAME]" at bounding box center [732, 332] width 957 height 24
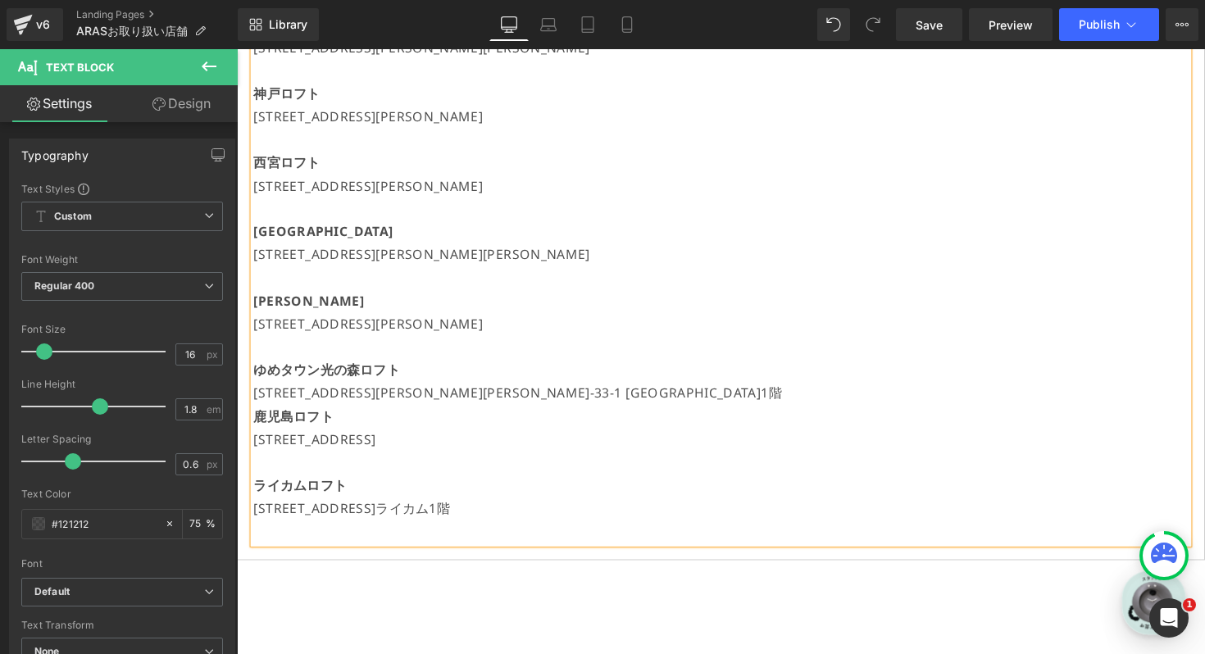
click at [679, 398] on p "[STREET_ADDRESS][PERSON_NAME][PERSON_NAME]‑33‑1 [GEOGRAPHIC_DATA]1階" at bounding box center [732, 402] width 957 height 24
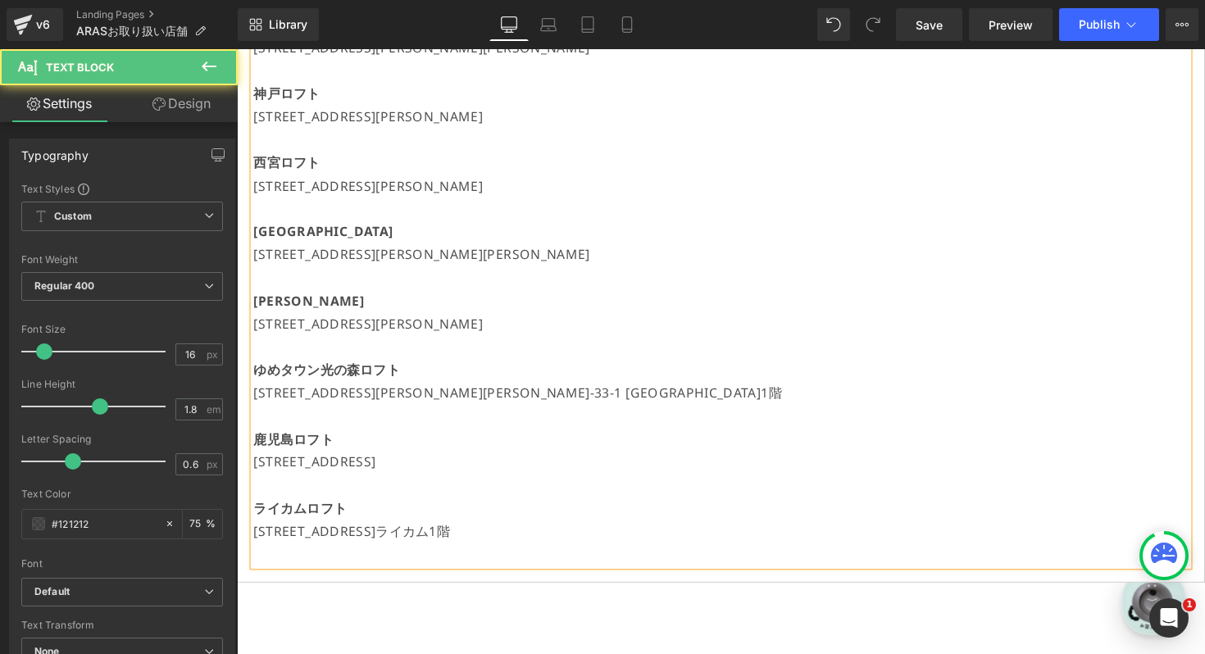
click at [400, 559] on p at bounding box center [732, 568] width 957 height 24
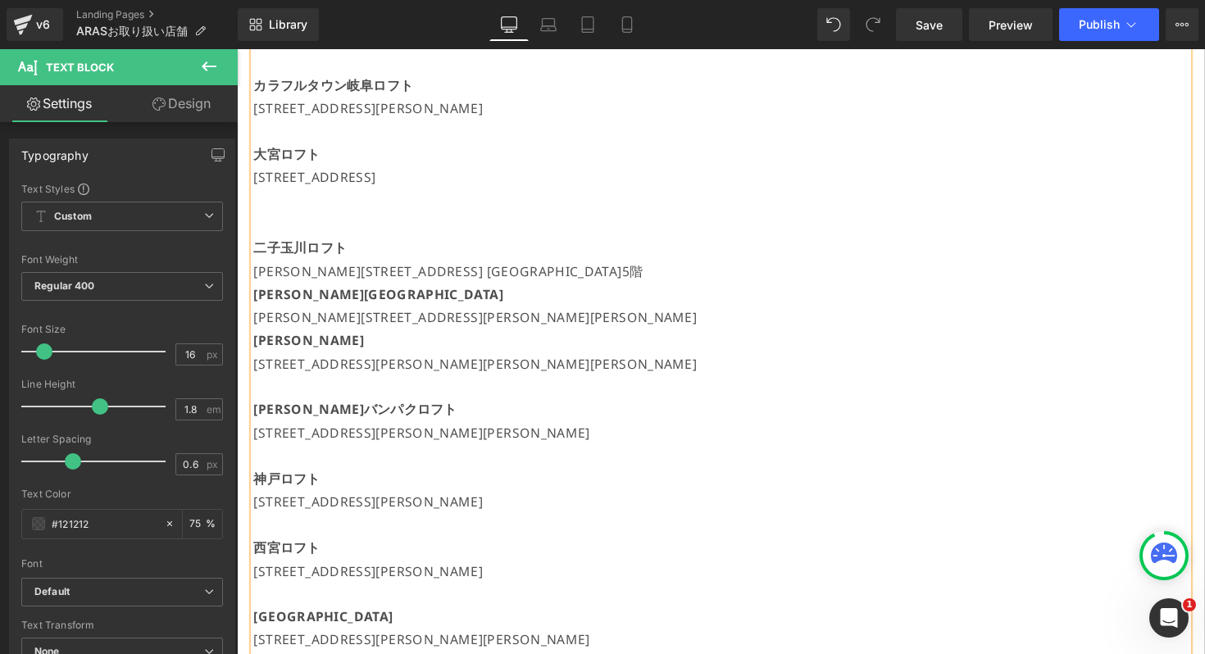
scroll to position [1212, 0]
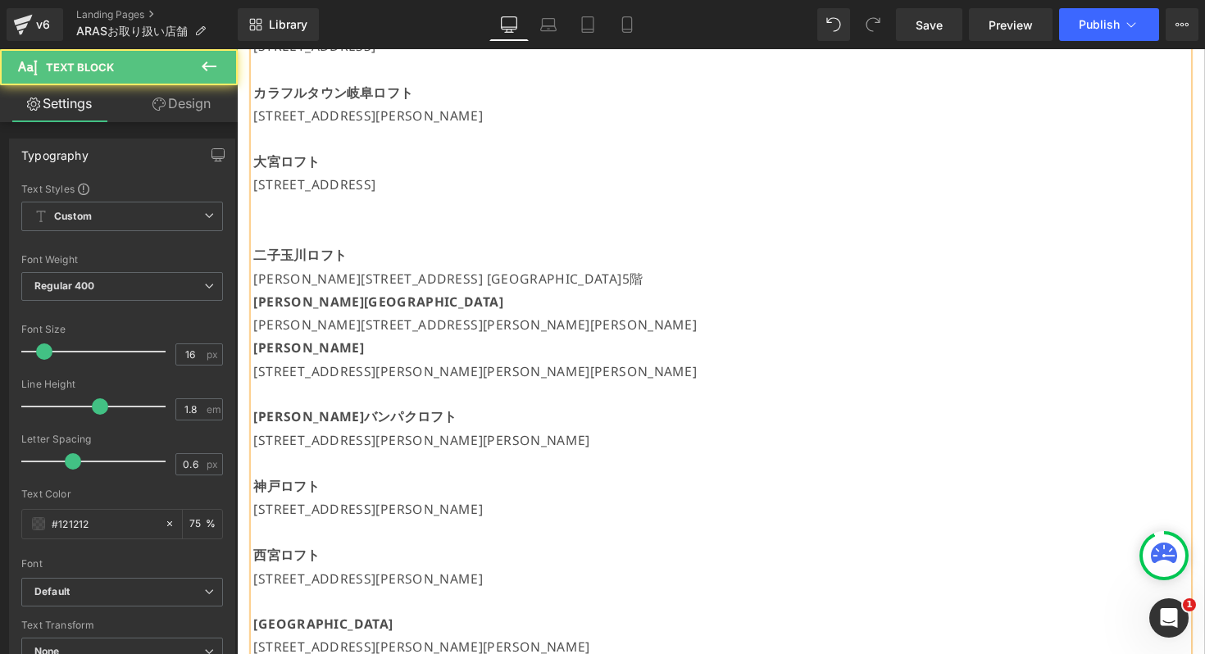
click at [546, 352] on p "[PERSON_NAME]" at bounding box center [732, 356] width 957 height 24
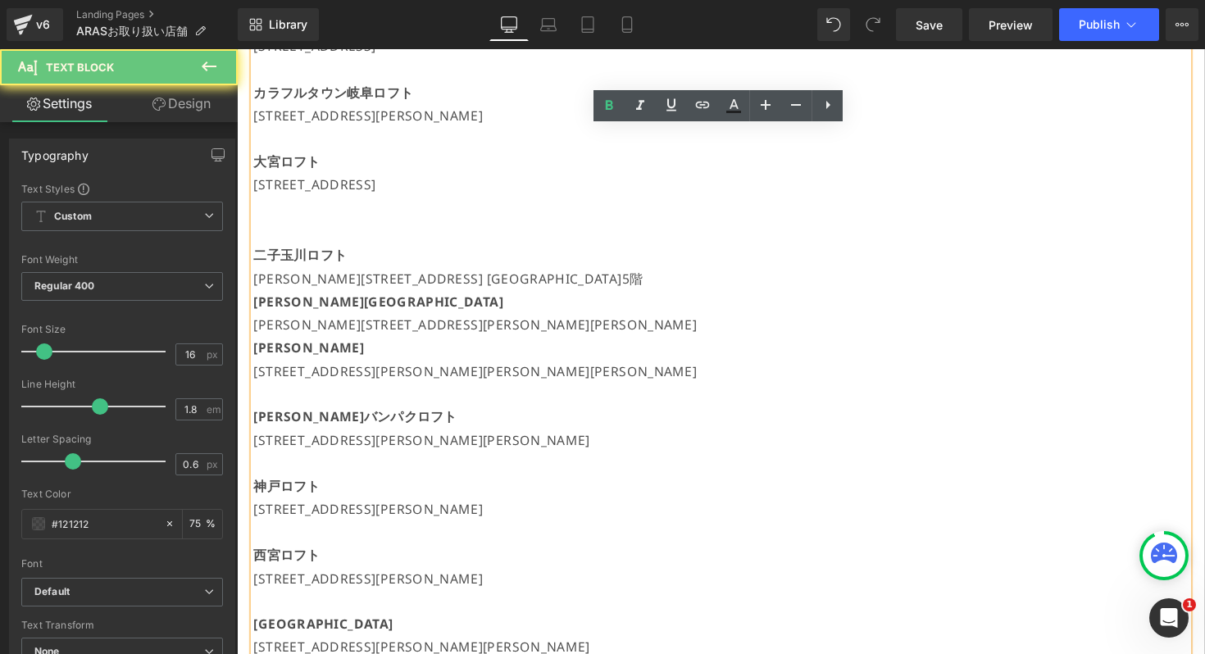
click at [546, 332] on p "[PERSON_NAME][STREET_ADDRESS][PERSON_NAME][PERSON_NAME]" at bounding box center [732, 332] width 957 height 24
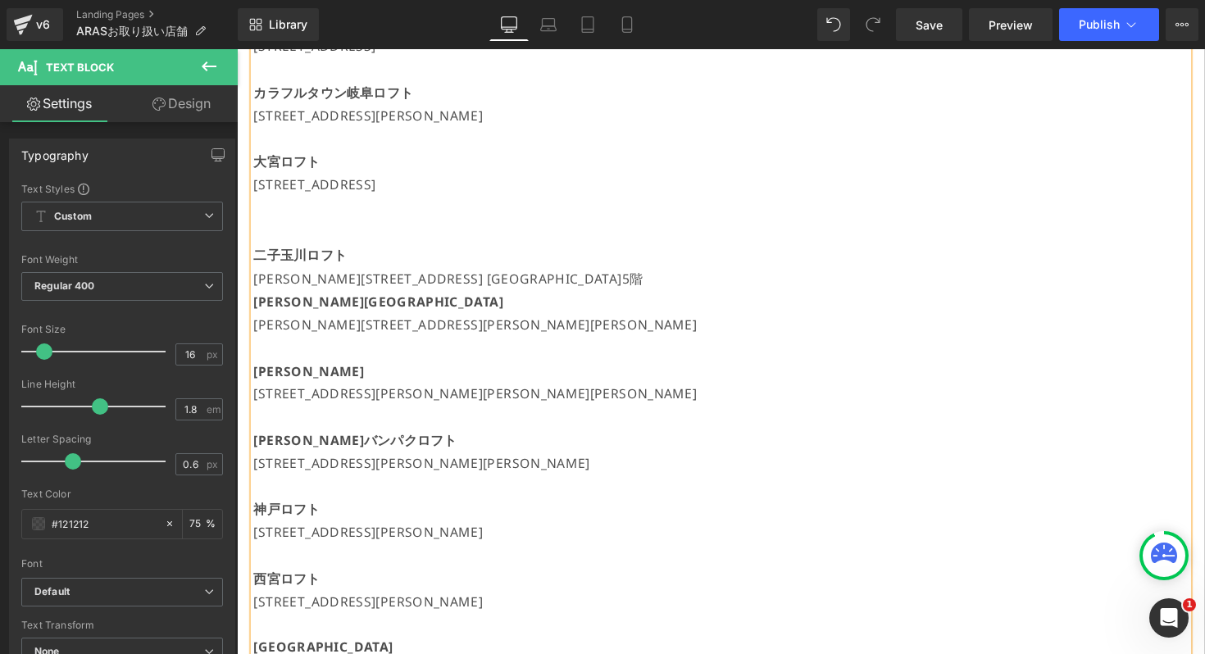
click at [748, 257] on p "二子玉川ロフト" at bounding box center [732, 261] width 957 height 25
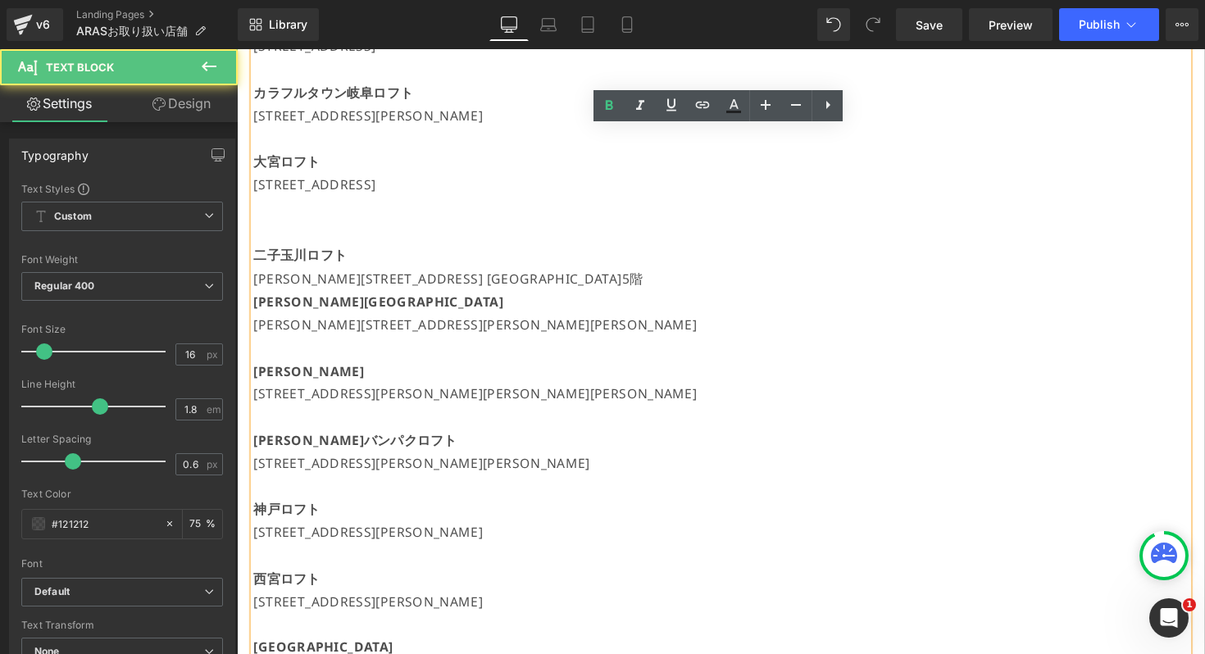
click at [741, 275] on p "[PERSON_NAME][STREET_ADDRESS] [GEOGRAPHIC_DATA]5階" at bounding box center [732, 285] width 957 height 24
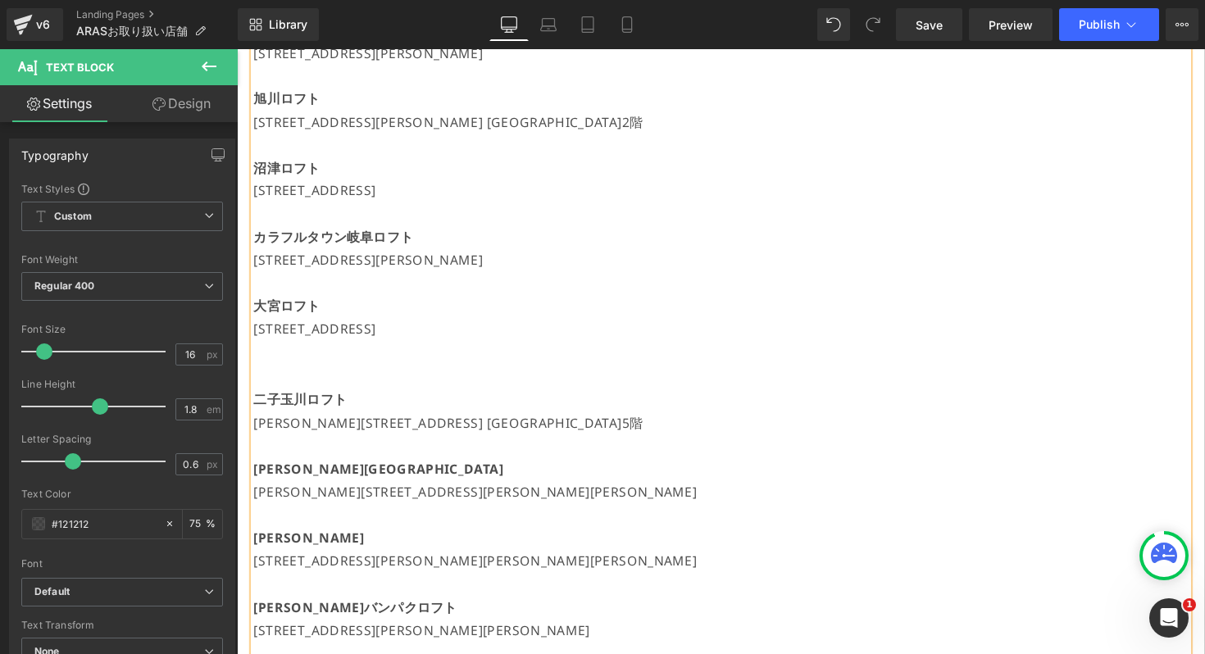
scroll to position [1048, 0]
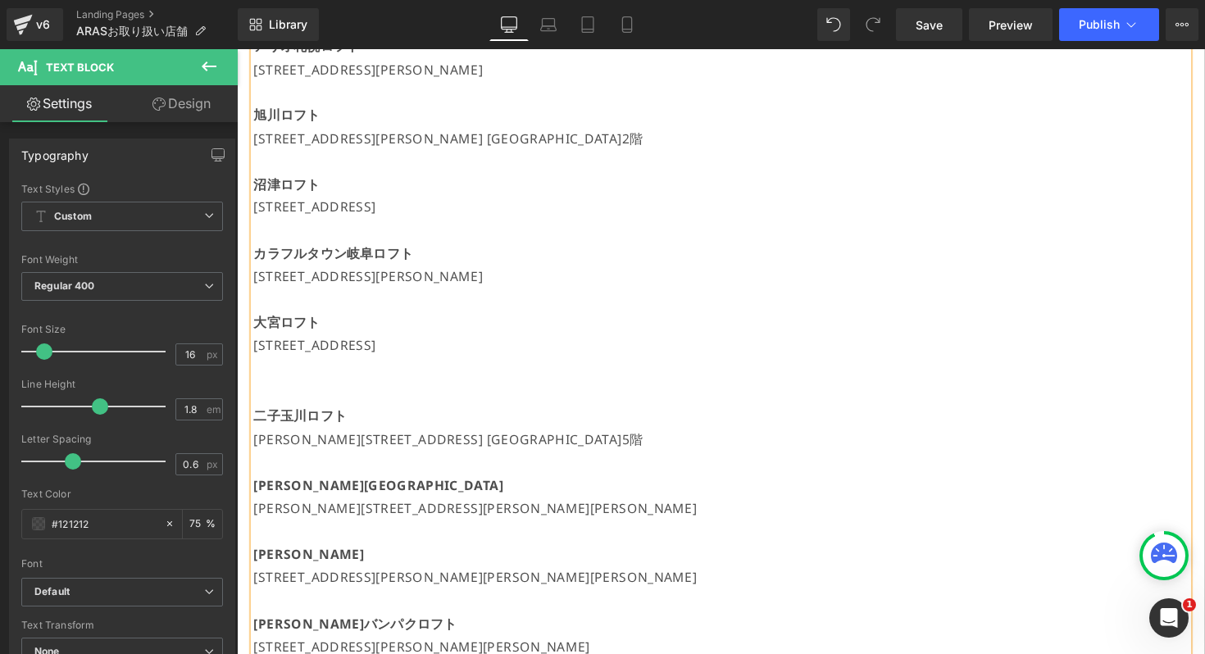
click at [473, 365] on p at bounding box center [732, 377] width 957 height 24
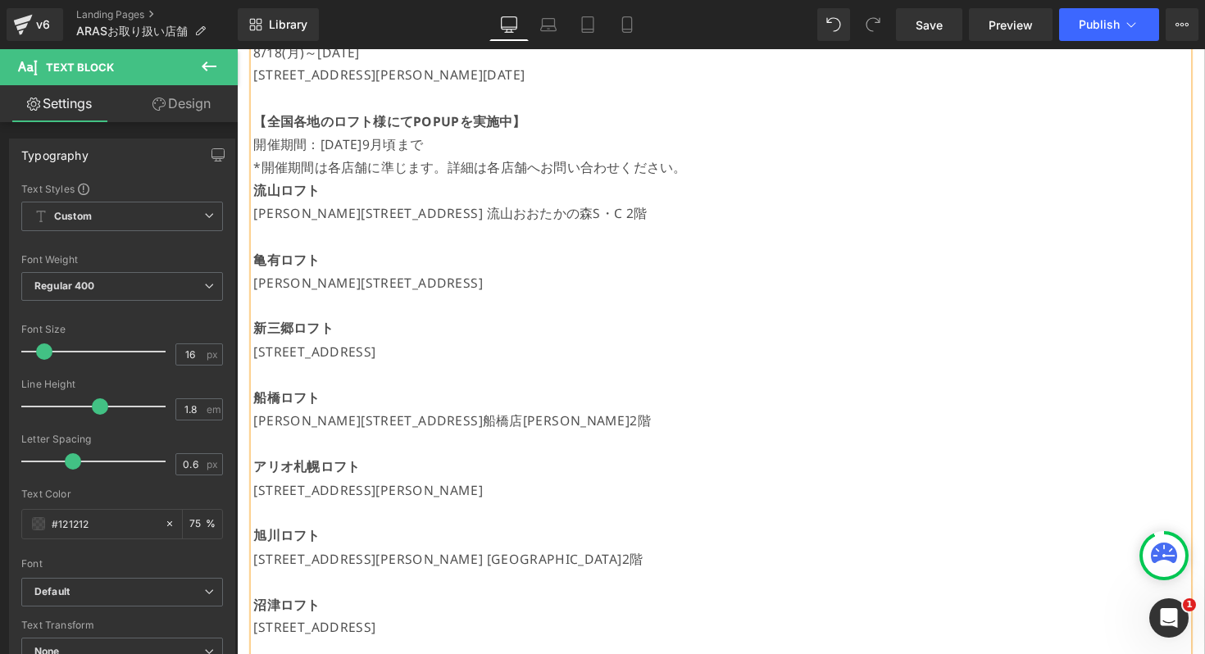
scroll to position [588, 0]
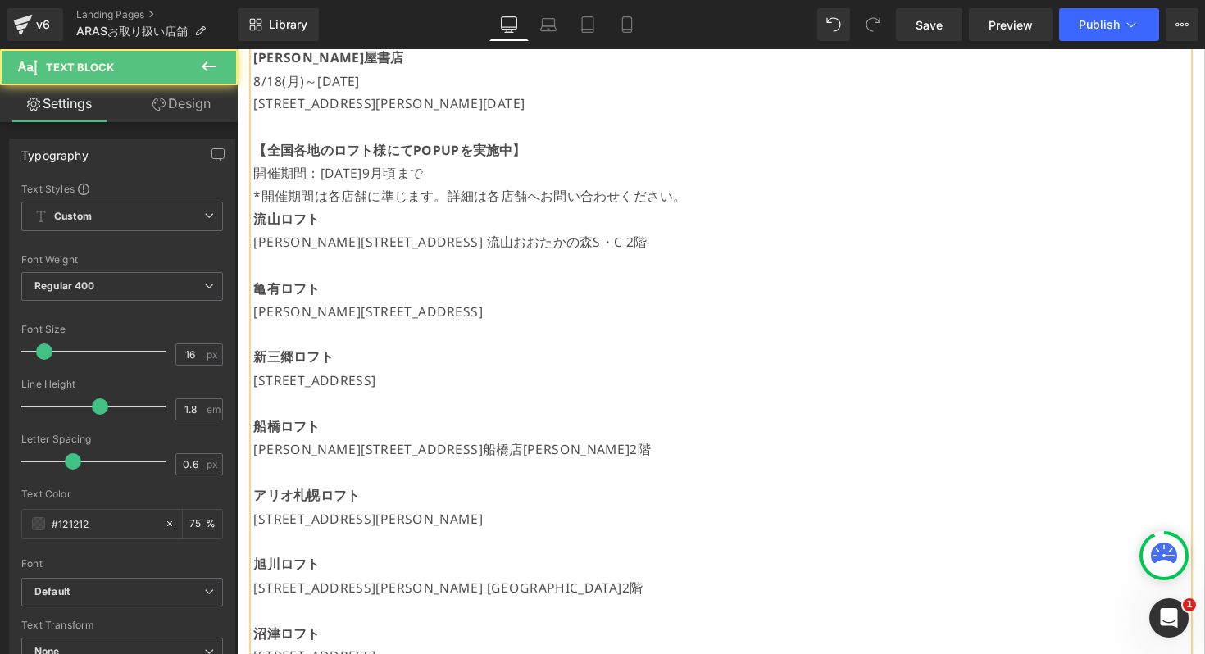
click at [579, 519] on p "[STREET_ADDRESS][PERSON_NAME]" at bounding box center [732, 531] width 957 height 24
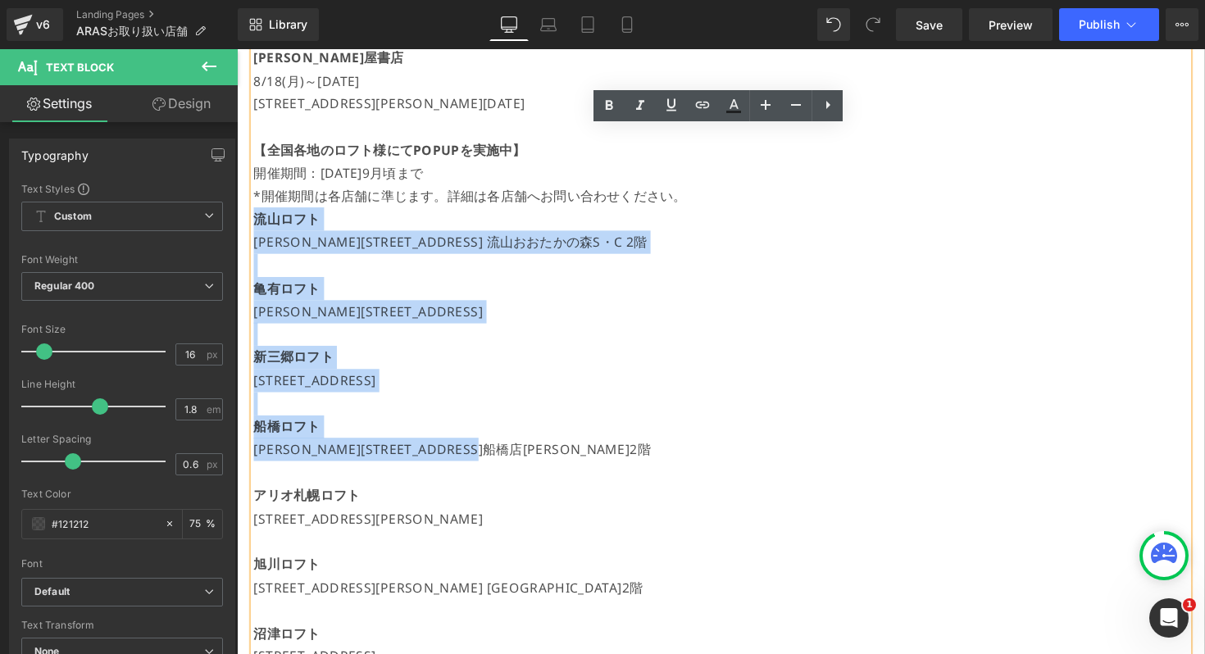
drag, startPoint x: 634, startPoint y: 469, endPoint x: 259, endPoint y: 225, distance: 447.9
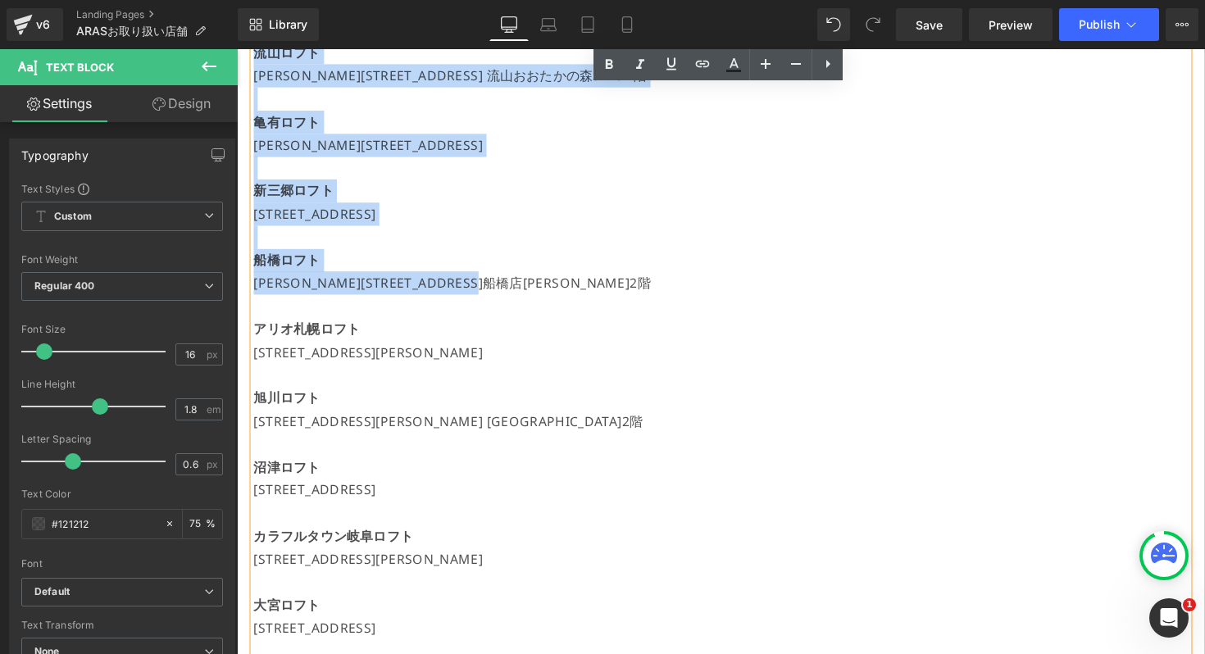
scroll to position [767, 0]
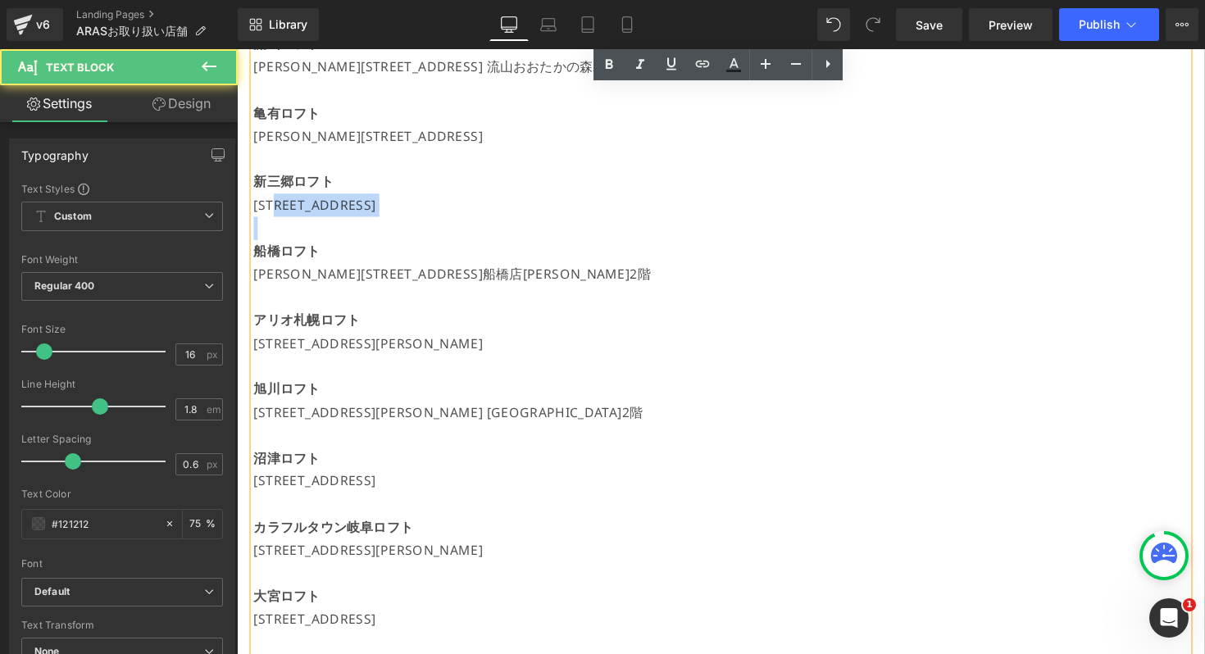
drag, startPoint x: 301, startPoint y: 202, endPoint x: 301, endPoint y: 231, distance: 28.7
click at [301, 231] on div "【現在開催中のPOPUP】 [GEOGRAPHIC_DATA] 7/19(土)～[DATE] [STREET_ADDRESS]書店嘉島 7/19(土)～[DA…" at bounding box center [732, 541] width 957 height 1772
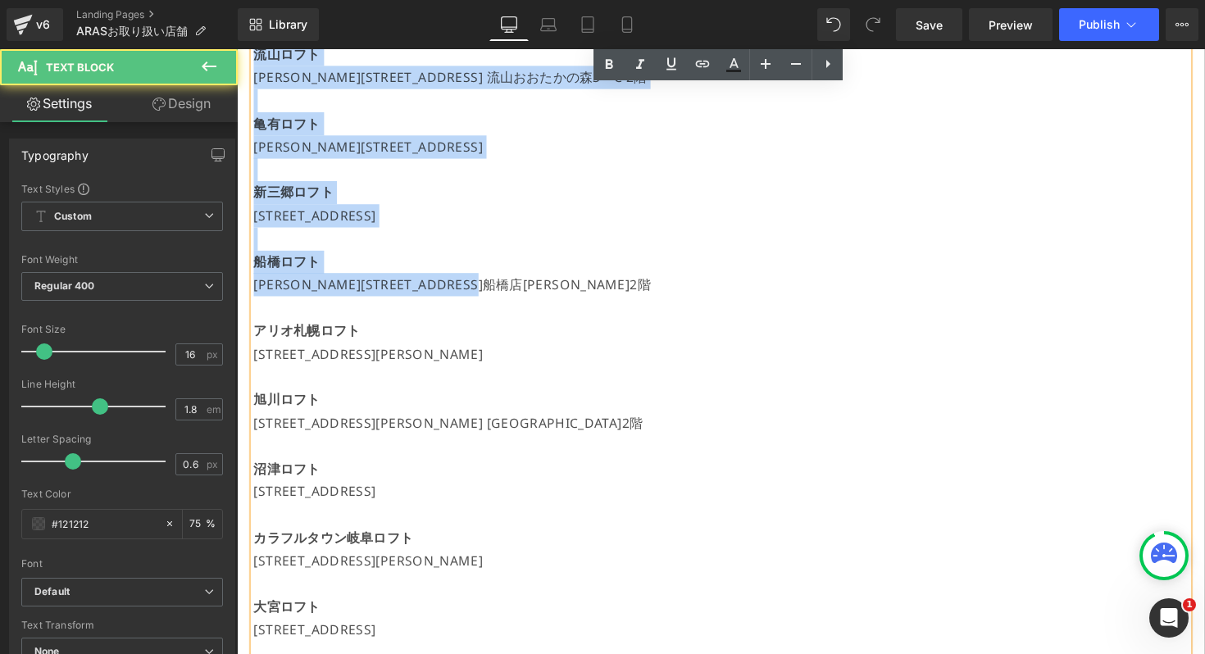
scroll to position [749, 0]
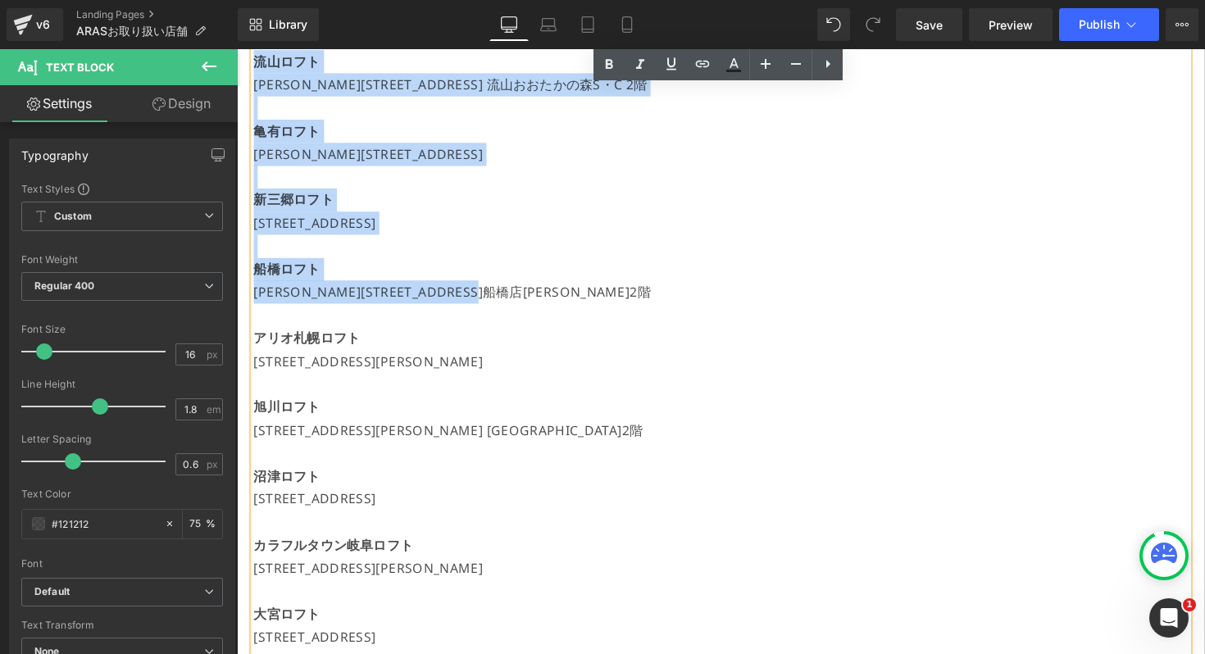
drag, startPoint x: 614, startPoint y: 284, endPoint x: 249, endPoint y: 61, distance: 427.5
click at [254, 61] on div "【現在開催中のPOPUP】 [GEOGRAPHIC_DATA] 7/19(土)～[DATE] [STREET_ADDRESS]書店嘉島 7/19(土)～[DA…" at bounding box center [732, 559] width 957 height 1772
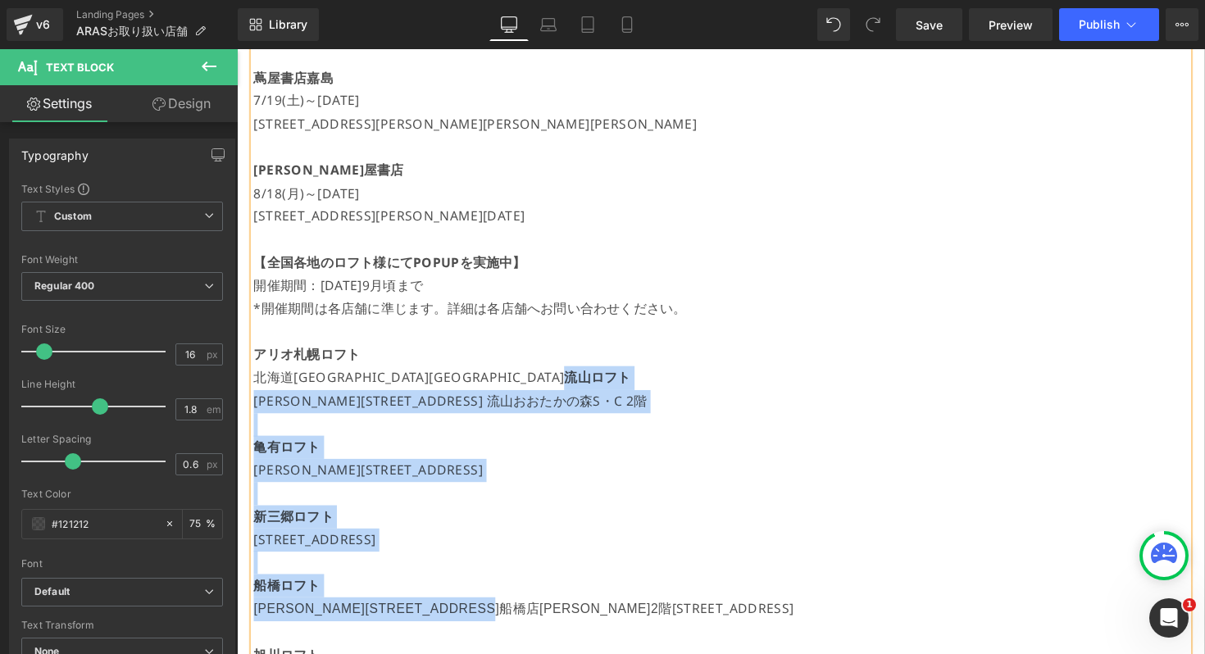
scroll to position [471, 0]
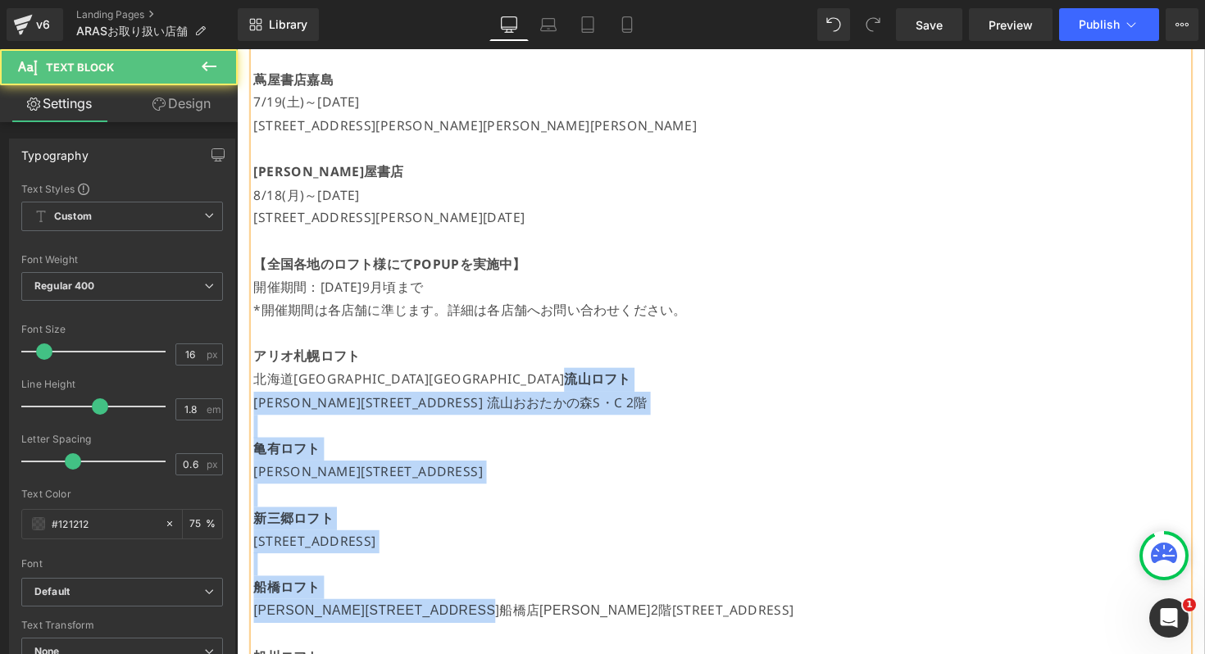
click at [360, 393] on p "[GEOGRAPHIC_DATA][PERSON_NAME] [GEOGRAPHIC_DATA]" at bounding box center [732, 387] width 957 height 25
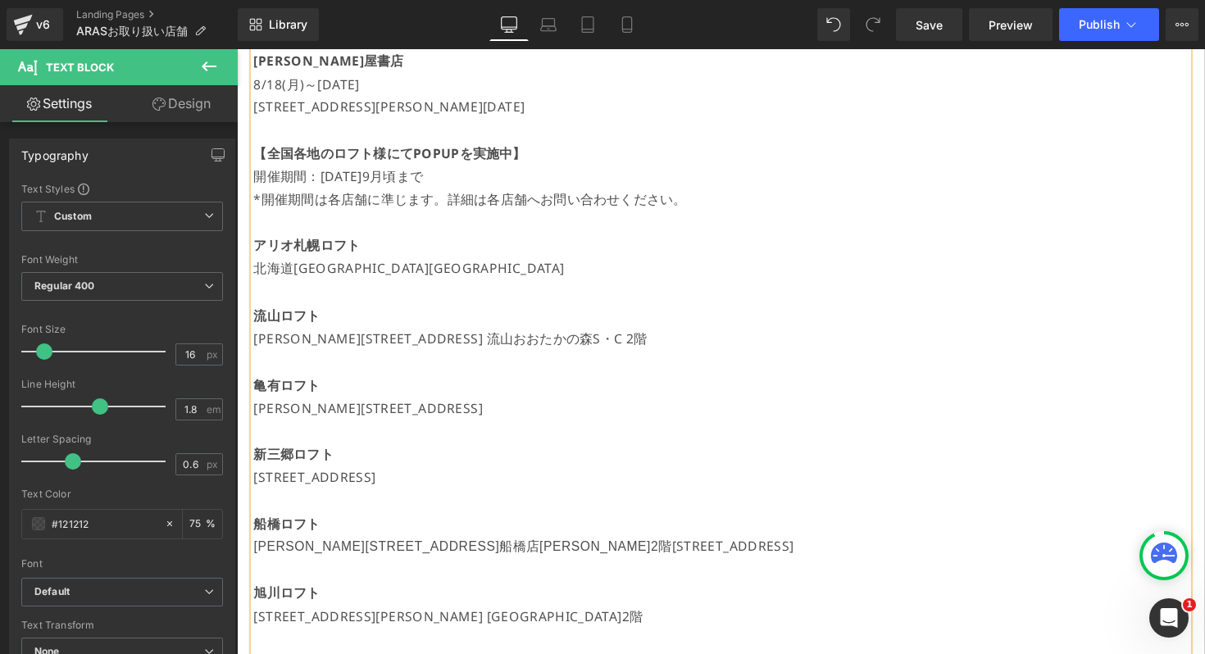
scroll to position [587, 0]
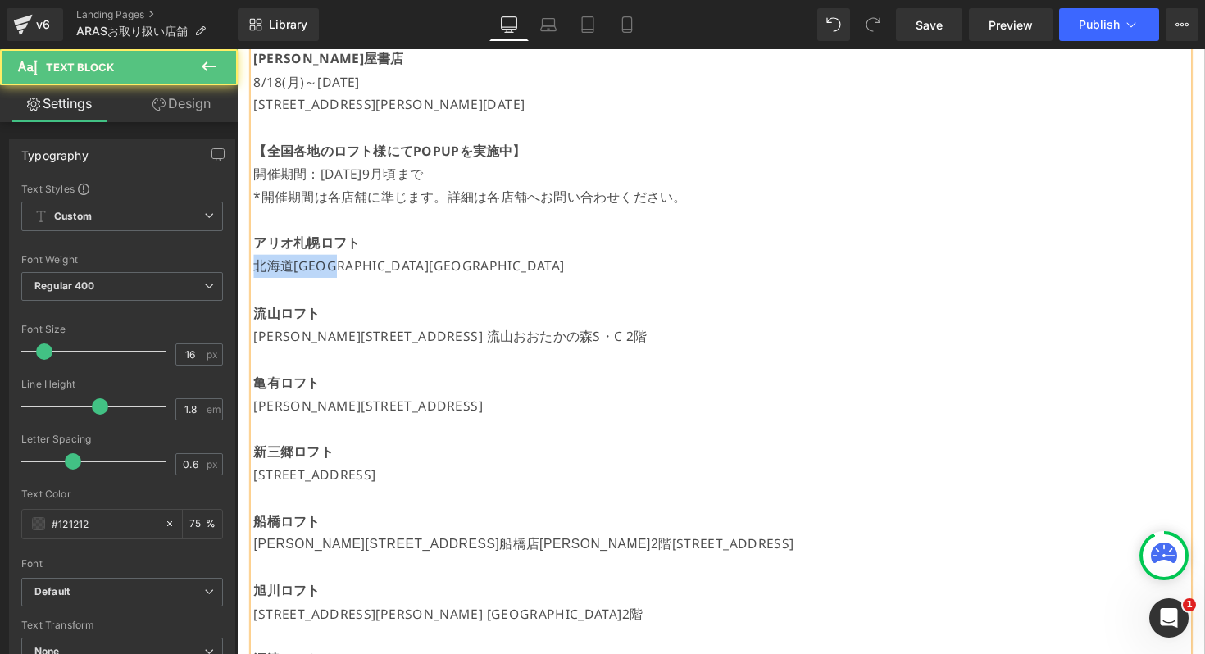
drag, startPoint x: 397, startPoint y: 271, endPoint x: 254, endPoint y: 270, distance: 142.6
click at [254, 270] on p "北海道[GEOGRAPHIC_DATA][GEOGRAPHIC_DATA]" at bounding box center [732, 272] width 957 height 24
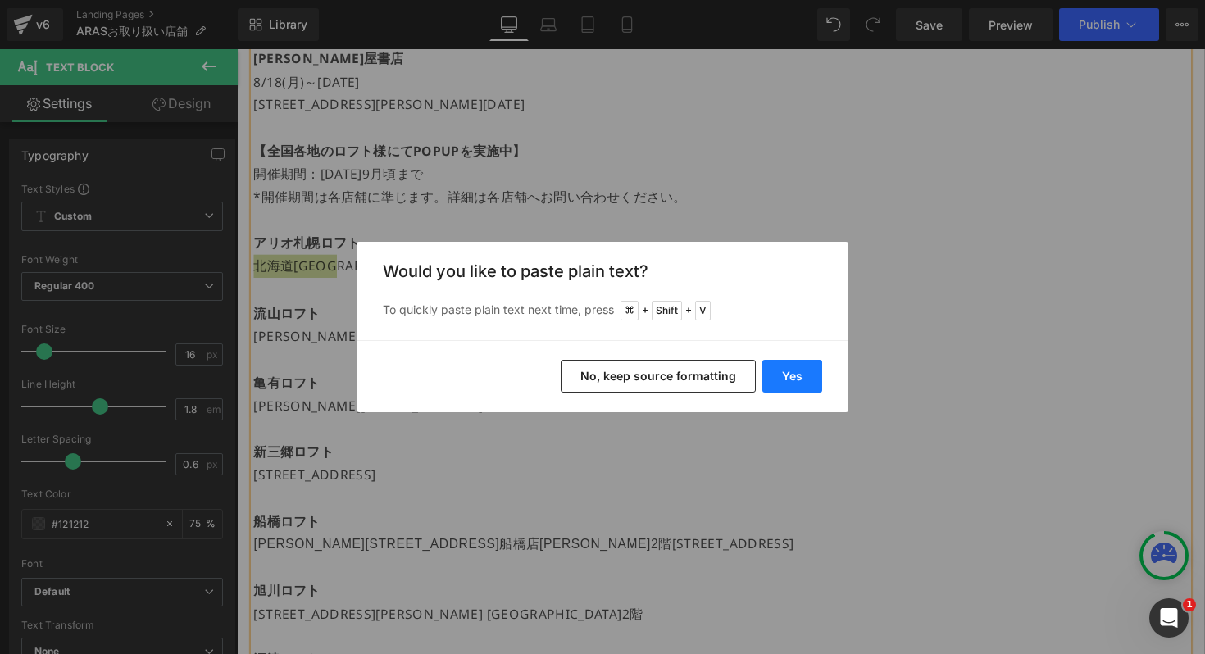
click at [782, 370] on button "Yes" at bounding box center [792, 376] width 60 height 33
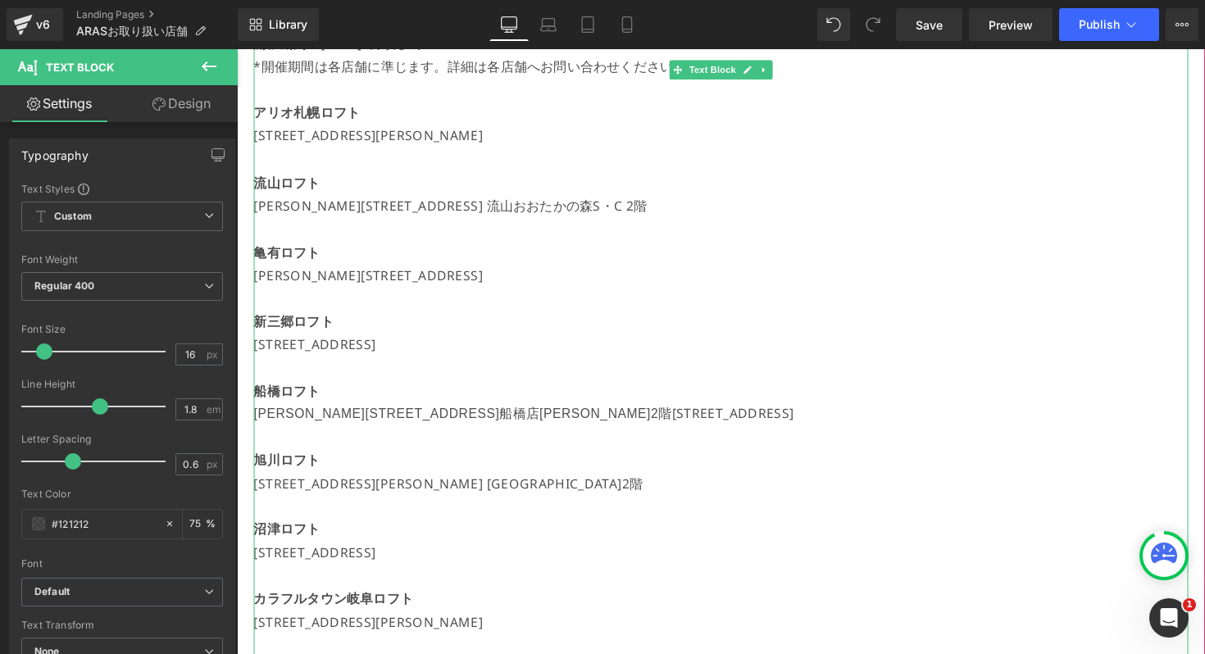
scroll to position [725, 0]
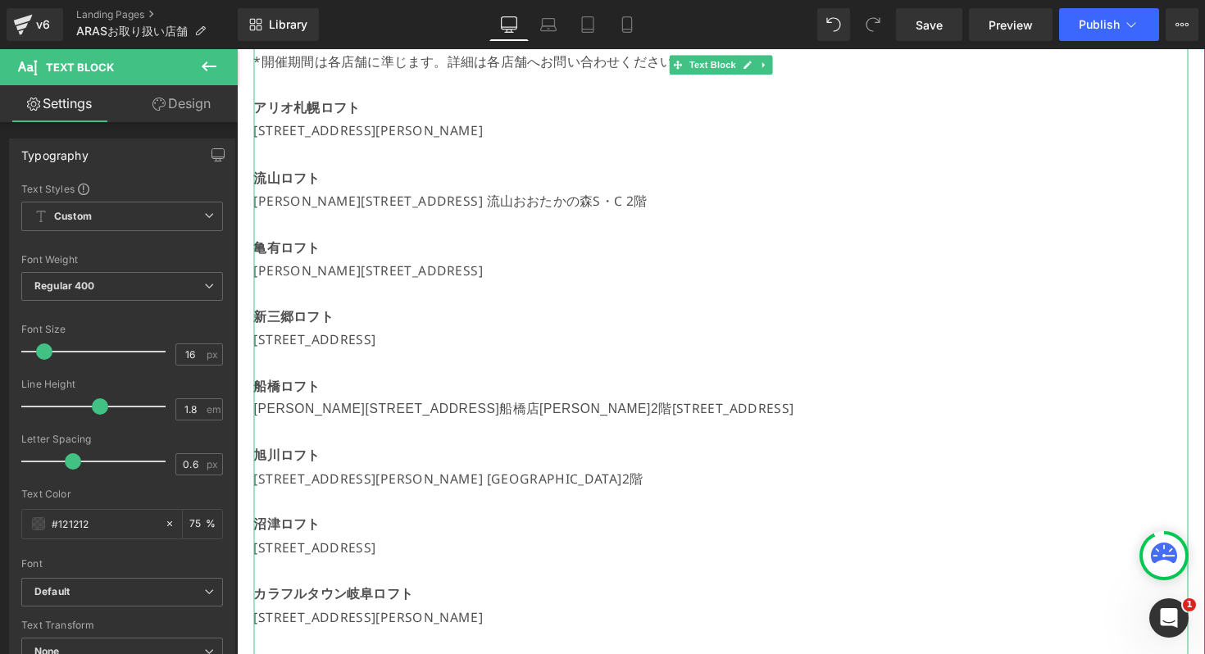
click at [624, 463] on p "旭川ロフト" at bounding box center [732, 466] width 957 height 24
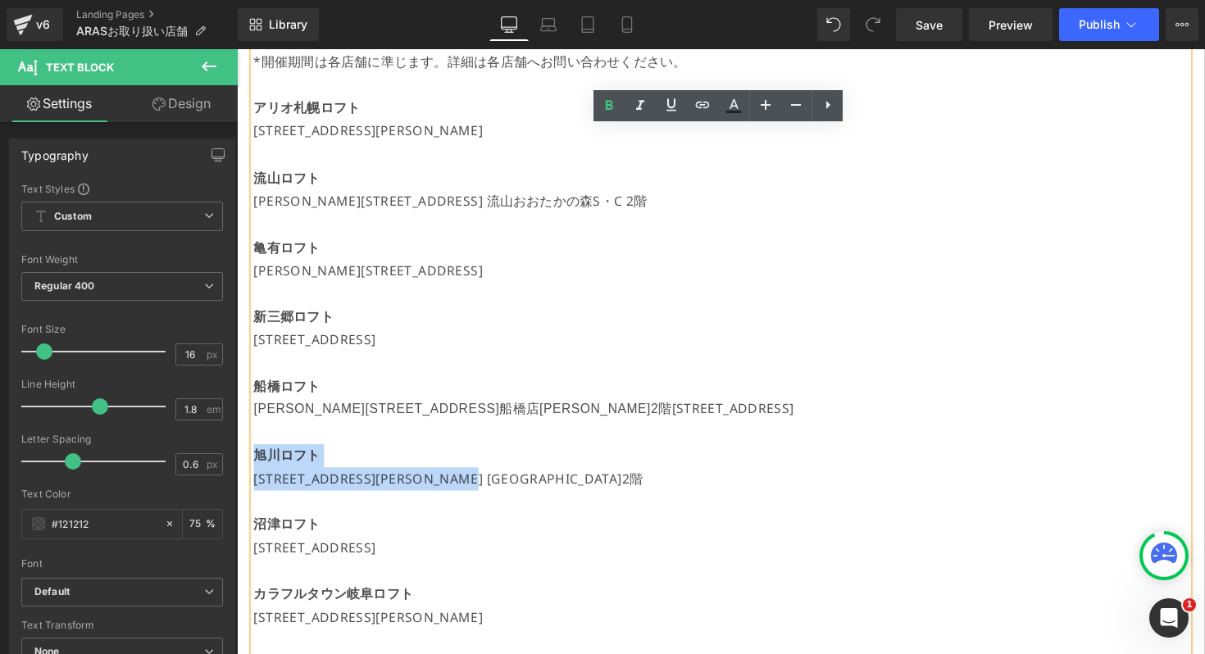
drag, startPoint x: 618, startPoint y: 488, endPoint x: 255, endPoint y: 460, distance: 364.2
click at [255, 460] on div "【現在開催中のPOPUP】 [GEOGRAPHIC_DATA] 7/19(土)～[DATE] [STREET_ADDRESS]書店嘉島 7/19(土)～[DA…" at bounding box center [732, 596] width 957 height 1798
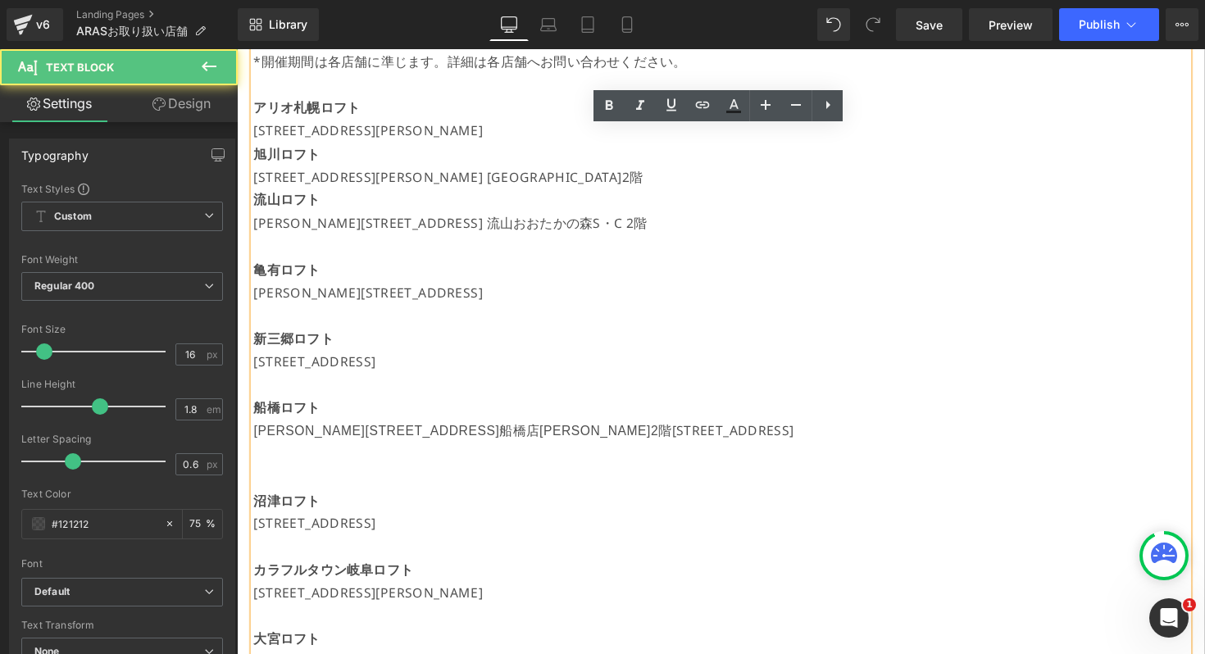
click at [569, 132] on p "[STREET_ADDRESS][PERSON_NAME]" at bounding box center [732, 133] width 957 height 24
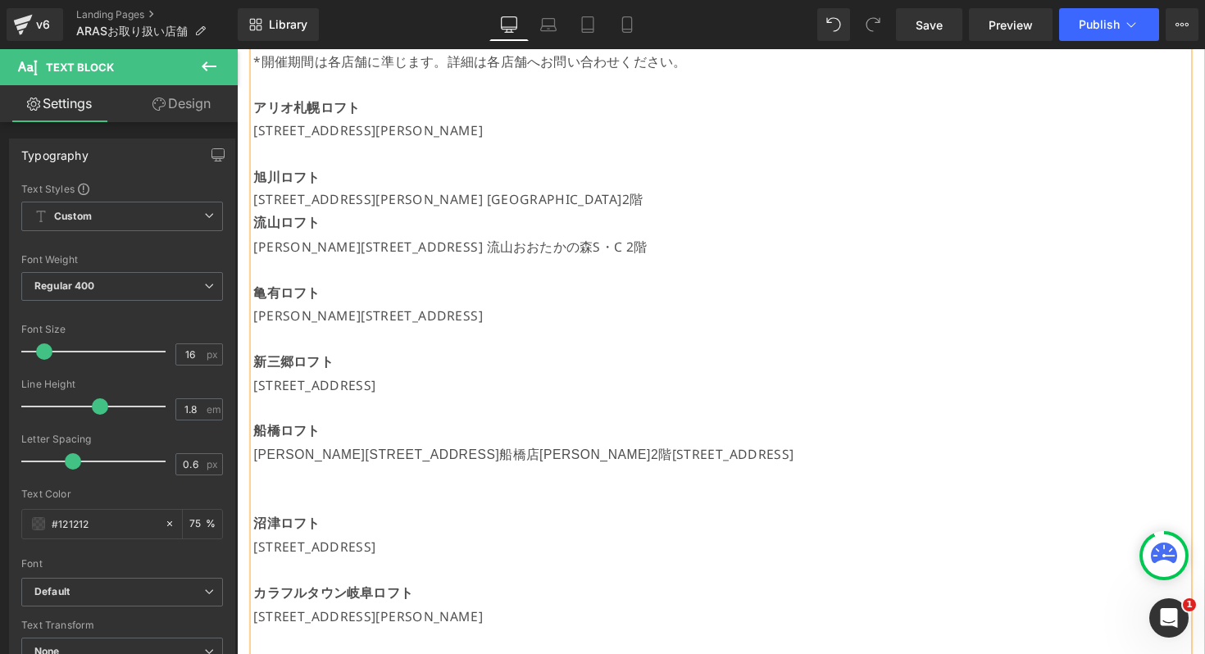
click at [611, 212] on p "[STREET_ADDRESS][PERSON_NAME] [GEOGRAPHIC_DATA]2階" at bounding box center [732, 204] width 957 height 24
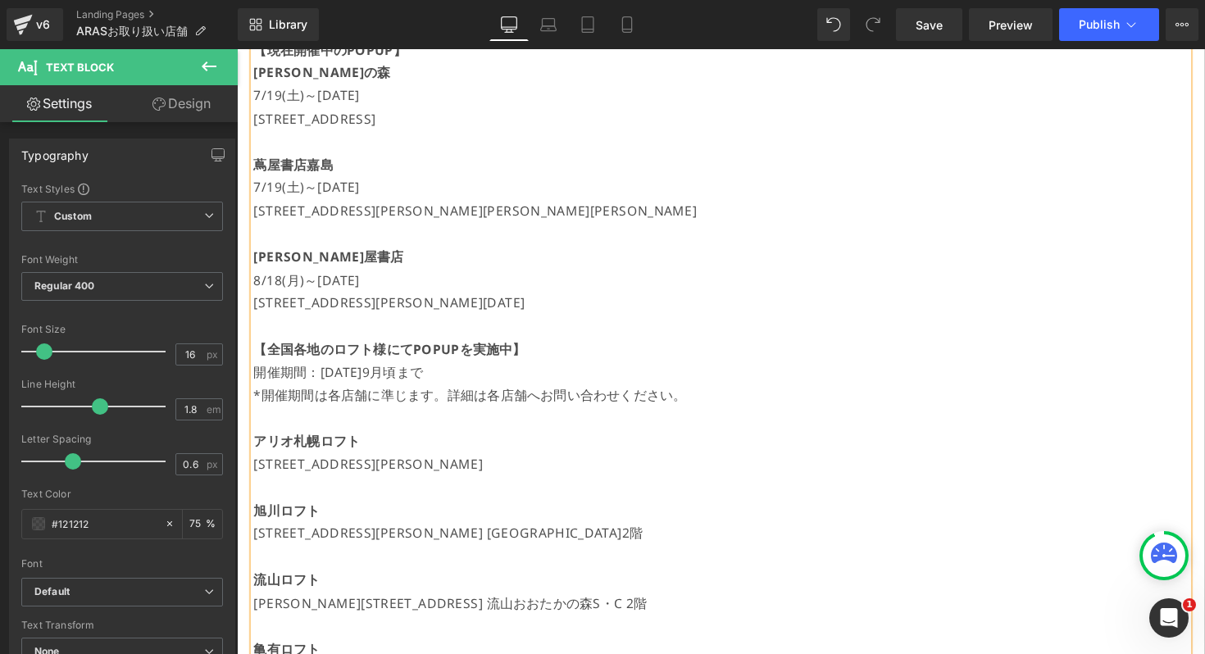
scroll to position [0, 0]
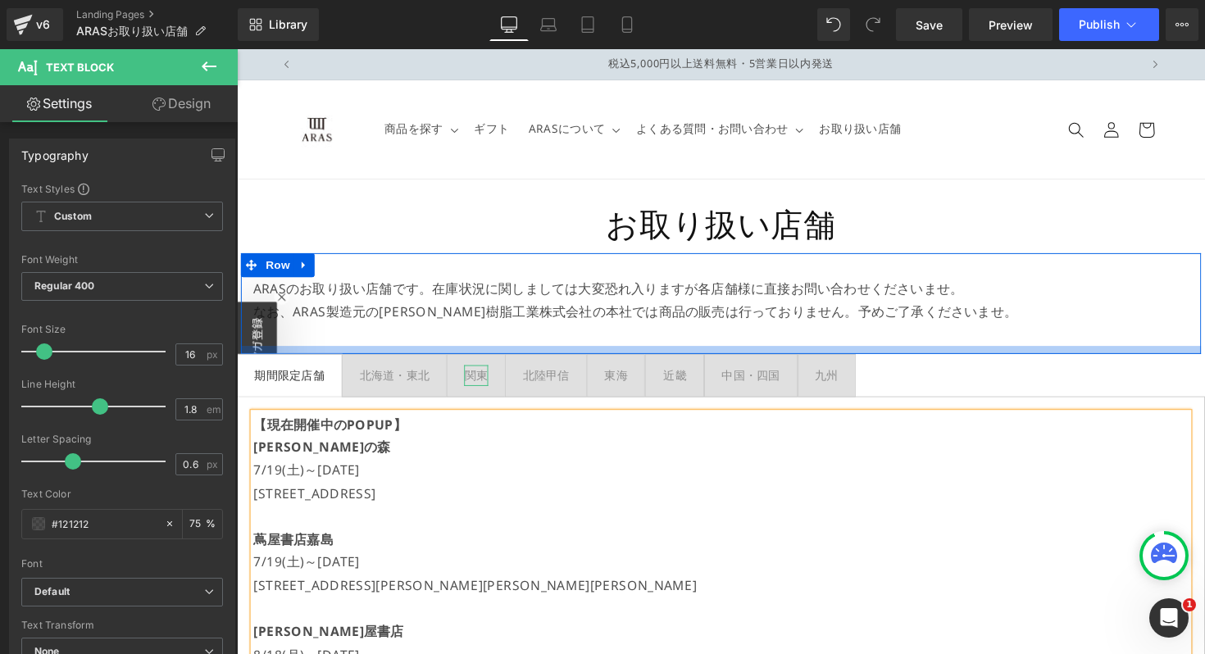
click at [392, 368] on span "北海道・[GEOGRAPHIC_DATA]" at bounding box center [398, 383] width 107 height 42
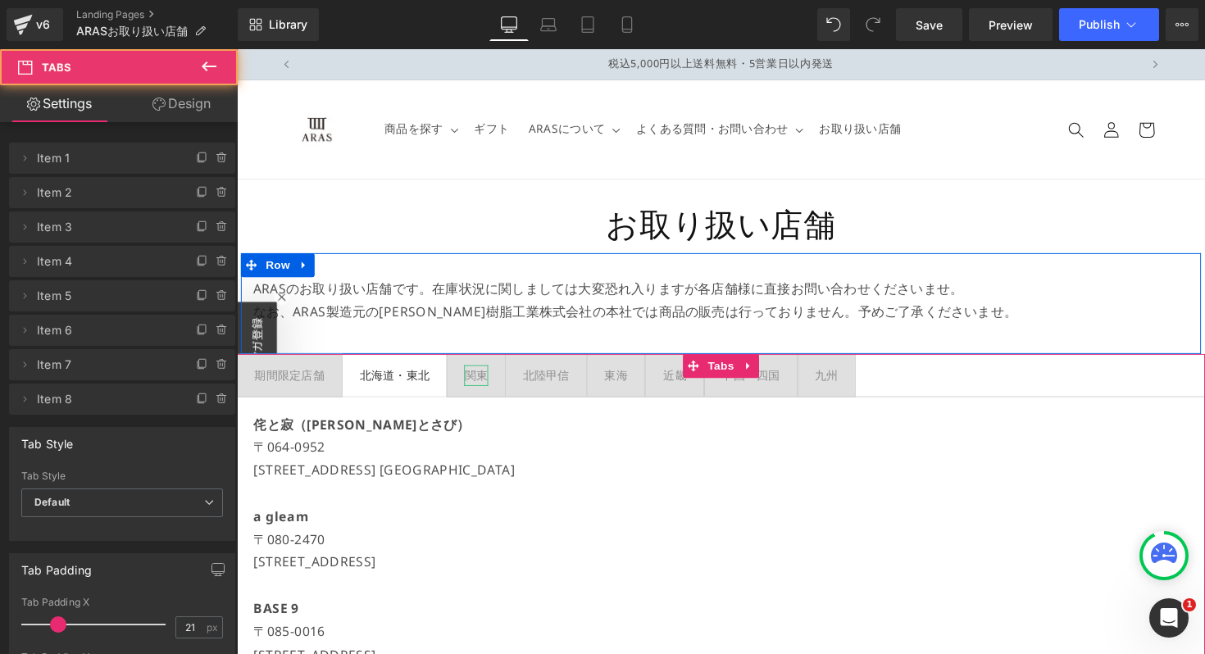
click at [484, 378] on div "関東" at bounding box center [482, 383] width 24 height 20
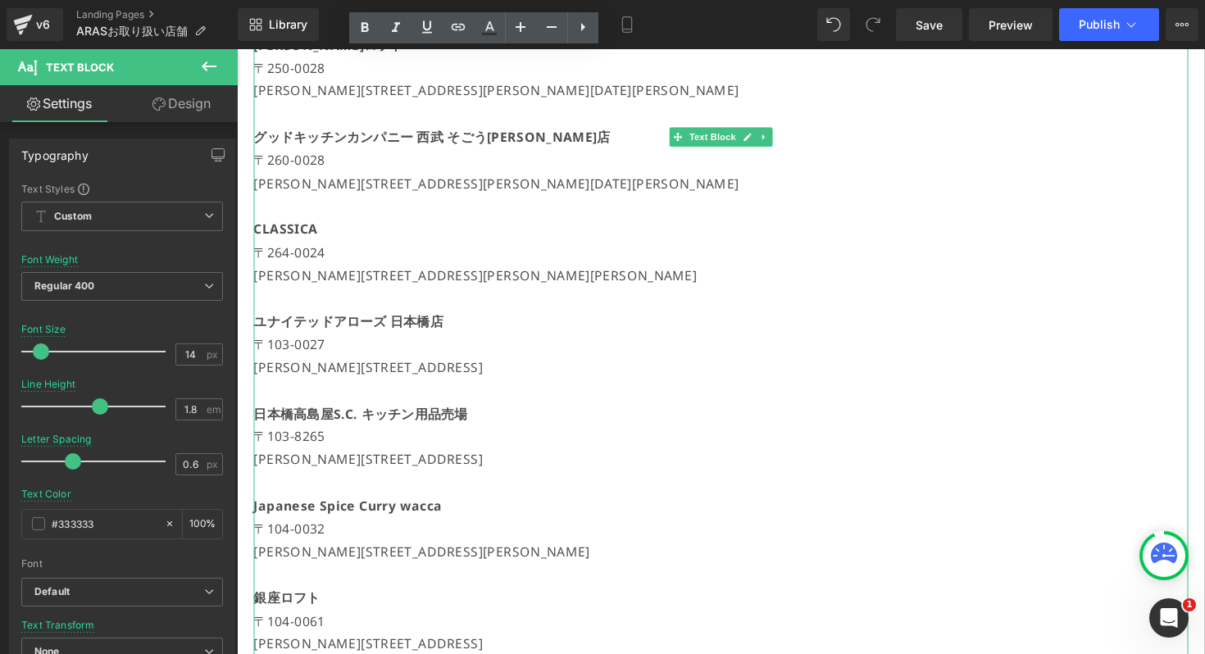
scroll to position [112, 0]
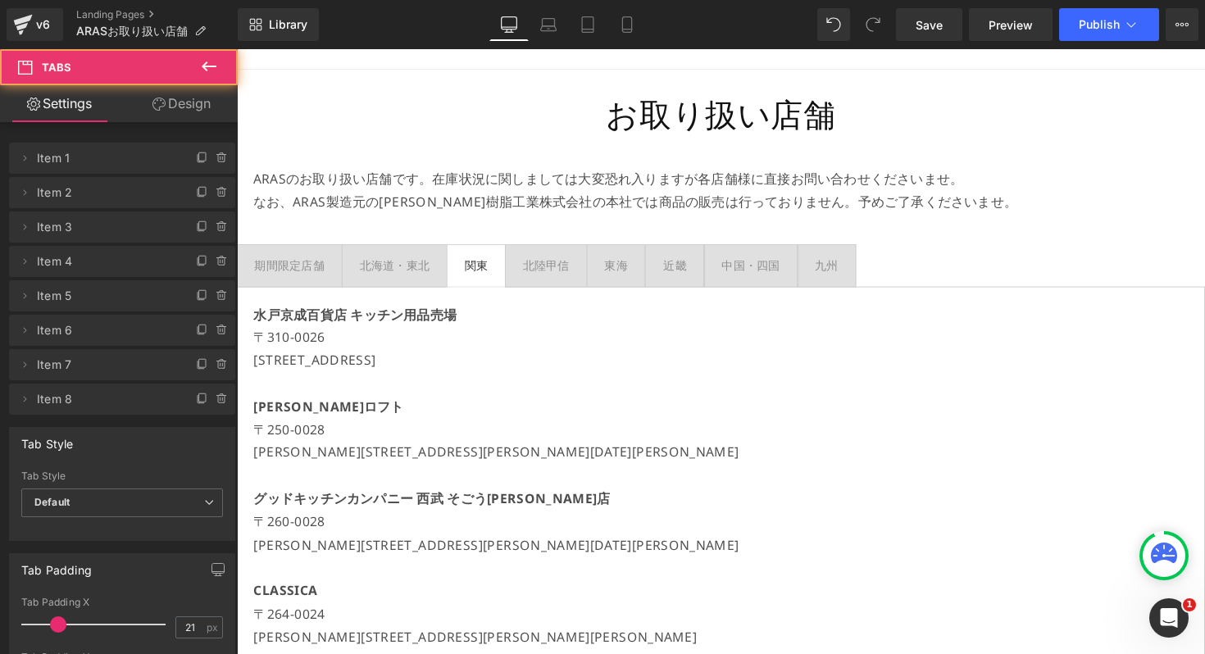
click at [403, 275] on div "北海道・東北" at bounding box center [398, 271] width 72 height 20
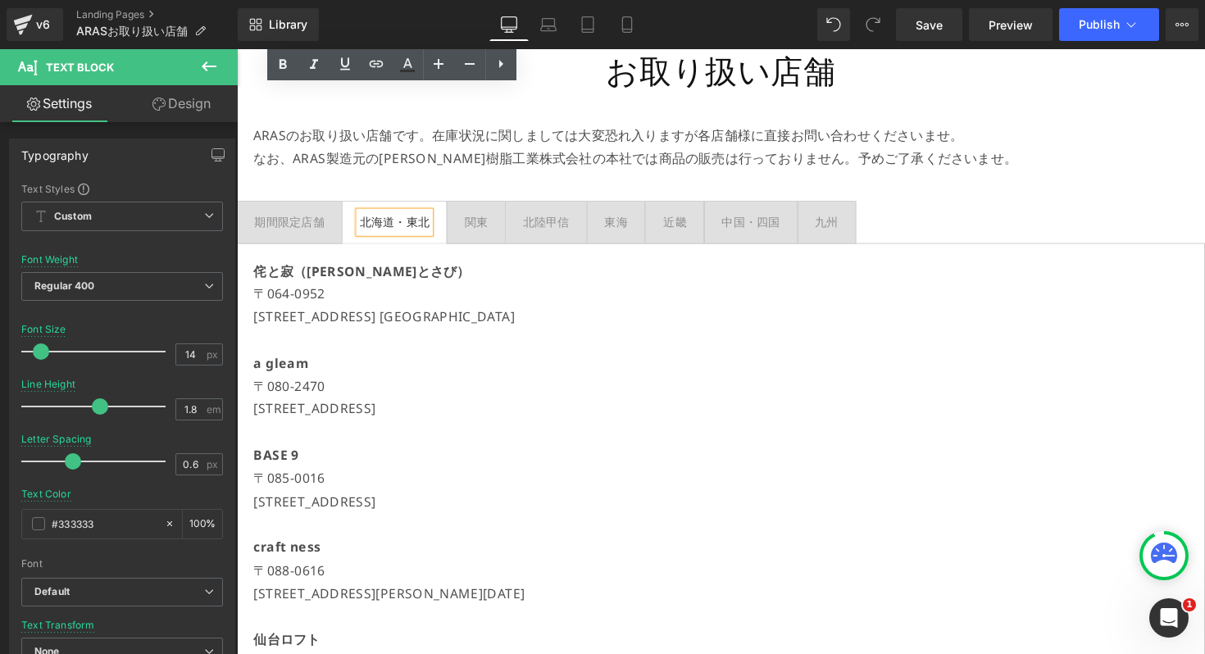
scroll to position [0, 0]
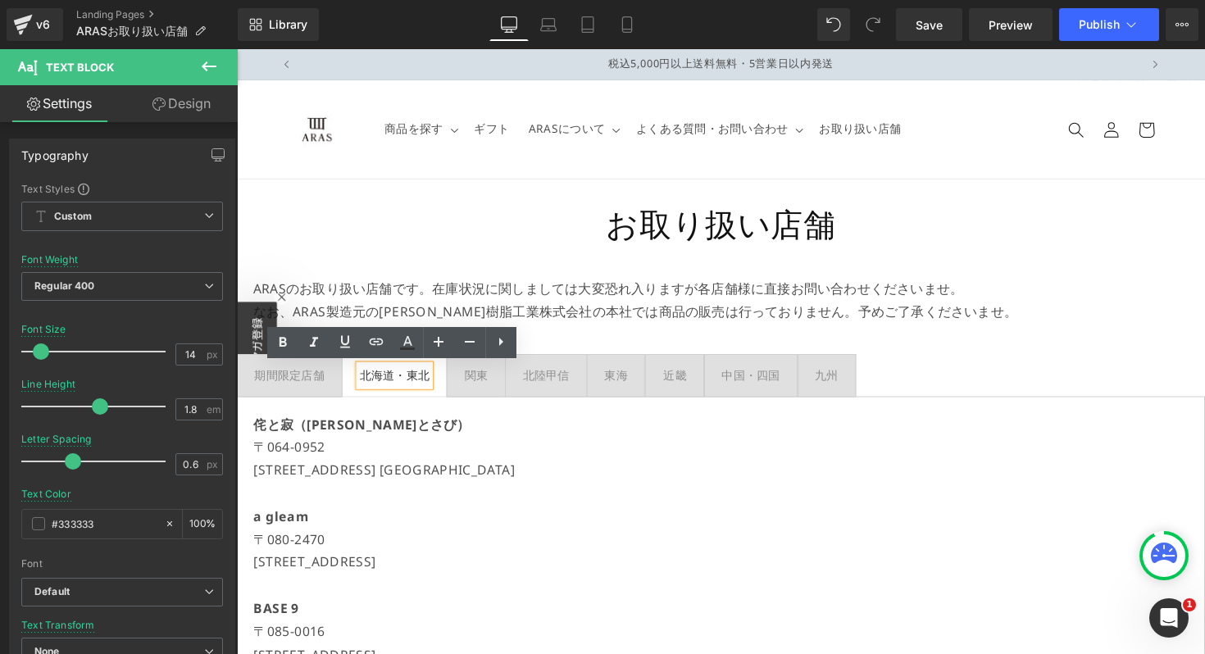
click at [311, 378] on div "期間限定店舗" at bounding box center [291, 383] width 72 height 20
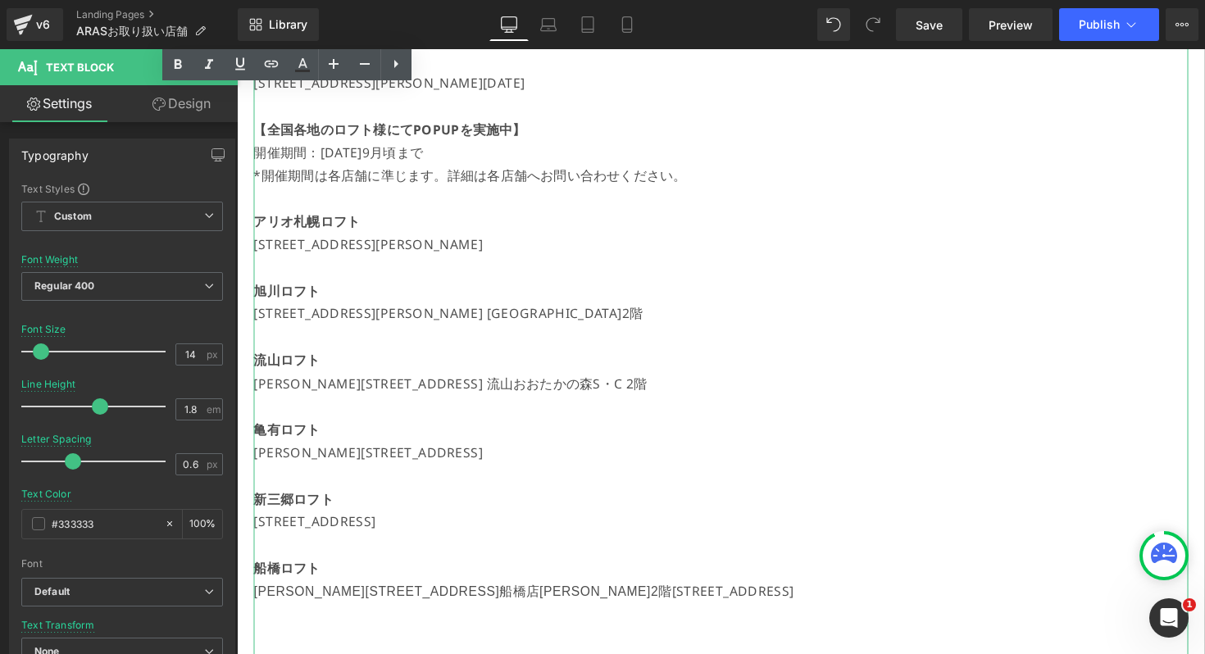
scroll to position [475, 0]
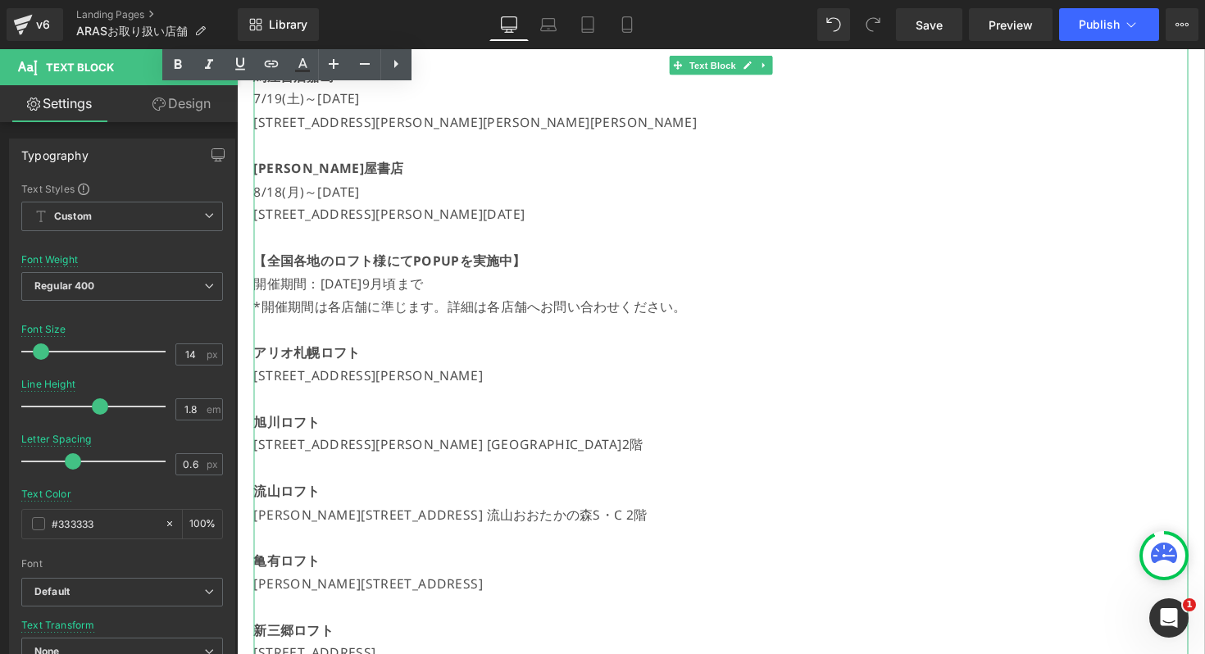
click at [295, 244] on p at bounding box center [732, 242] width 957 height 24
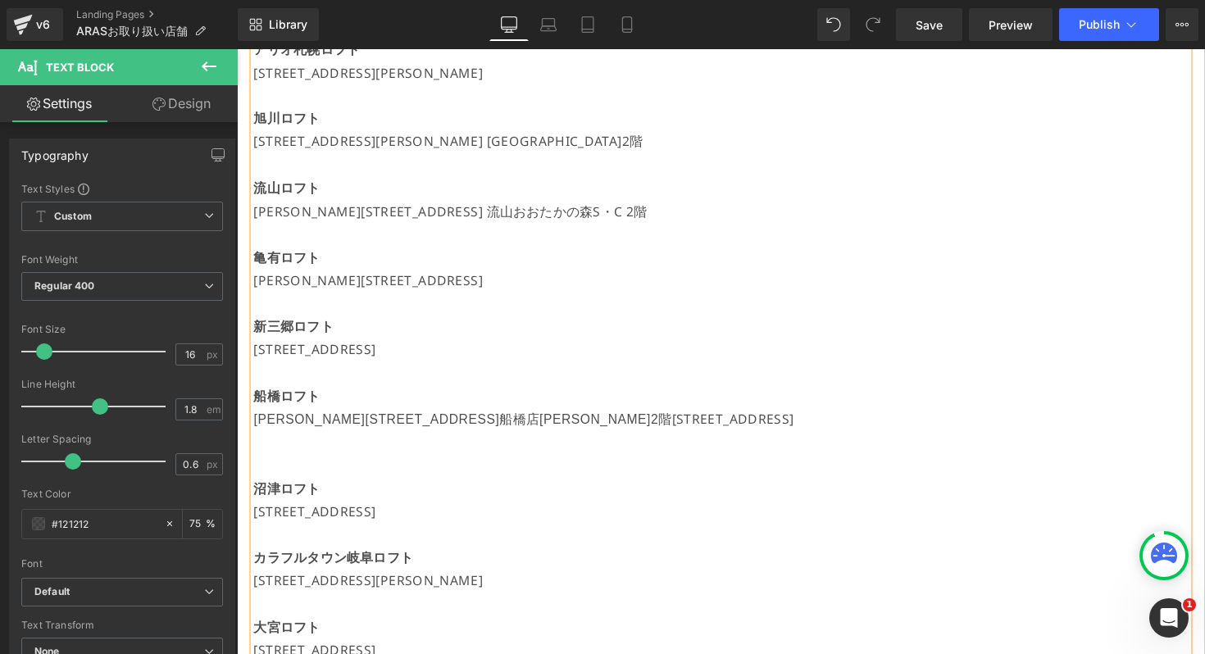
scroll to position [820, 0]
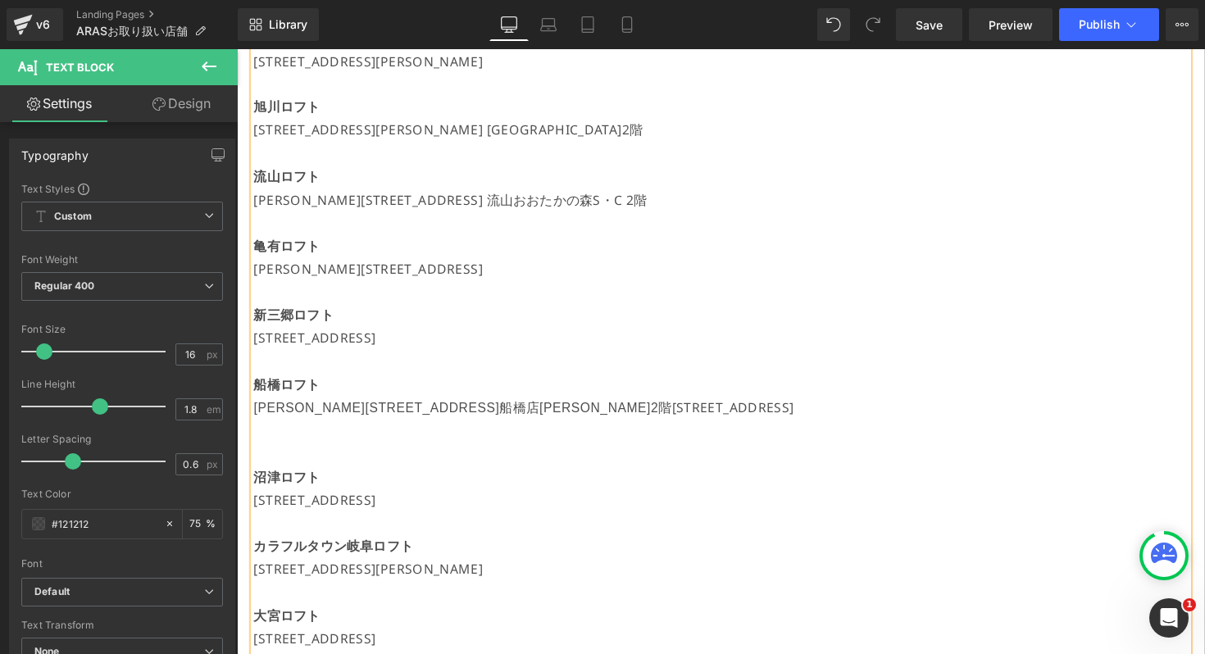
drag, startPoint x: 814, startPoint y: 420, endPoint x: 248, endPoint y: 390, distance: 566.3
click at [248, 390] on div "【現在開催中のPOPUP】 [GEOGRAPHIC_DATA] 7/19(土)～[DATE] [STREET_ADDRESS]書店嘉島 7/19(土)～[DA…" at bounding box center [733, 523] width 992 height 1879
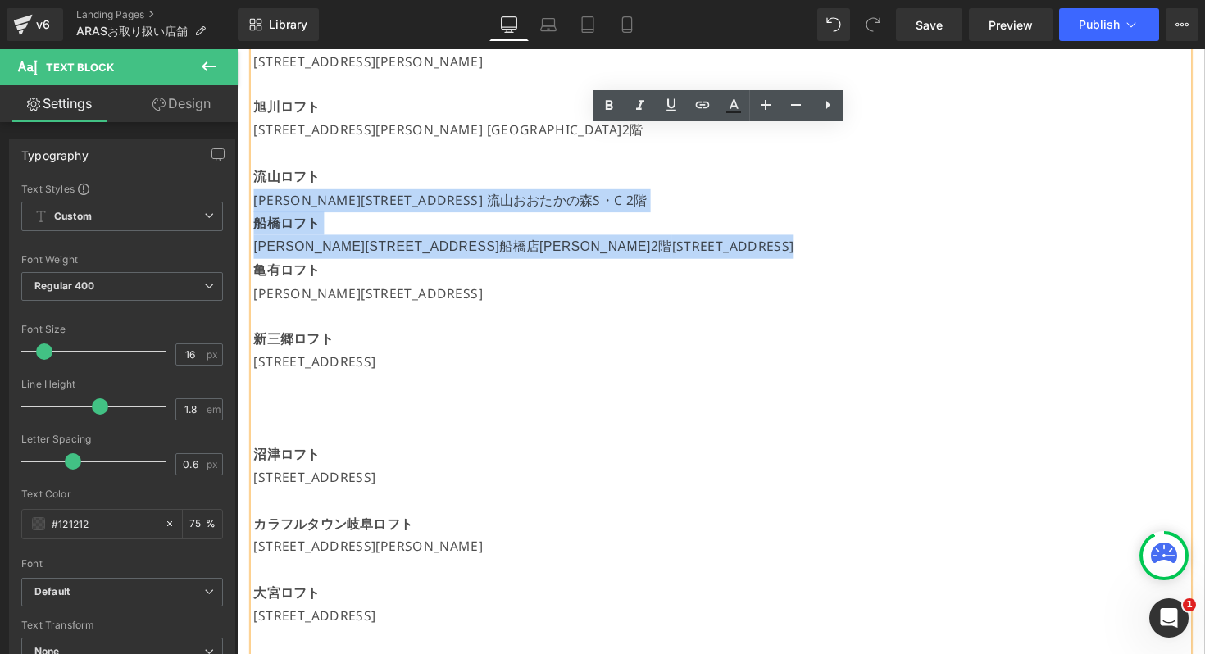
click at [657, 198] on p "[PERSON_NAME][STREET_ADDRESS] 流山おおたかの森S・C 2階" at bounding box center [732, 205] width 957 height 24
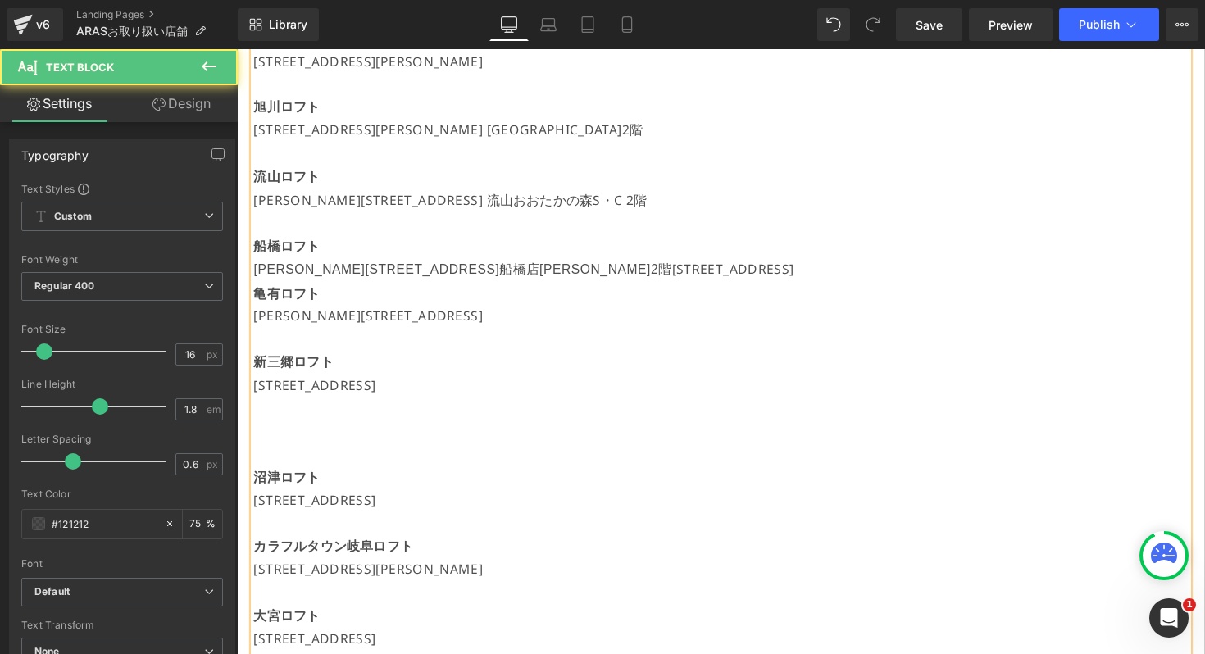
click at [834, 282] on p "[PERSON_NAME][STREET_ADDRESS][PERSON_NAME]" at bounding box center [732, 275] width 957 height 25
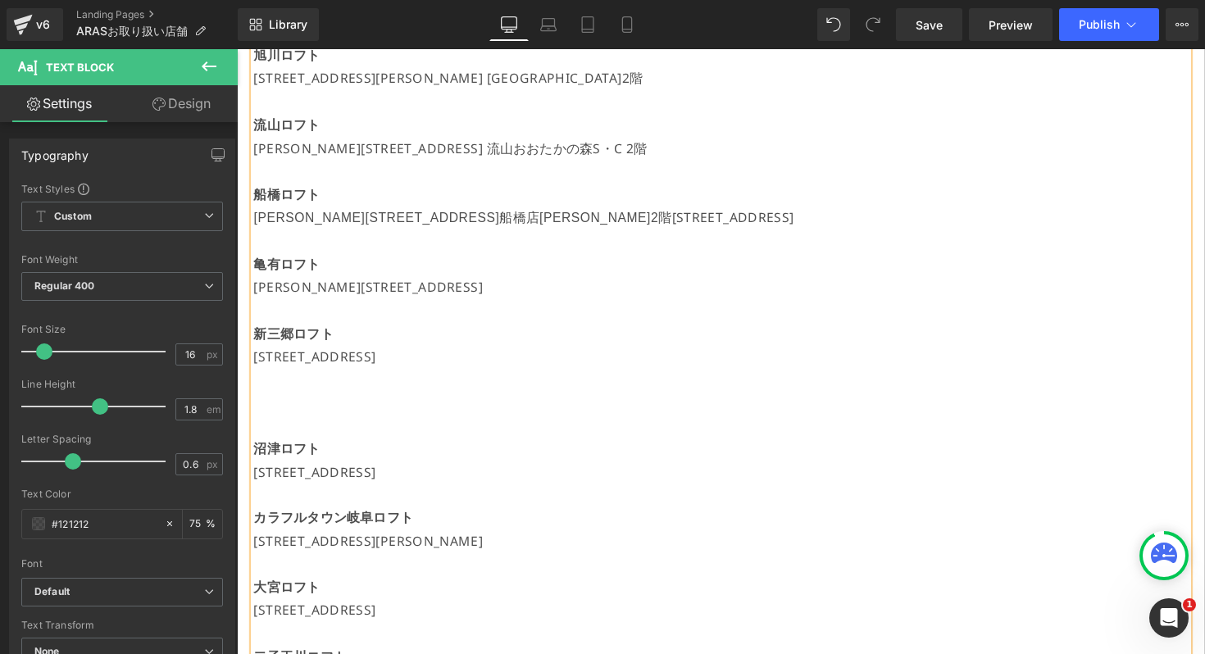
scroll to position [881, 0]
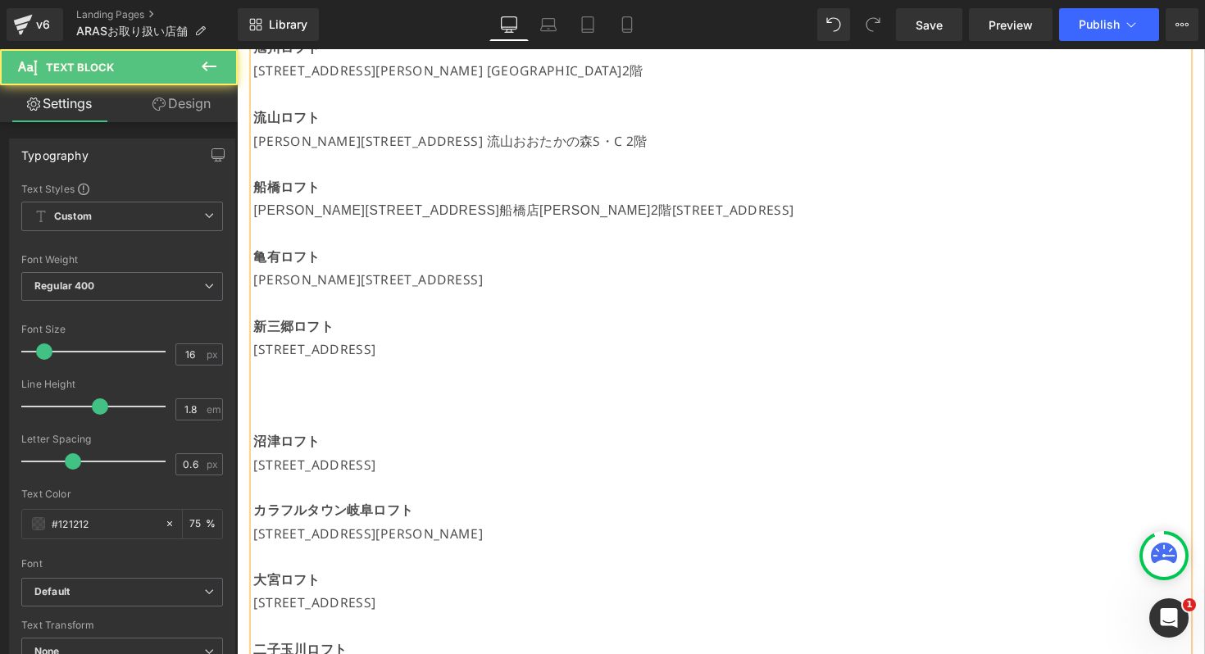
drag, startPoint x: 625, startPoint y: 339, endPoint x: 330, endPoint y: 332, distance: 295.2
click at [330, 332] on p "新三郷ロフト" at bounding box center [732, 333] width 957 height 24
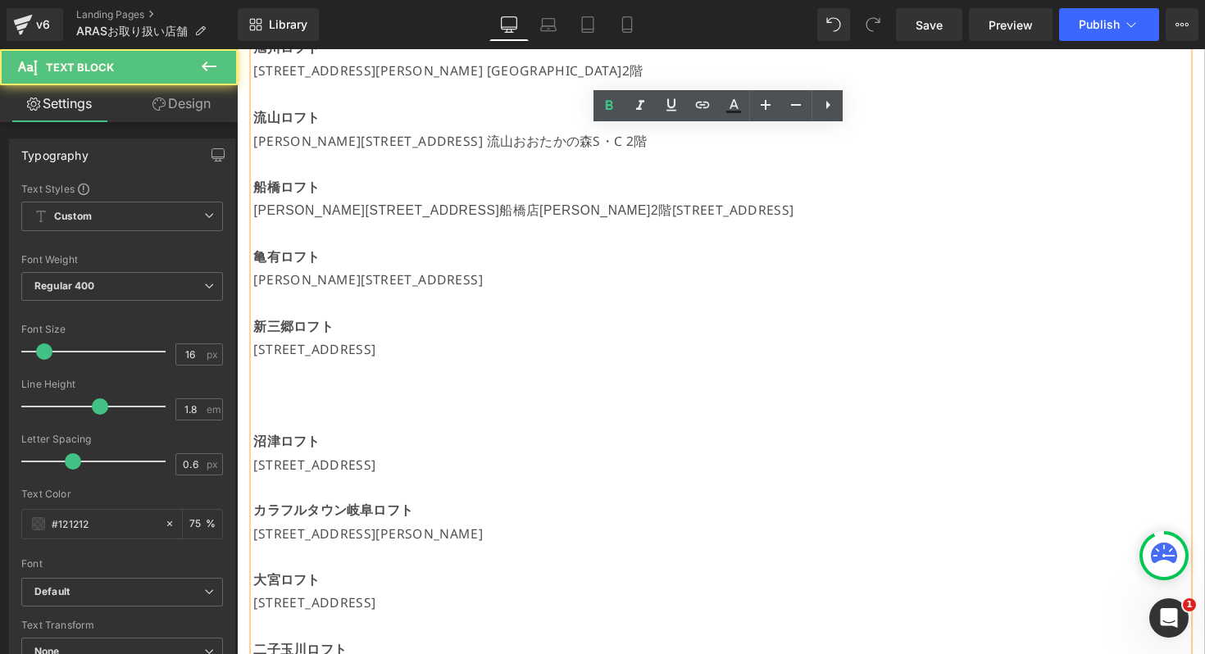
drag, startPoint x: 632, startPoint y: 358, endPoint x: 258, endPoint y: 338, distance: 374.3
click at [258, 338] on div "【現在開催中のPOPUP】 [GEOGRAPHIC_DATA] 7/19(土)～[DATE] [STREET_ADDRESS]書店嘉島 7/19(土)～[DA…" at bounding box center [732, 475] width 957 height 1868
drag, startPoint x: 263, startPoint y: 338, endPoint x: 434, endPoint y: 334, distance: 171.4
click at [434, 334] on p "新三郷ロフト" at bounding box center [732, 333] width 957 height 24
drag, startPoint x: 626, startPoint y: 349, endPoint x: 259, endPoint y: 326, distance: 367.9
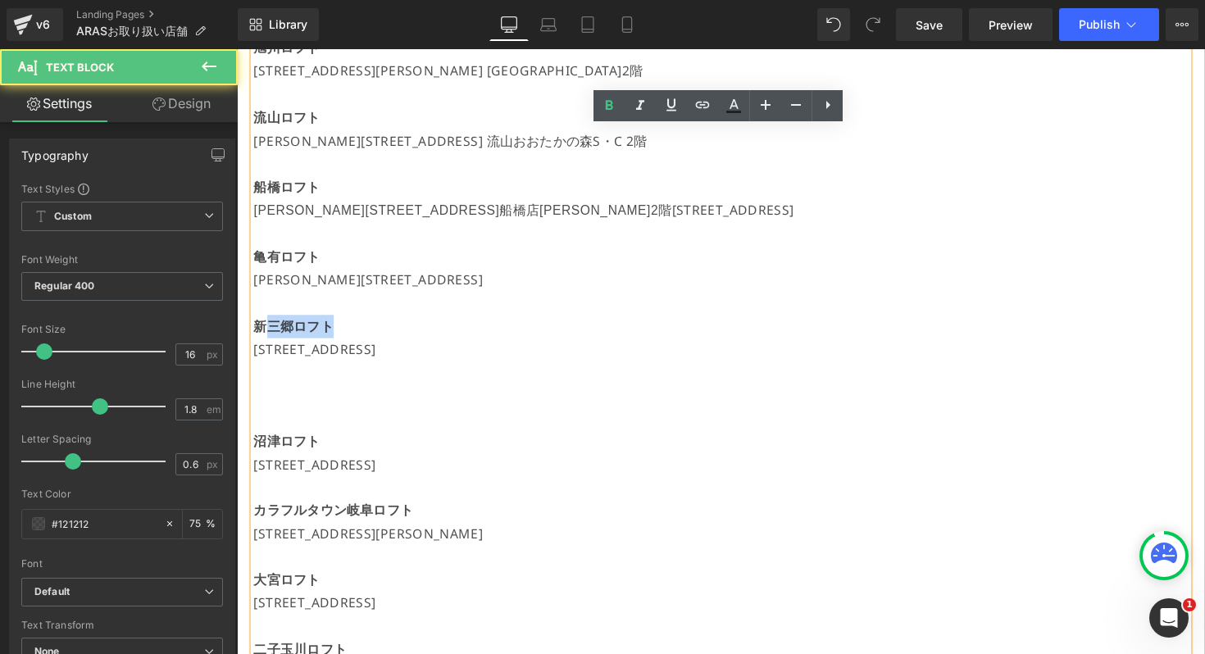
click at [259, 326] on div "【現在開催中のPOPUP】 [GEOGRAPHIC_DATA] 7/19(土)～[DATE] [STREET_ADDRESS]書店嘉島 7/19(土)～[DA…" at bounding box center [732, 475] width 957 height 1868
drag, startPoint x: 286, startPoint y: 340, endPoint x: 445, endPoint y: 336, distance: 159.1
click at [445, 336] on p "新三郷ロフト" at bounding box center [732, 333] width 957 height 24
drag, startPoint x: 629, startPoint y: 355, endPoint x: 258, endPoint y: 325, distance: 371.6
click at [258, 325] on div "【現在開催中のPOPUP】 [GEOGRAPHIC_DATA] 7/19(土)～[DATE] [STREET_ADDRESS]書店嘉島 7/19(土)～[DA…" at bounding box center [732, 475] width 957 height 1868
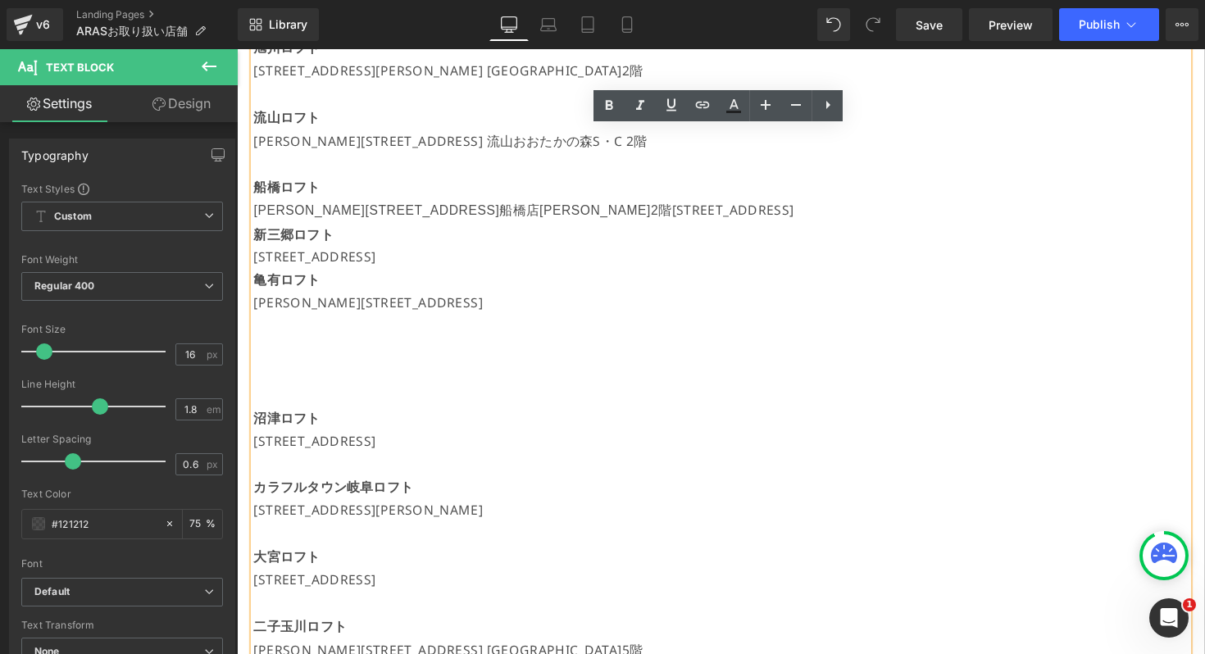
click at [825, 222] on p "[PERSON_NAME][STREET_ADDRESS][PERSON_NAME]" at bounding box center [732, 214] width 957 height 25
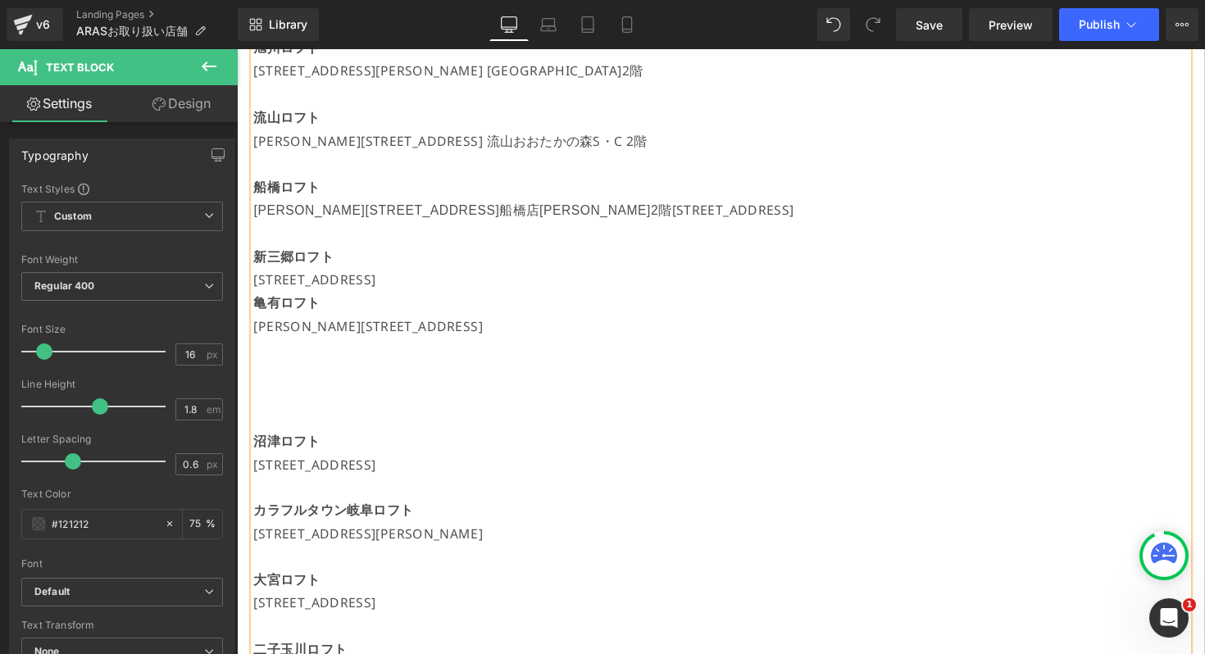
click at [661, 275] on p "[STREET_ADDRESS]" at bounding box center [732, 286] width 957 height 24
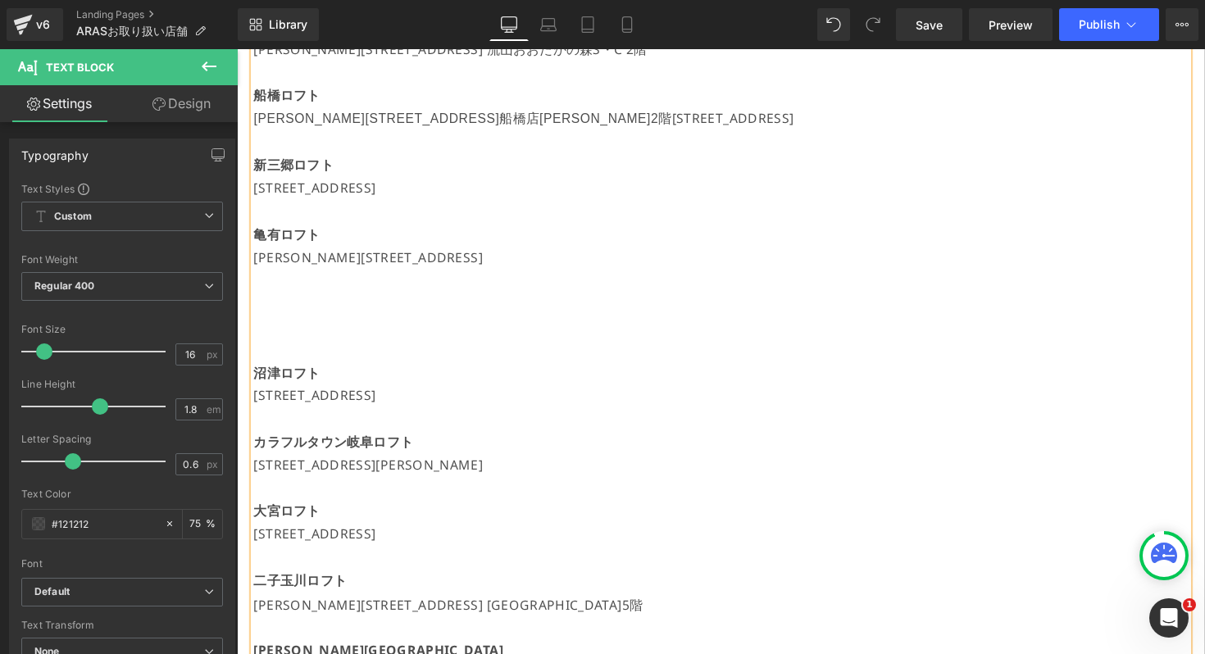
scroll to position [1024, 0]
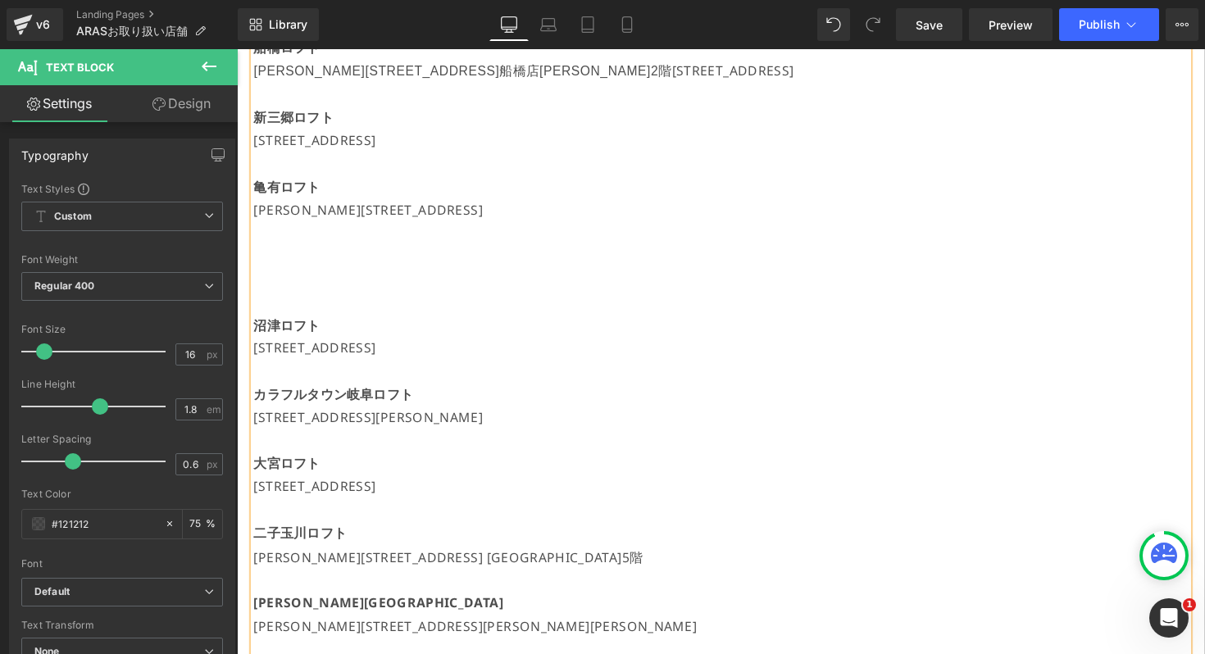
drag, startPoint x: 618, startPoint y: 495, endPoint x: 257, endPoint y: 474, distance: 362.1
click at [257, 474] on div "【現在開催中のPOPUP】 [GEOGRAPHIC_DATA] 7/19(土)～[DATE] [STREET_ADDRESS]書店嘉島 7/19(土)～[DA…" at bounding box center [732, 344] width 957 height 1892
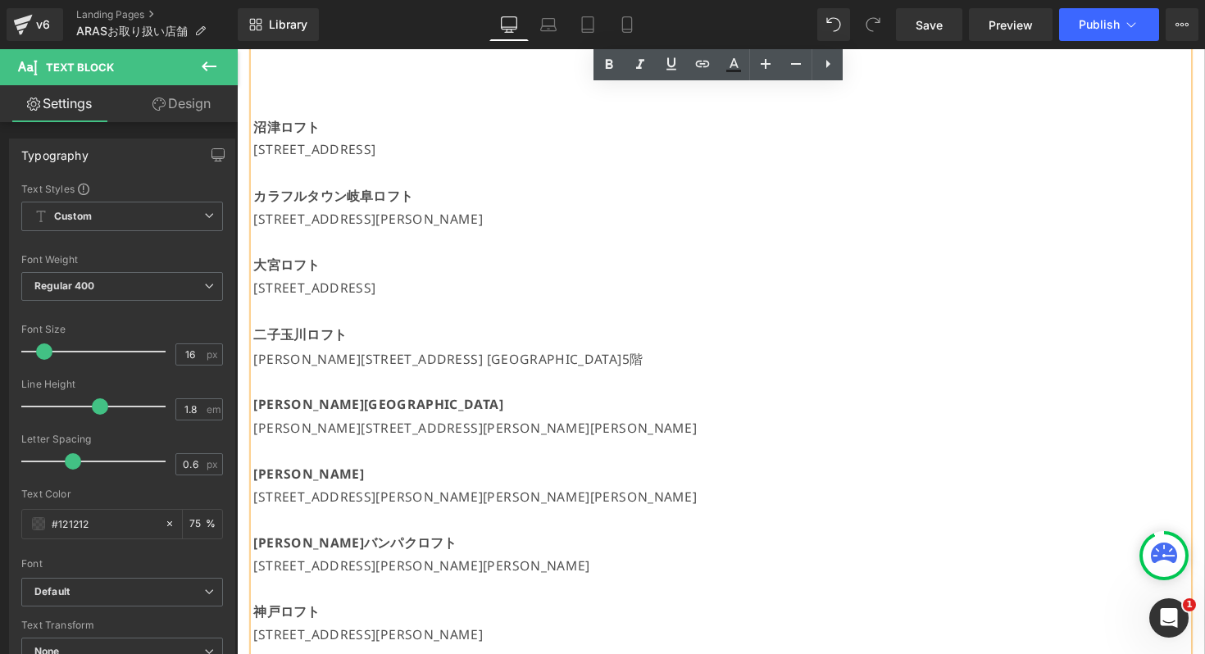
scroll to position [1234, 0]
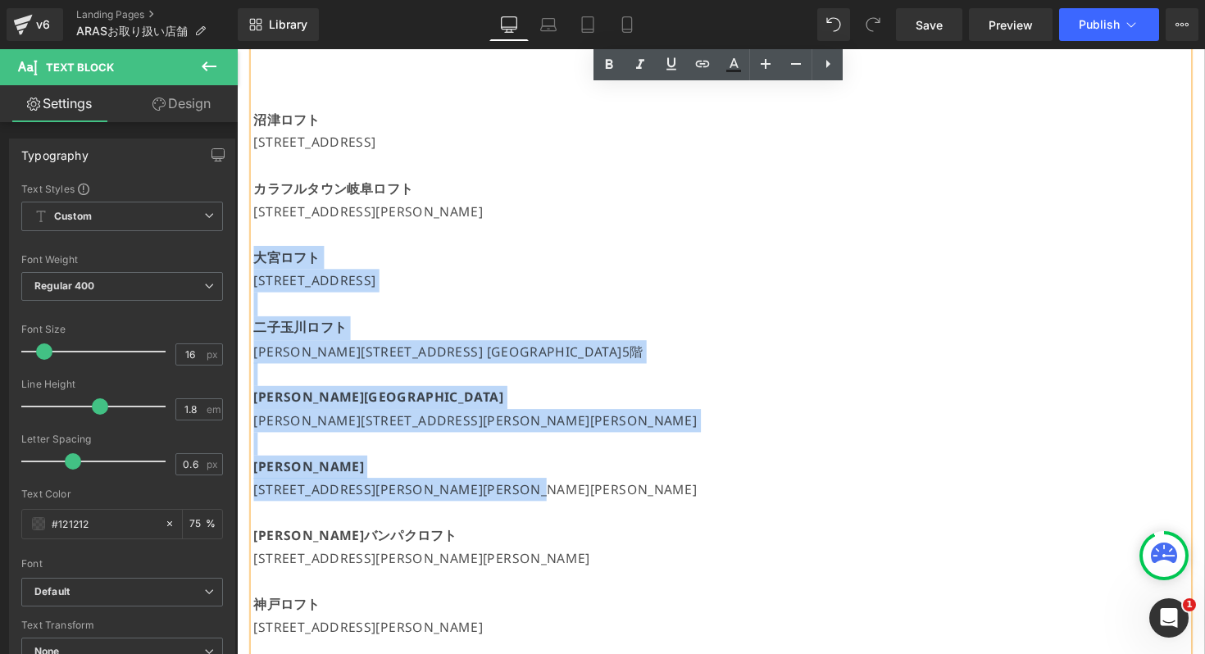
drag, startPoint x: 666, startPoint y: 500, endPoint x: 258, endPoint y: 254, distance: 475.8
click at [258, 254] on div "【現在開催中のPOPUP】 [GEOGRAPHIC_DATA] 7/19(土)～[DATE] [STREET_ADDRESS]書店嘉島 7/19(土)～[DA…" at bounding box center [732, 134] width 957 height 1892
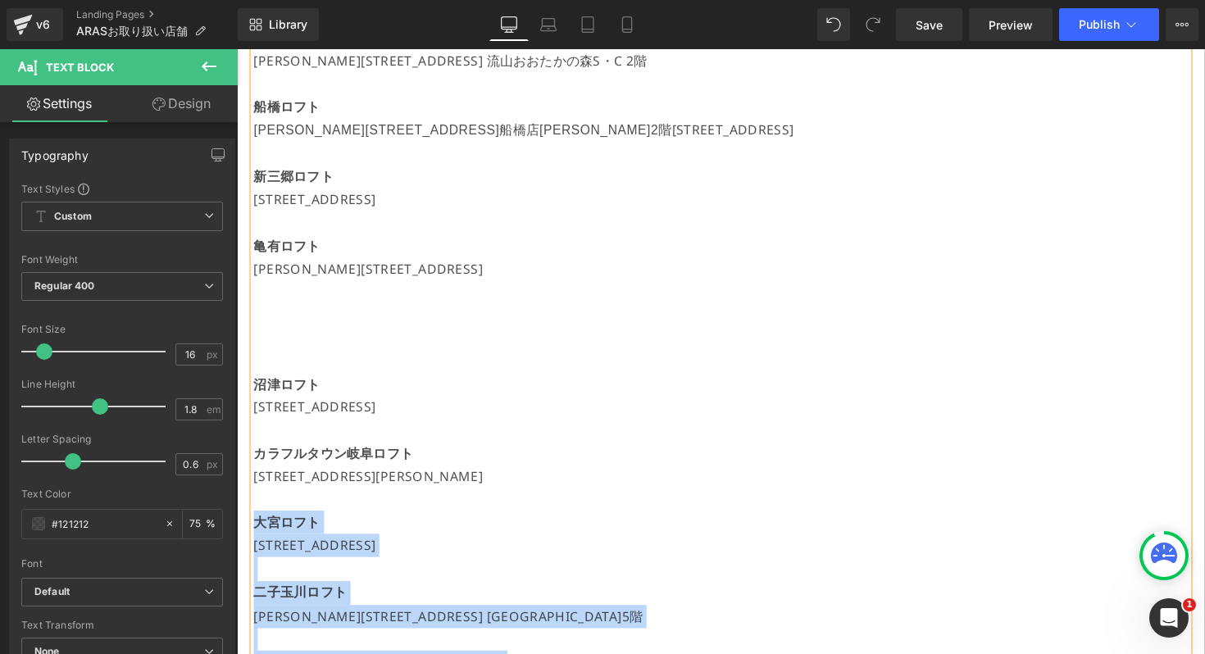
scroll to position [955, 0]
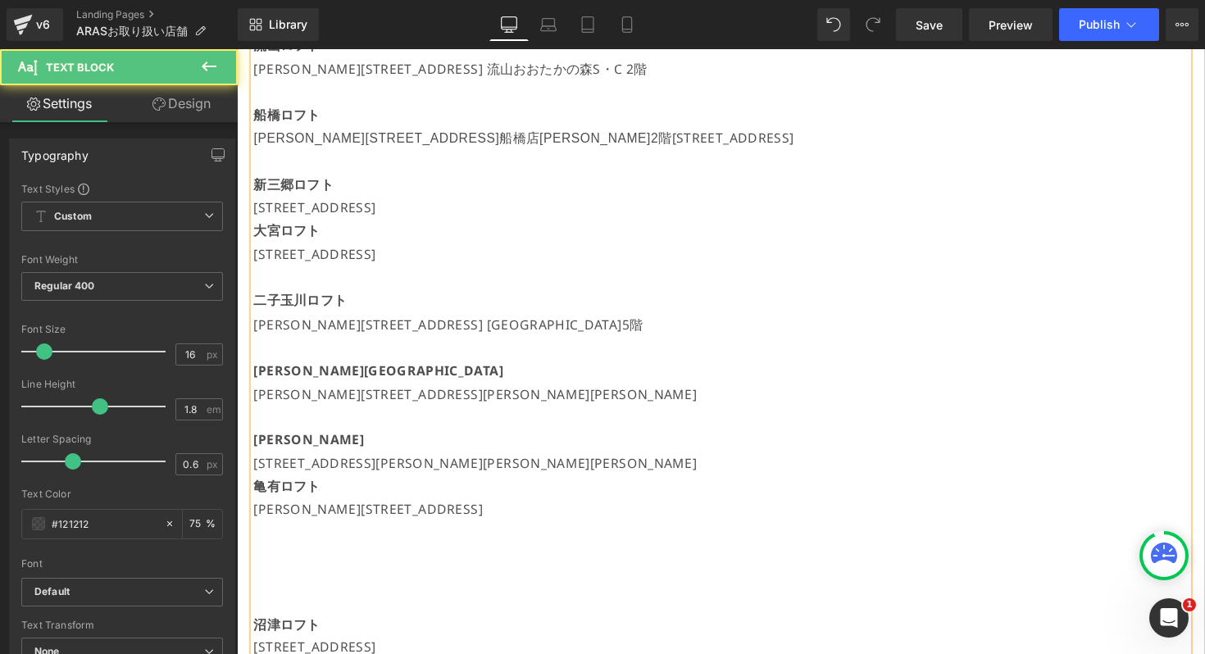
click at [658, 197] on p "新三郷ロフト" at bounding box center [732, 188] width 957 height 24
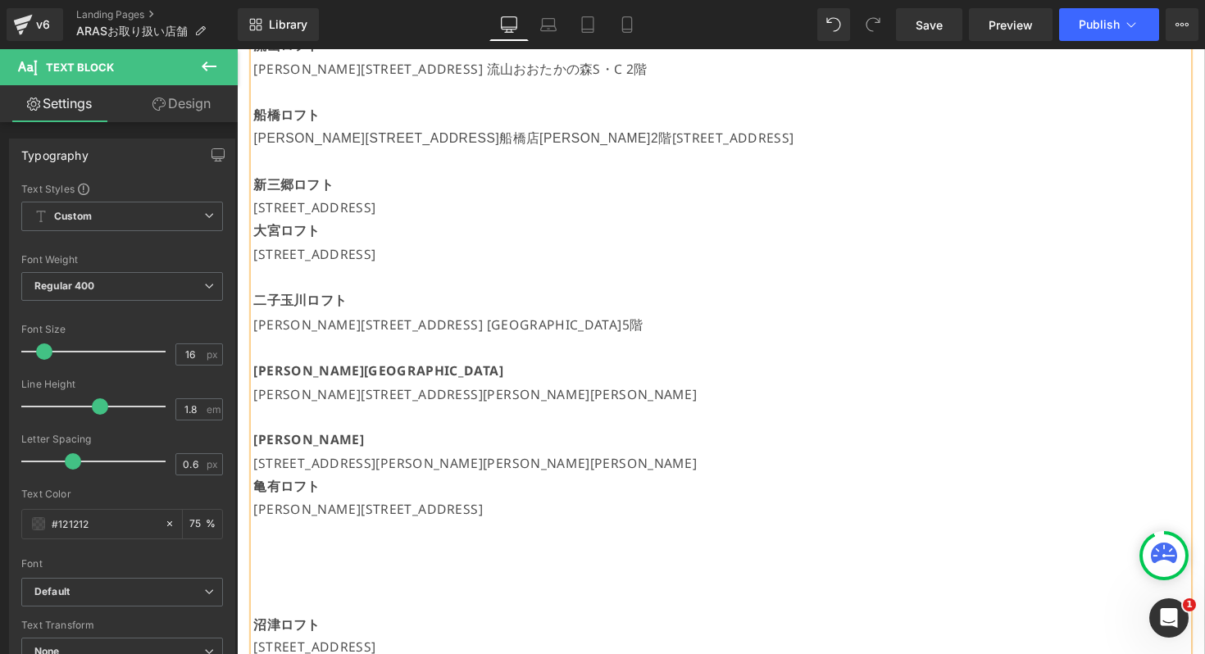
click at [649, 211] on p "[STREET_ADDRESS]" at bounding box center [732, 212] width 957 height 24
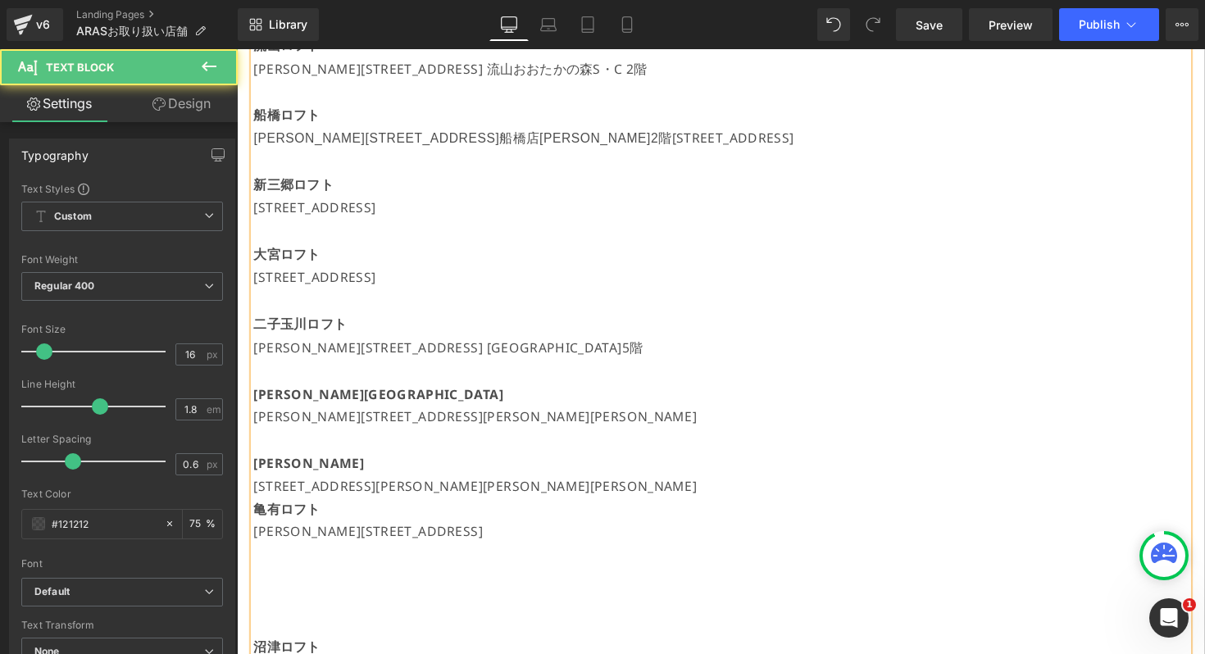
drag, startPoint x: 628, startPoint y: 212, endPoint x: 249, endPoint y: 189, distance: 379.4
click at [254, 189] on div "【現在開催中のPOPUP】 [GEOGRAPHIC_DATA] 7/19(土)～[DATE] [STREET_ADDRESS]書店嘉島 7/19(土)～[DA…" at bounding box center [732, 413] width 957 height 1892
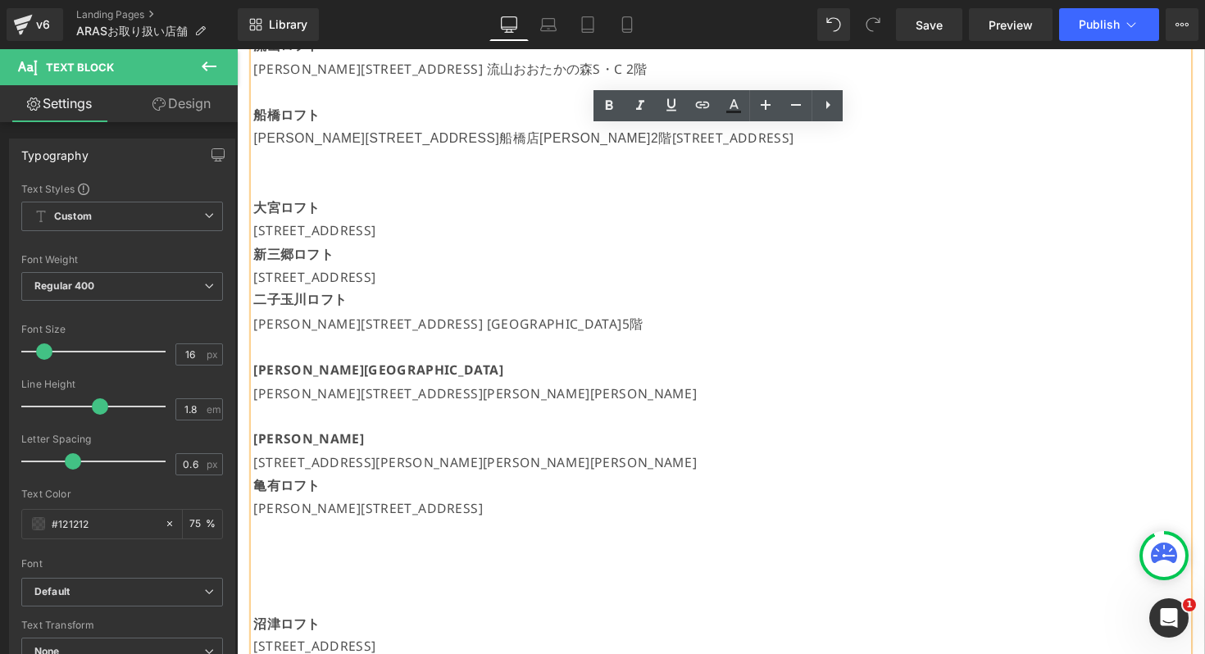
click at [430, 180] on p at bounding box center [732, 188] width 957 height 24
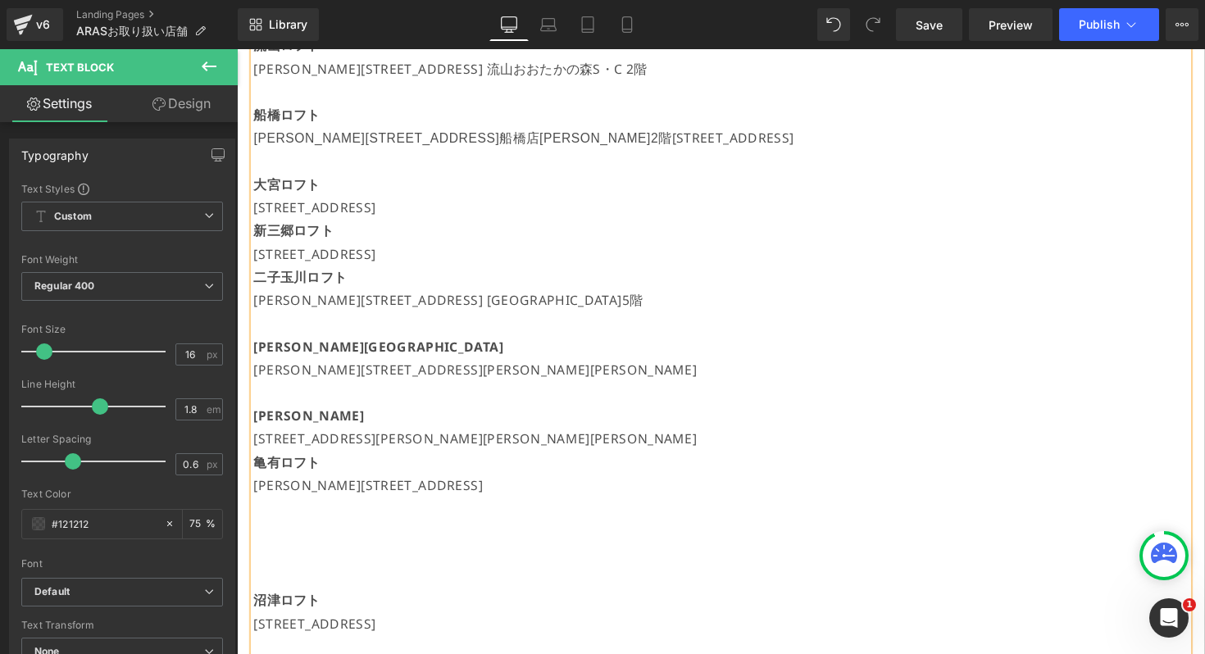
click at [631, 211] on p "[STREET_ADDRESS]" at bounding box center [732, 212] width 957 height 24
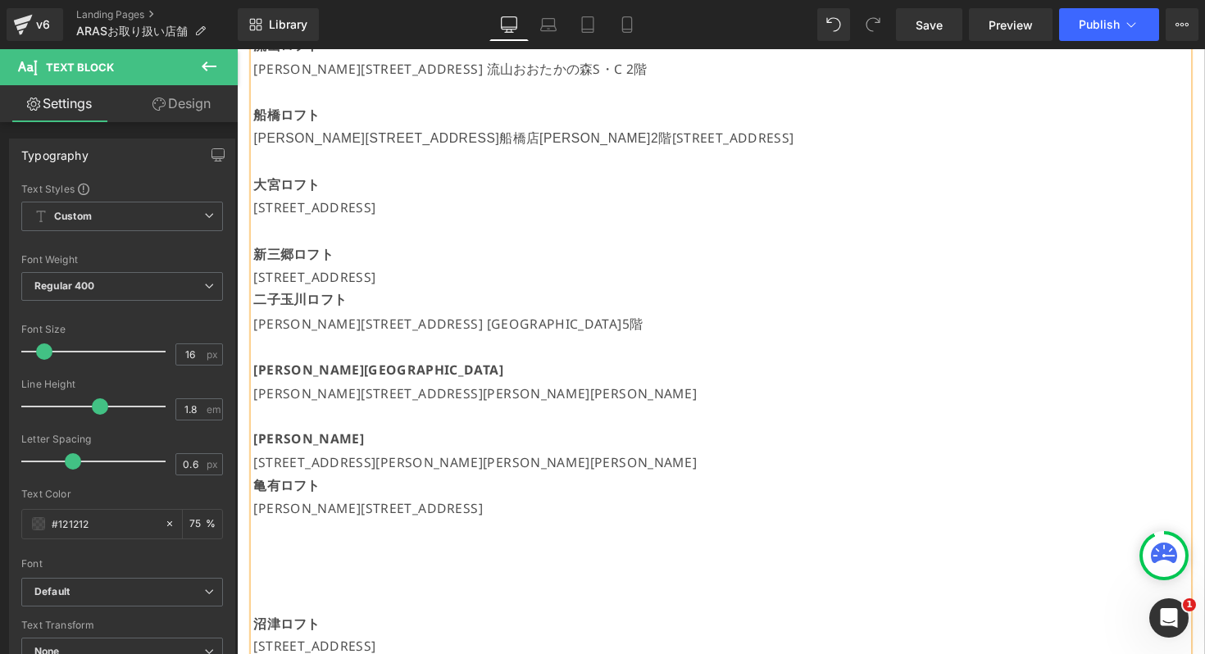
click at [654, 282] on p "[STREET_ADDRESS]" at bounding box center [732, 283] width 957 height 24
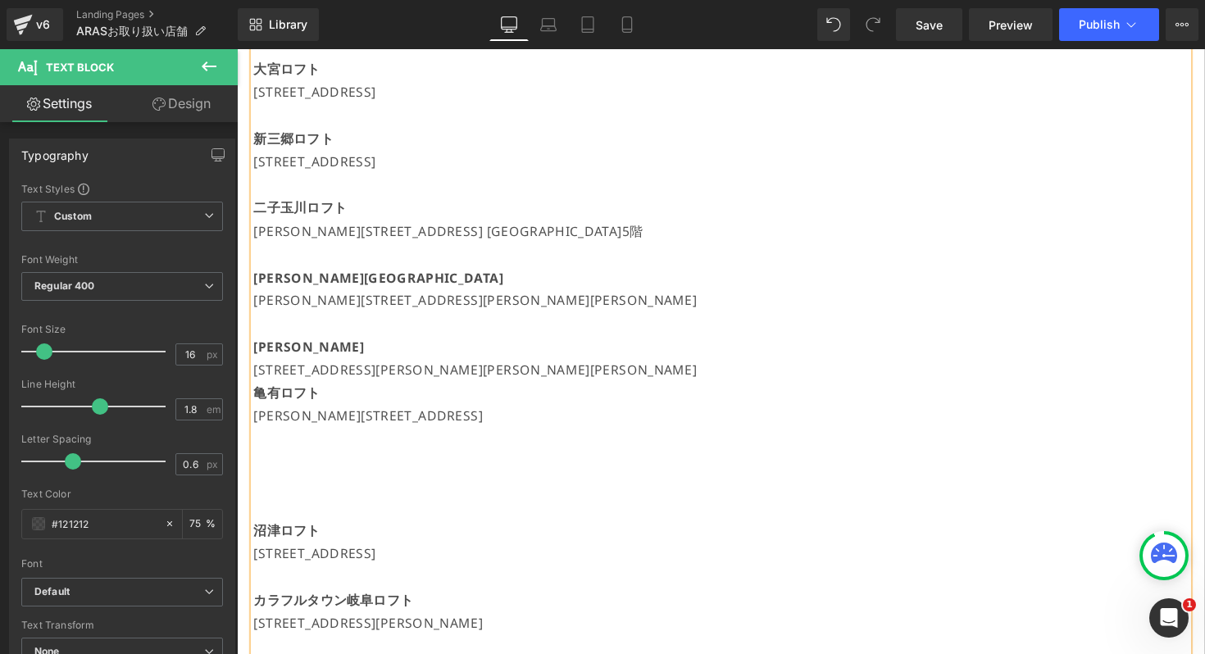
scroll to position [1075, 0]
click at [678, 389] on p "亀有ロフト" at bounding box center [732, 400] width 957 height 24
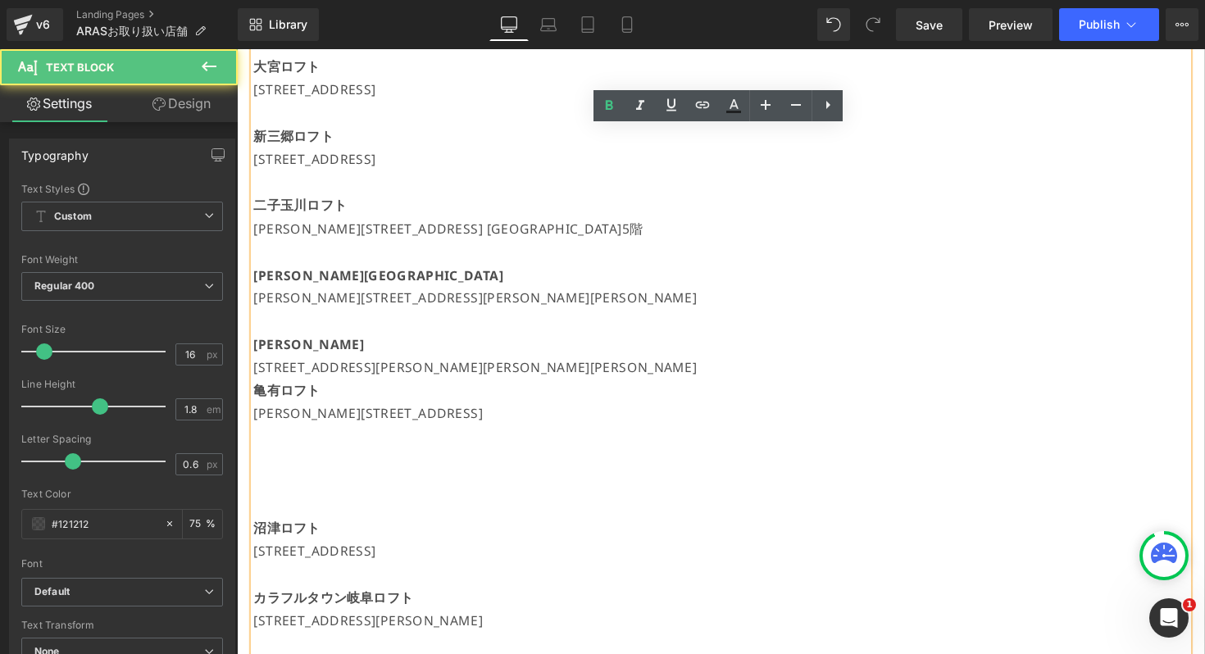
click at [659, 364] on p "[STREET_ADDRESS][PERSON_NAME][PERSON_NAME][PERSON_NAME]" at bounding box center [732, 376] width 957 height 24
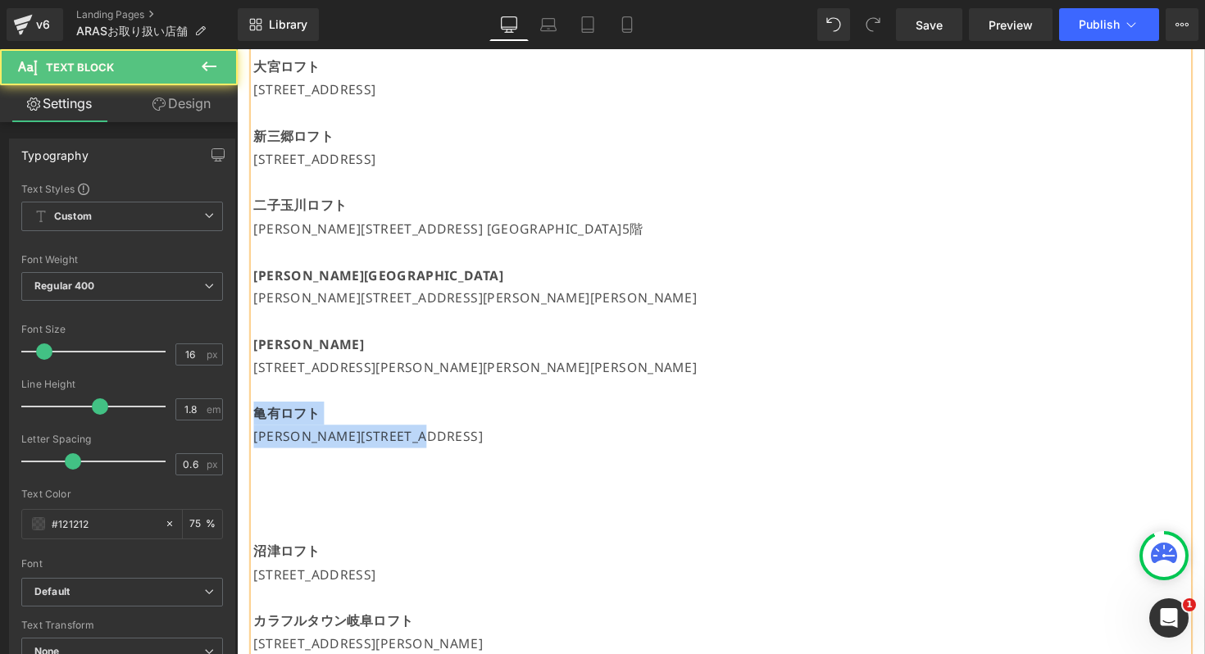
drag, startPoint x: 516, startPoint y: 452, endPoint x: 249, endPoint y: 426, distance: 268.5
click at [249, 426] on div "【現在開催中のPOPUP】 [GEOGRAPHIC_DATA] 7/19(土)～[DATE] [STREET_ADDRESS]書店嘉島 7/19(土)～[DA…" at bounding box center [733, 304] width 992 height 1949
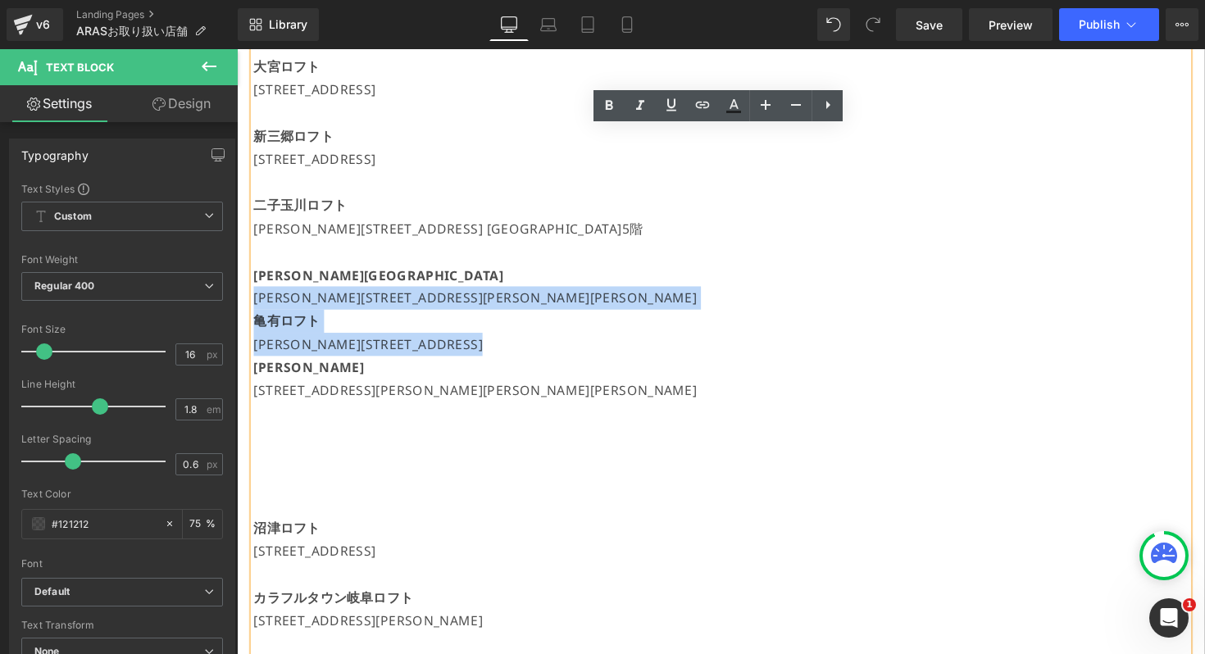
click at [538, 307] on p "[PERSON_NAME][STREET_ADDRESS][PERSON_NAME][PERSON_NAME]" at bounding box center [732, 305] width 957 height 24
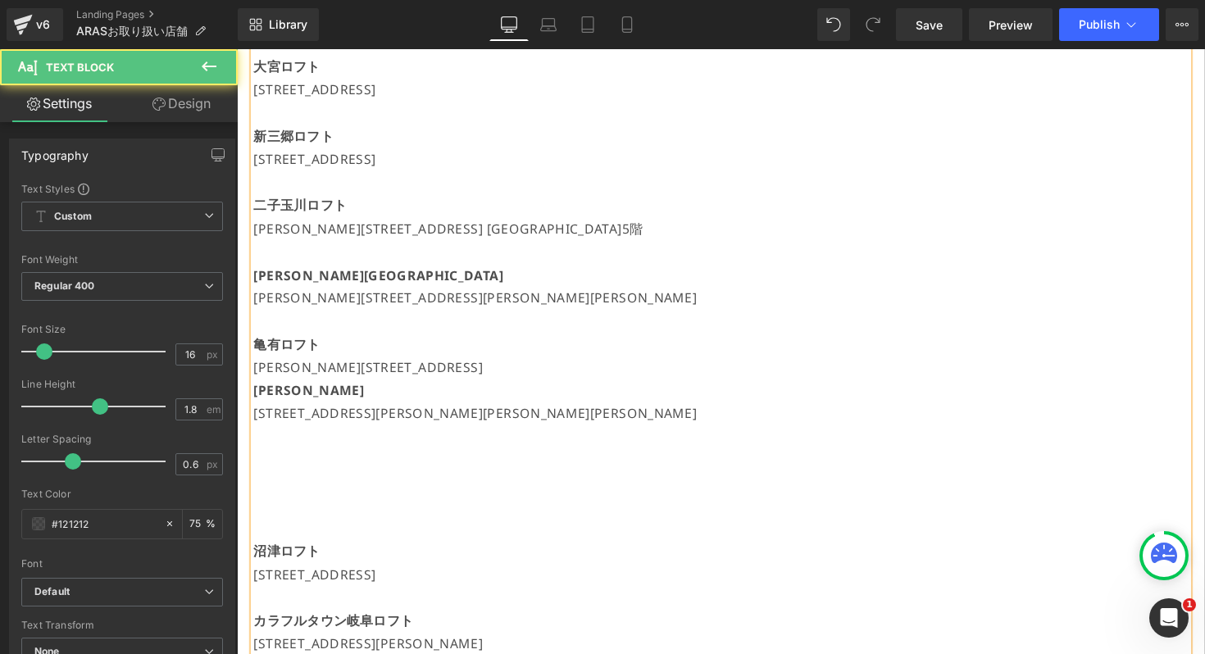
click at [520, 375] on p "[PERSON_NAME][STREET_ADDRESS]" at bounding box center [732, 376] width 957 height 24
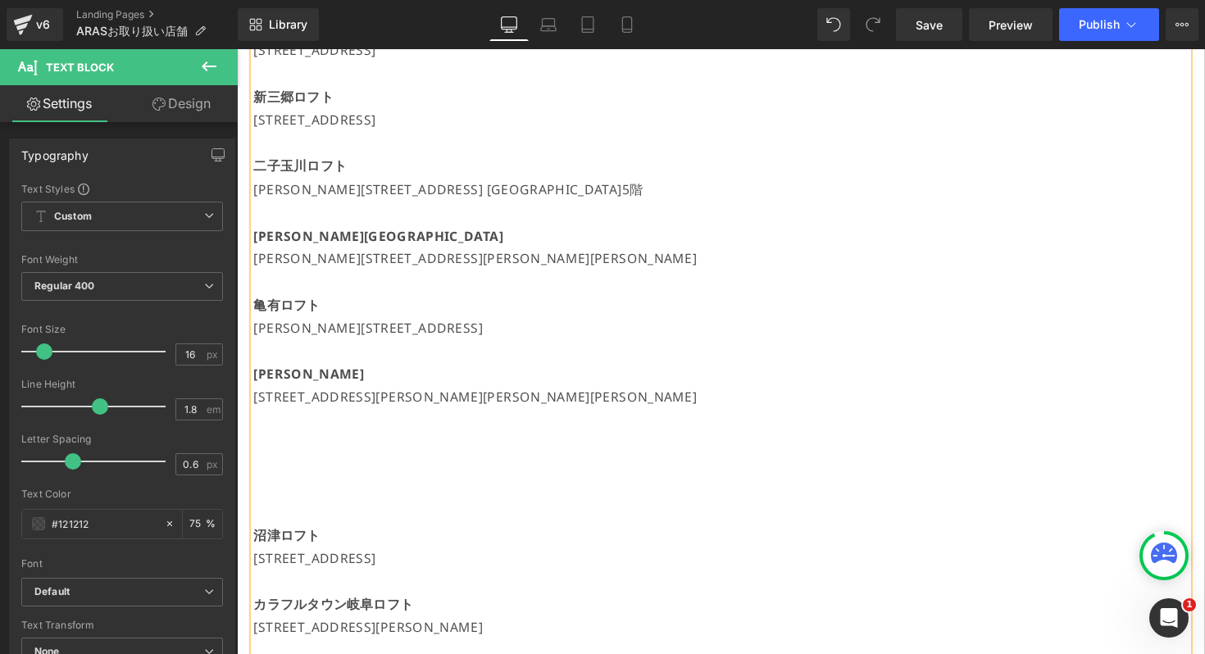
scroll to position [1184, 0]
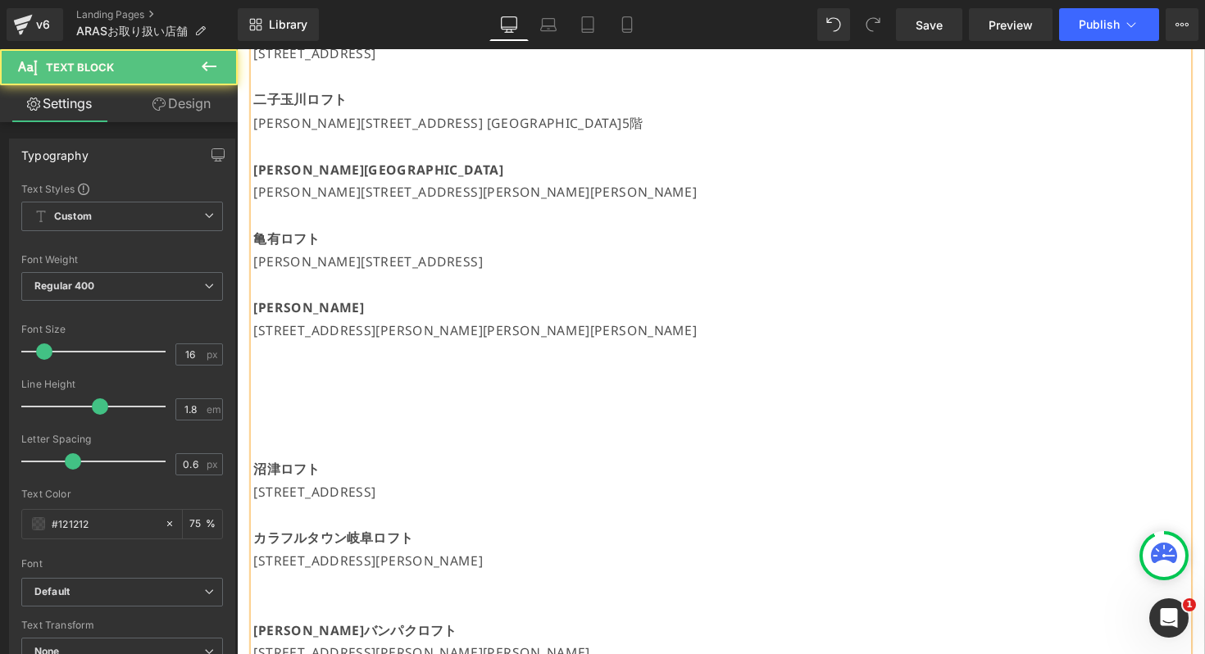
click at [349, 440] on p at bounding box center [732, 432] width 957 height 24
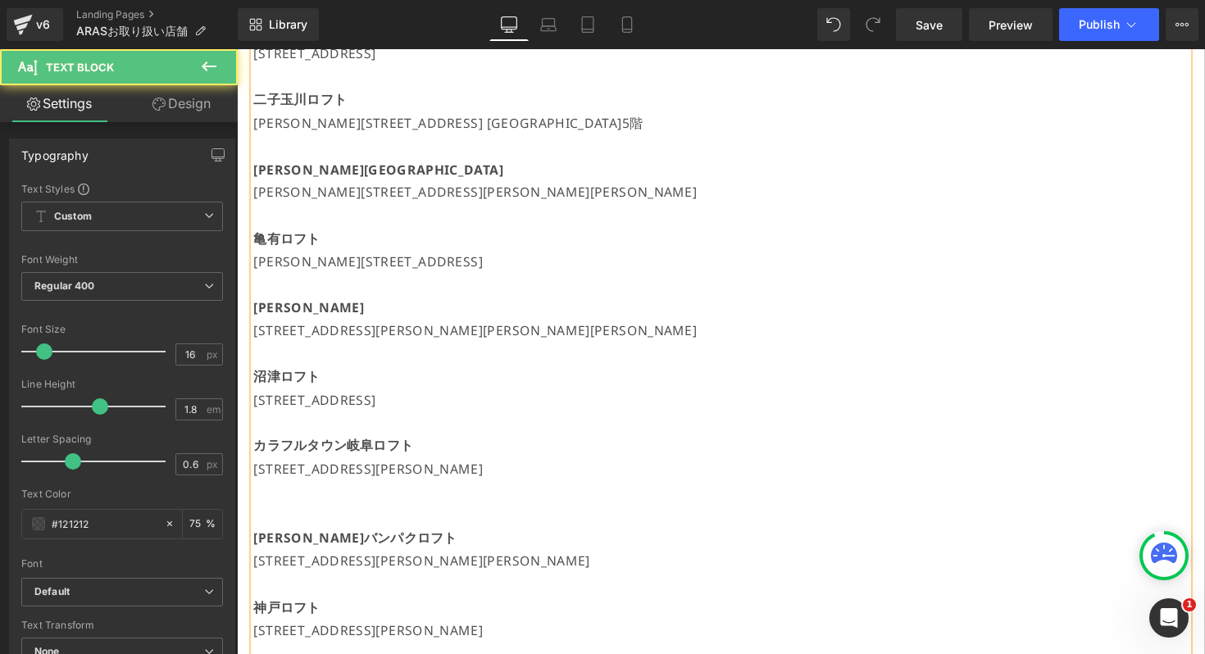
click at [301, 343] on p "[STREET_ADDRESS][PERSON_NAME][PERSON_NAME][PERSON_NAME]" at bounding box center [732, 337] width 957 height 24
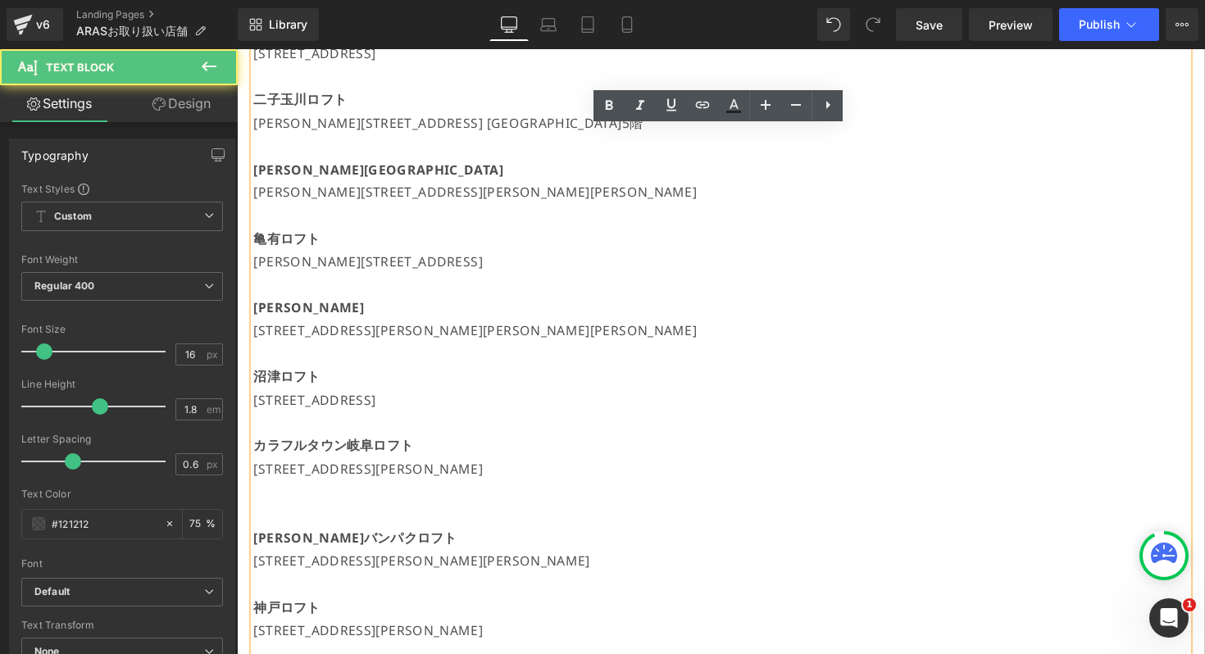
click at [279, 452] on strong "カラフルタウン岐阜ロフト" at bounding box center [335, 455] width 163 height 18
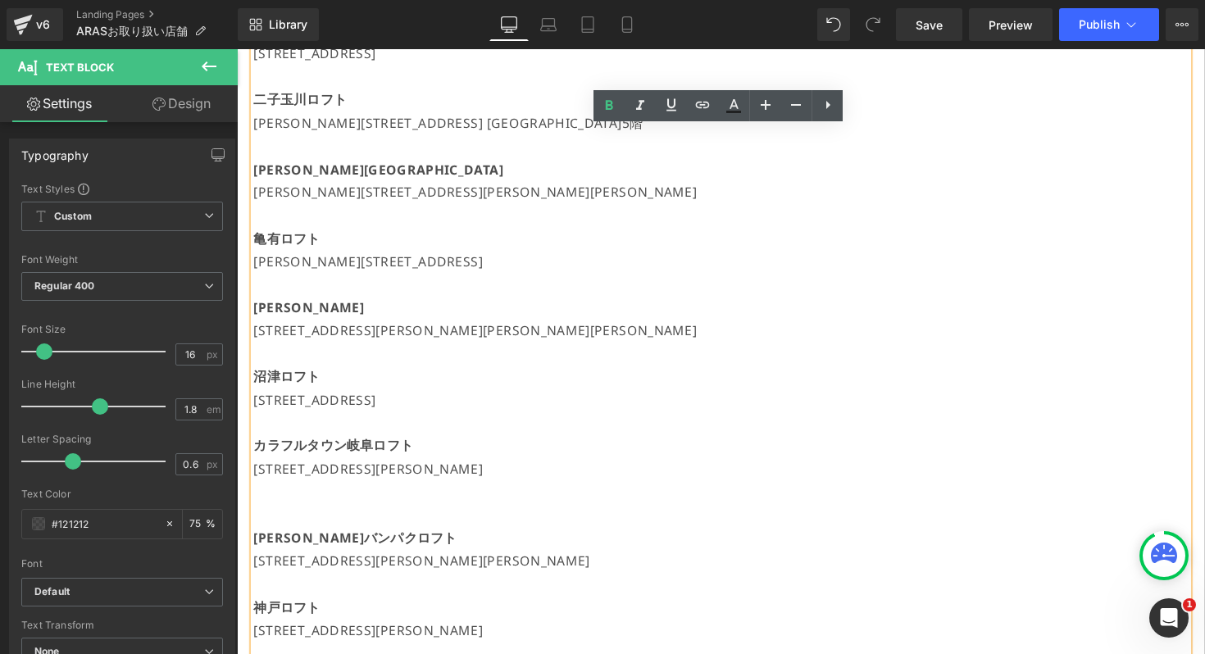
click at [309, 515] on p at bounding box center [732, 527] width 957 height 24
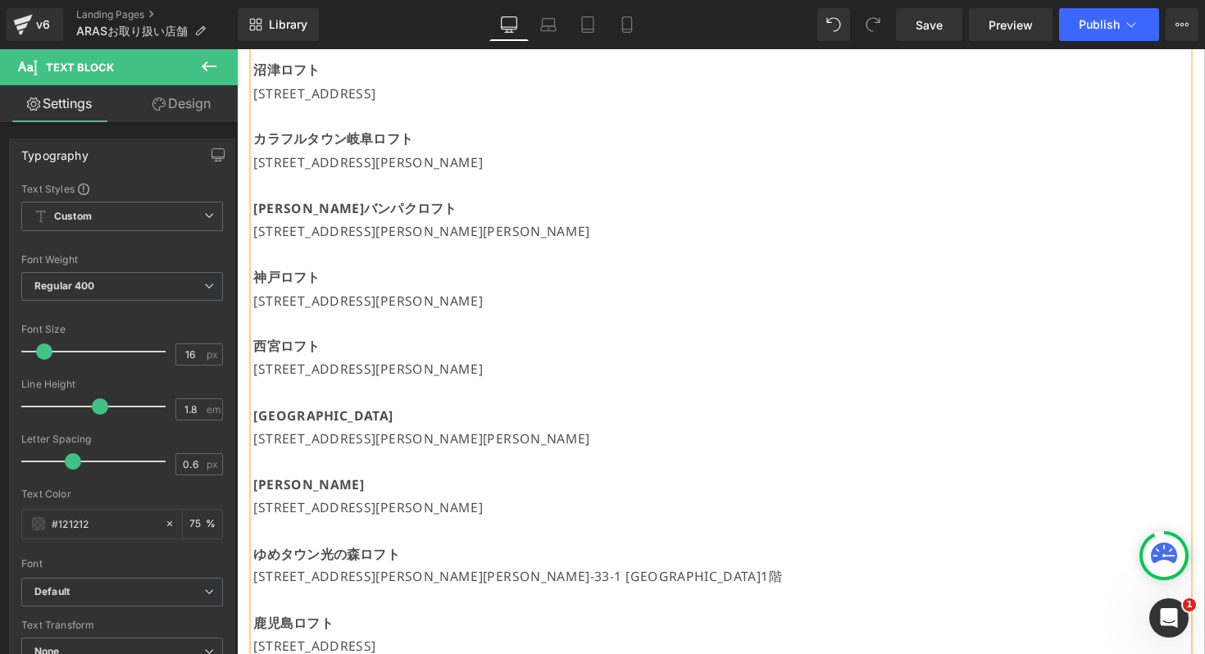
scroll to position [1493, 0]
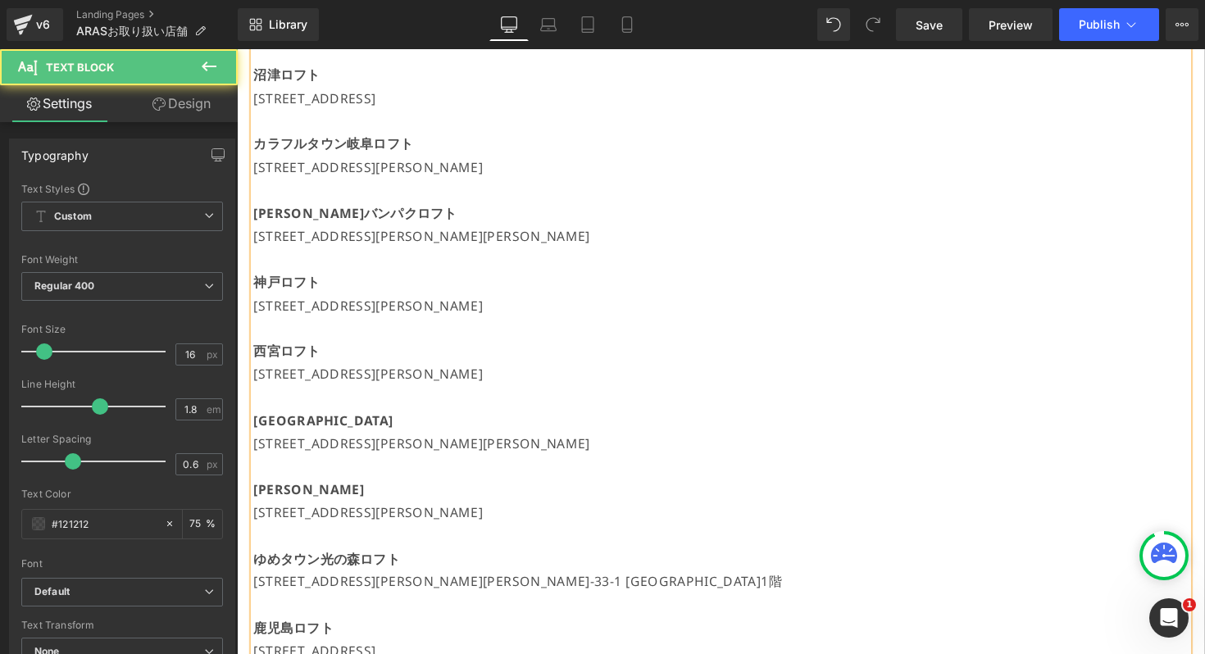
drag, startPoint x: 591, startPoint y: 442, endPoint x: 252, endPoint y: 419, distance: 339.3
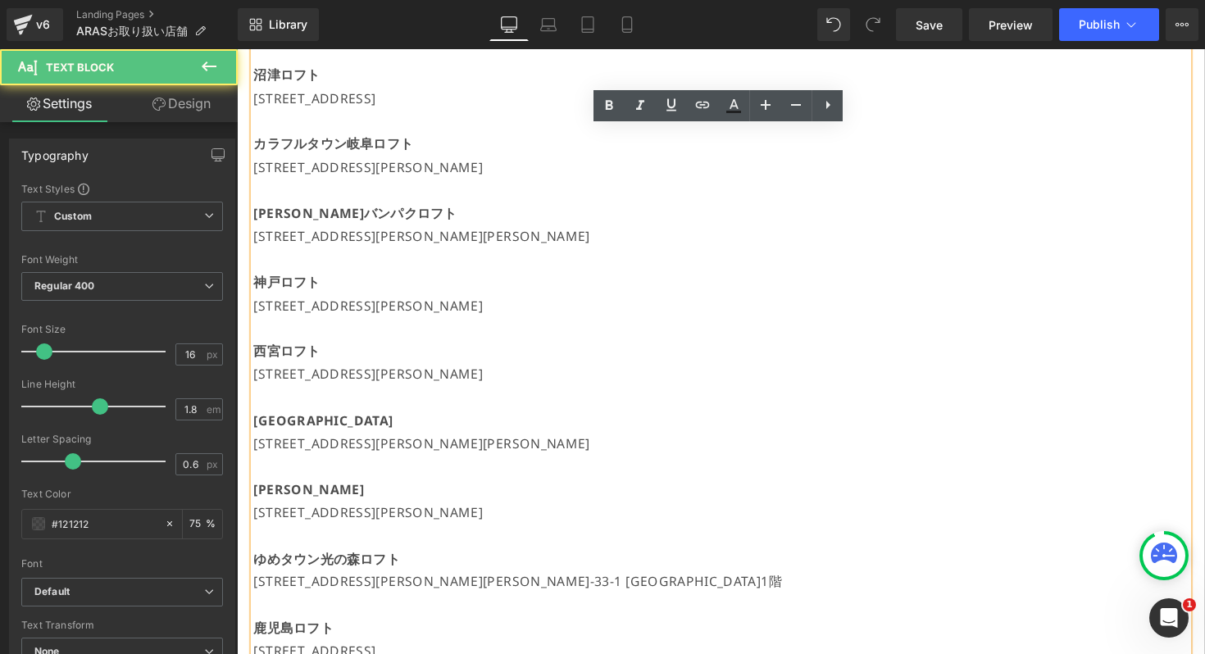
click at [256, 420] on strong "[GEOGRAPHIC_DATA]" at bounding box center [325, 429] width 143 height 18
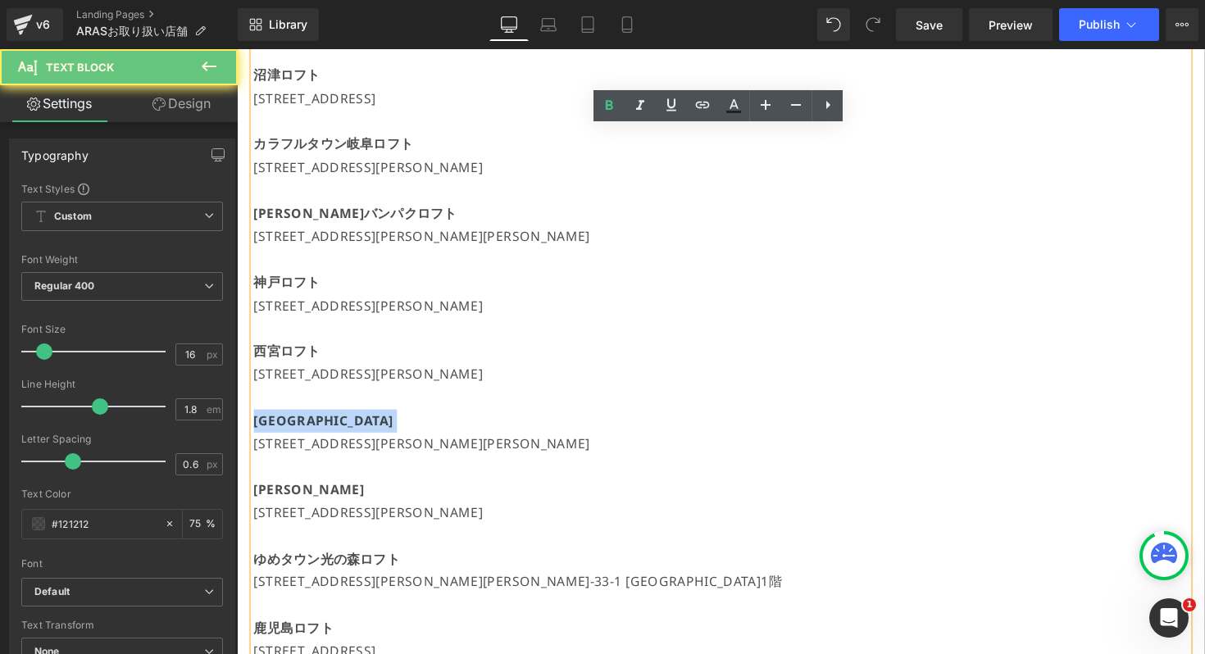
click at [256, 420] on strong "[GEOGRAPHIC_DATA]" at bounding box center [325, 429] width 143 height 18
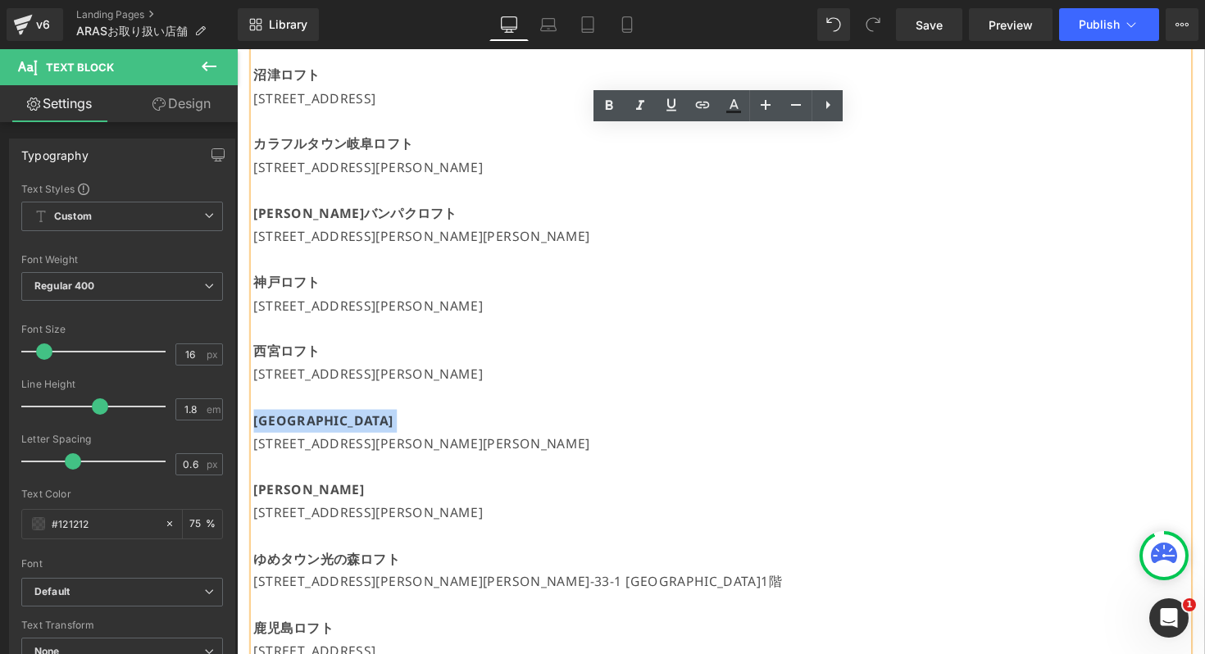
click at [541, 482] on p at bounding box center [732, 477] width 957 height 24
drag, startPoint x: 587, startPoint y: 454, endPoint x: 254, endPoint y: 431, distance: 333.6
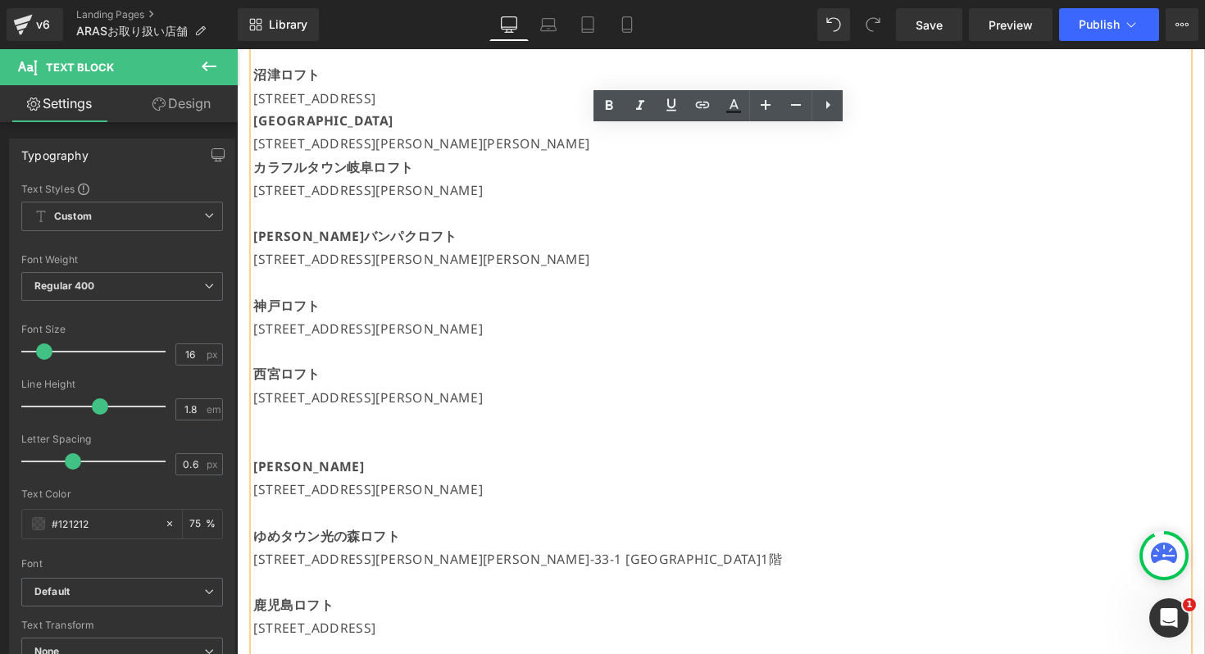
click at [591, 98] on p "[STREET_ADDRESS]" at bounding box center [732, 100] width 957 height 24
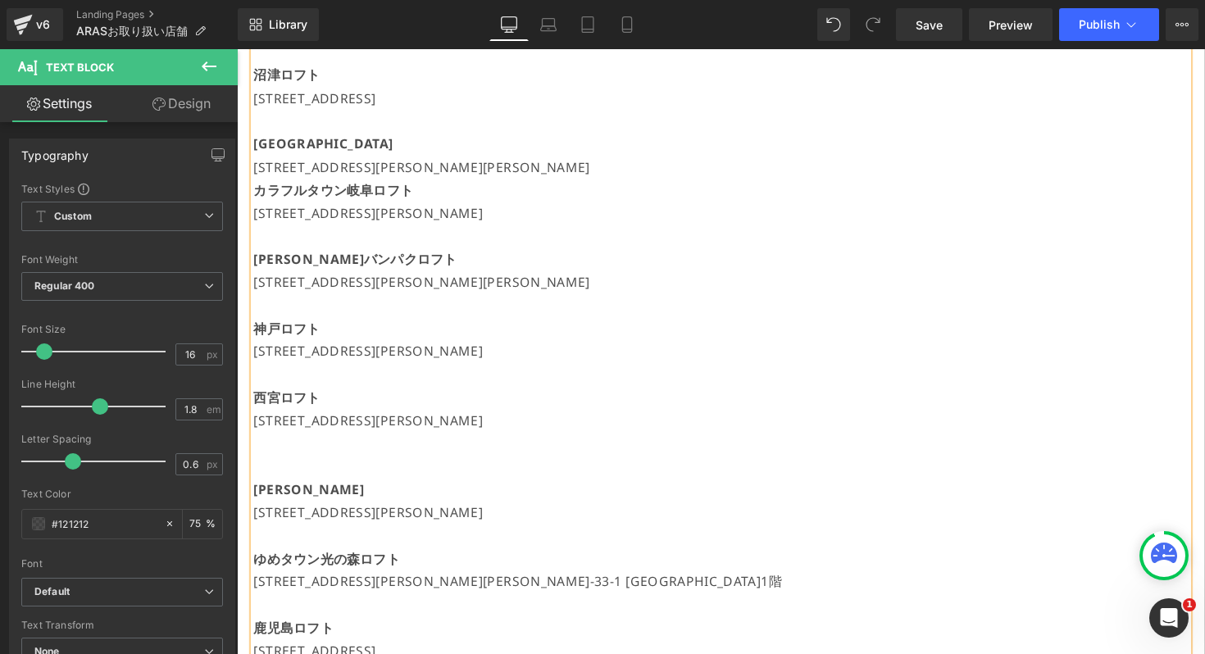
click at [607, 162] on p "[STREET_ADDRESS][PERSON_NAME][PERSON_NAME]" at bounding box center [732, 170] width 957 height 24
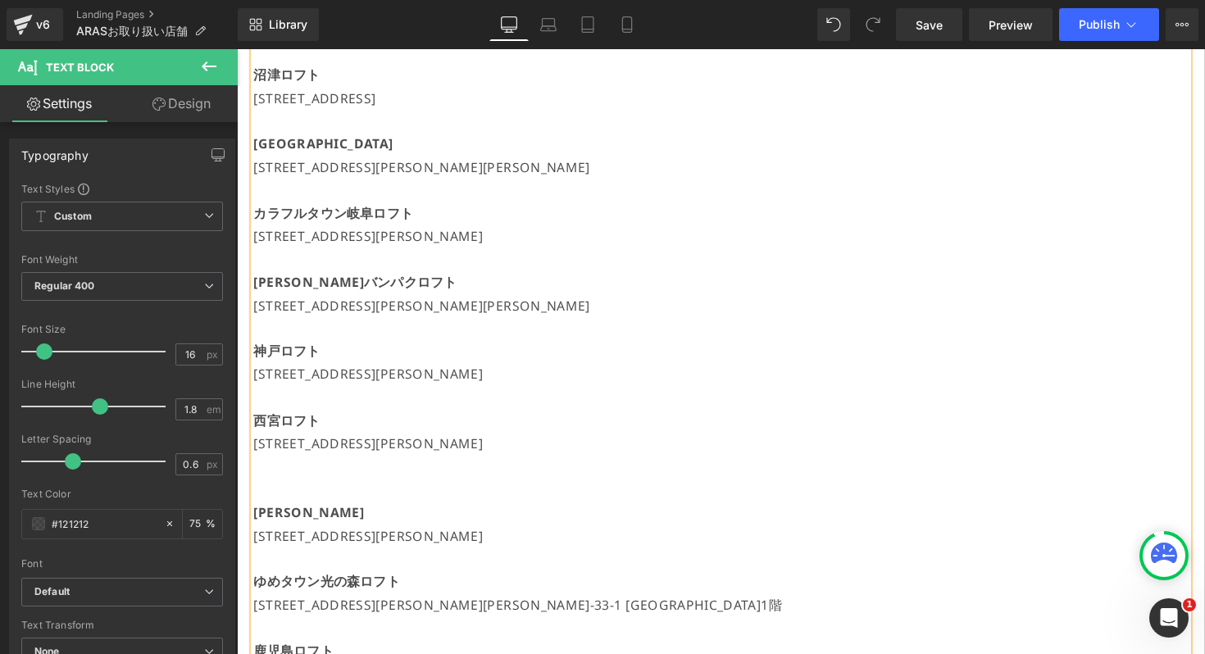
click at [315, 489] on p at bounding box center [732, 500] width 957 height 24
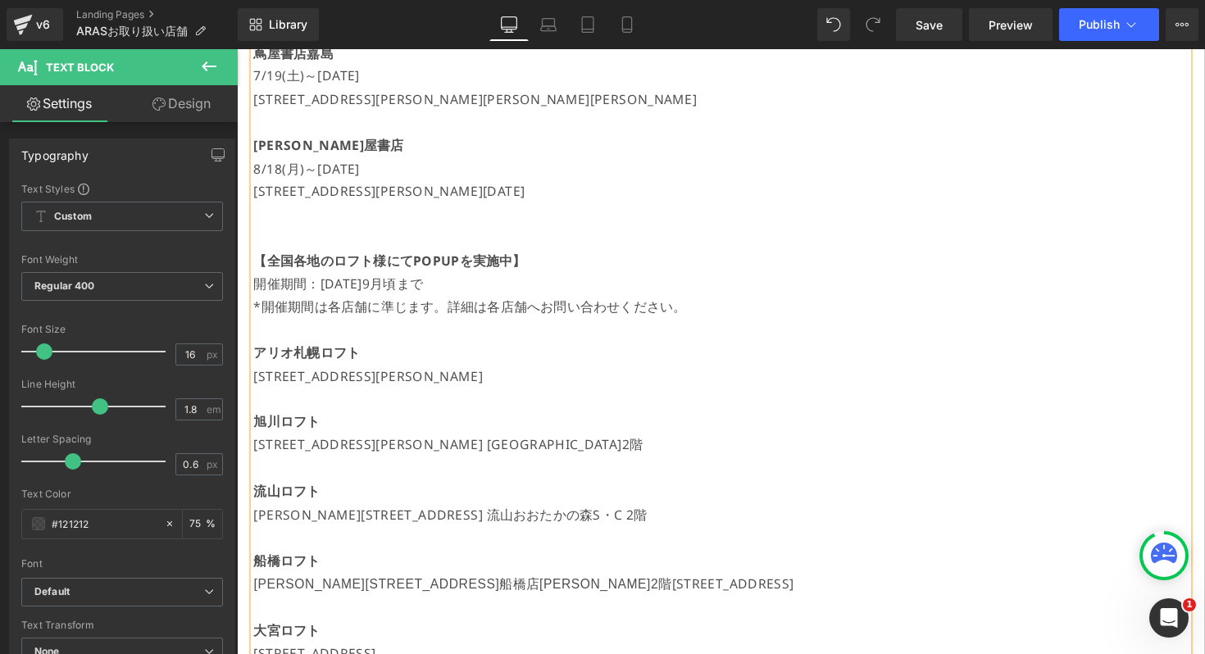
scroll to position [486, 0]
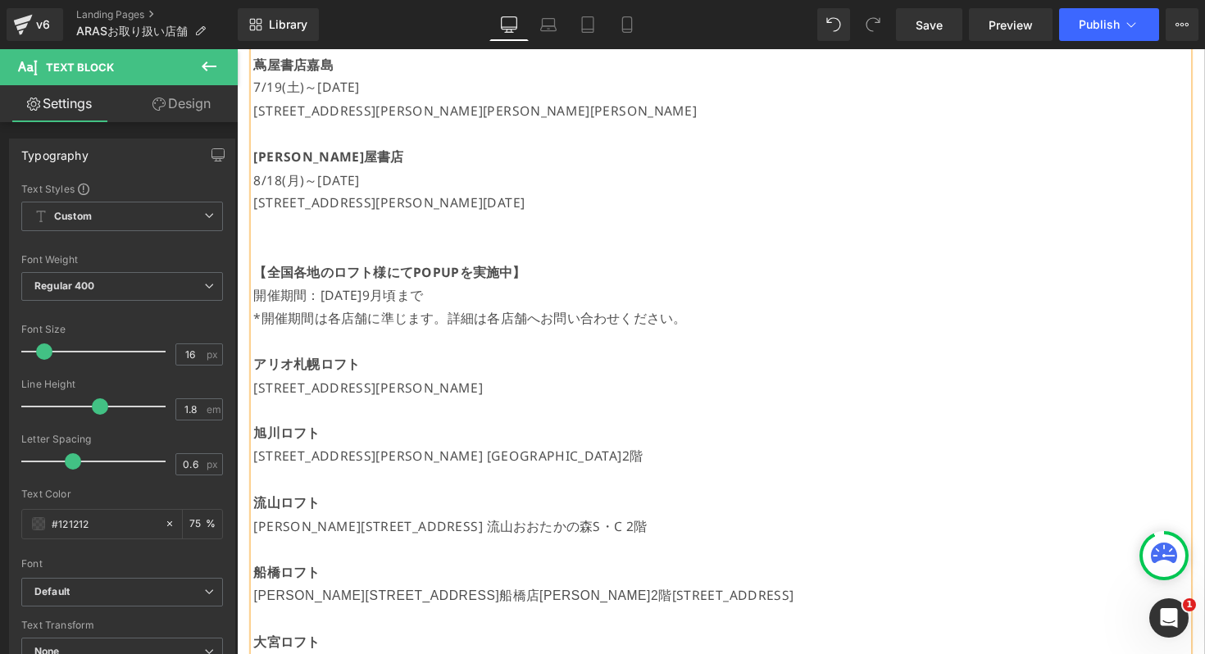
click at [301, 351] on p at bounding box center [732, 349] width 957 height 24
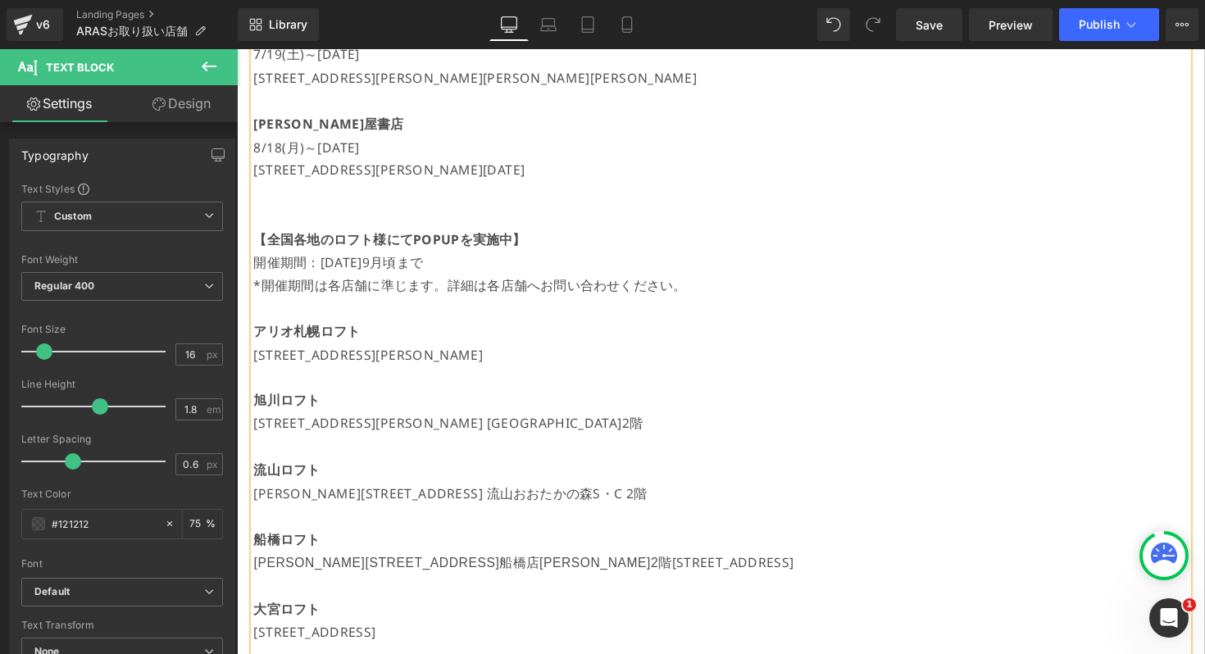
scroll to position [264, 0]
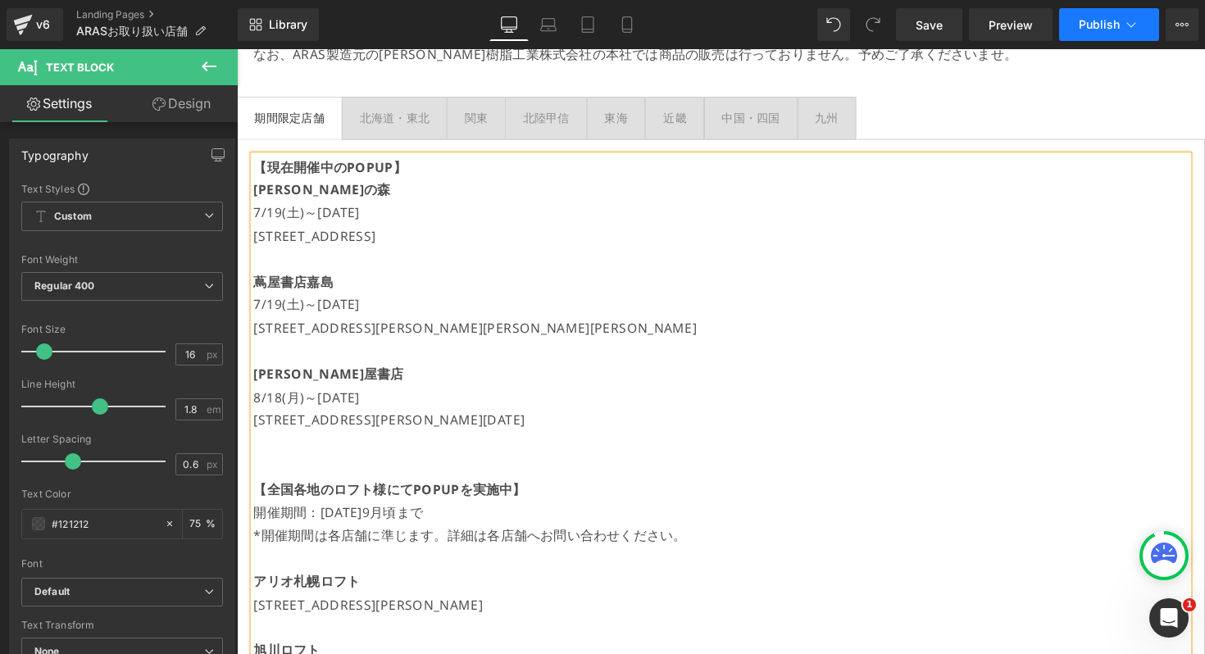
click at [1110, 25] on span "Publish" at bounding box center [1099, 24] width 41 height 13
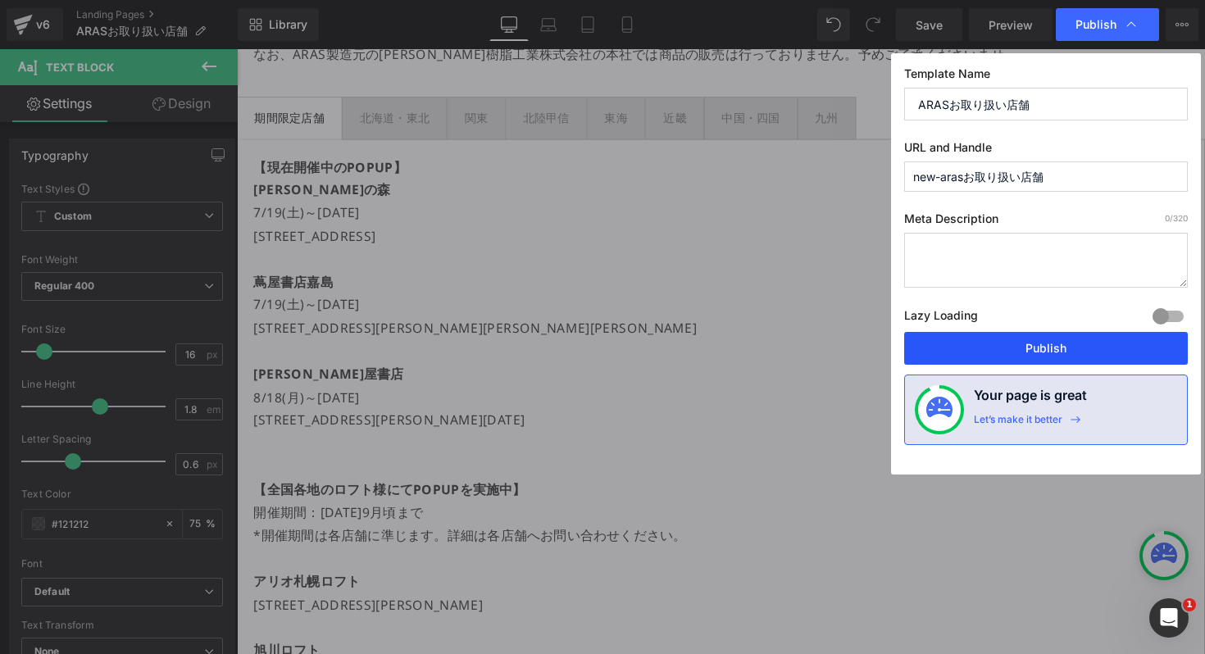
click at [996, 353] on button "Publish" at bounding box center [1046, 348] width 284 height 33
